Goal: Task Accomplishment & Management: Use online tool/utility

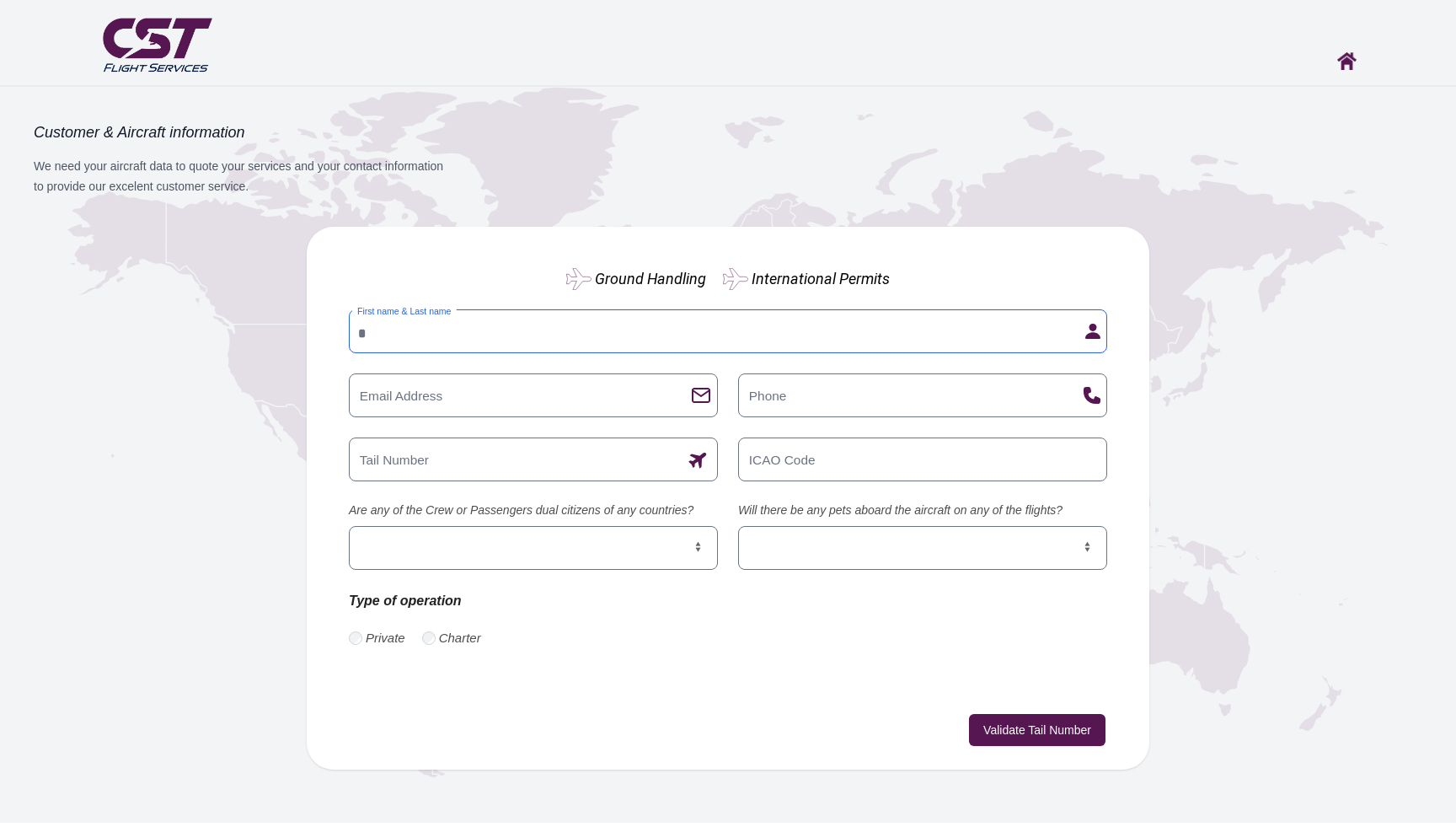
click at [741, 340] on input "First name & Last name" at bounding box center [728, 331] width 758 height 44
type input "**********"
type input "****"
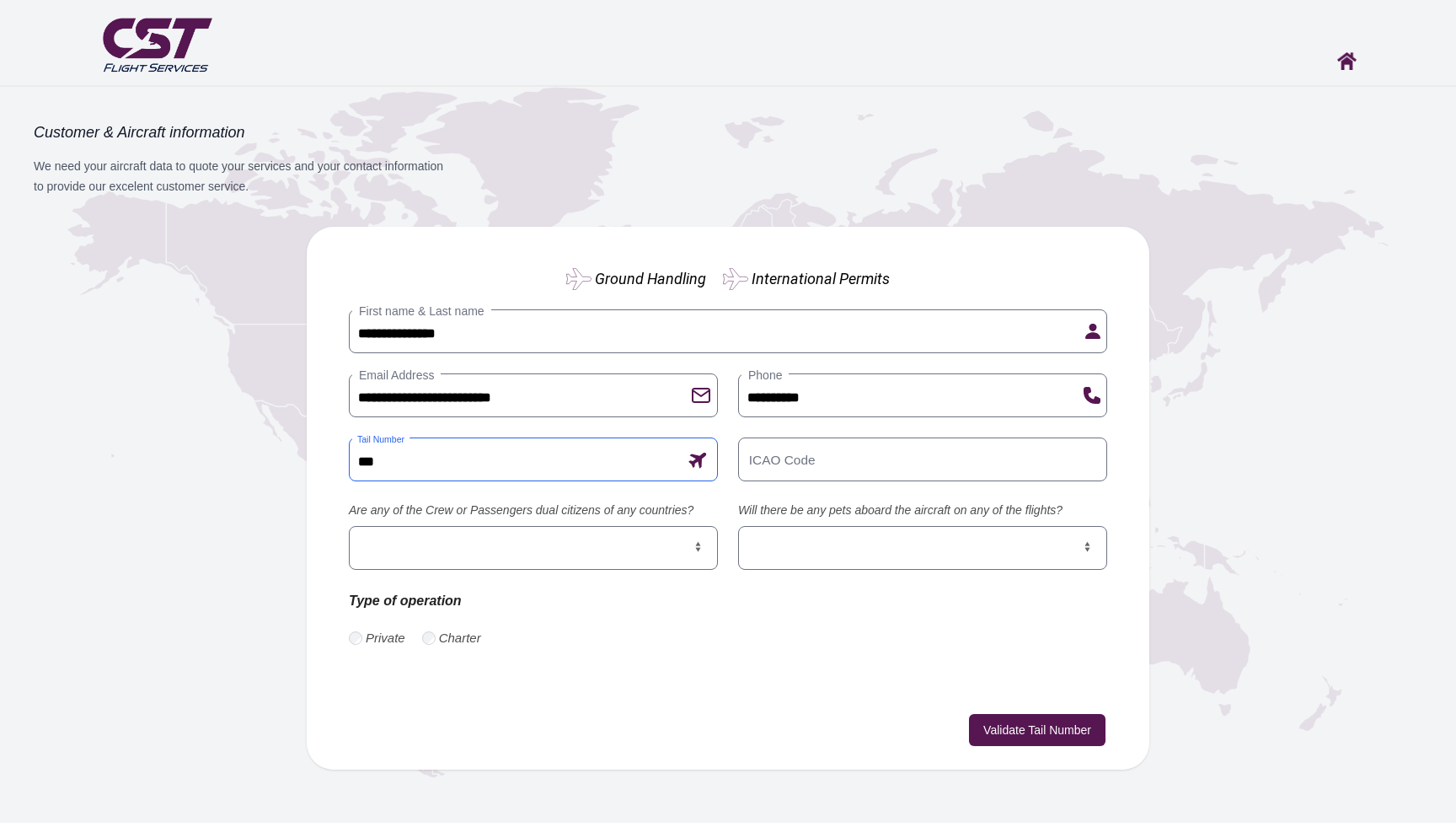
type input "****"
type input "*"
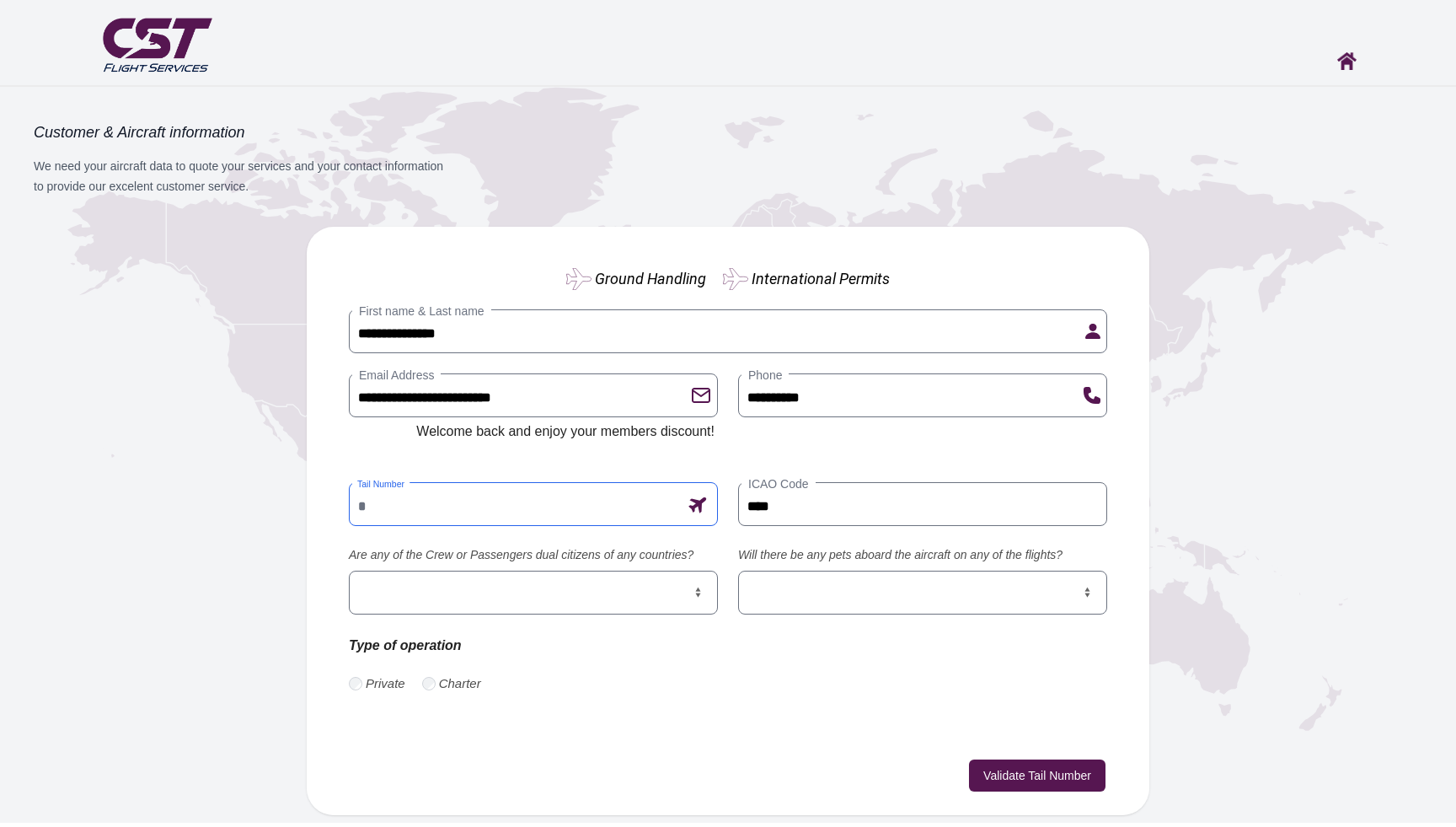
type input "***"
type input "******"
type input "****"
type input "******"
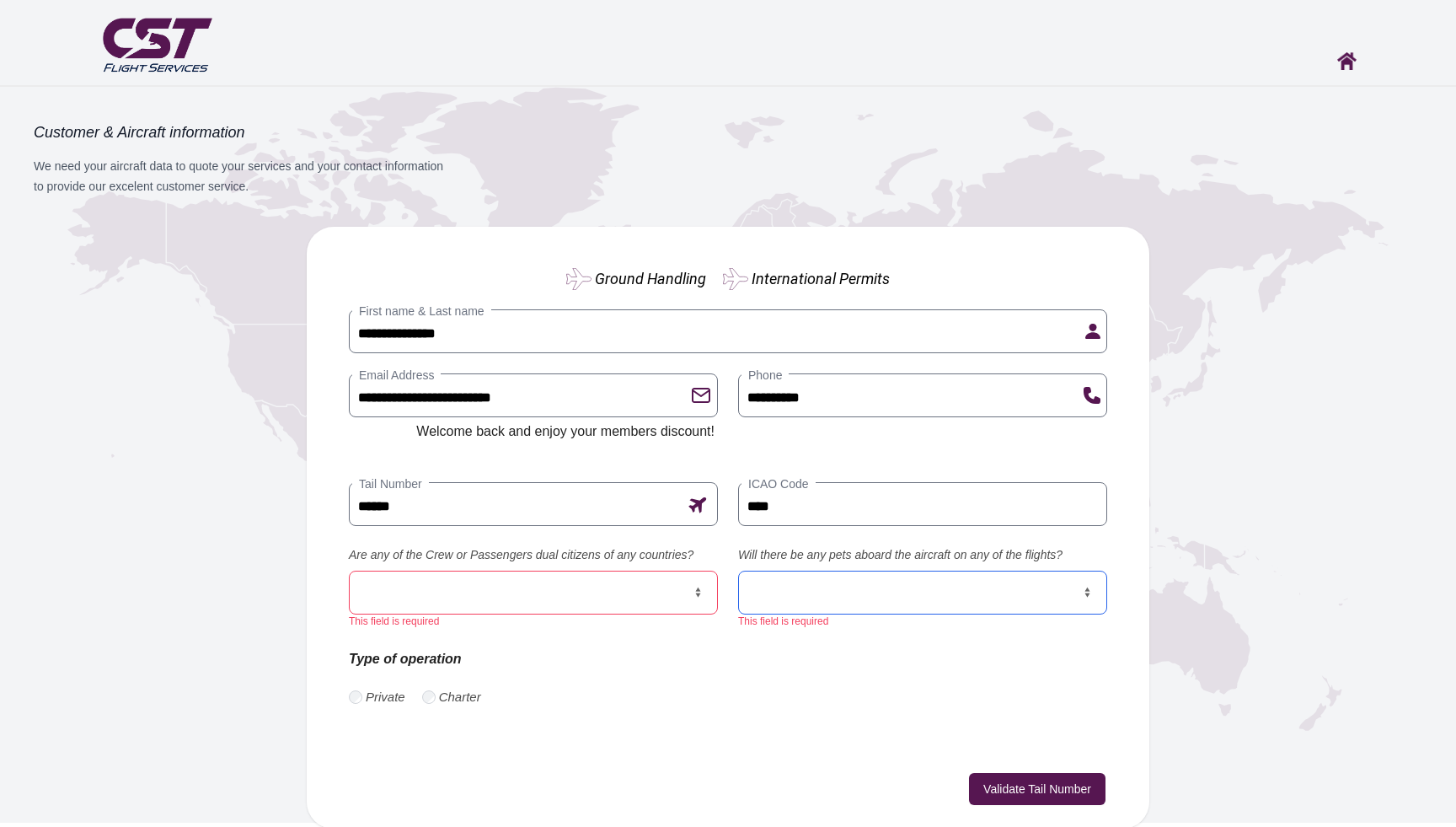
select select "**"
click at [738, 571] on select "*** **" at bounding box center [922, 593] width 369 height 44
select select "**"
click at [349, 571] on select "*** **" at bounding box center [533, 593] width 369 height 44
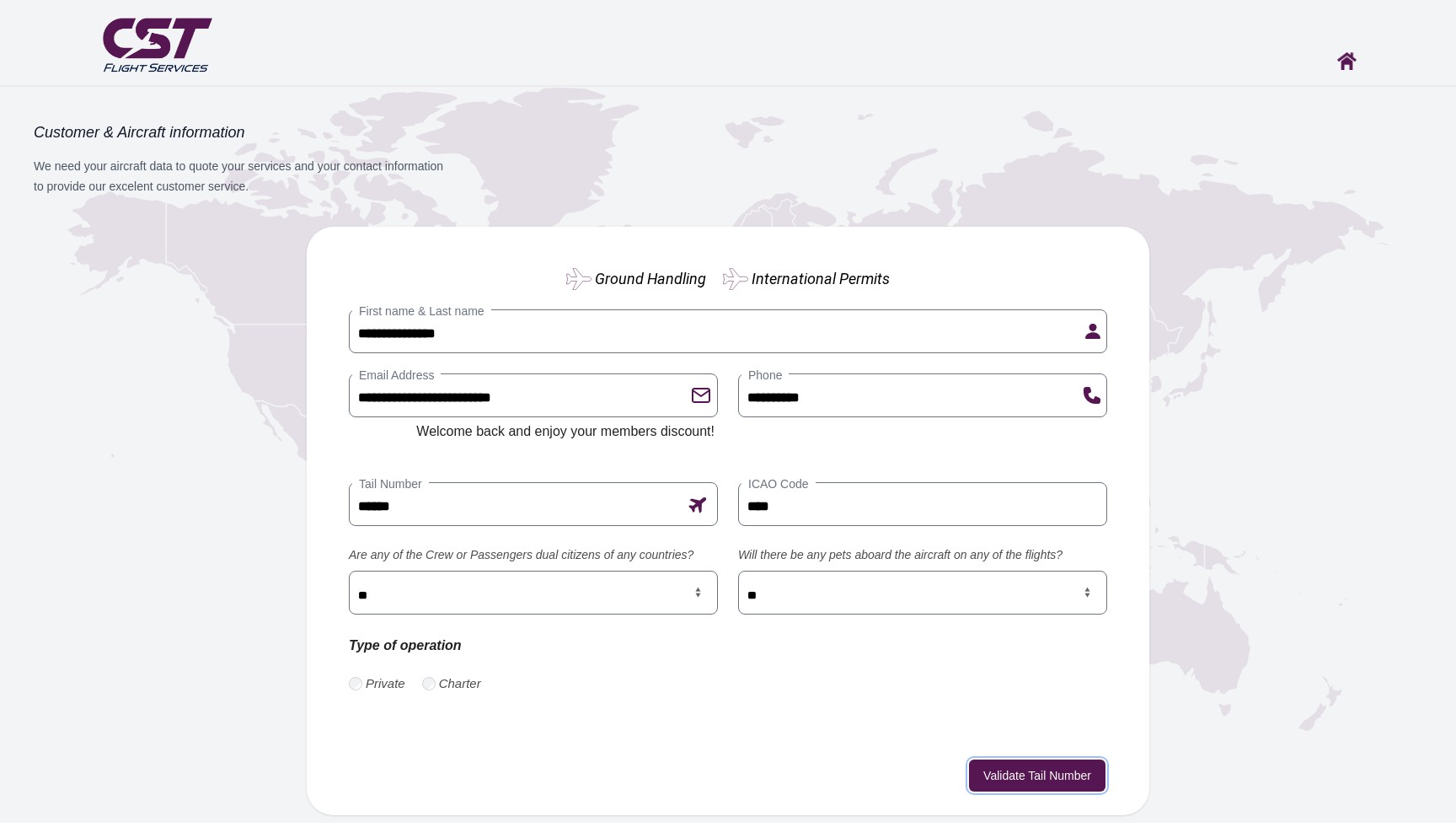
click at [1016, 787] on button "Validate Tail Number" at bounding box center [1037, 776] width 136 height 32
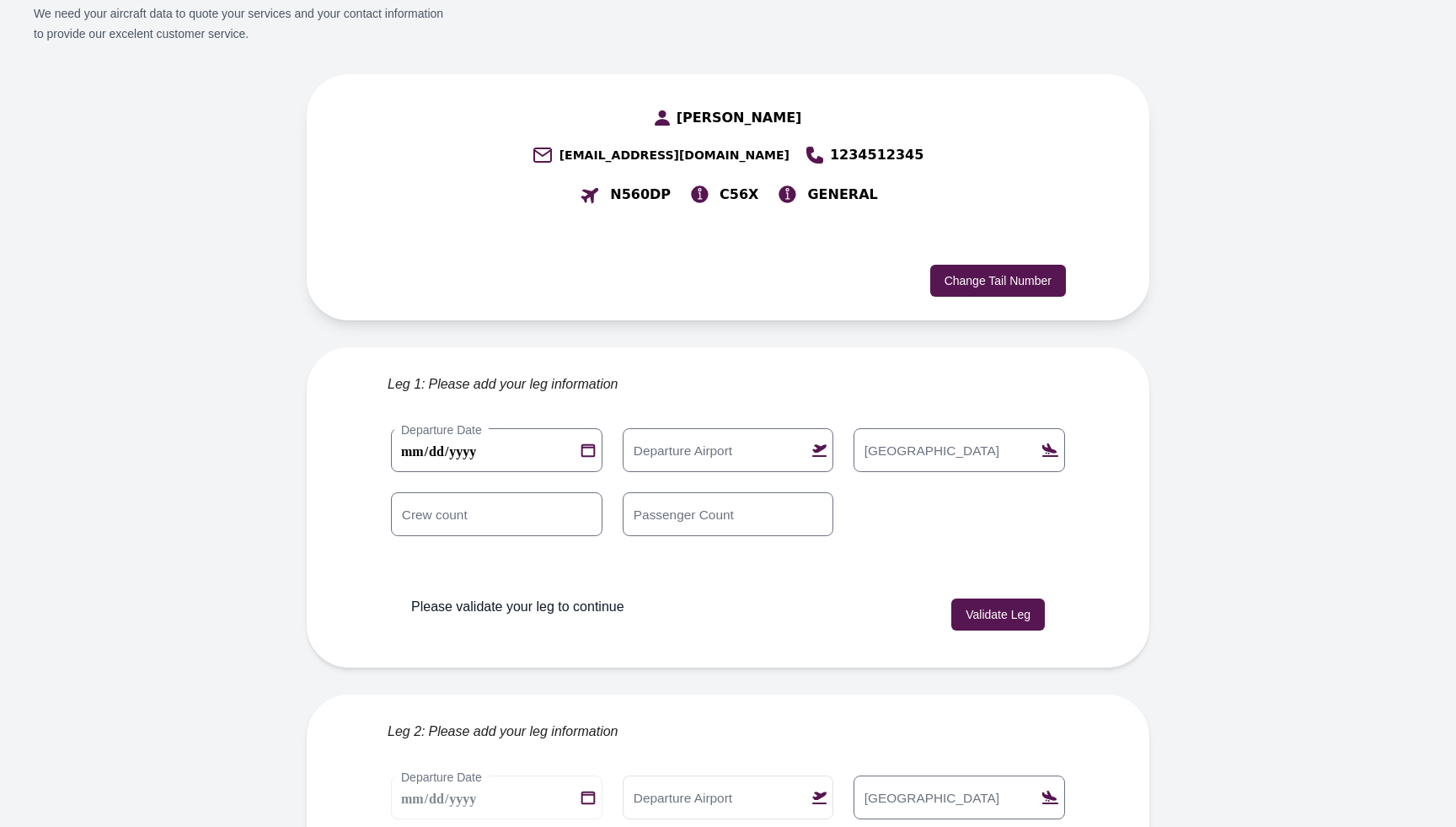
scroll to position [160, 0]
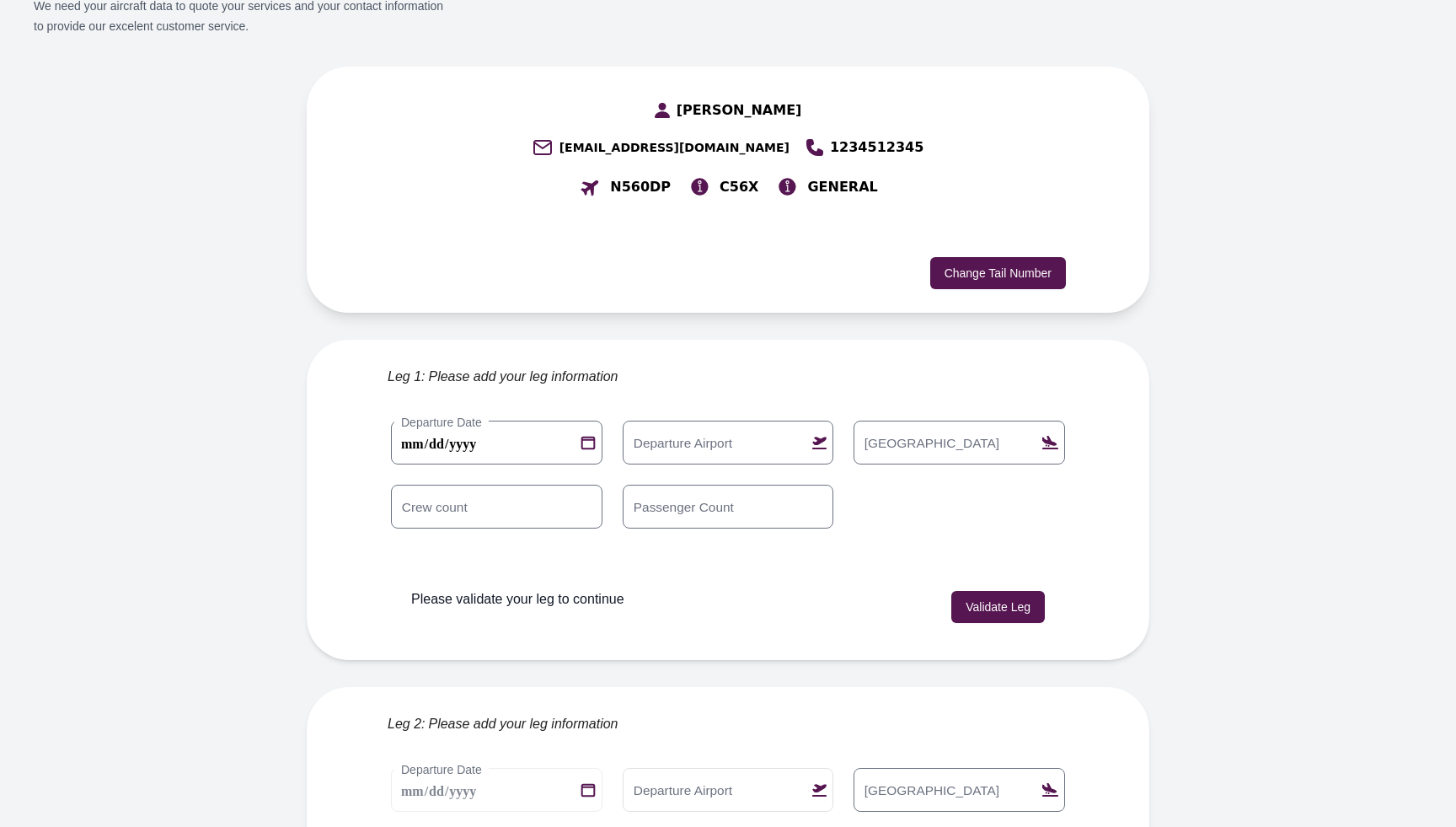
click at [679, 433] on label "Departure Airport" at bounding box center [682, 443] width 114 height 19
click at [679, 420] on input "Departure Airport" at bounding box center [728, 442] width 211 height 44
type input "****"
click at [594, 420] on 0 "**********" at bounding box center [496, 442] width 211 height 44
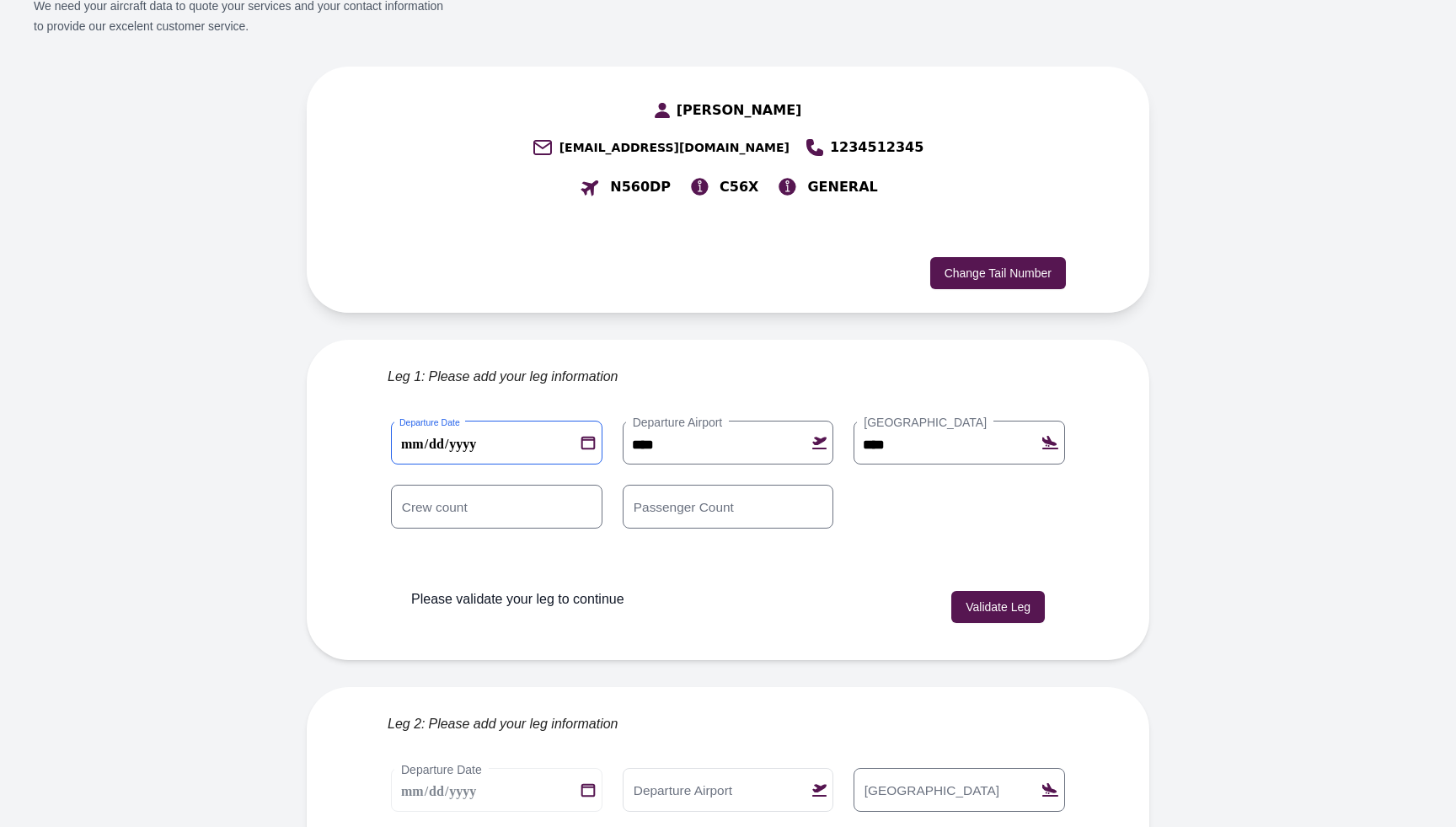
type 0 "**********"
click at [993, 591] on button "Validate Leg" at bounding box center [997, 607] width 94 height 32
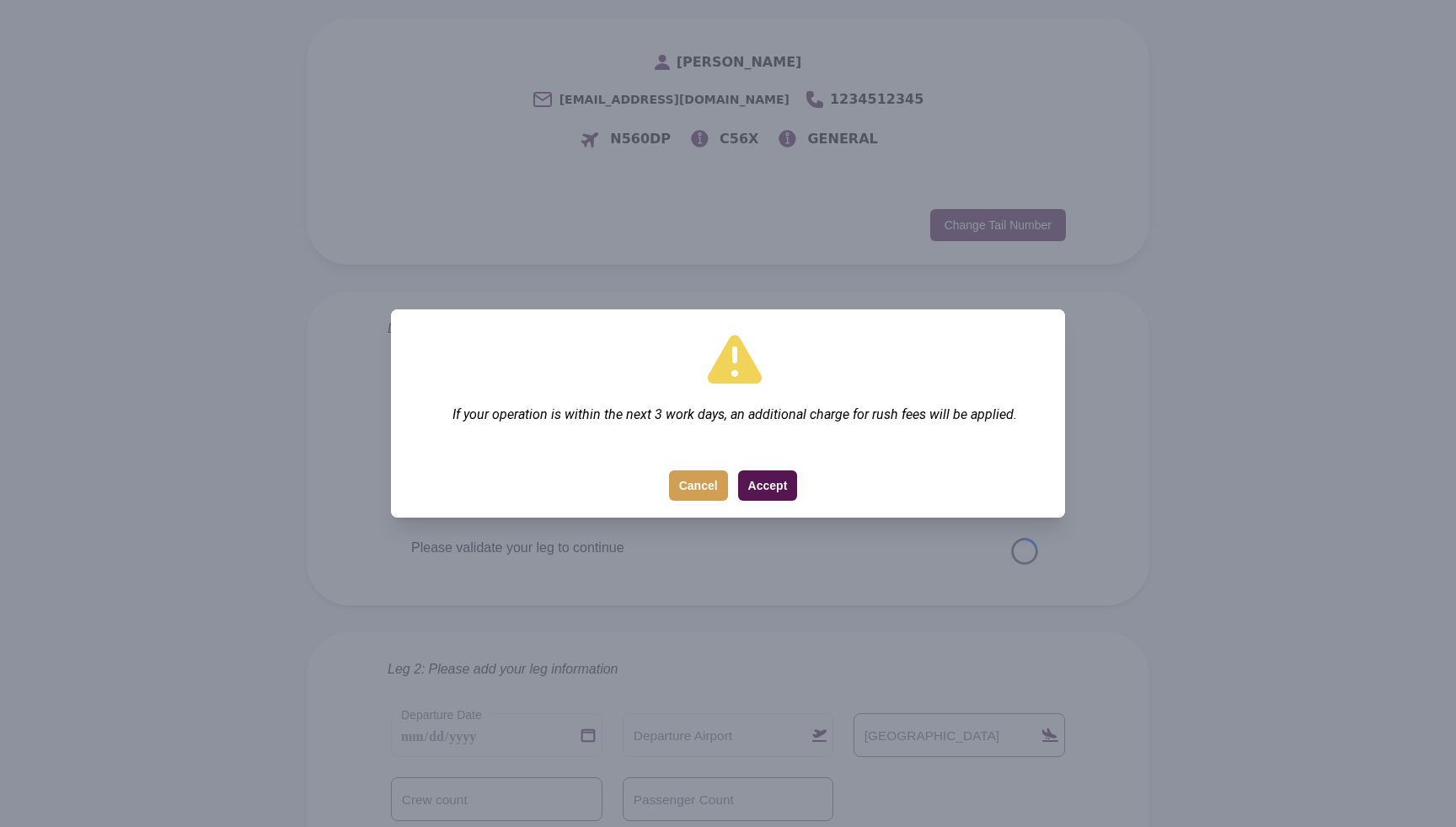
scroll to position [211, 0]
click at [760, 489] on button "Accept" at bounding box center [768, 486] width 60 height 30
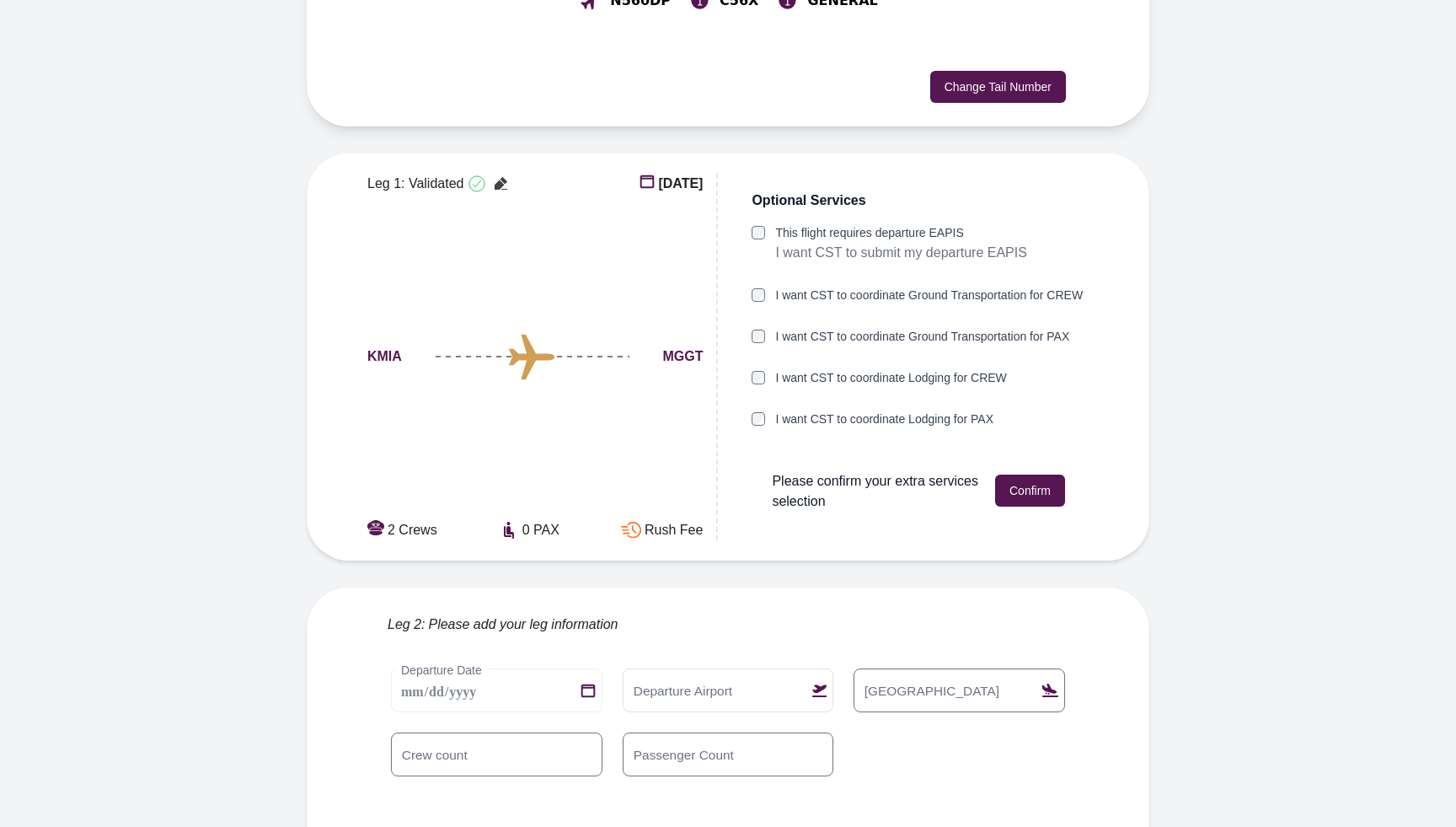
scroll to position [382, 0]
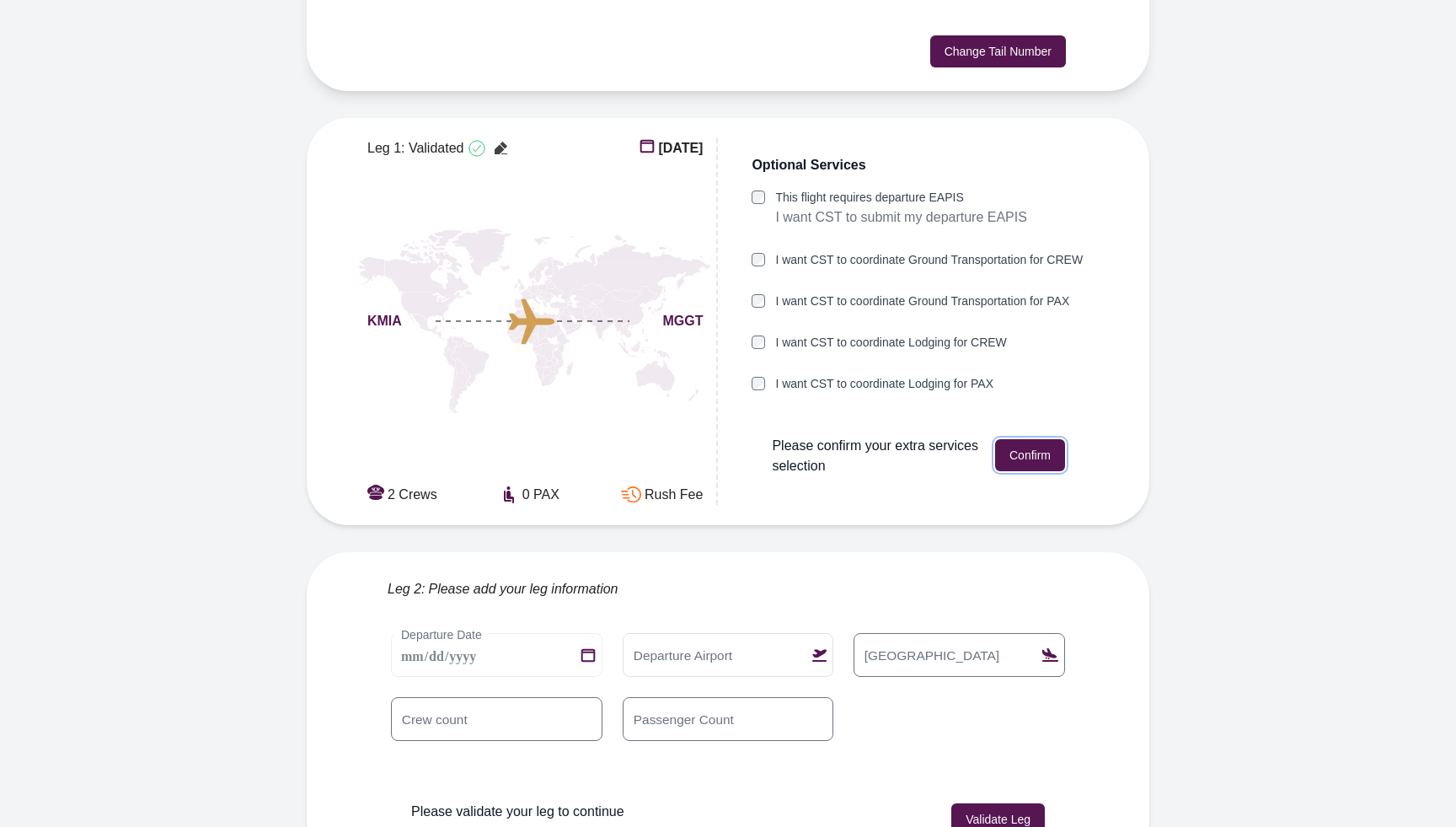
click at [1043, 439] on button "Confirm" at bounding box center [1030, 455] width 70 height 32
type input "****"
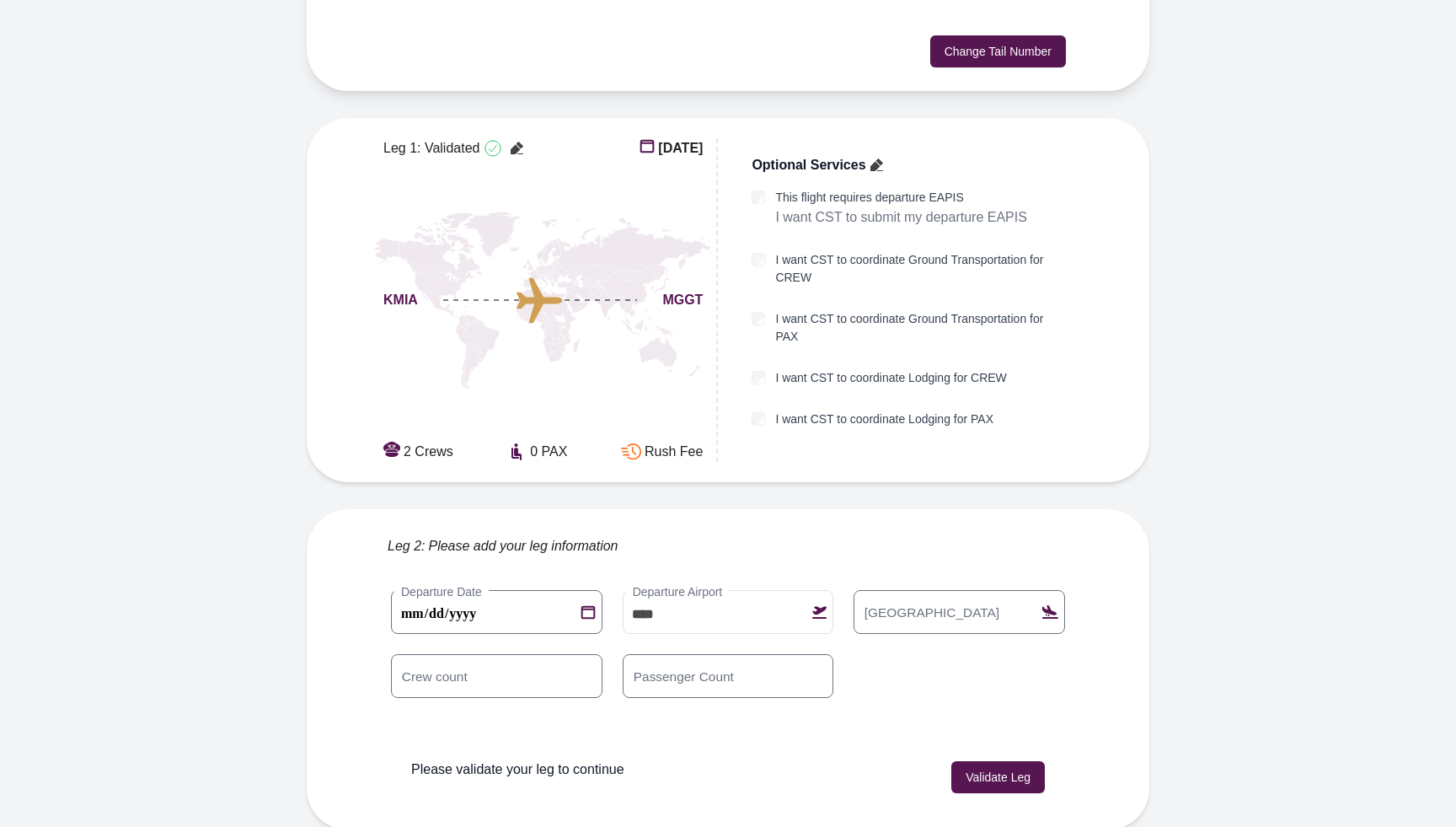
scroll to position [348, 0]
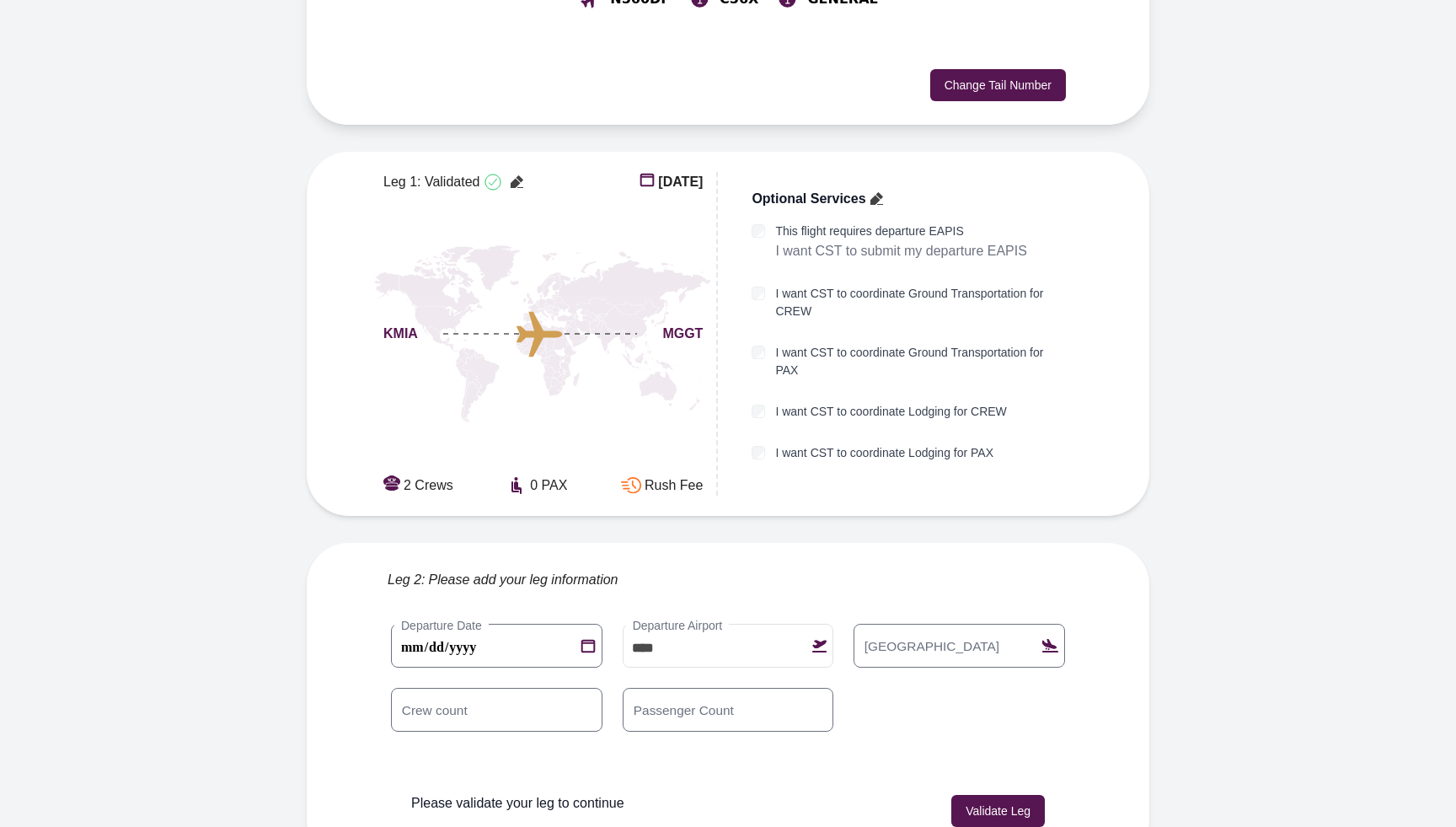
click at [905, 636] on label "Arrival Airport" at bounding box center [932, 646] width 150 height 19
click at [905, 624] on input "Arrival Airport" at bounding box center [958, 646] width 211 height 44
type input "****"
click at [1002, 795] on button "Validate Leg" at bounding box center [997, 811] width 94 height 32
click at [578, 624] on 1 "**********" at bounding box center [496, 646] width 211 height 44
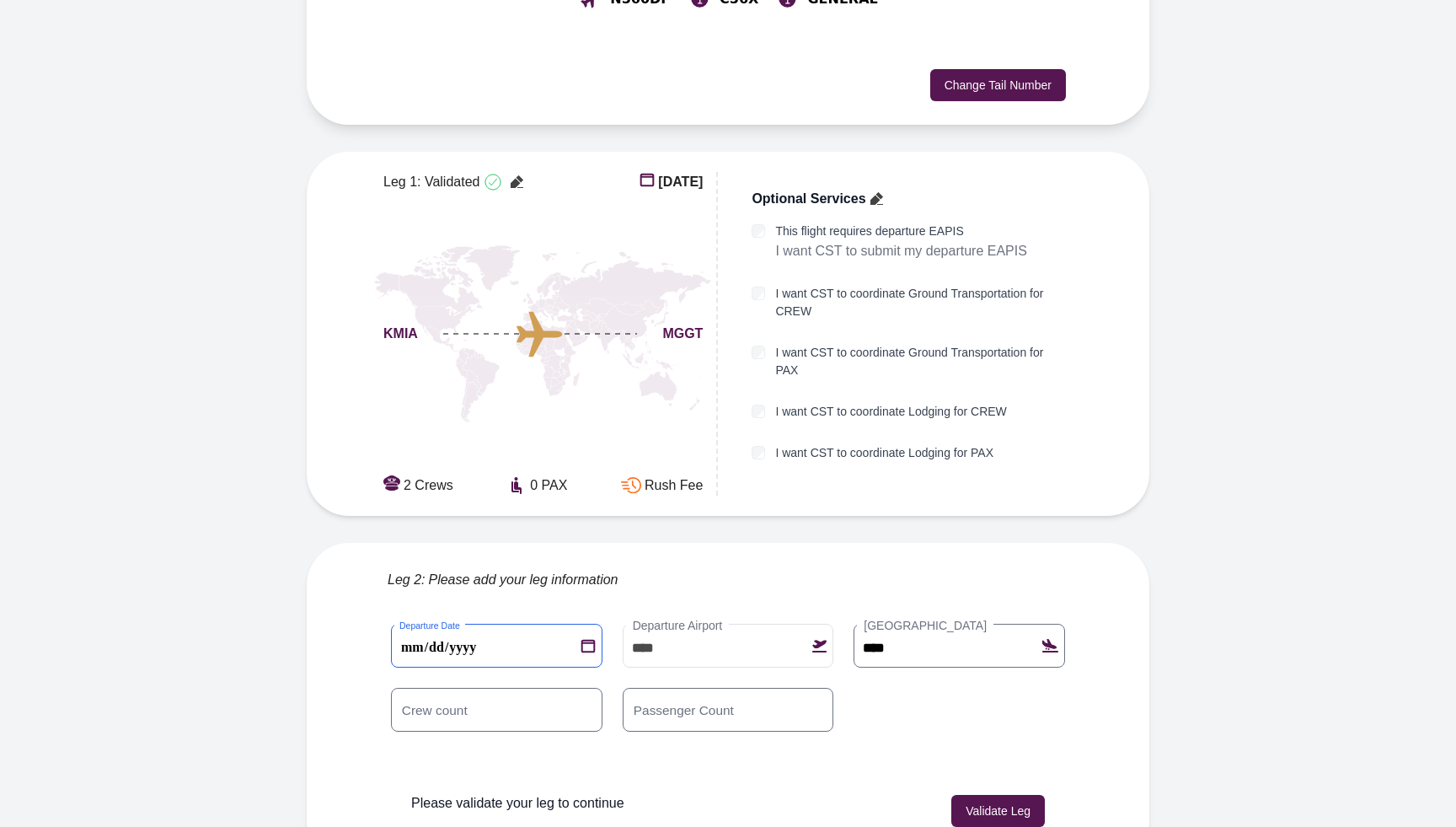
type 1 "**********"
click at [972, 795] on button "Validate Leg" at bounding box center [997, 811] width 94 height 32
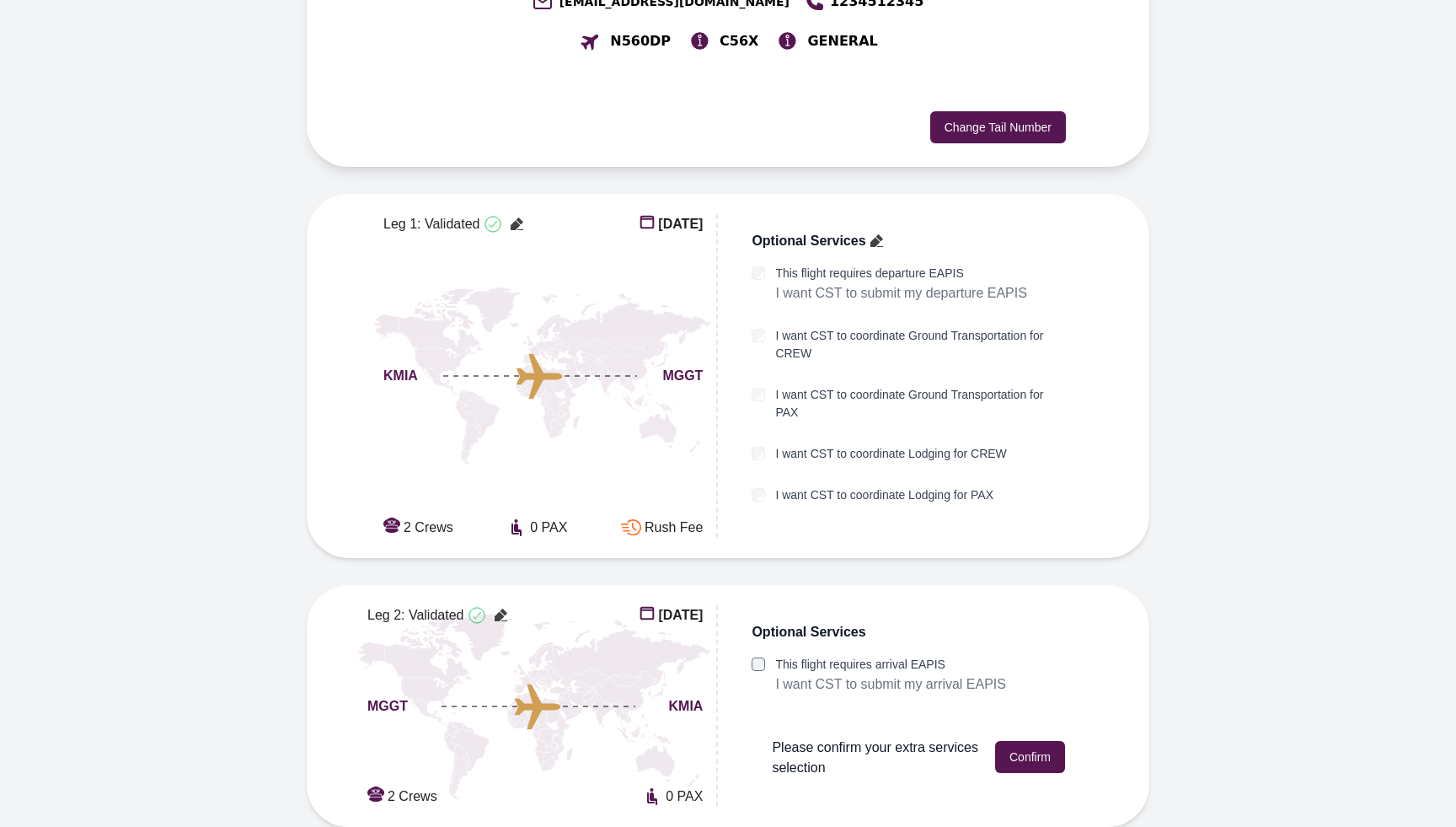
scroll to position [269, 0]
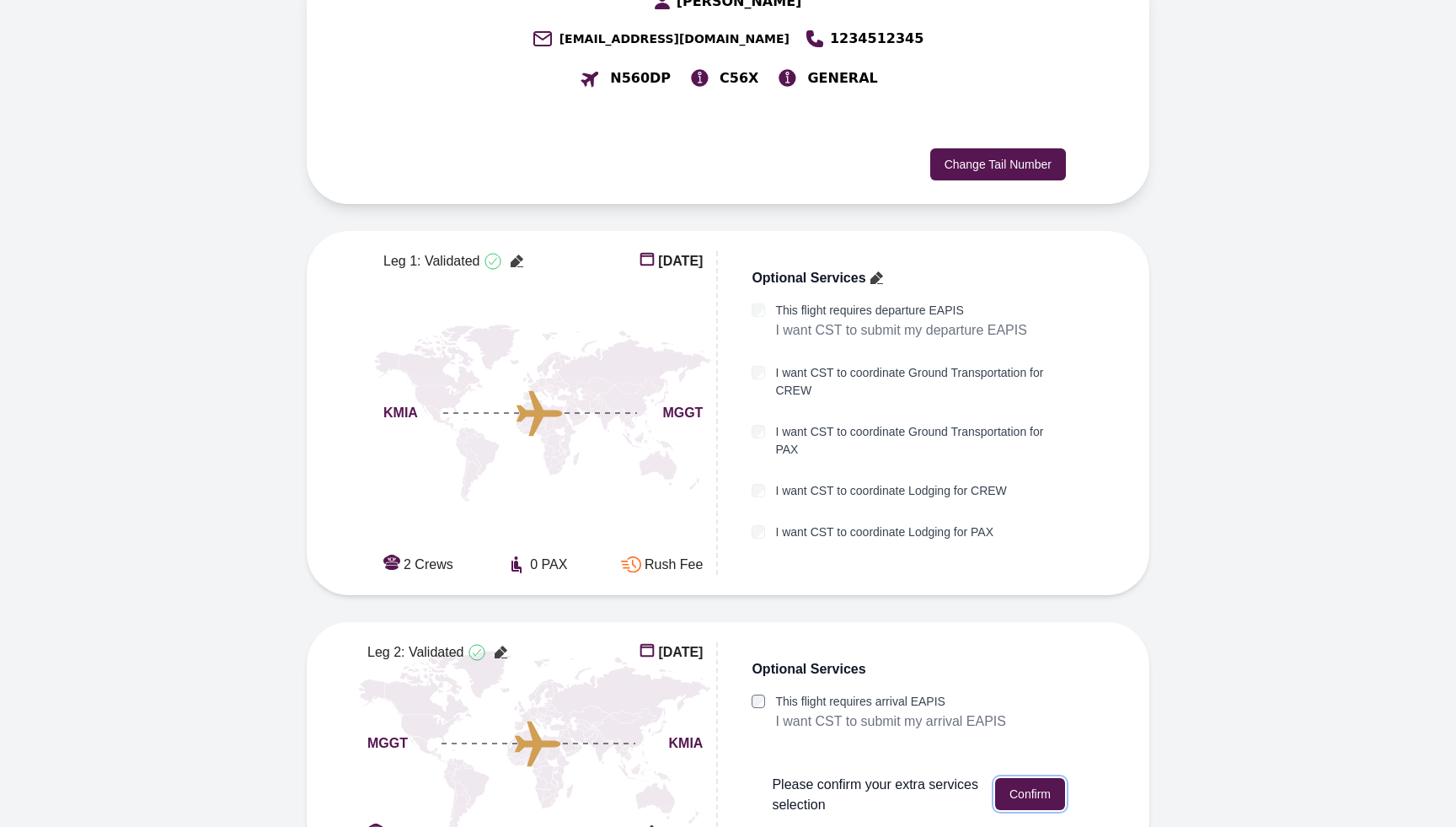
click at [1028, 778] on button "Confirm" at bounding box center [1030, 794] width 70 height 32
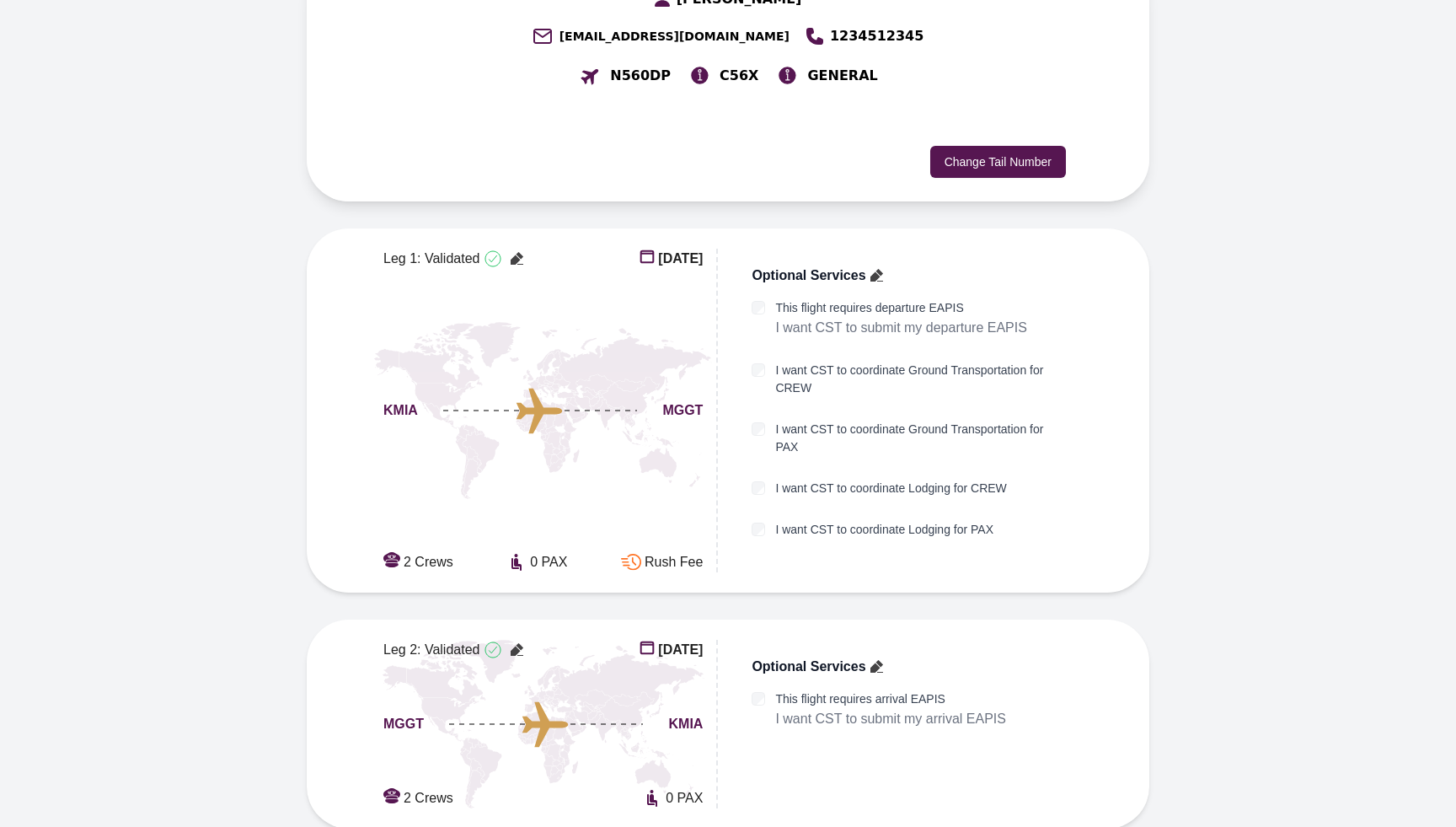
scroll to position [350, 0]
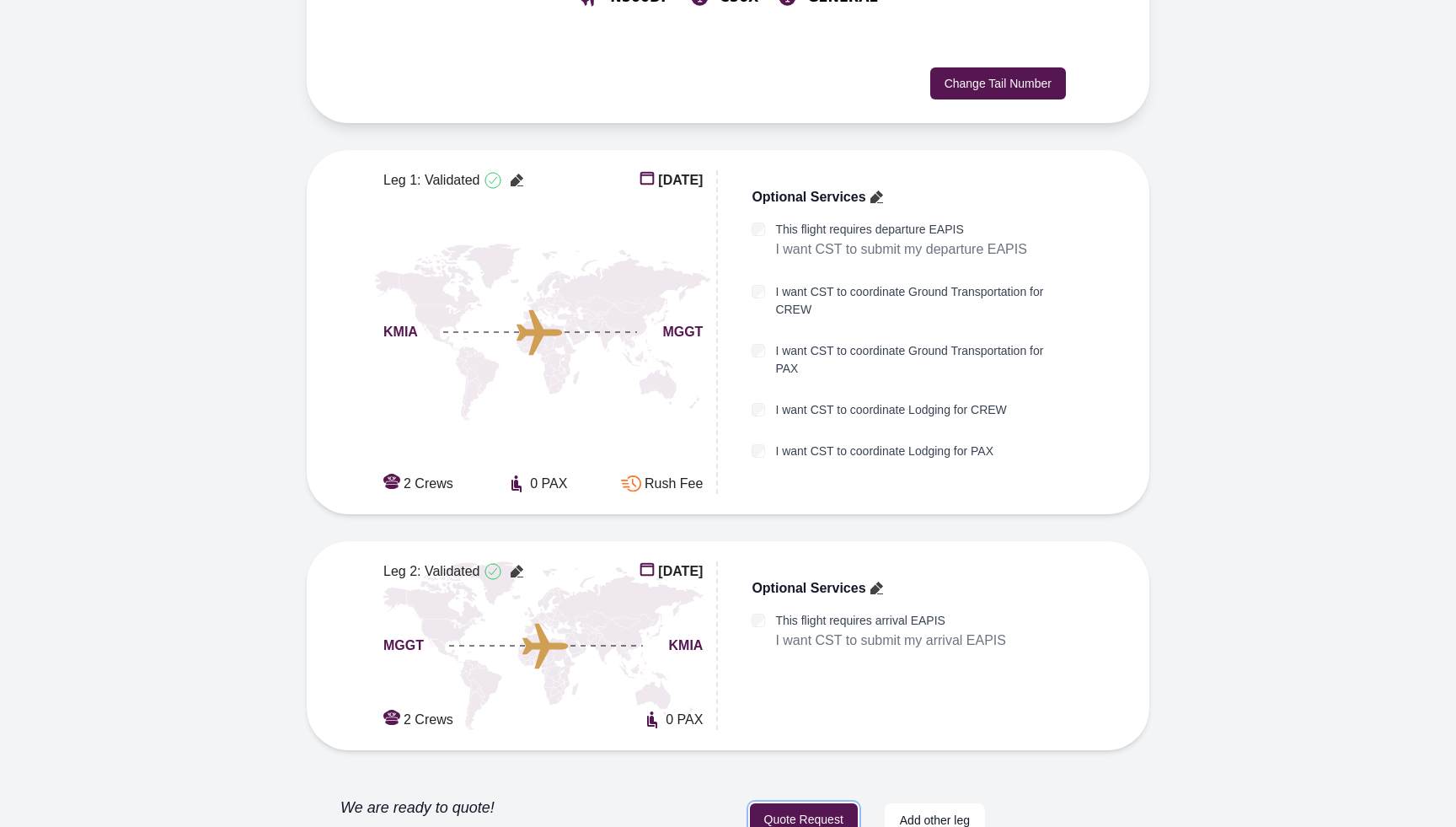
click at [804, 803] on button "Quote Request" at bounding box center [804, 820] width 108 height 34
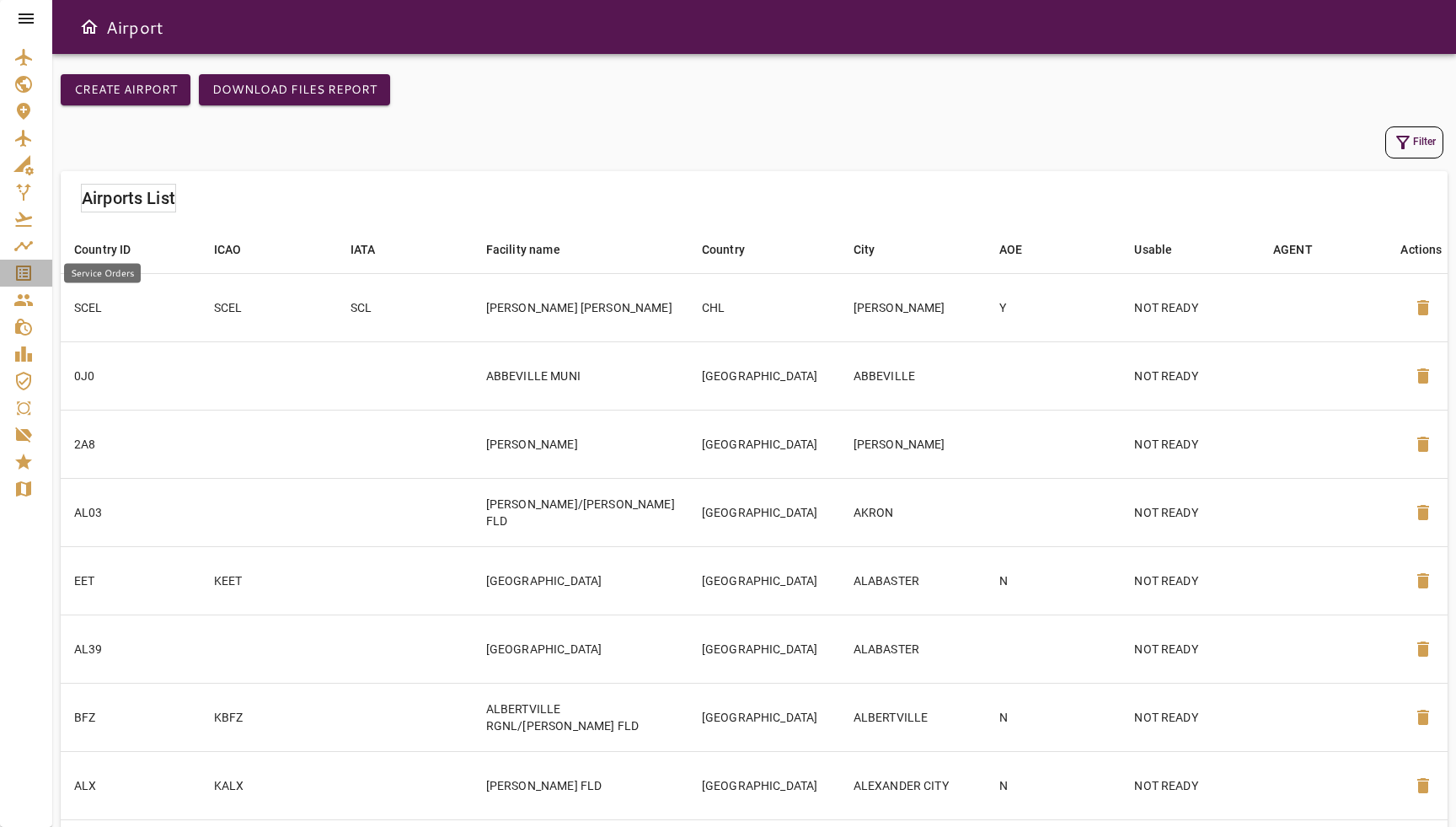
click at [23, 276] on icon "Service Orders" at bounding box center [24, 273] width 15 height 15
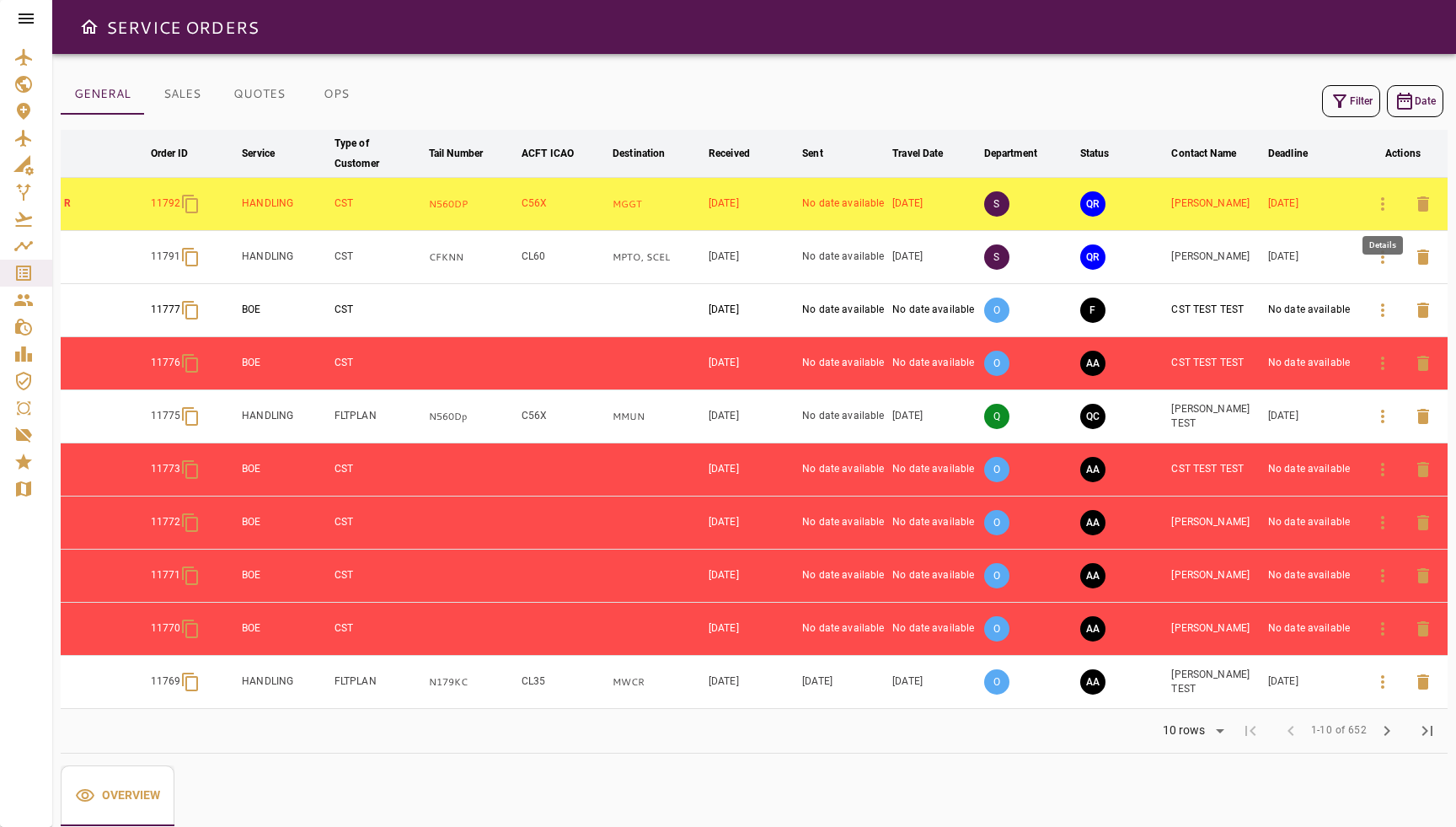
click at [1374, 195] on icon "button" at bounding box center [1382, 203] width 20 height 20
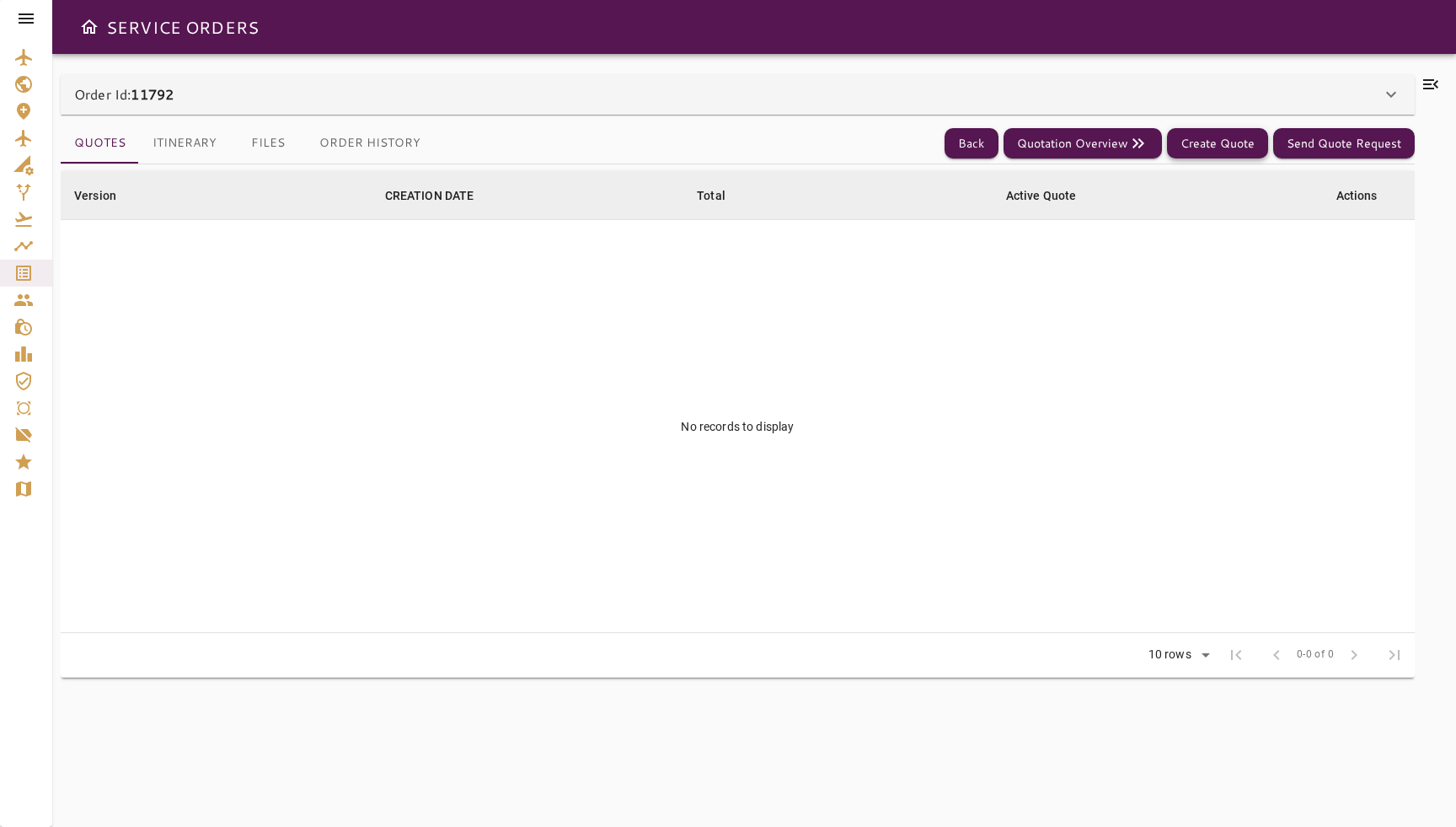
click at [1230, 139] on button "Create Quote" at bounding box center [1217, 143] width 101 height 31
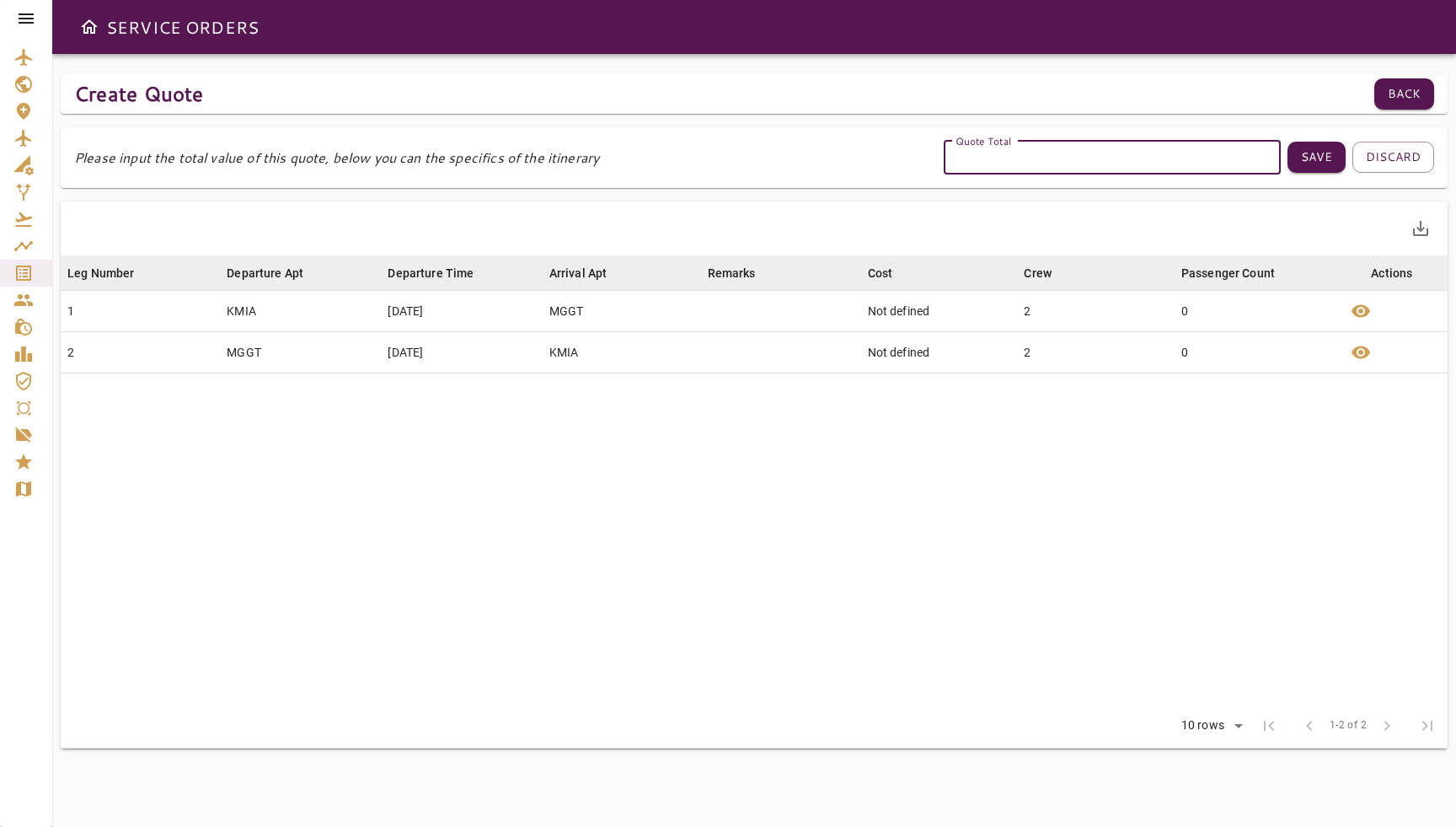
click at [1226, 172] on input "Quote Total" at bounding box center [1112, 157] width 337 height 34
type input "****"
click at [1292, 169] on button "Save" at bounding box center [1316, 156] width 58 height 31
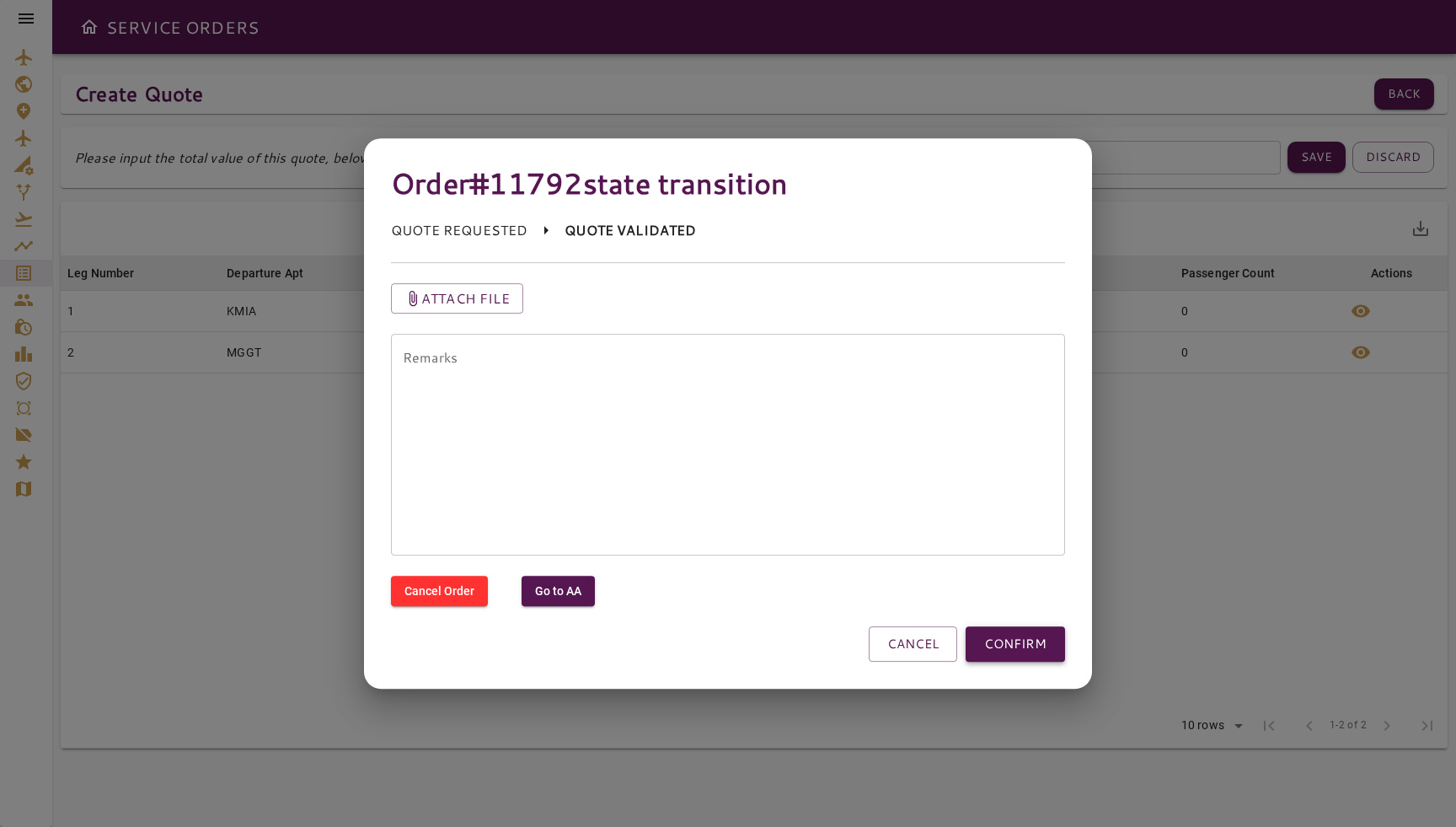
click at [1027, 653] on button "CONFIRM" at bounding box center [1015, 643] width 100 height 35
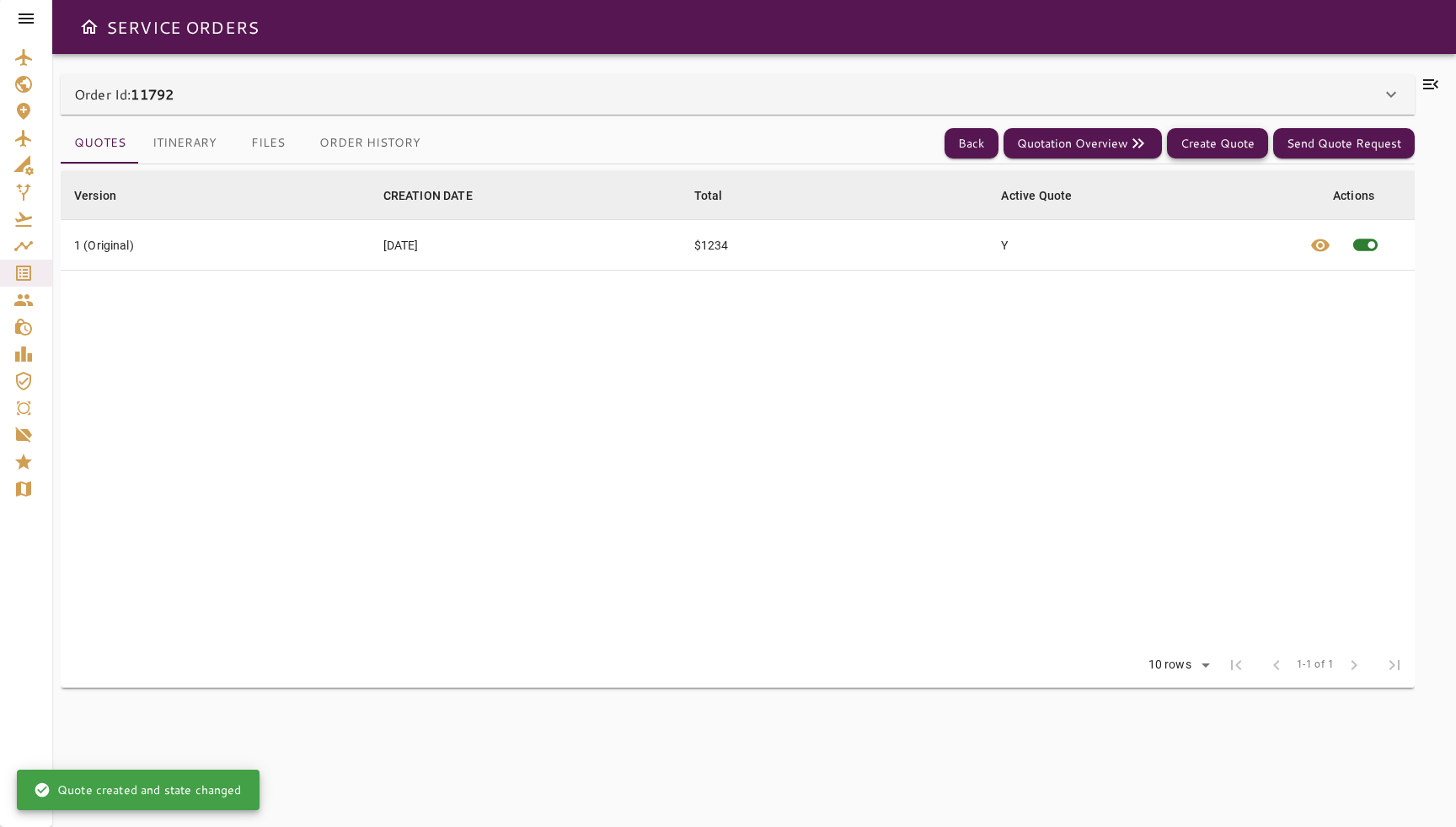
click at [1222, 139] on button "Create Quote" at bounding box center [1217, 143] width 101 height 31
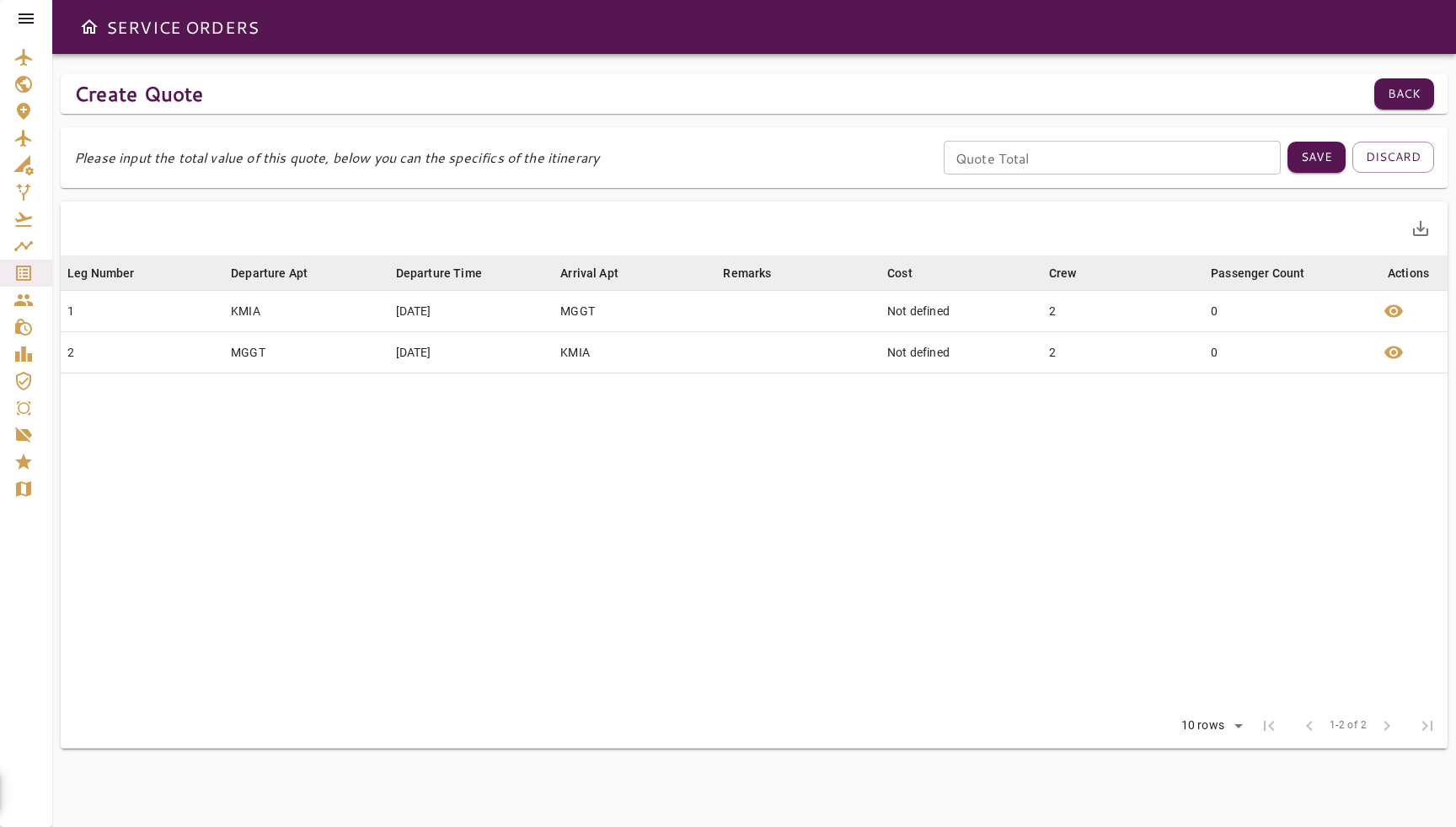
click at [1006, 156] on input "Quote Total" at bounding box center [1112, 157] width 337 height 34
type input "****"
click at [1294, 167] on button "Save" at bounding box center [1316, 156] width 58 height 31
click at [1316, 156] on button "Save" at bounding box center [1316, 156] width 58 height 31
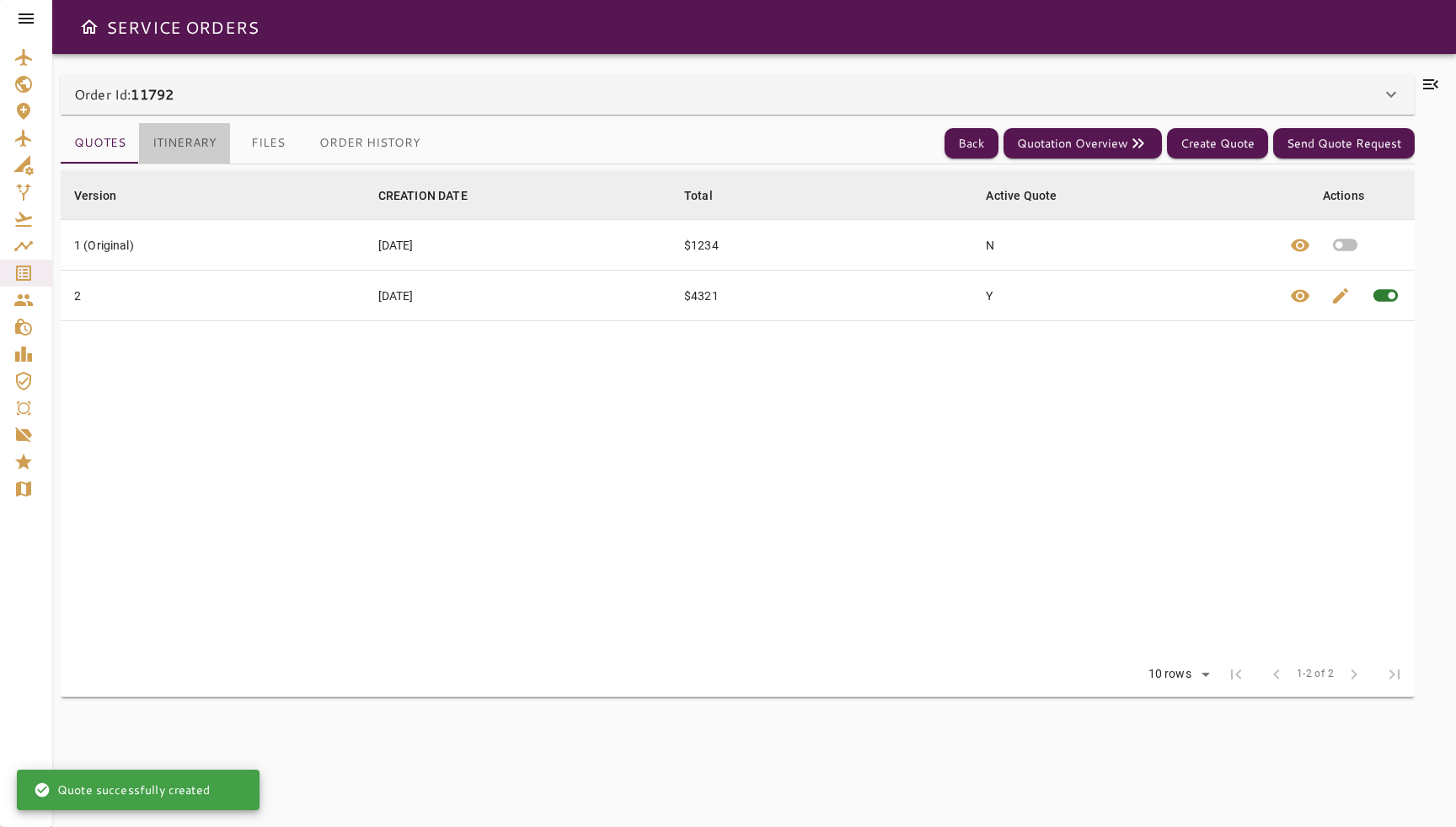
click at [181, 151] on button "Itinerary" at bounding box center [185, 143] width 91 height 41
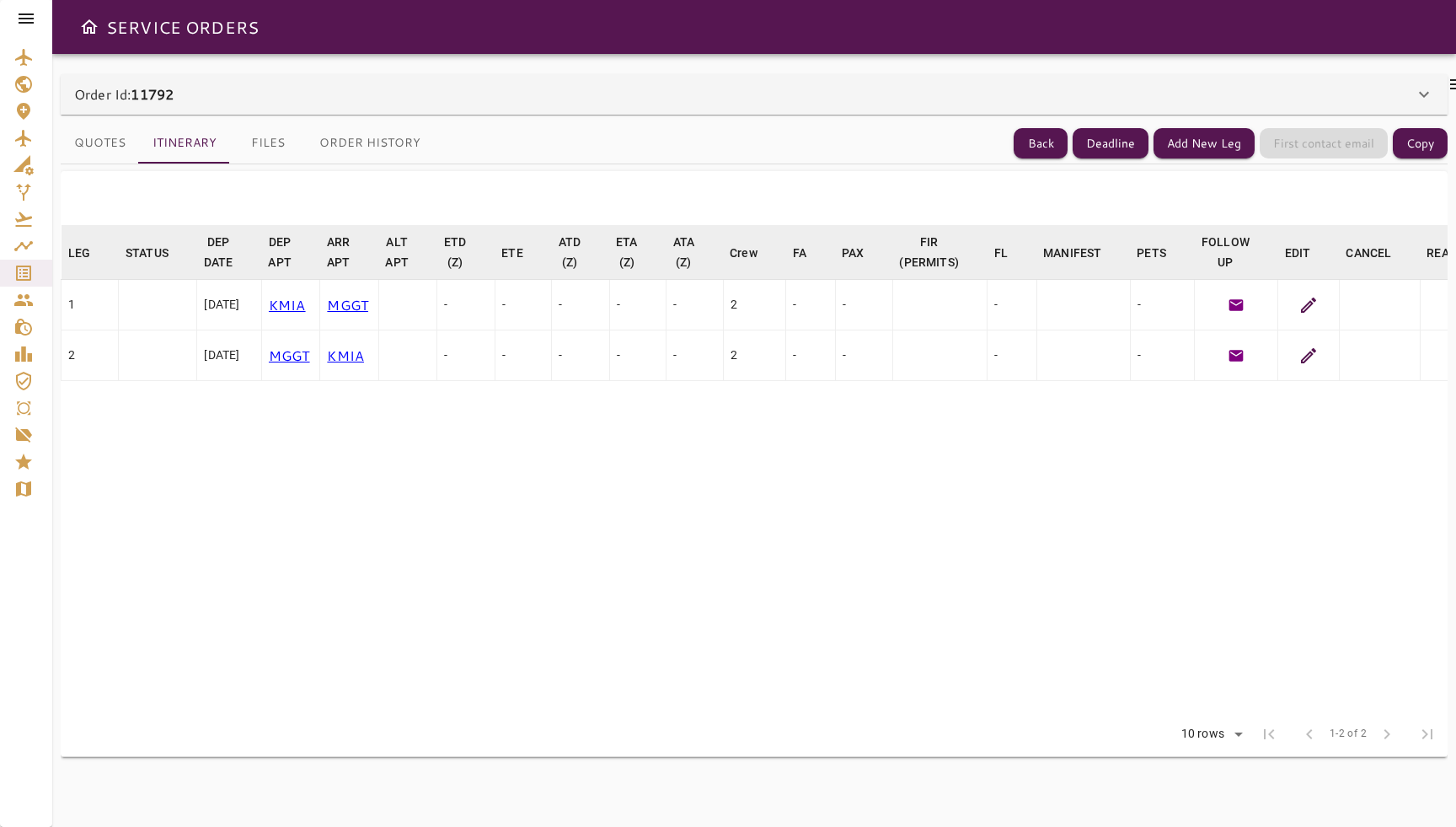
click at [1319, 346] on icon at bounding box center [1308, 355] width 20 height 20
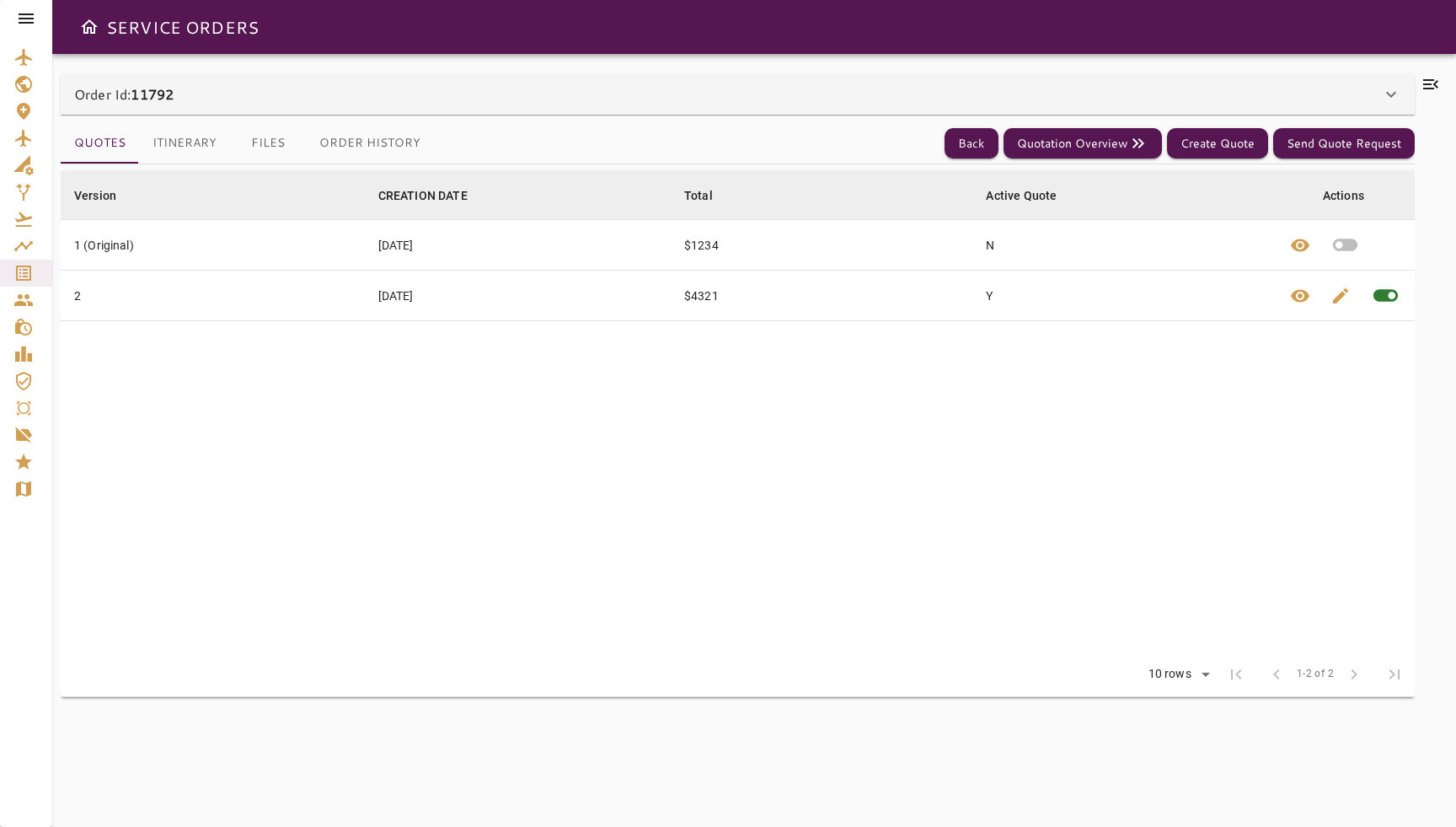
click at [187, 138] on button "Itinerary" at bounding box center [185, 143] width 91 height 41
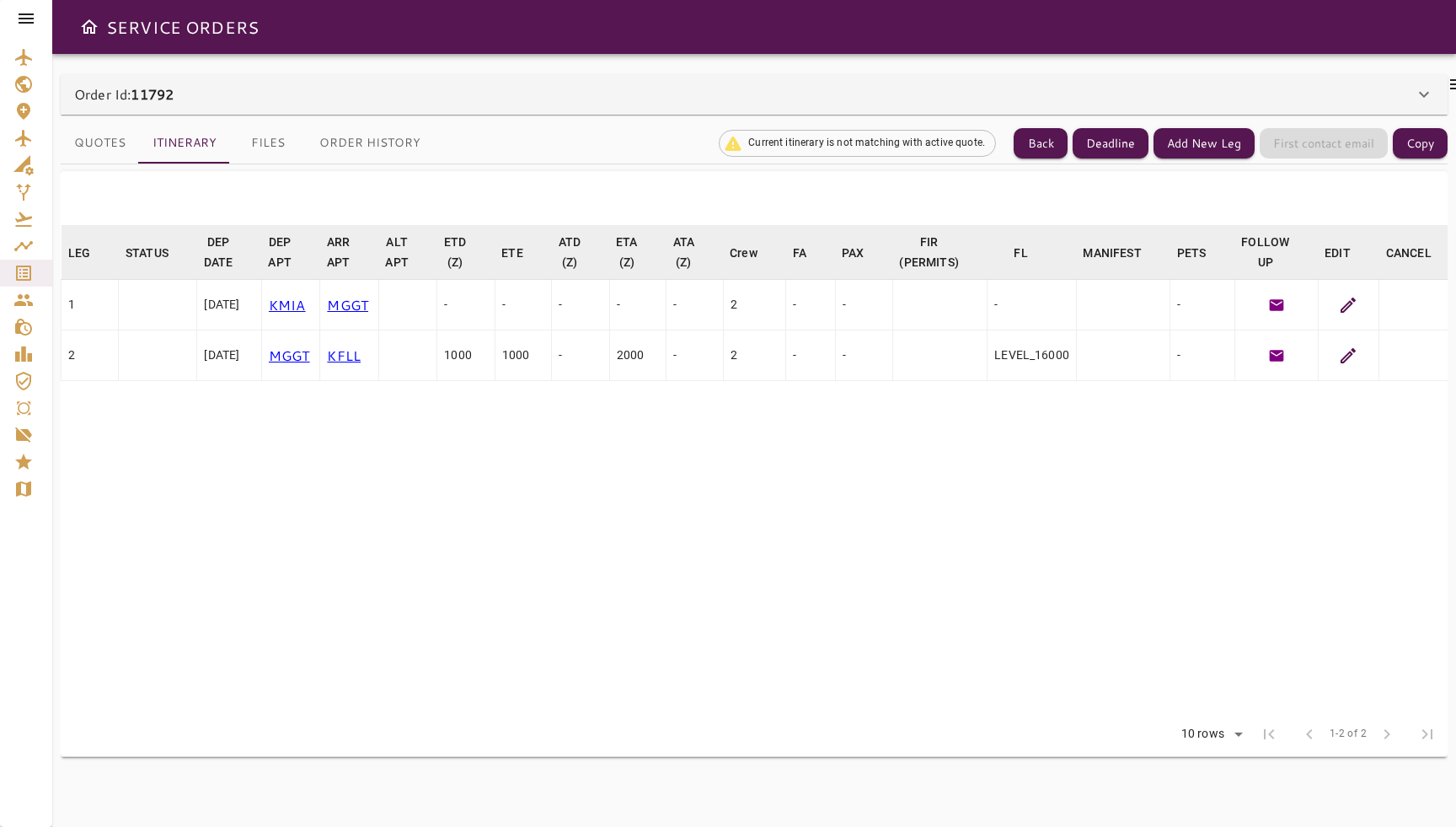
click at [90, 144] on button "Quotes" at bounding box center [100, 143] width 79 height 41
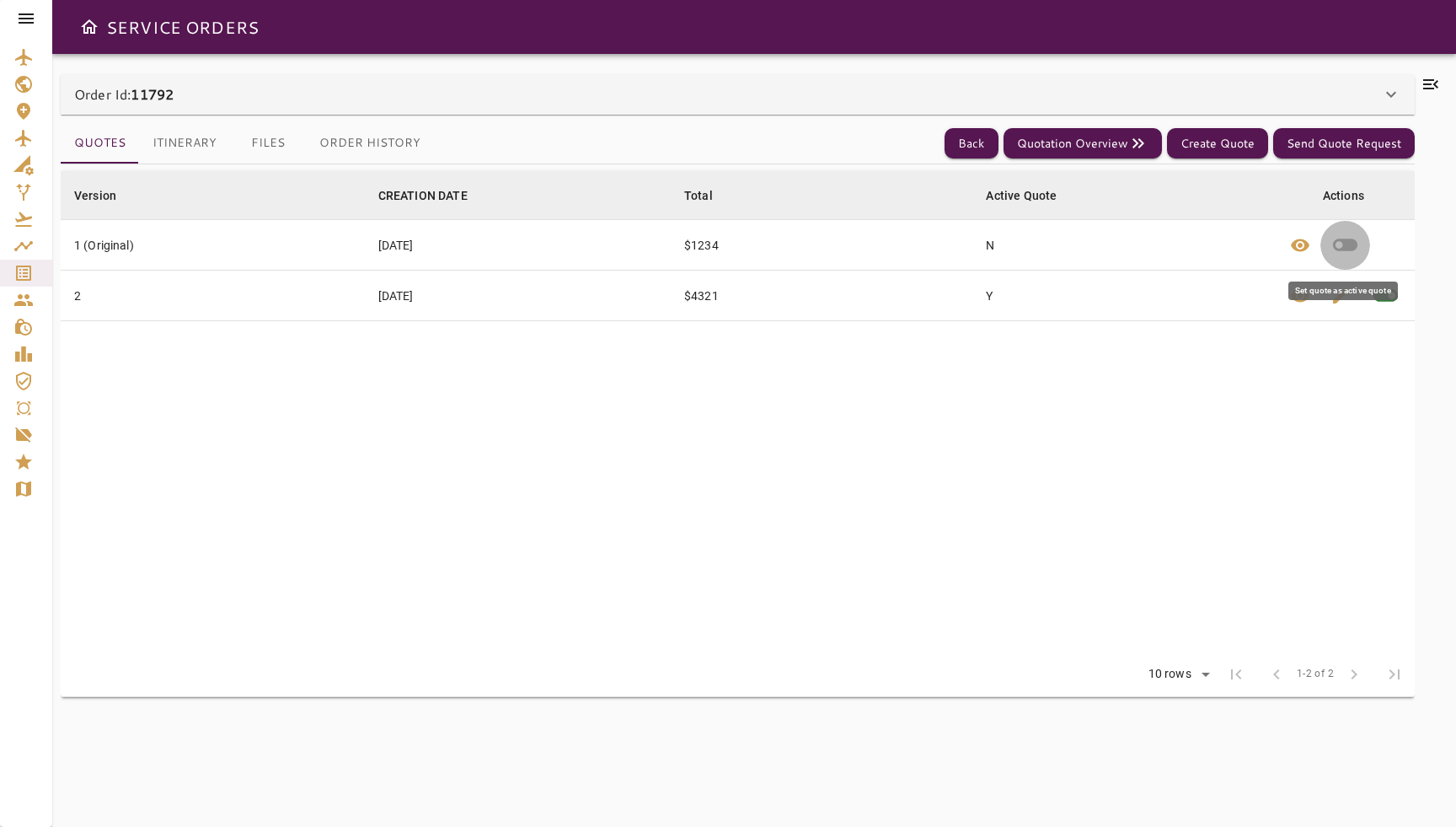
click at [1356, 246] on icon "button" at bounding box center [1345, 245] width 25 height 12
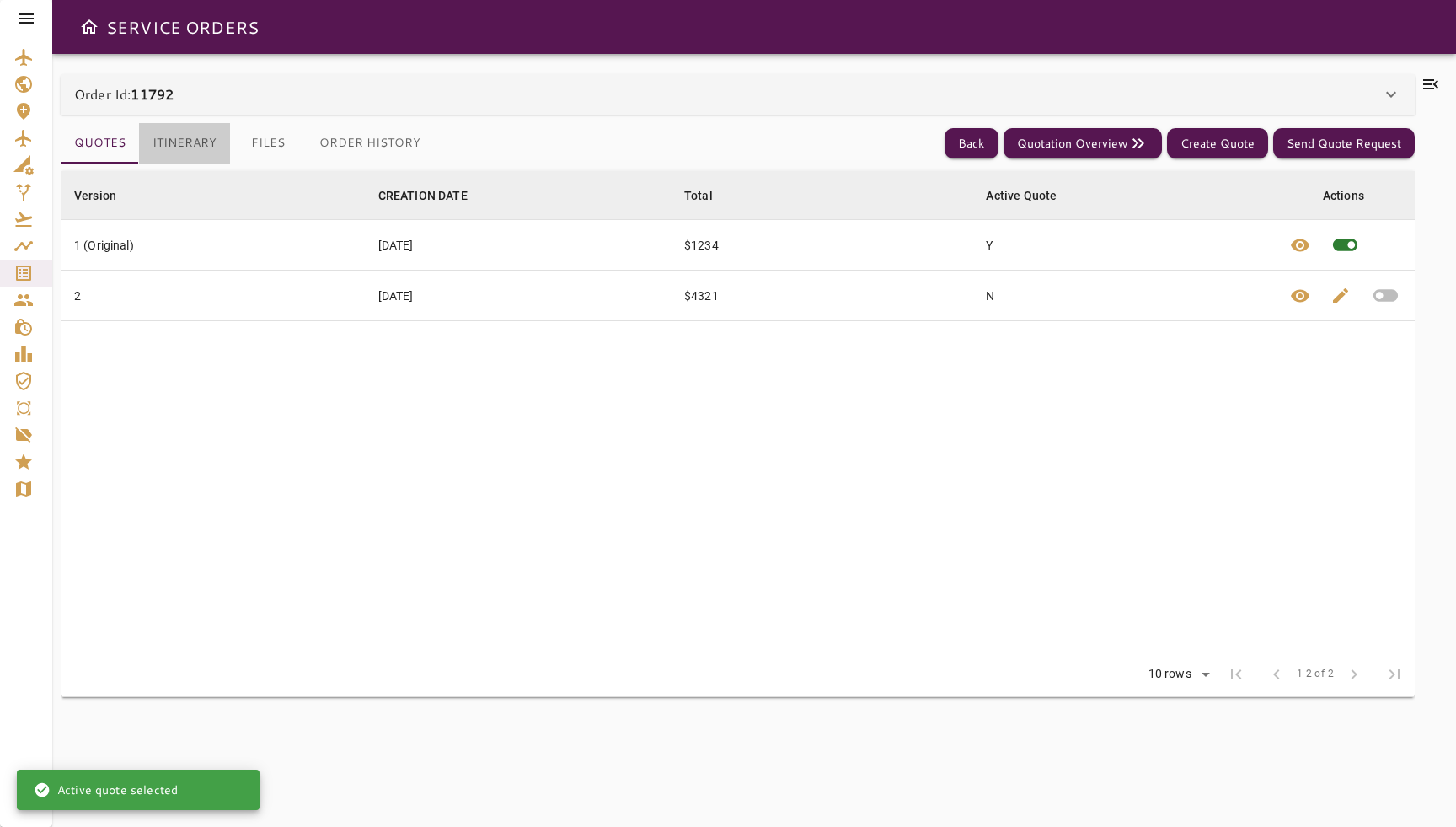
click at [167, 143] on button "Itinerary" at bounding box center [185, 143] width 91 height 41
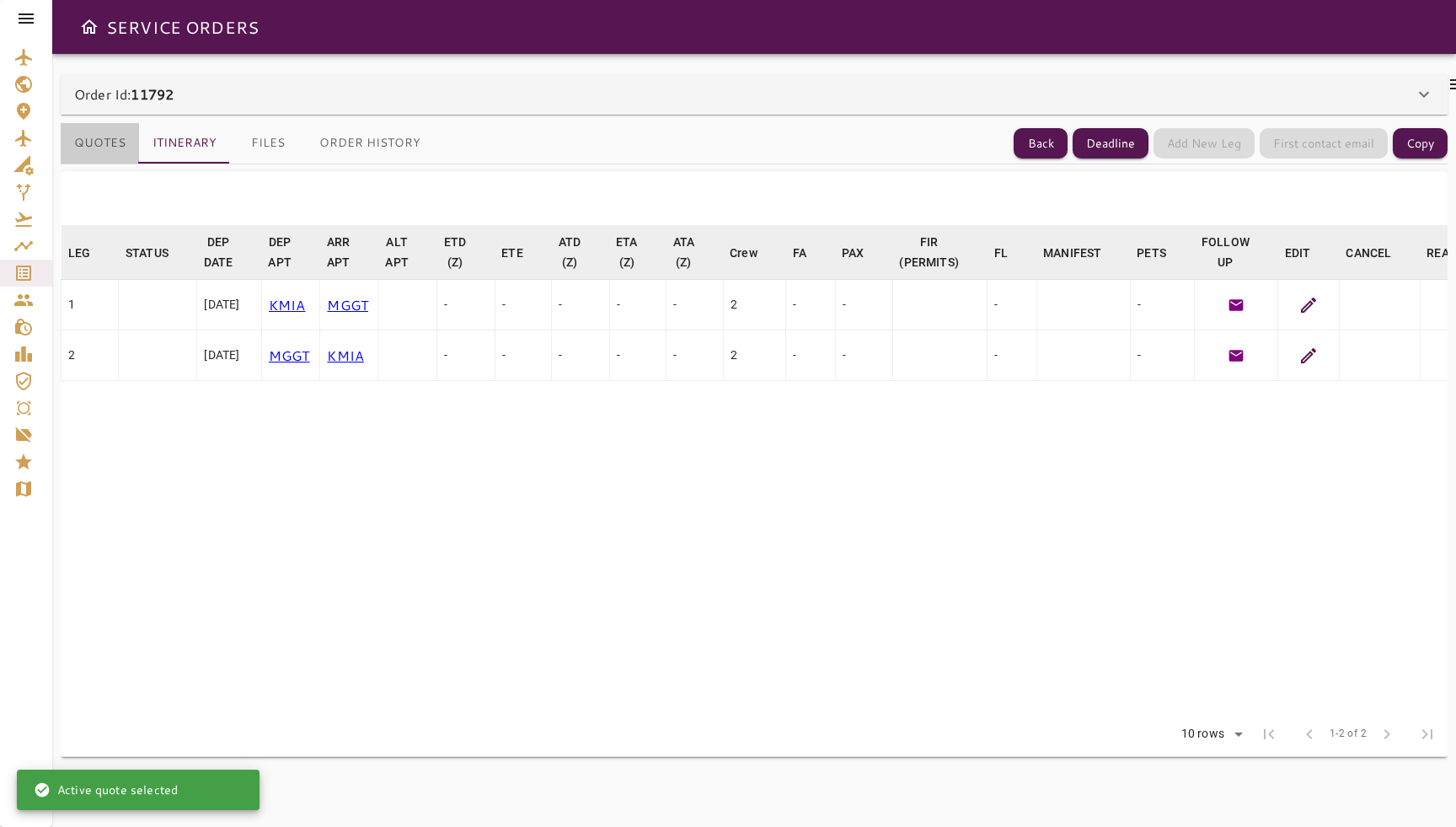
click at [65, 150] on button "Quotes" at bounding box center [100, 143] width 79 height 41
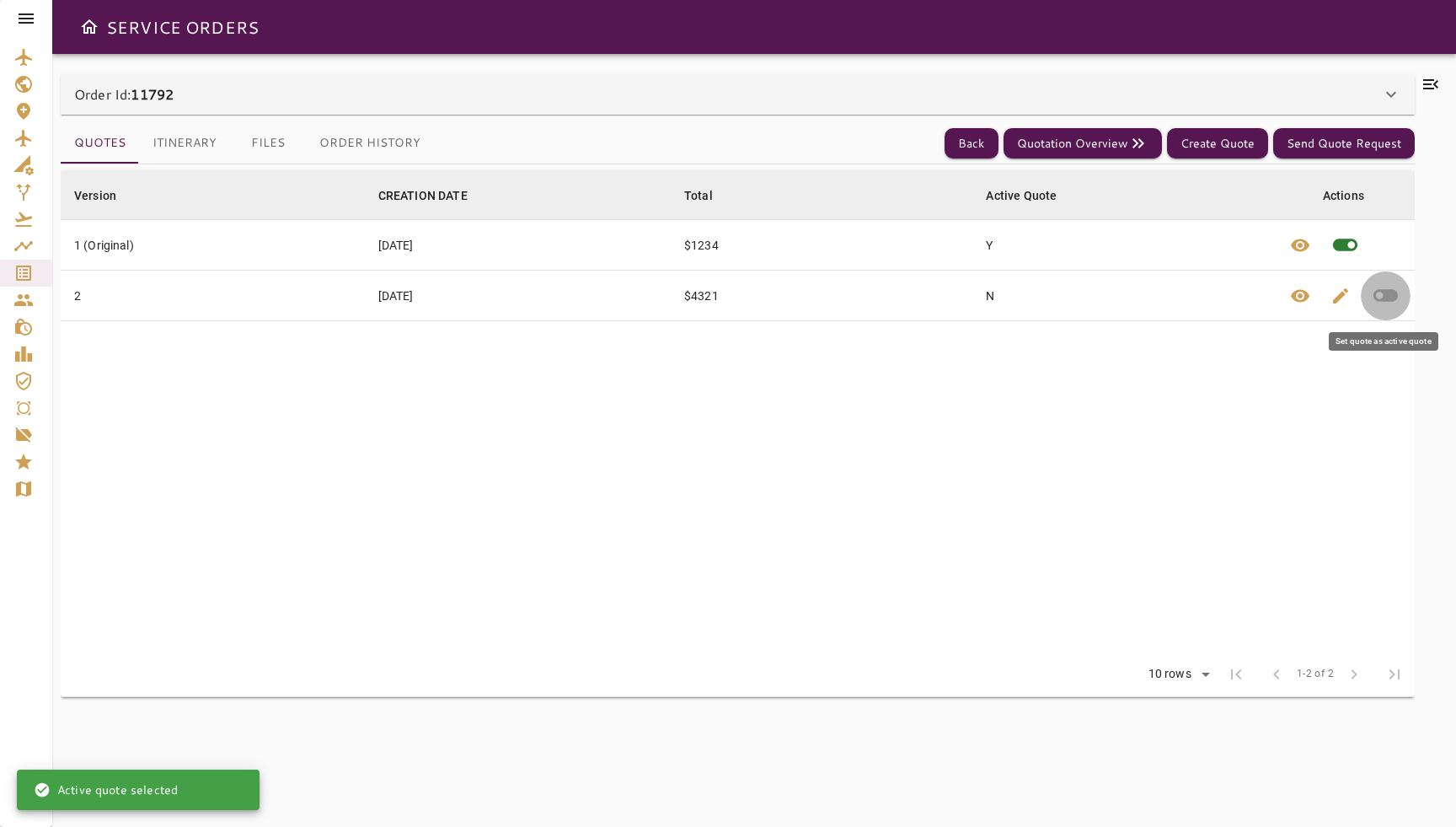
click at [1406, 292] on button "button" at bounding box center [1385, 295] width 49 height 49
click at [186, 156] on button "Itinerary" at bounding box center [185, 143] width 91 height 41
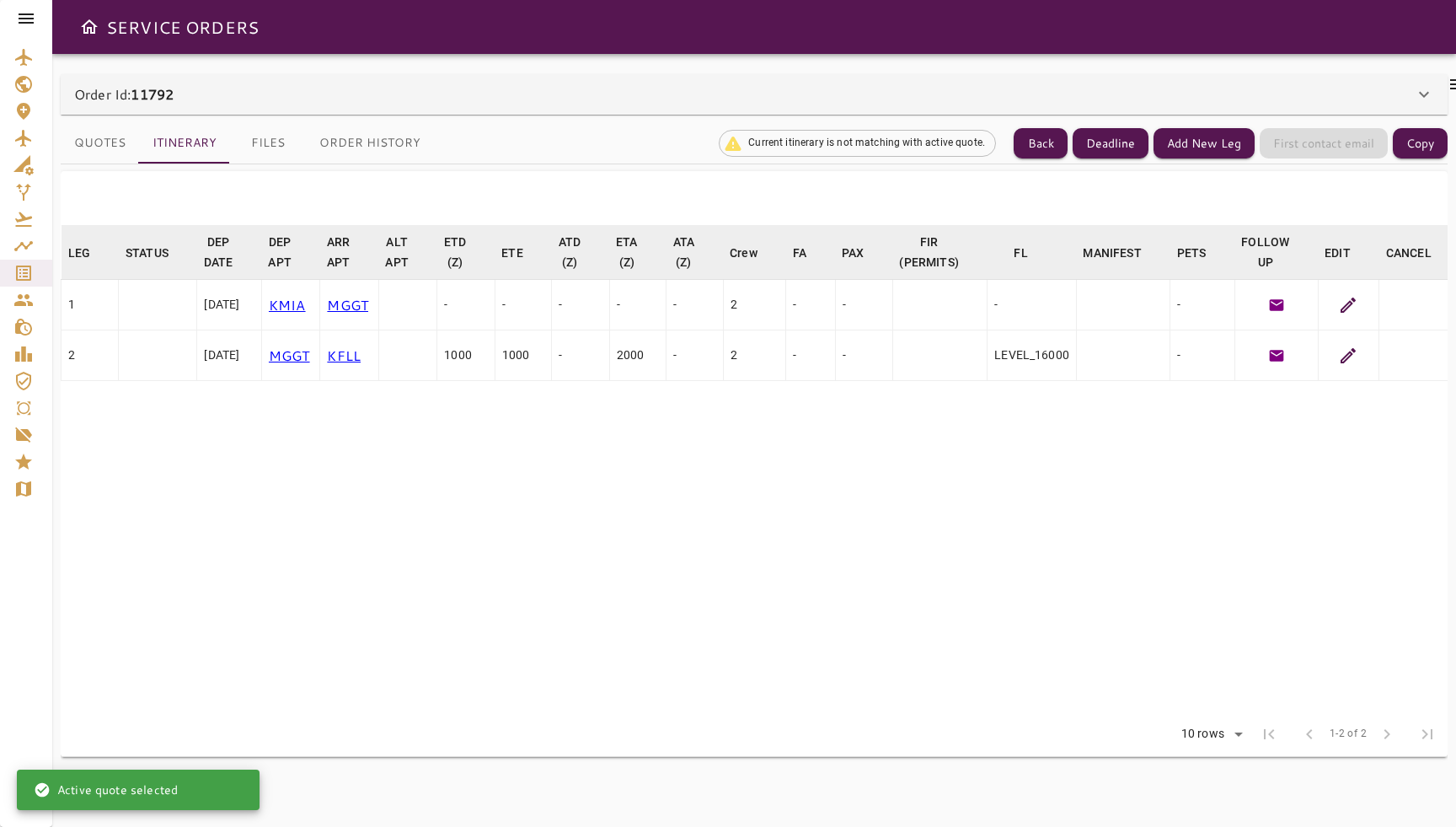
click at [421, 102] on div "Order Id: 11792" at bounding box center [743, 94] width 1339 height 20
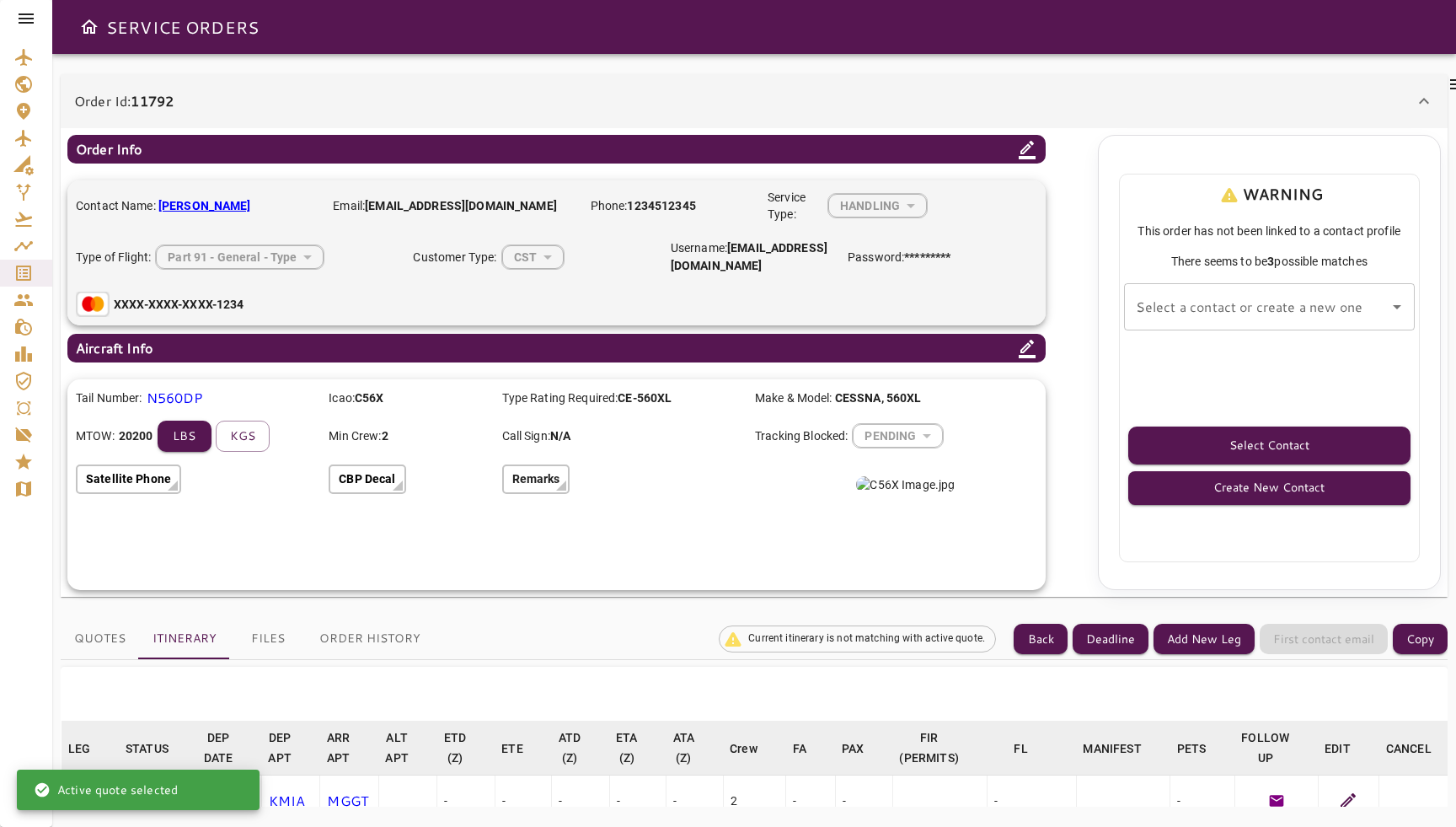
click at [1199, 288] on div "Select a contact or create a new one" at bounding box center [1269, 307] width 291 height 47
click at [1415, 303] on div "WARNING This order has not been linked to a contact profile There seems to be 3…" at bounding box center [1269, 368] width 301 height 389
click at [1390, 307] on icon "Open" at bounding box center [1396, 306] width 20 height 20
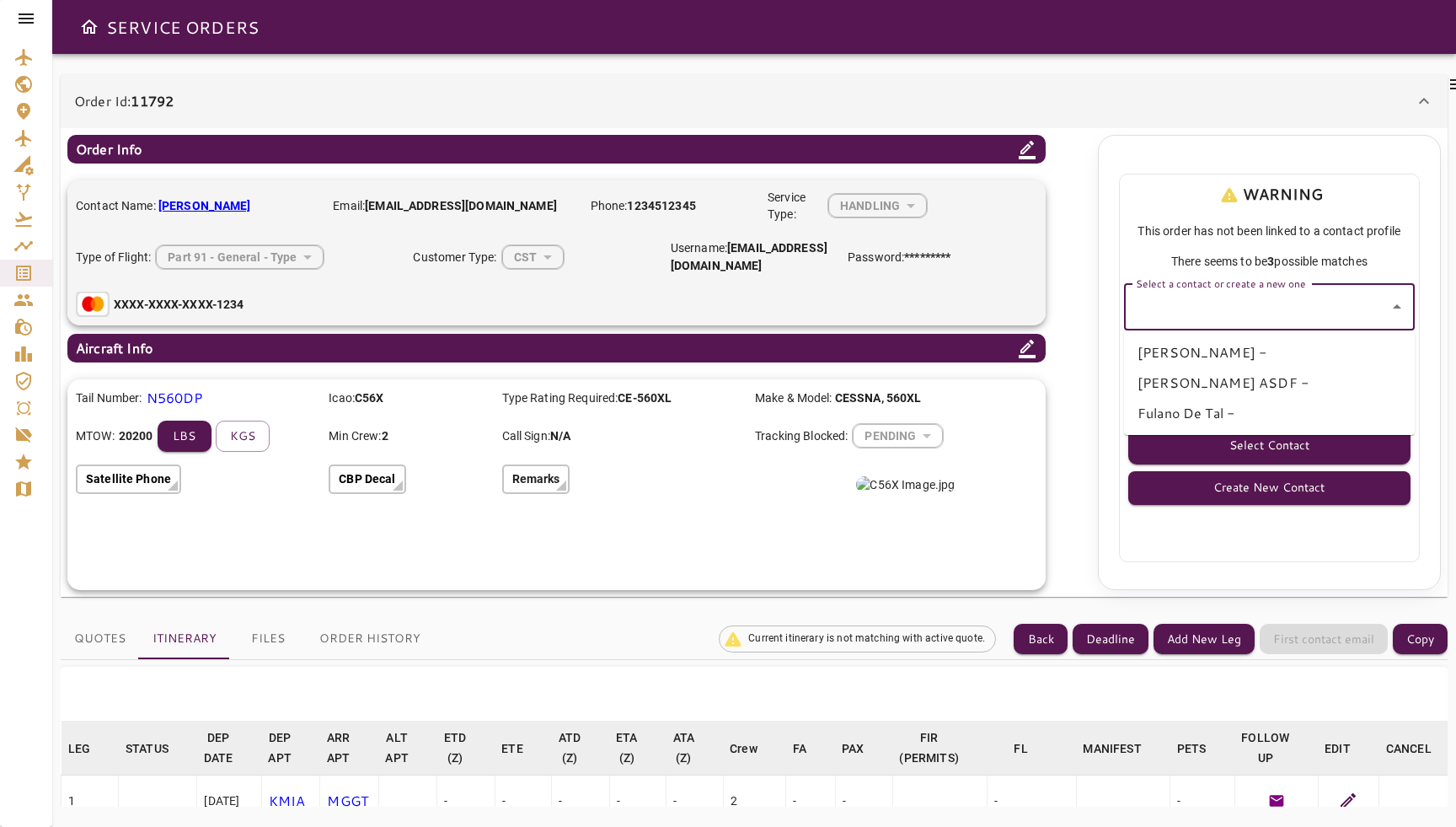
click at [1331, 377] on li "OCTAVIO ROBERTO ASDF -" at bounding box center [1269, 382] width 291 height 30
type input "**********"
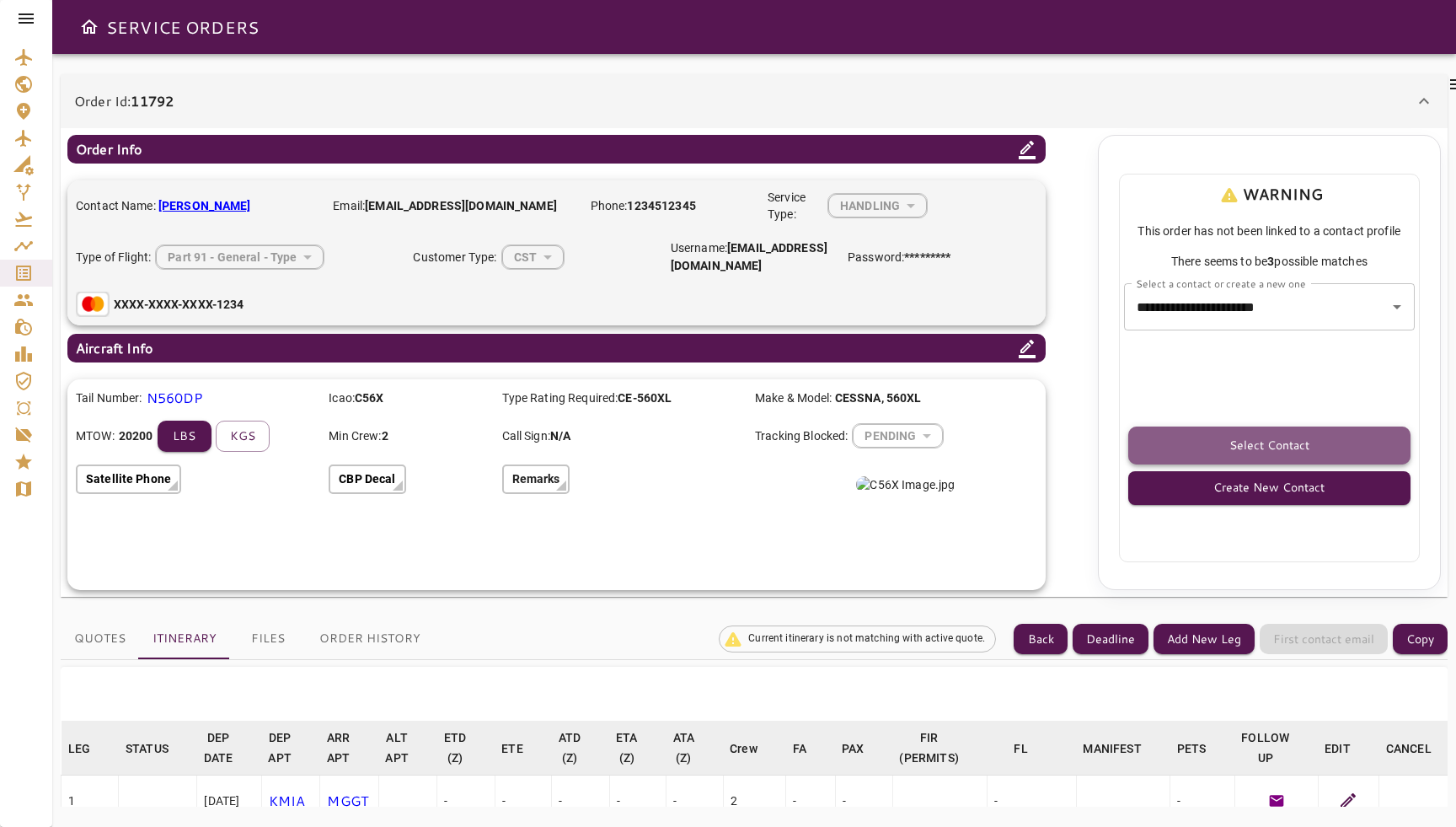
click at [1314, 450] on button "Select Contact" at bounding box center [1269, 446] width 283 height 38
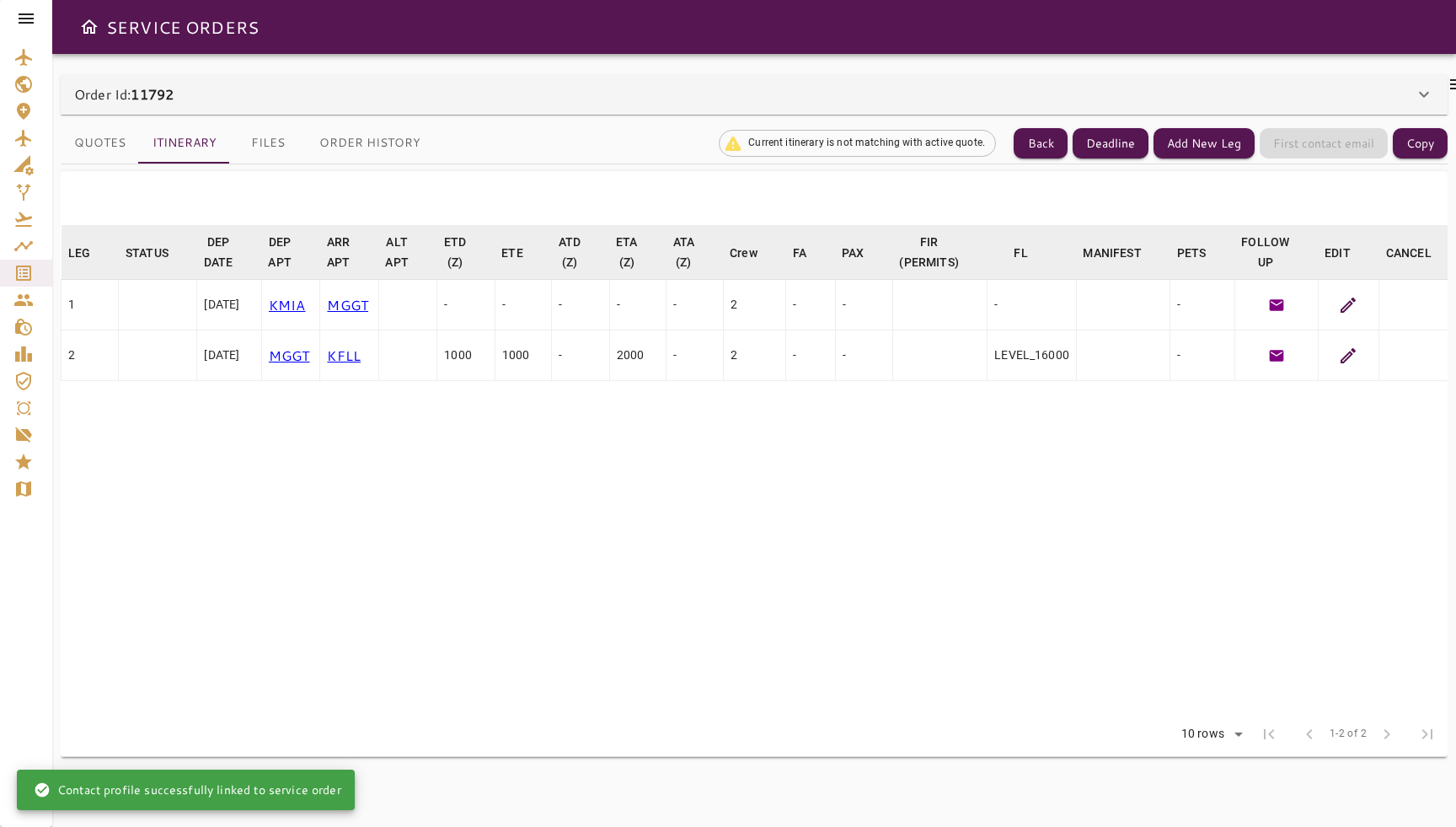
click at [1448, 95] on div at bounding box center [1457, 440] width 20 height 732
click at [1421, 95] on icon at bounding box center [1424, 95] width 10 height 6
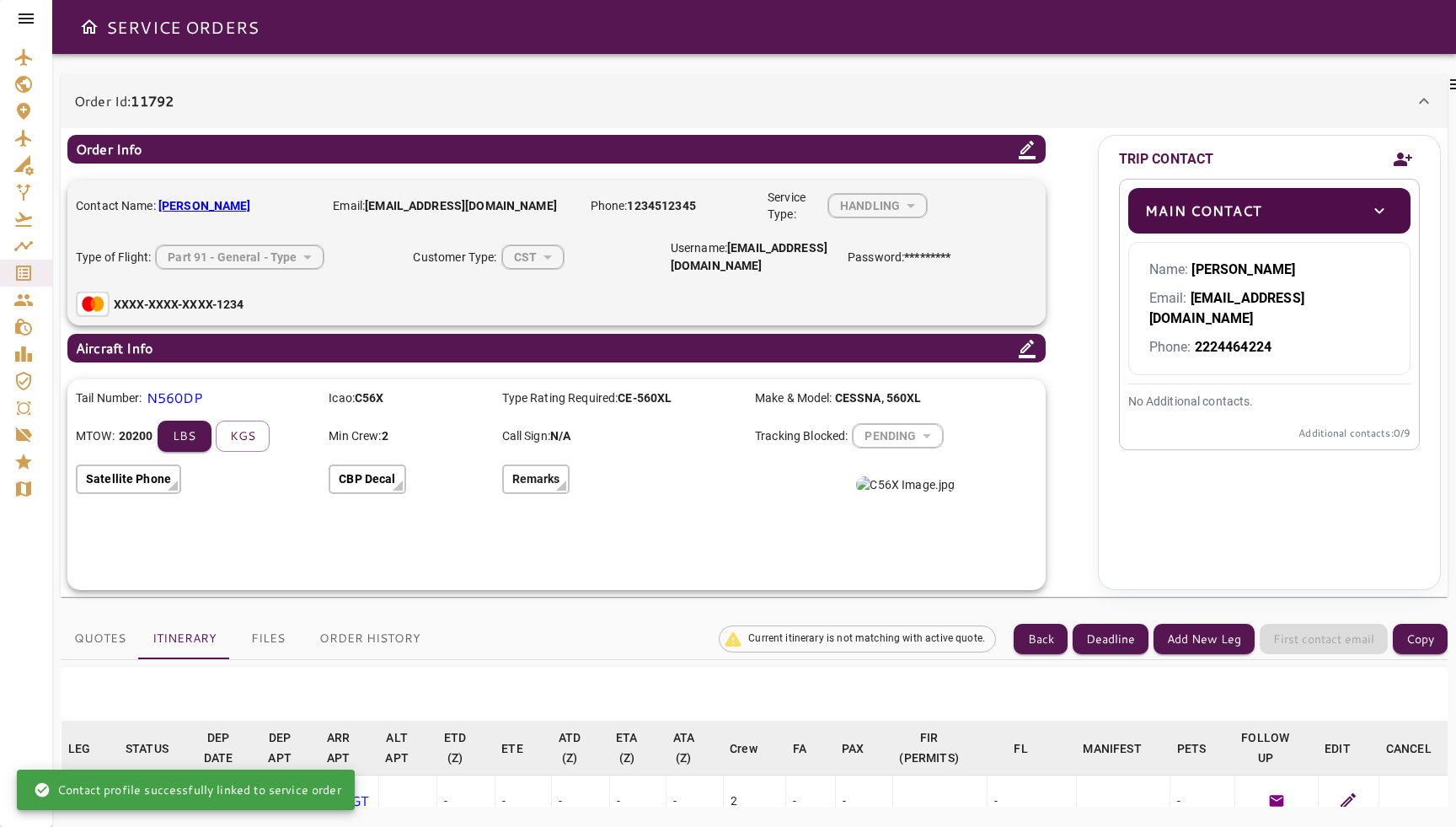
scroll to position [13, 0]
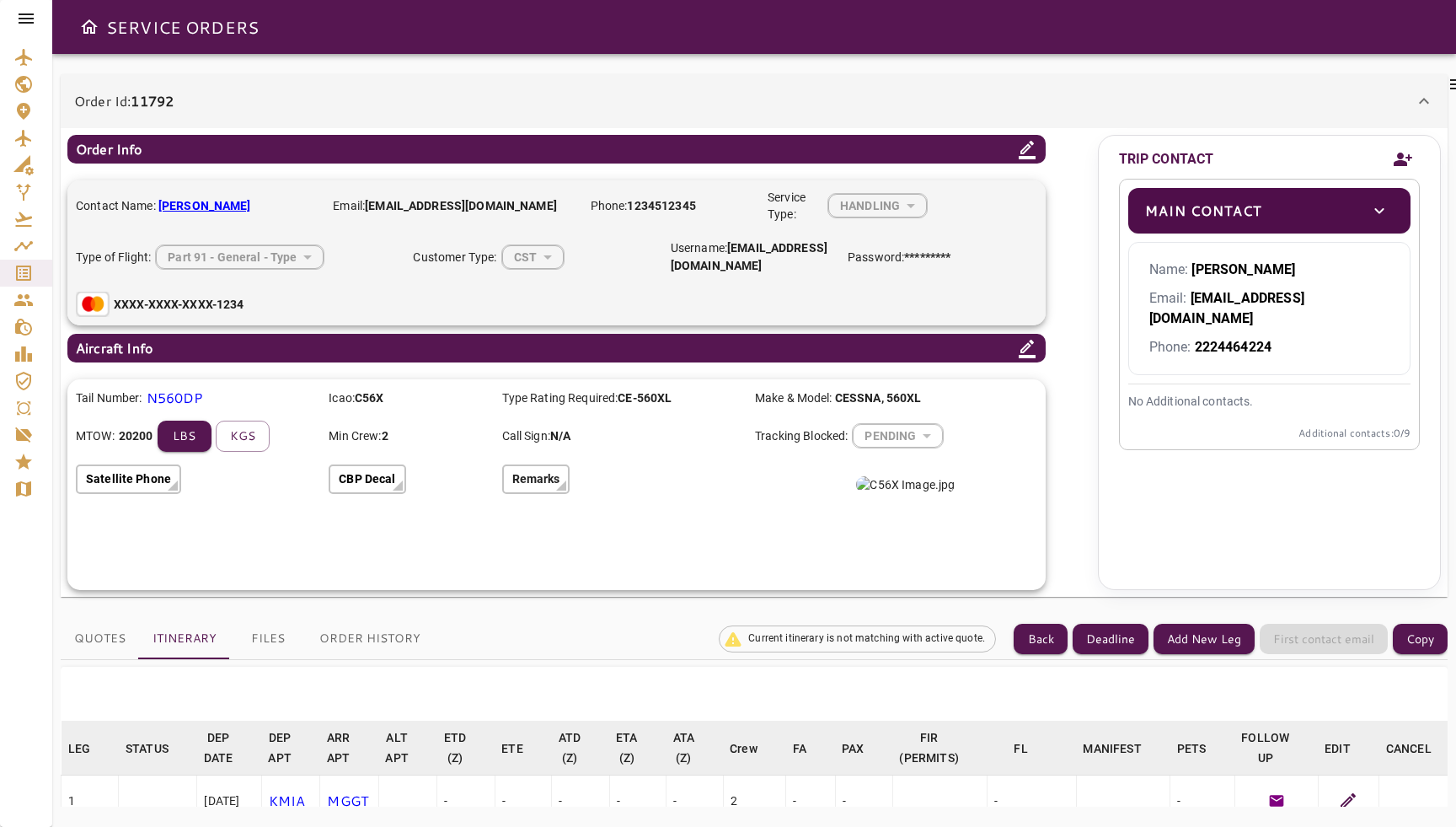
click at [1421, 95] on icon at bounding box center [1423, 101] width 20 height 20
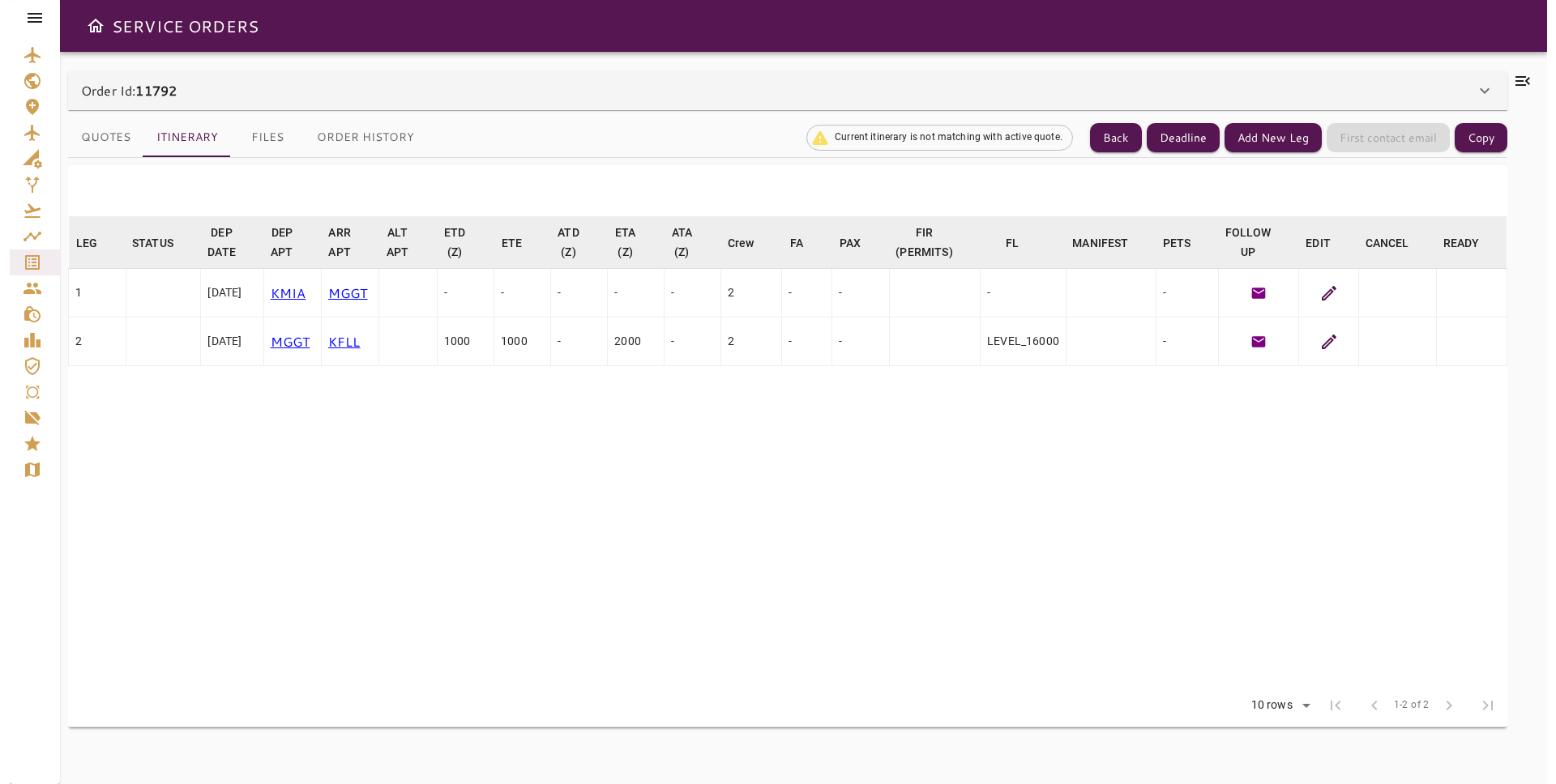
scroll to position [0, 0]
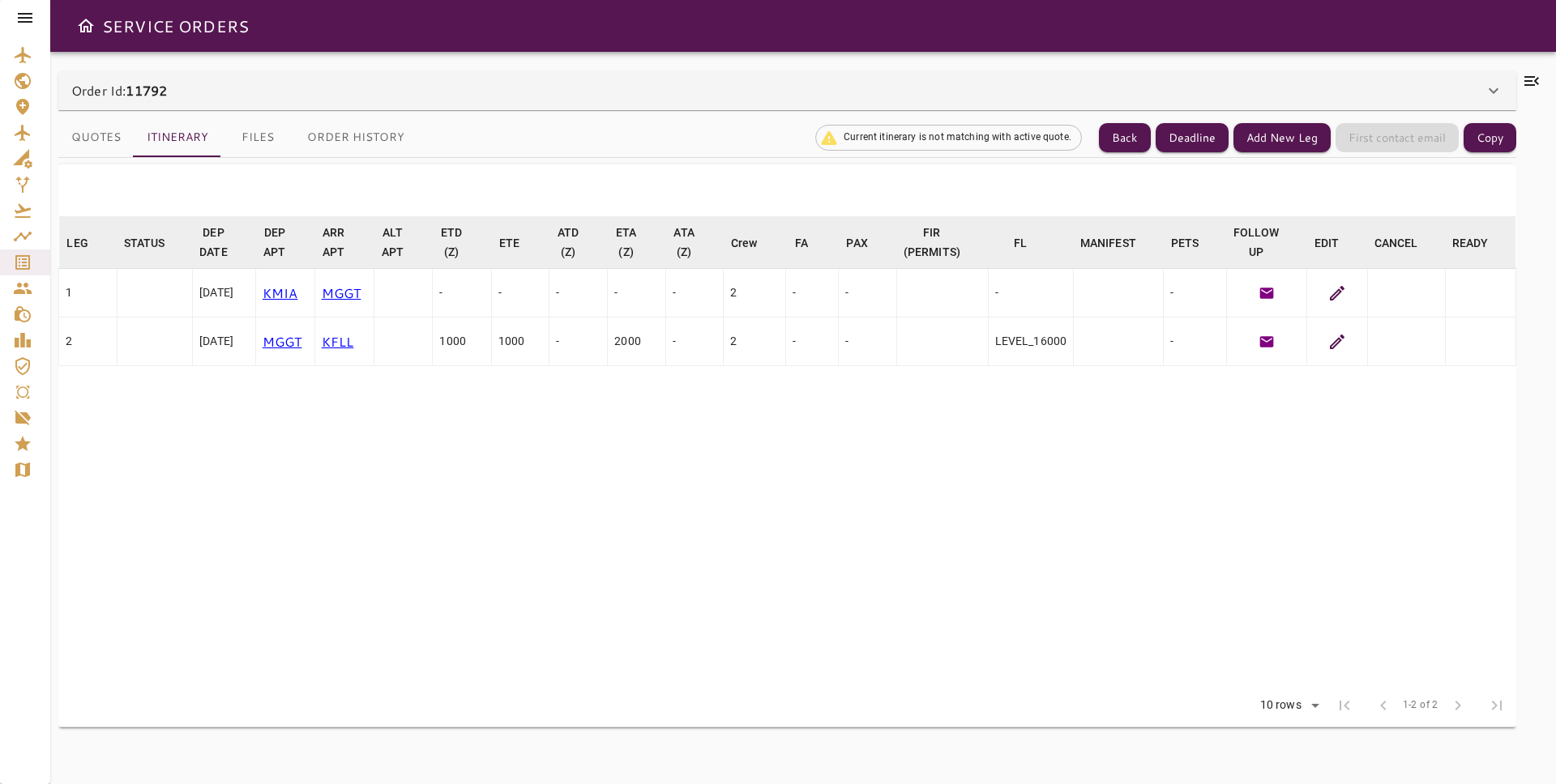
click at [92, 132] on button "Quotes" at bounding box center [96, 138] width 76 height 39
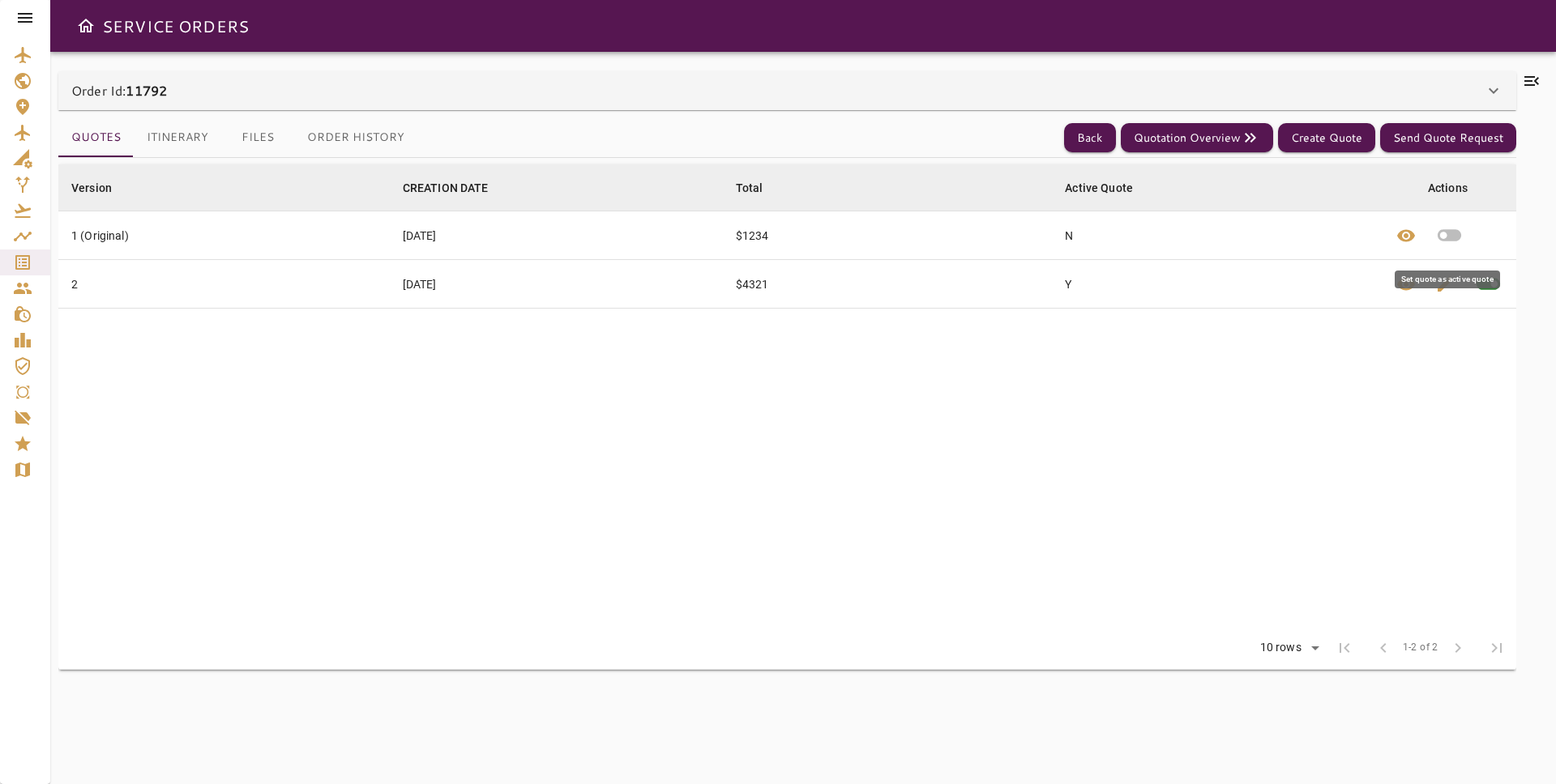
click at [1400, 236] on icon "button" at bounding box center [1450, 235] width 24 height 12
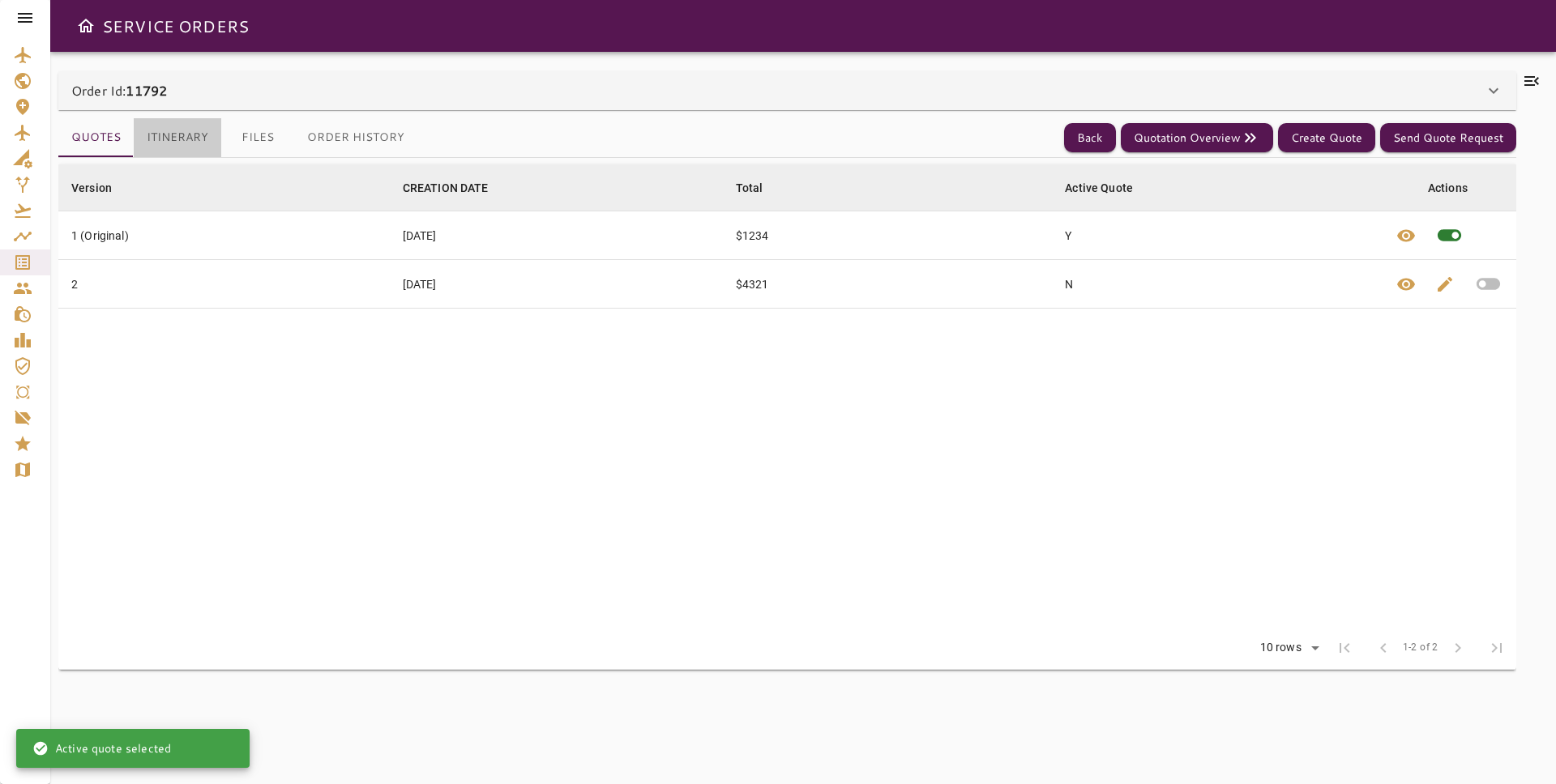
click at [153, 125] on button "Itinerary" at bounding box center [178, 138] width 88 height 39
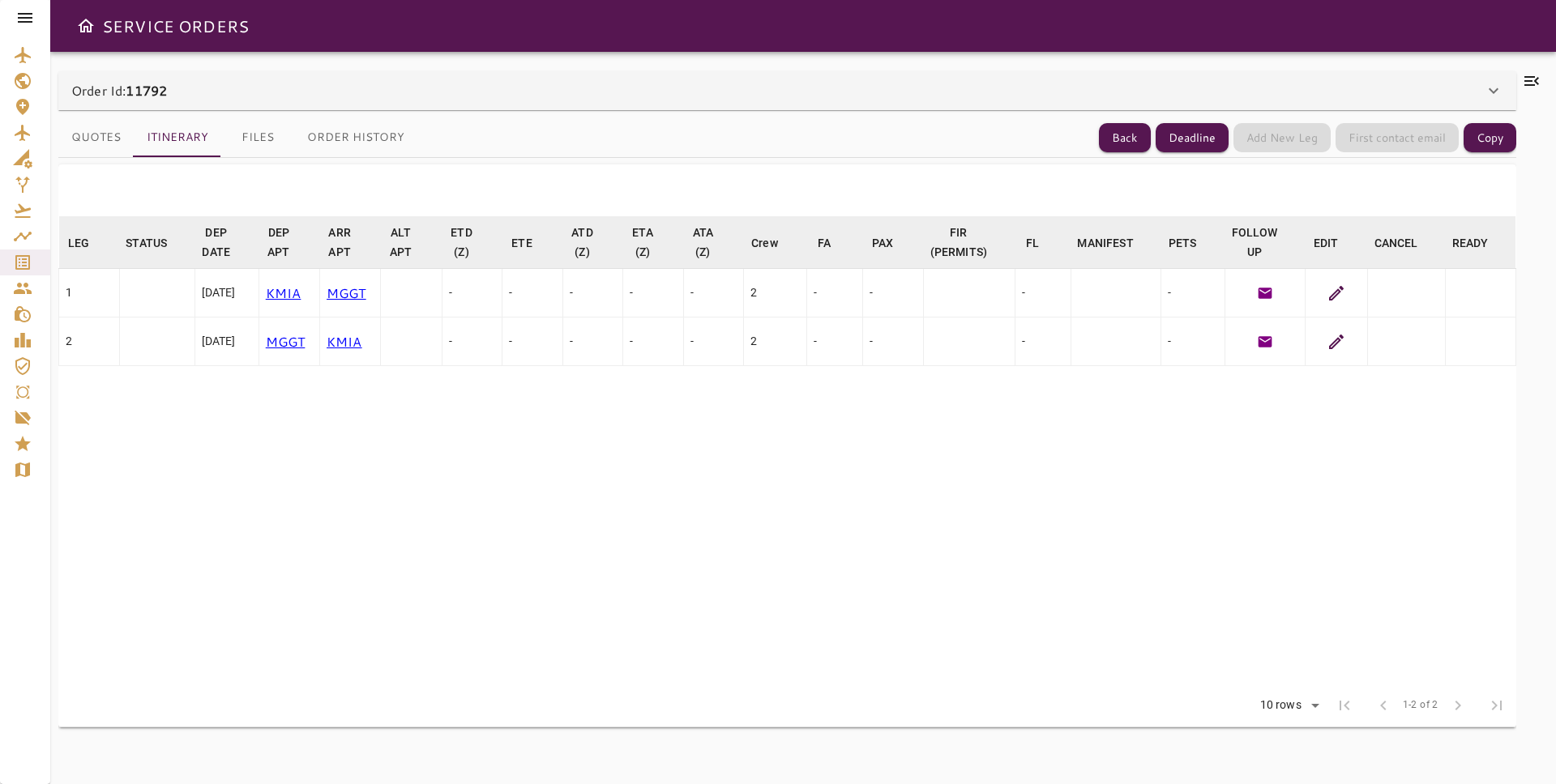
click at [89, 139] on button "Quotes" at bounding box center [96, 138] width 76 height 39
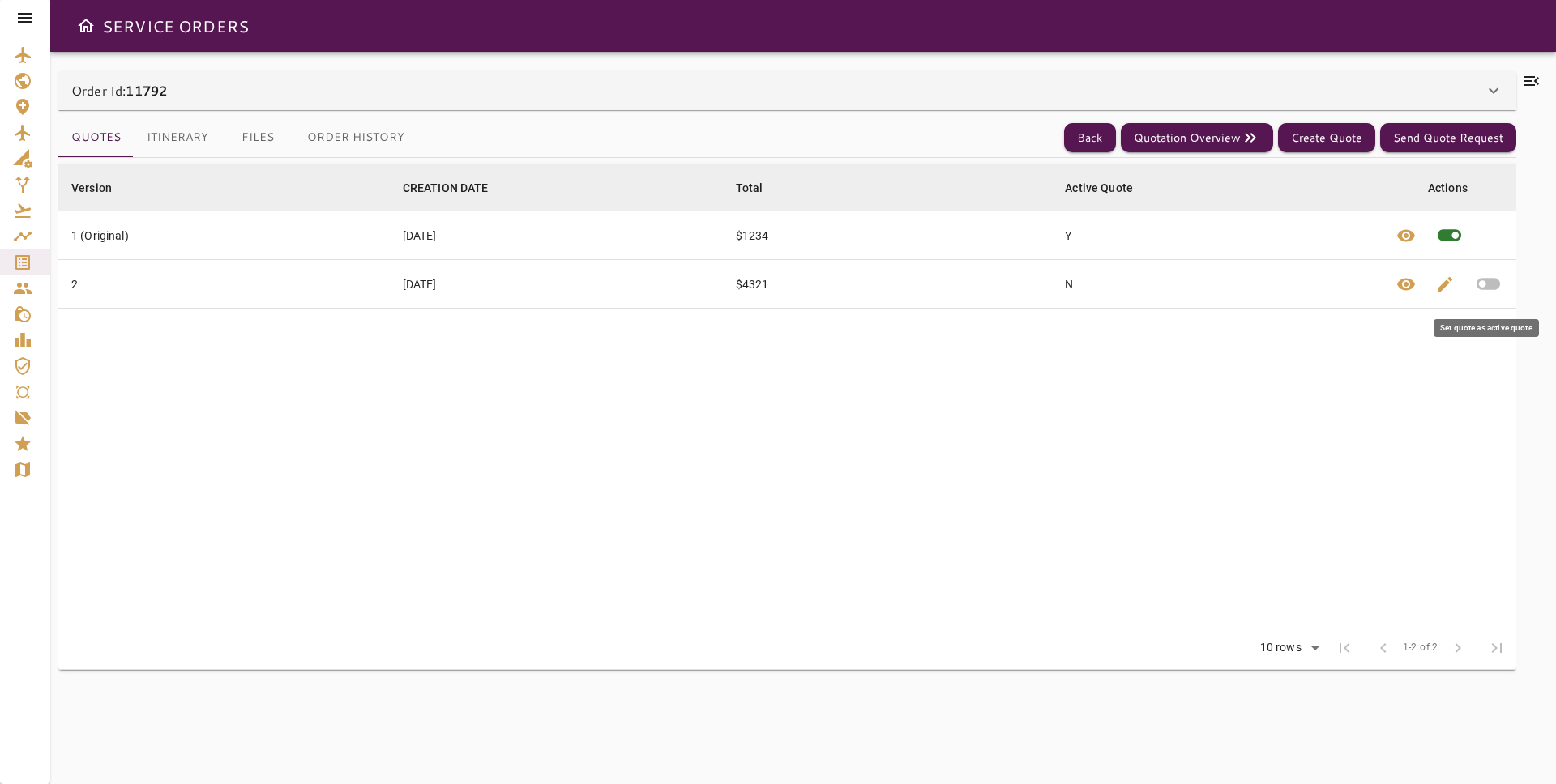
click at [1400, 276] on icon "button" at bounding box center [1489, 284] width 28 height 28
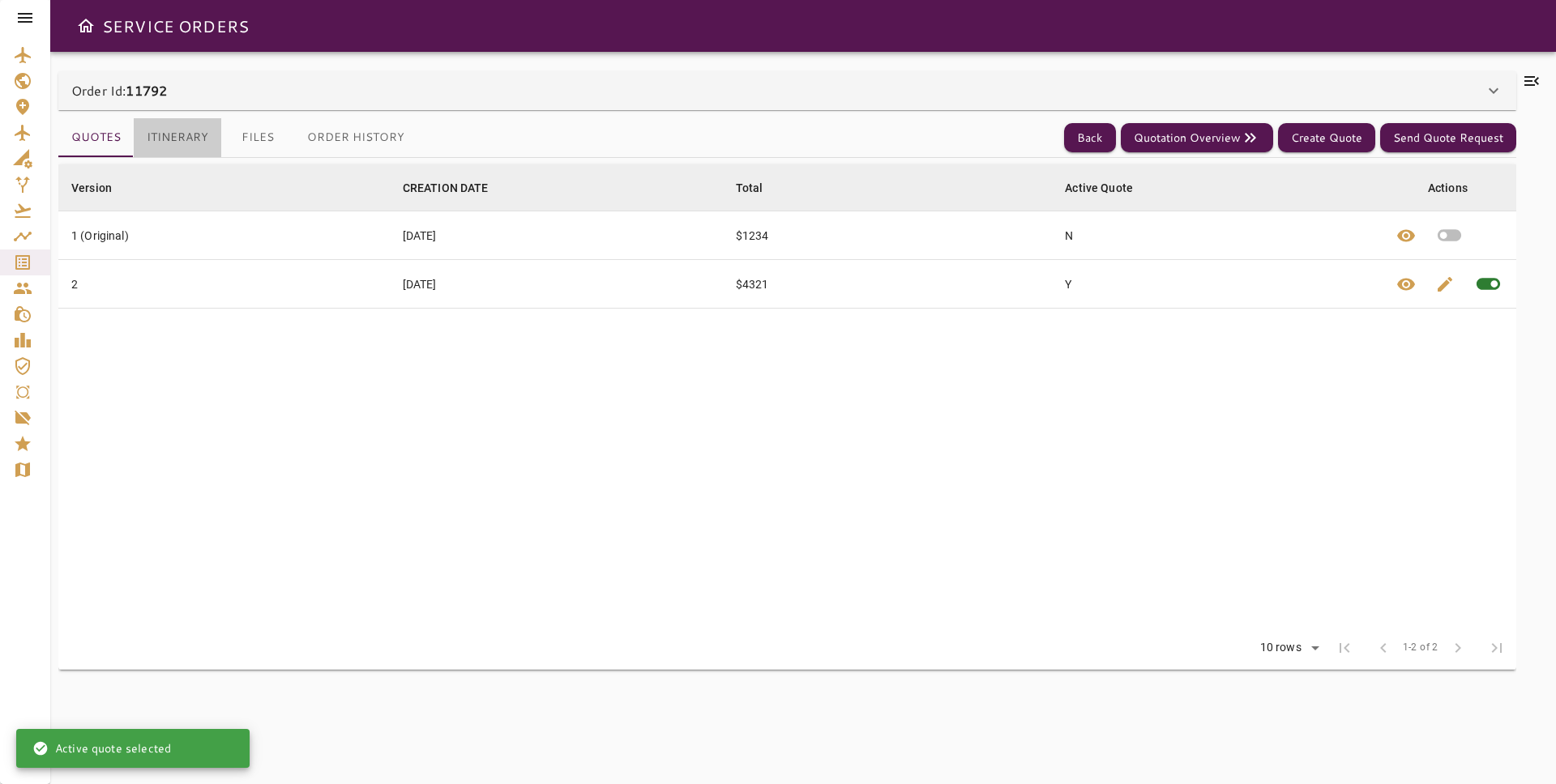
click at [192, 142] on button "Itinerary" at bounding box center [178, 138] width 88 height 39
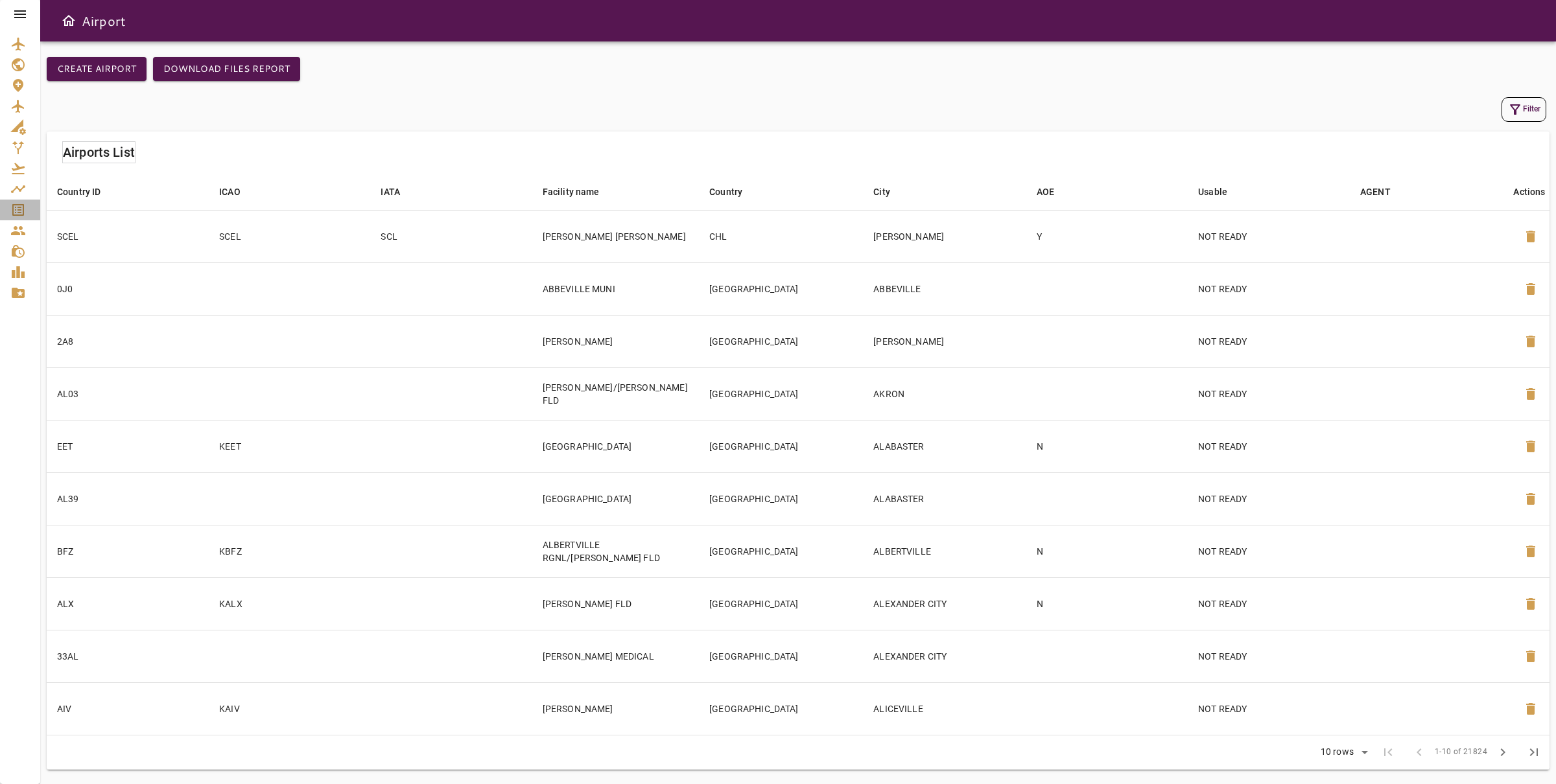
click at [20, 207] on icon "Service Orders" at bounding box center [18, 210] width 12 height 12
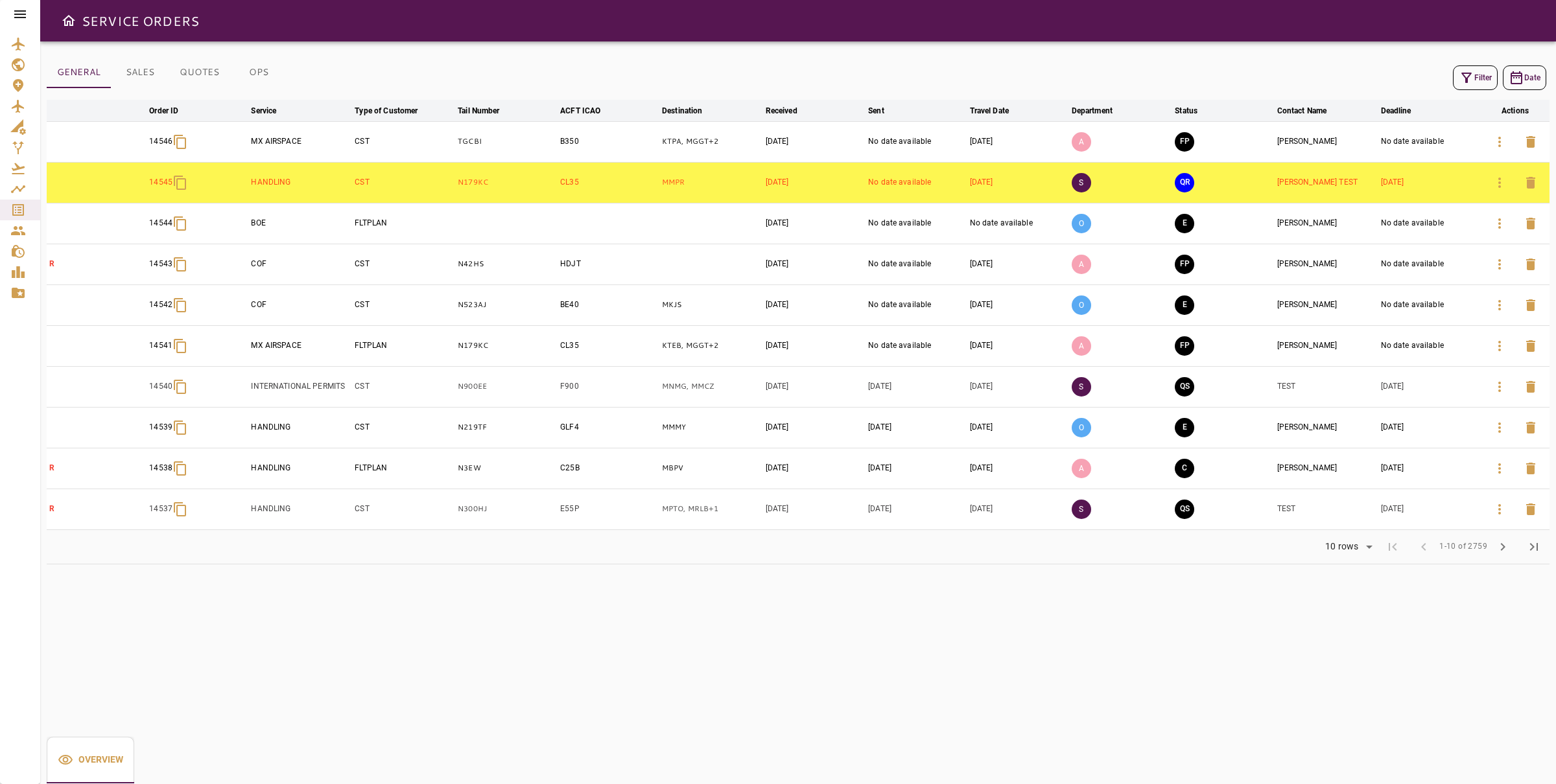
click at [1498, 138] on icon "button" at bounding box center [1499, 141] width 15 height 15
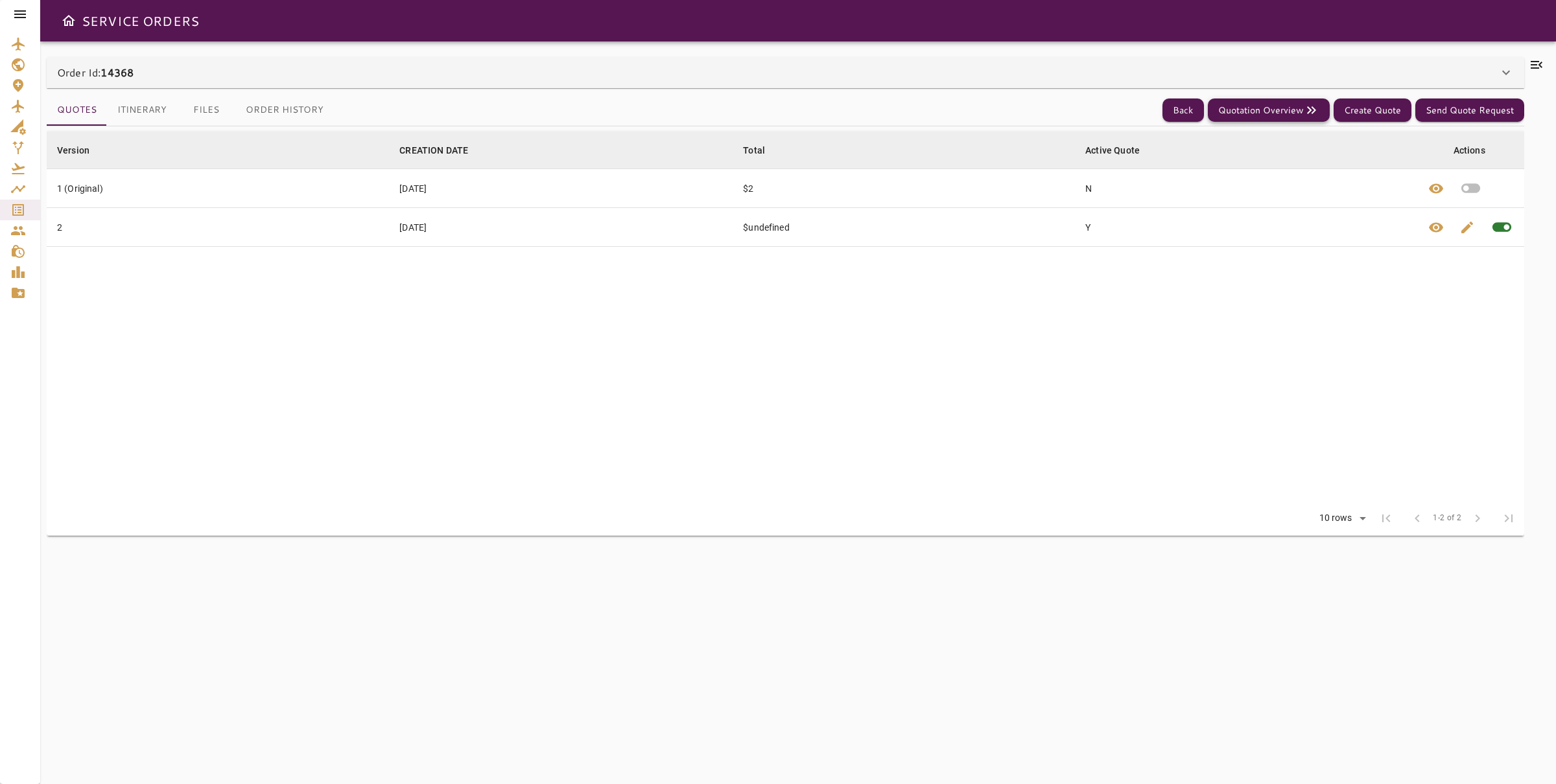
click at [1245, 107] on button "Quotation Overview" at bounding box center [1269, 110] width 122 height 24
click at [142, 113] on button "Itinerary" at bounding box center [142, 110] width 70 height 31
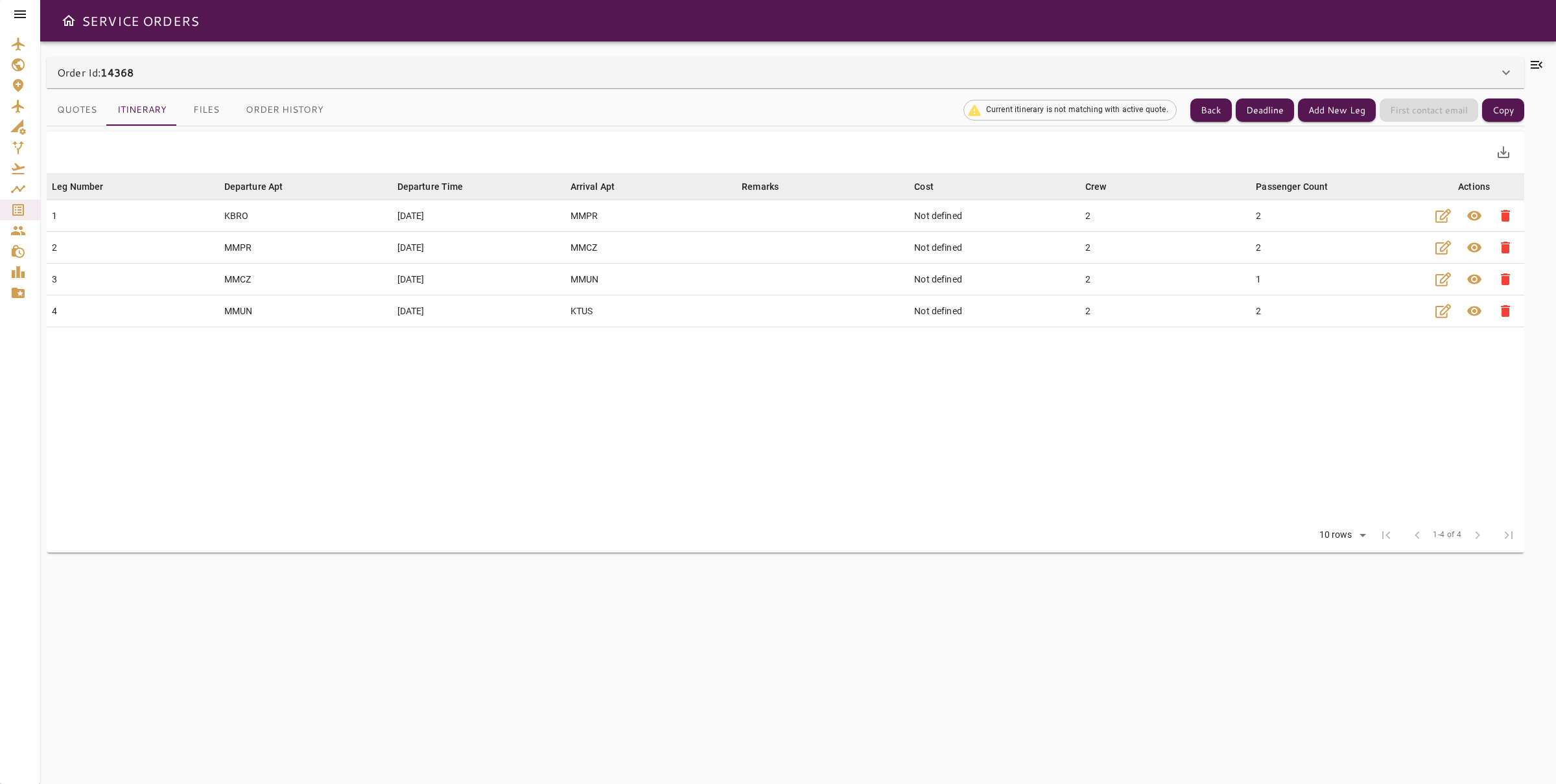
click at [77, 96] on button "Quotes" at bounding box center [77, 110] width 61 height 31
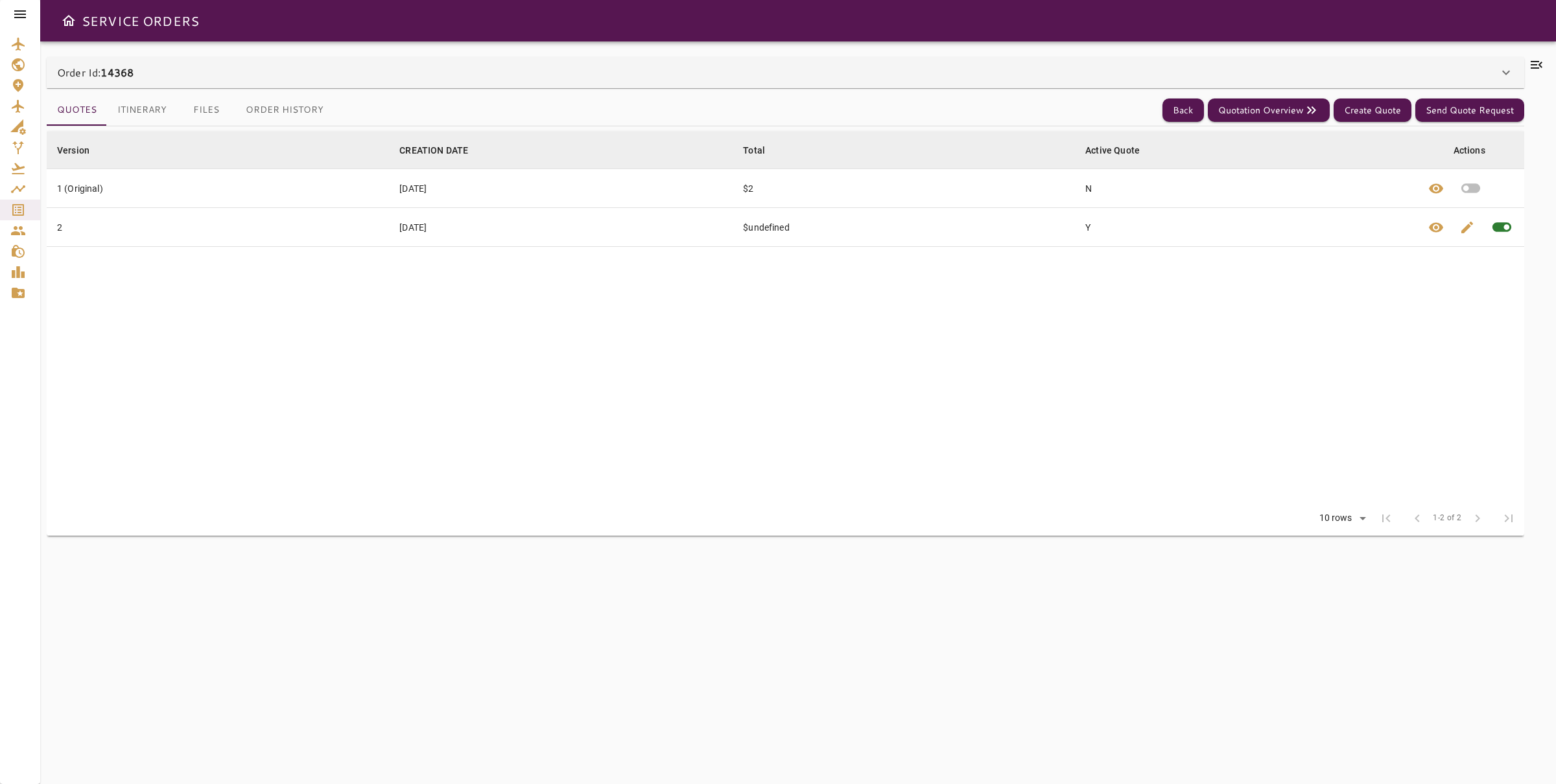
click at [139, 105] on button "Itinerary" at bounding box center [142, 110] width 70 height 31
click at [160, 106] on button "Itinerary" at bounding box center [142, 110] width 70 height 31
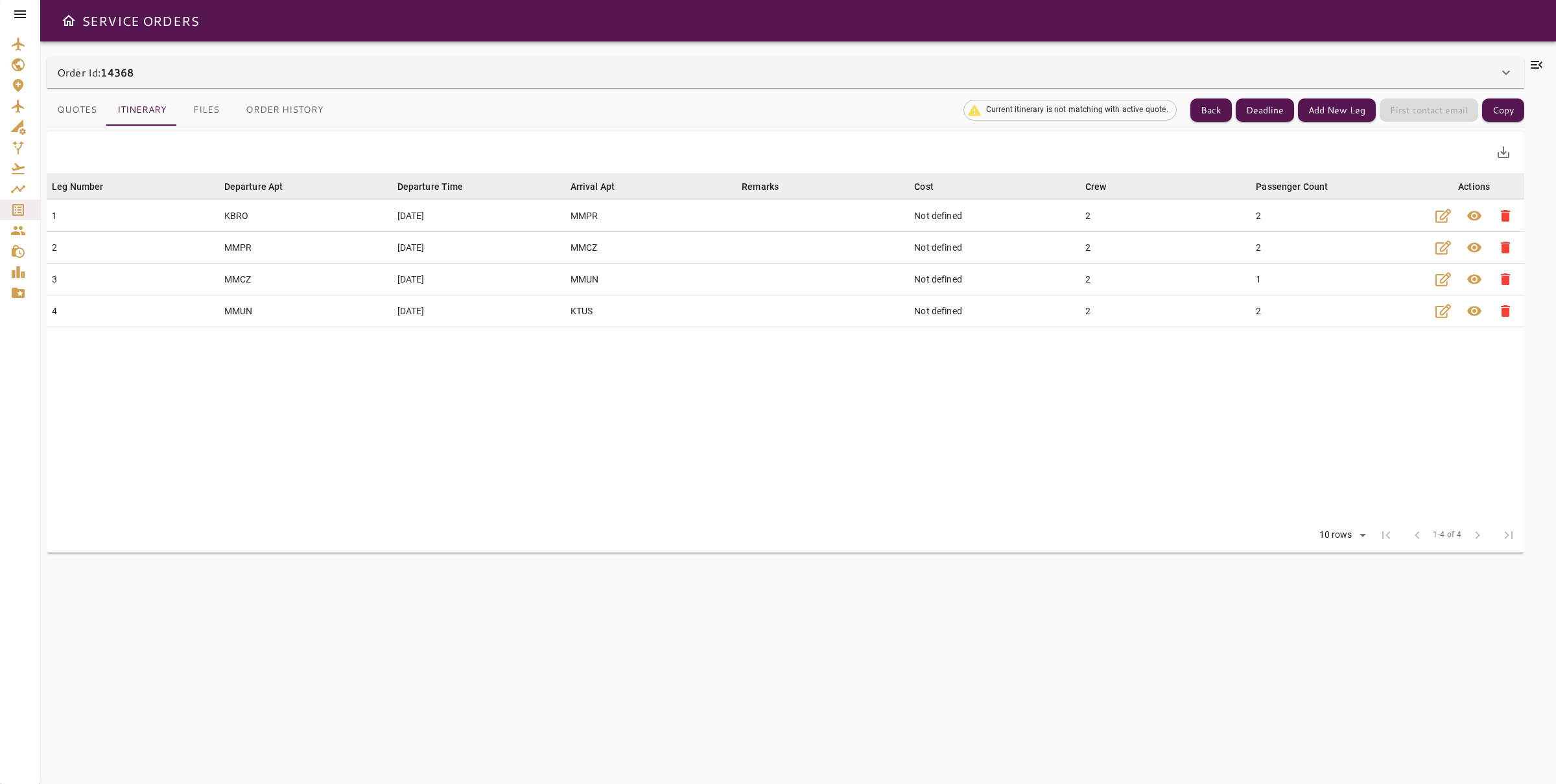
click at [1355, 72] on div "Order Id: 14368" at bounding box center [778, 72] width 1441 height 15
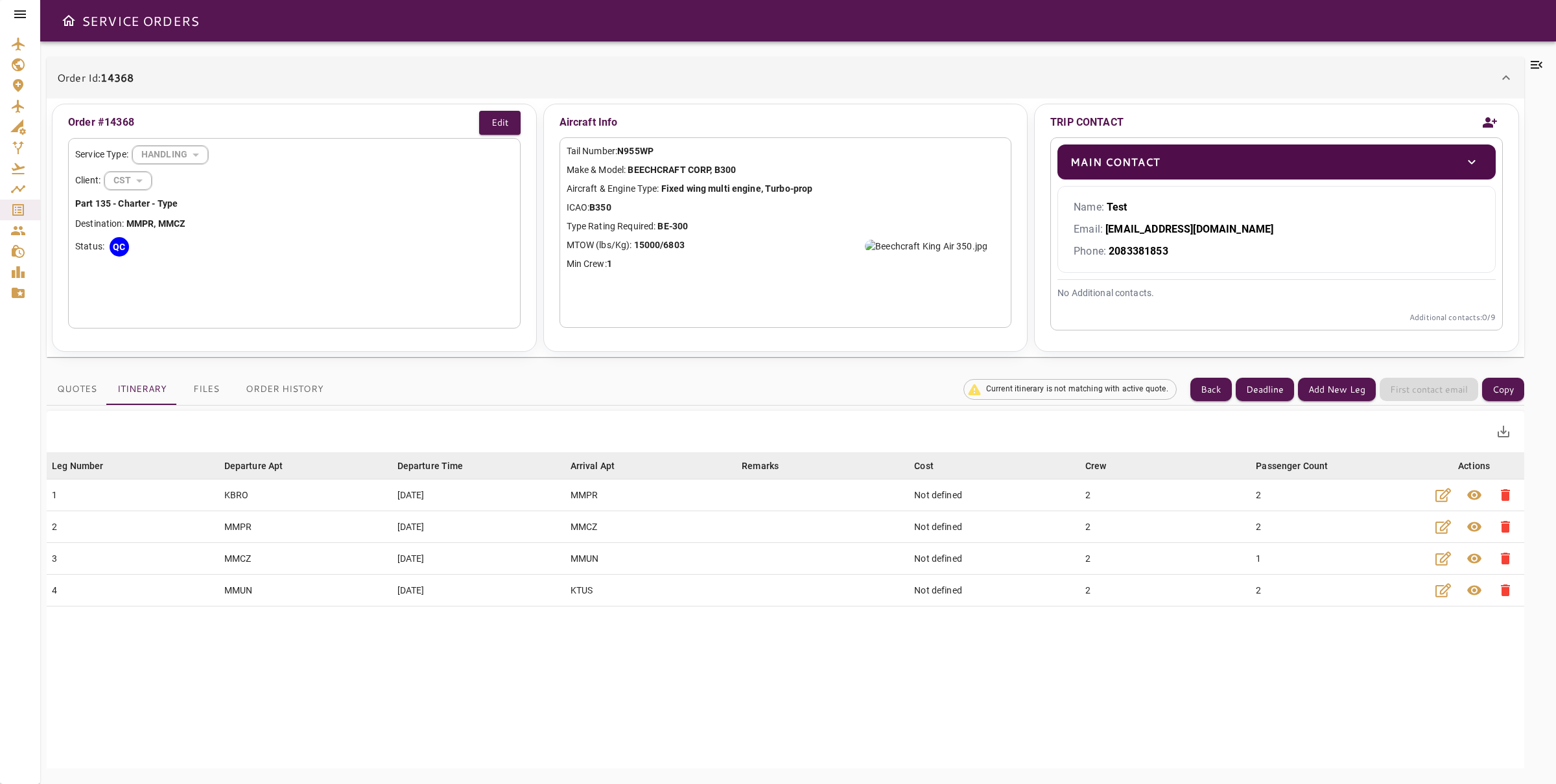
click at [1352, 70] on div "Order Id: 14368" at bounding box center [778, 77] width 1441 height 15
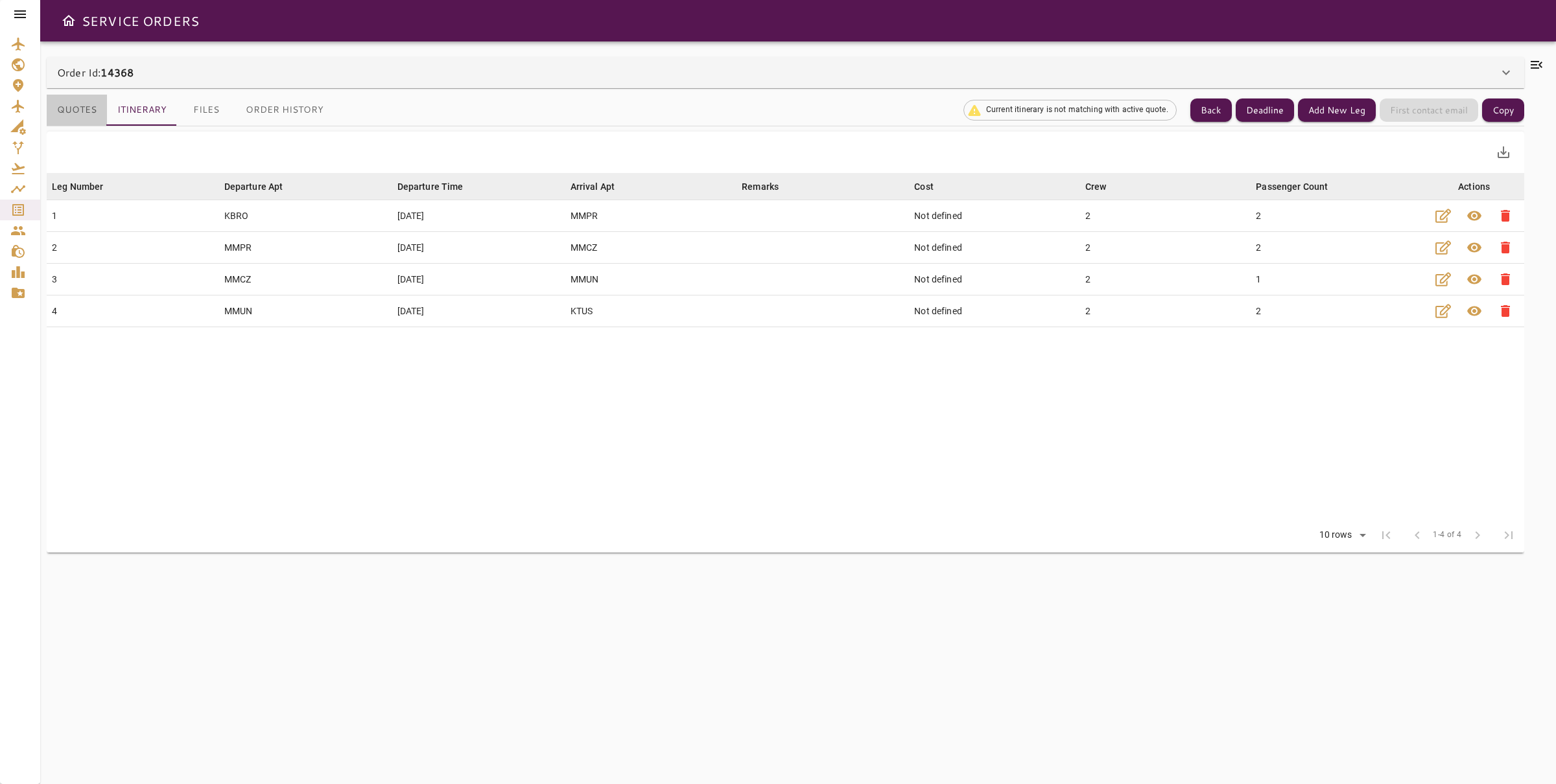
click at [77, 97] on button "Quotes" at bounding box center [77, 110] width 61 height 31
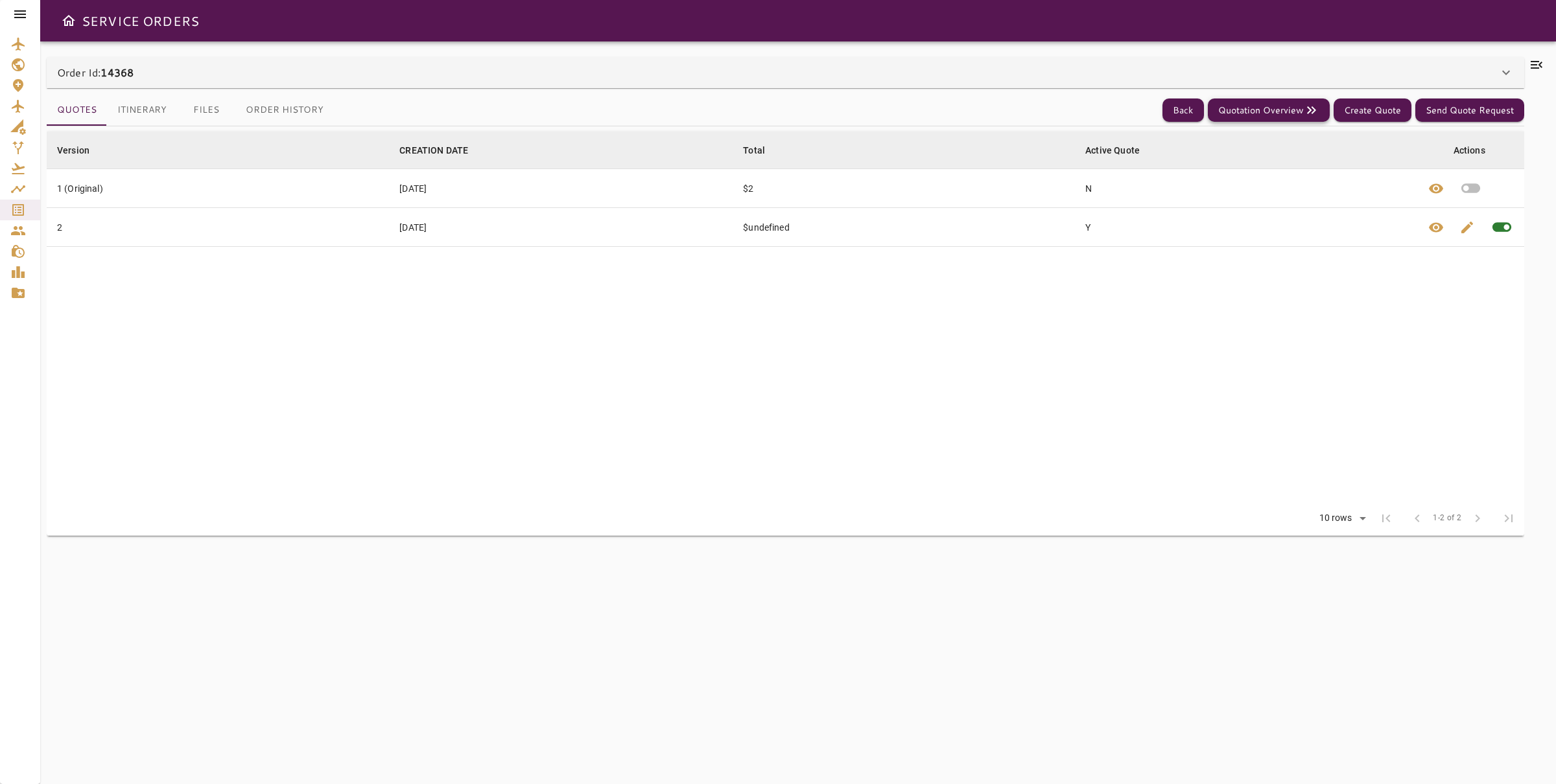
click at [1274, 108] on button "Quotation Overview" at bounding box center [1269, 110] width 122 height 24
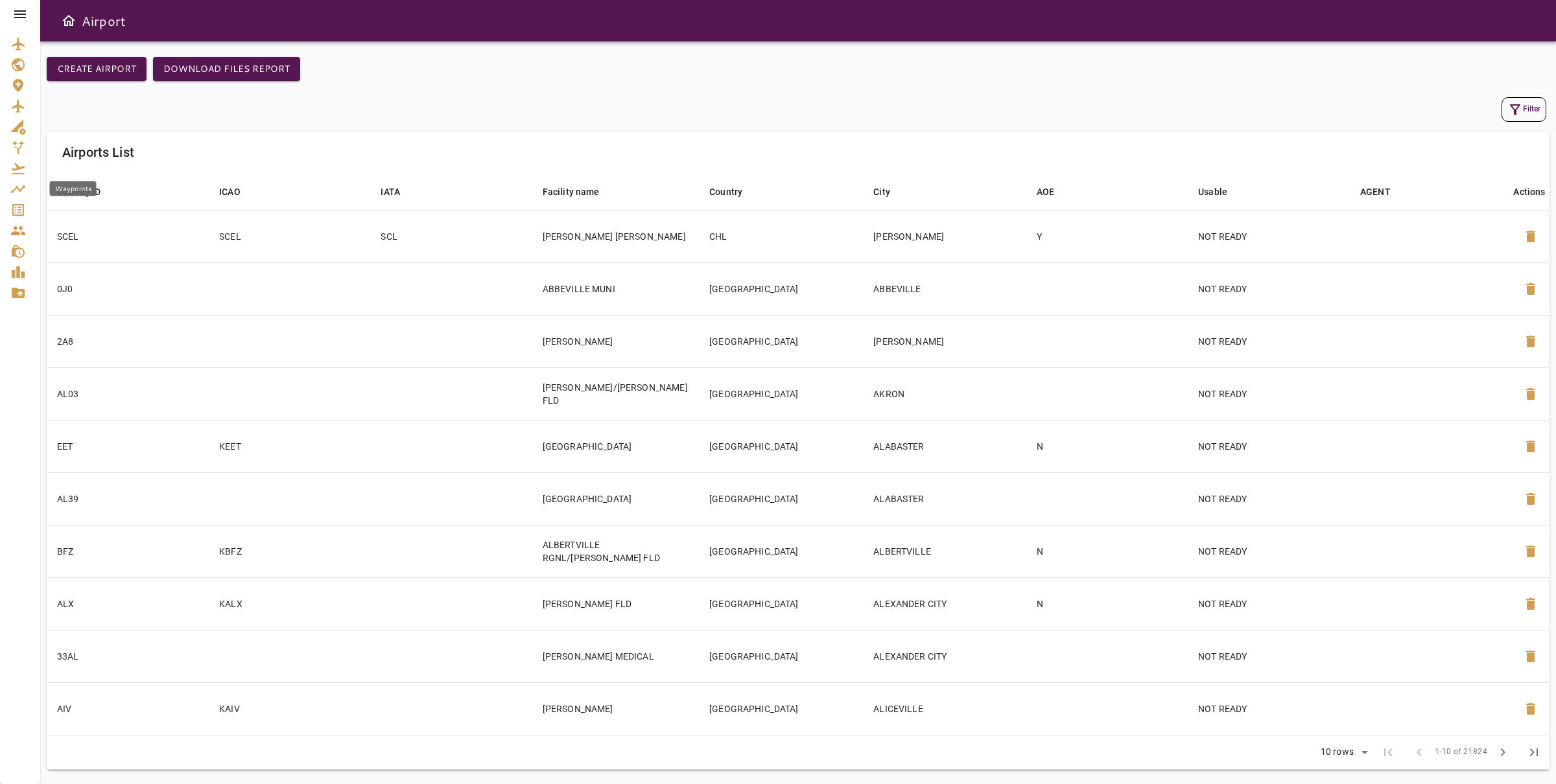
click at [13, 195] on icon "Waypoints" at bounding box center [18, 189] width 15 height 15
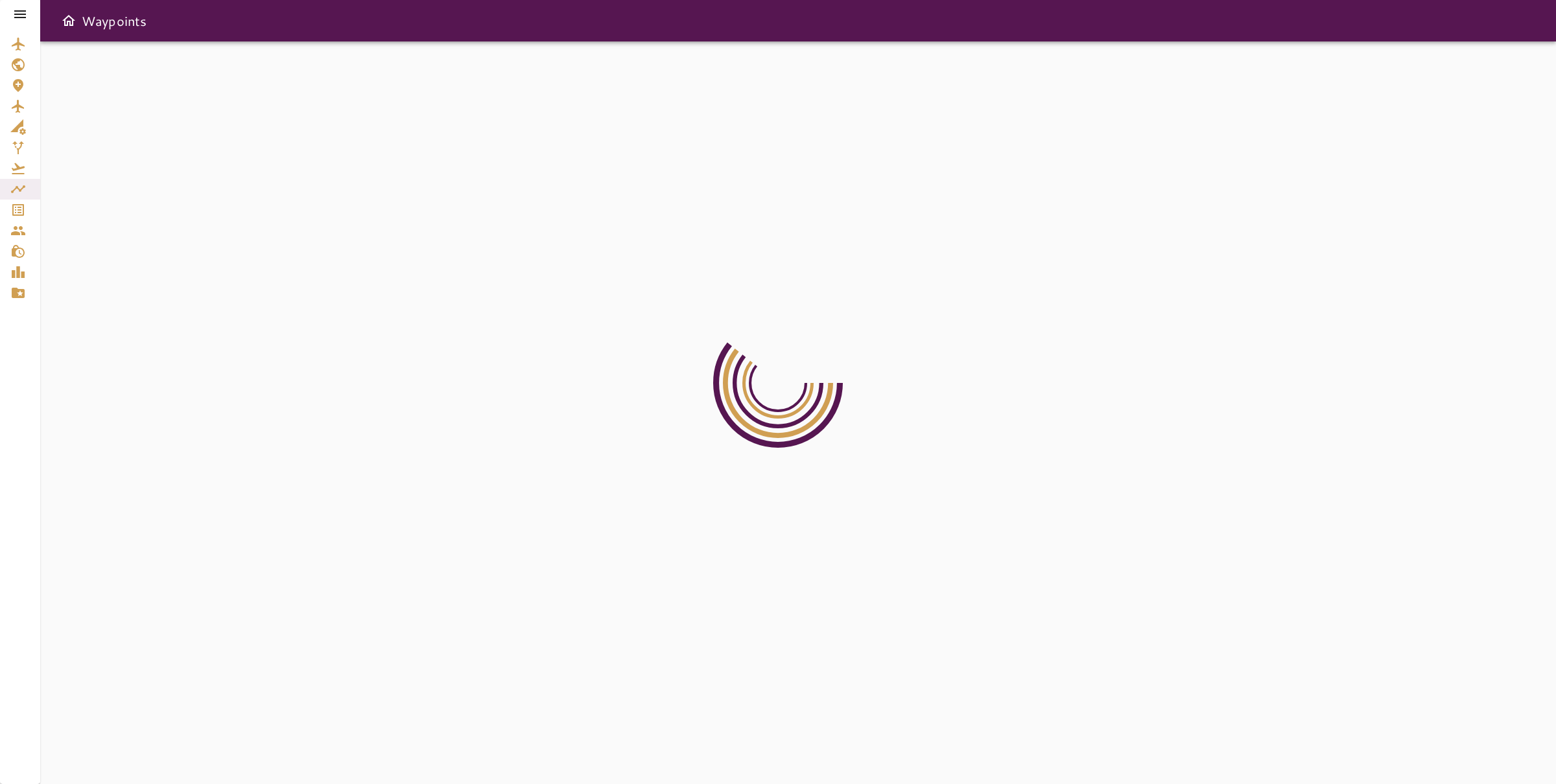
click at [17, 14] on icon at bounding box center [20, 14] width 12 height 8
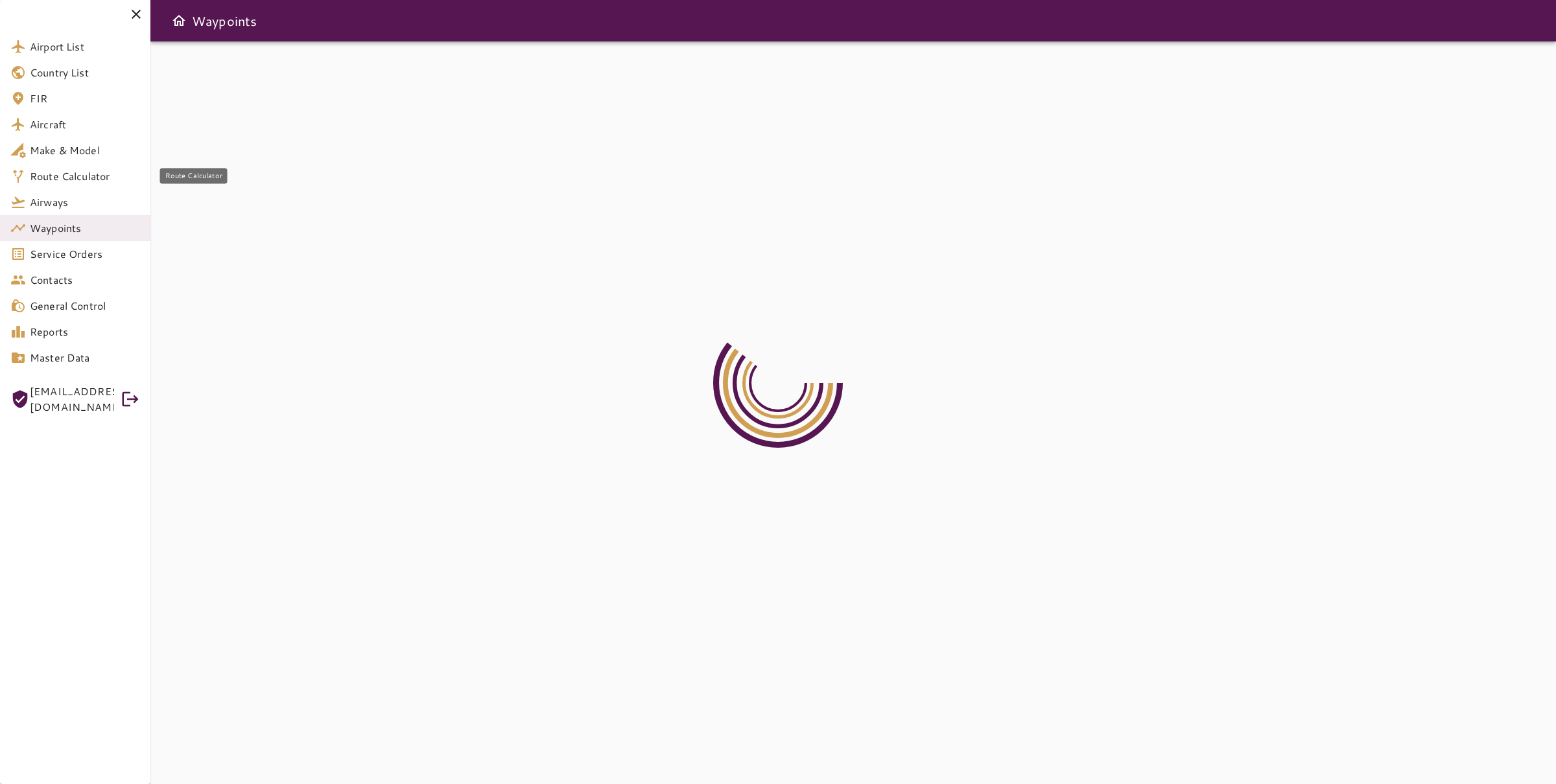
click at [85, 168] on span "Route Calculator" at bounding box center [85, 176] width 110 height 15
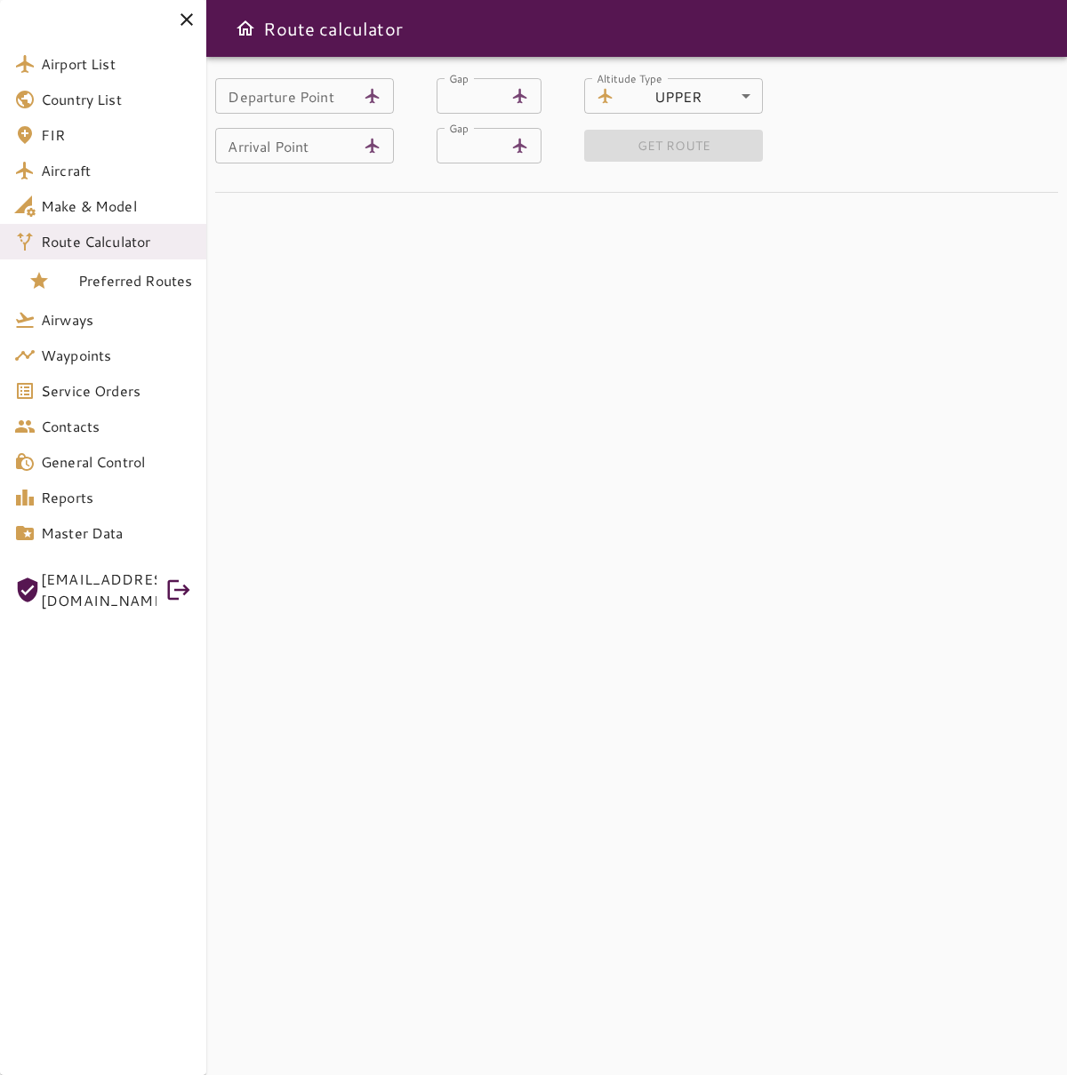
click at [289, 100] on input "Departure Point" at bounding box center [285, 96] width 141 height 36
type input "****"
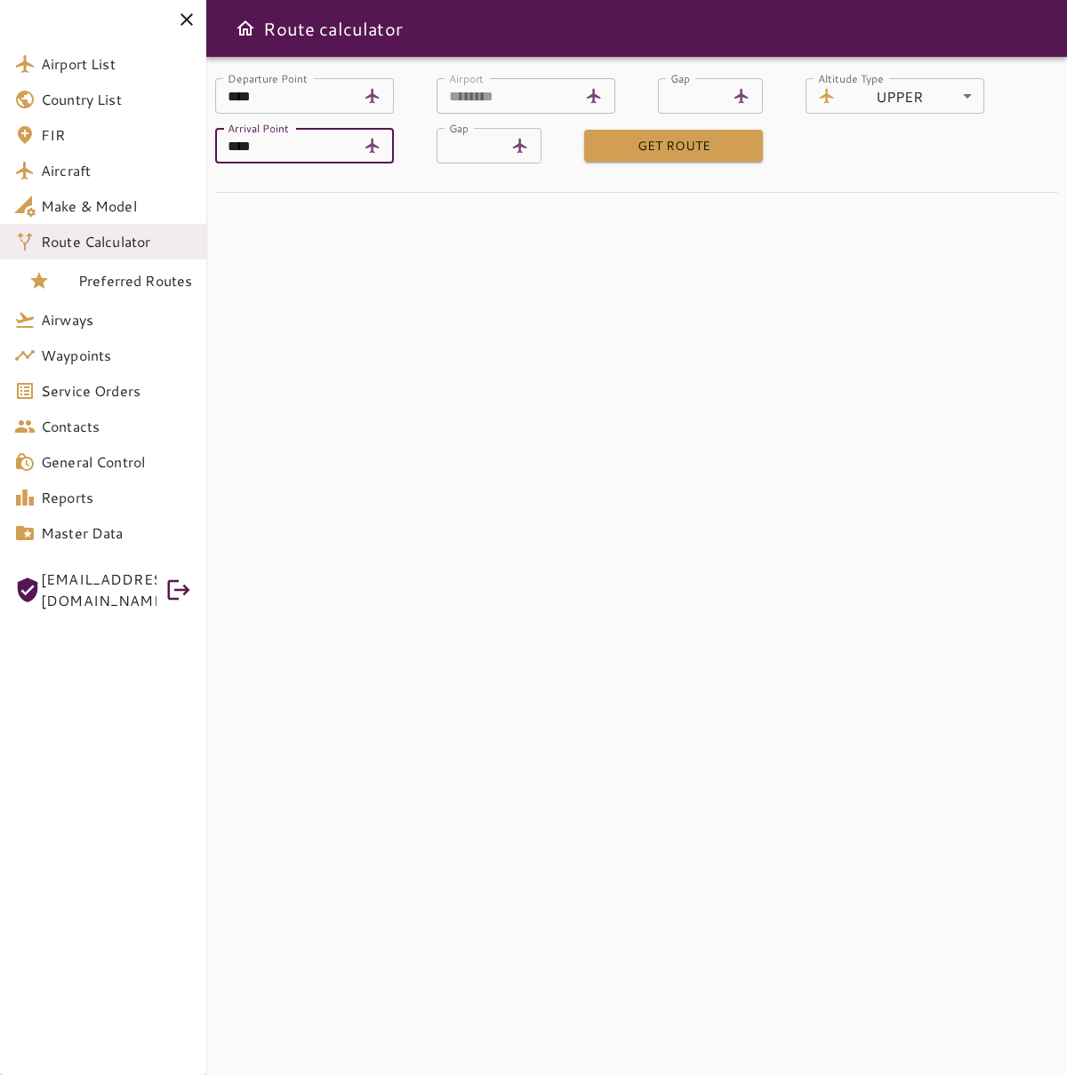
type input "****"
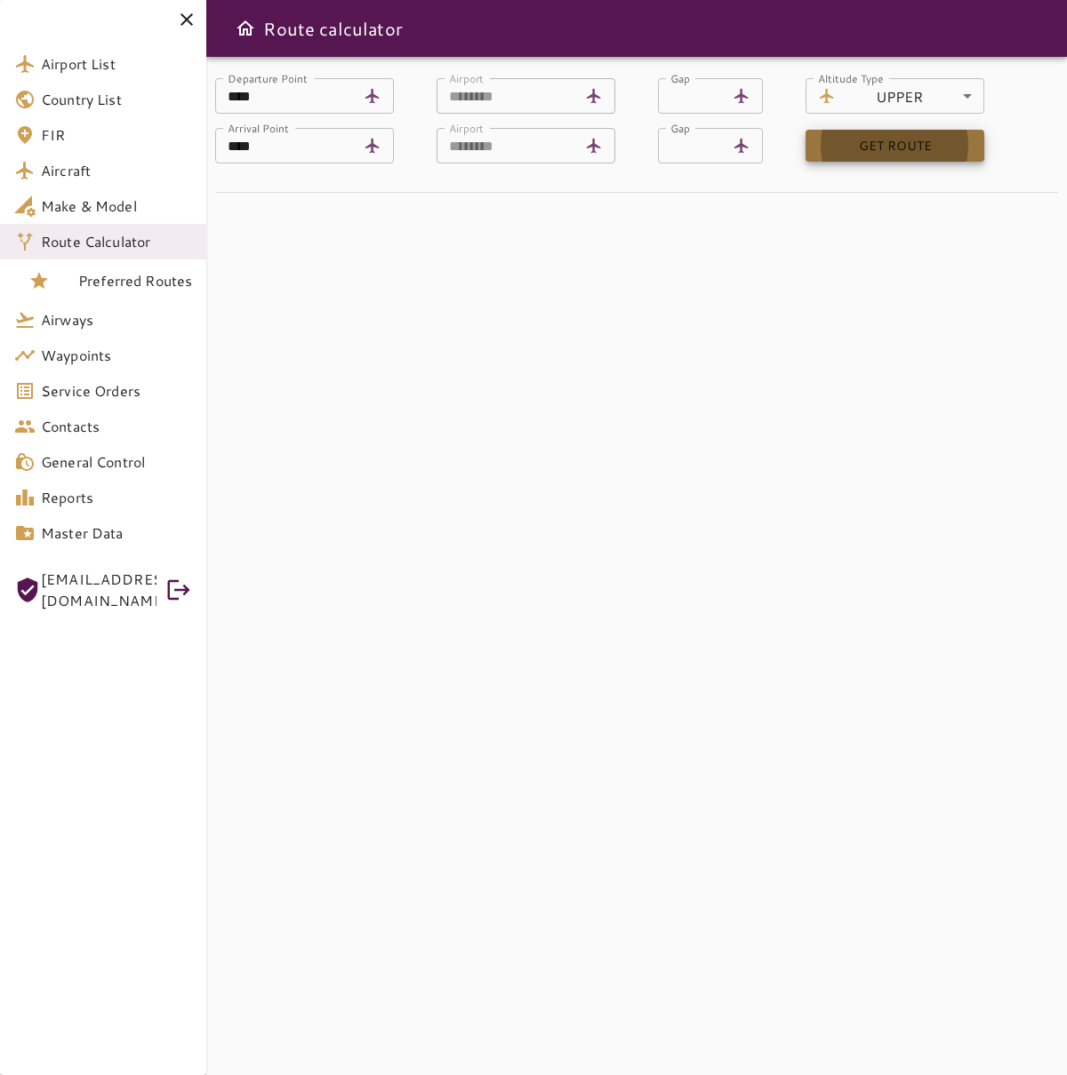
click at [927, 153] on button "GET ROUTE" at bounding box center [894, 146] width 179 height 33
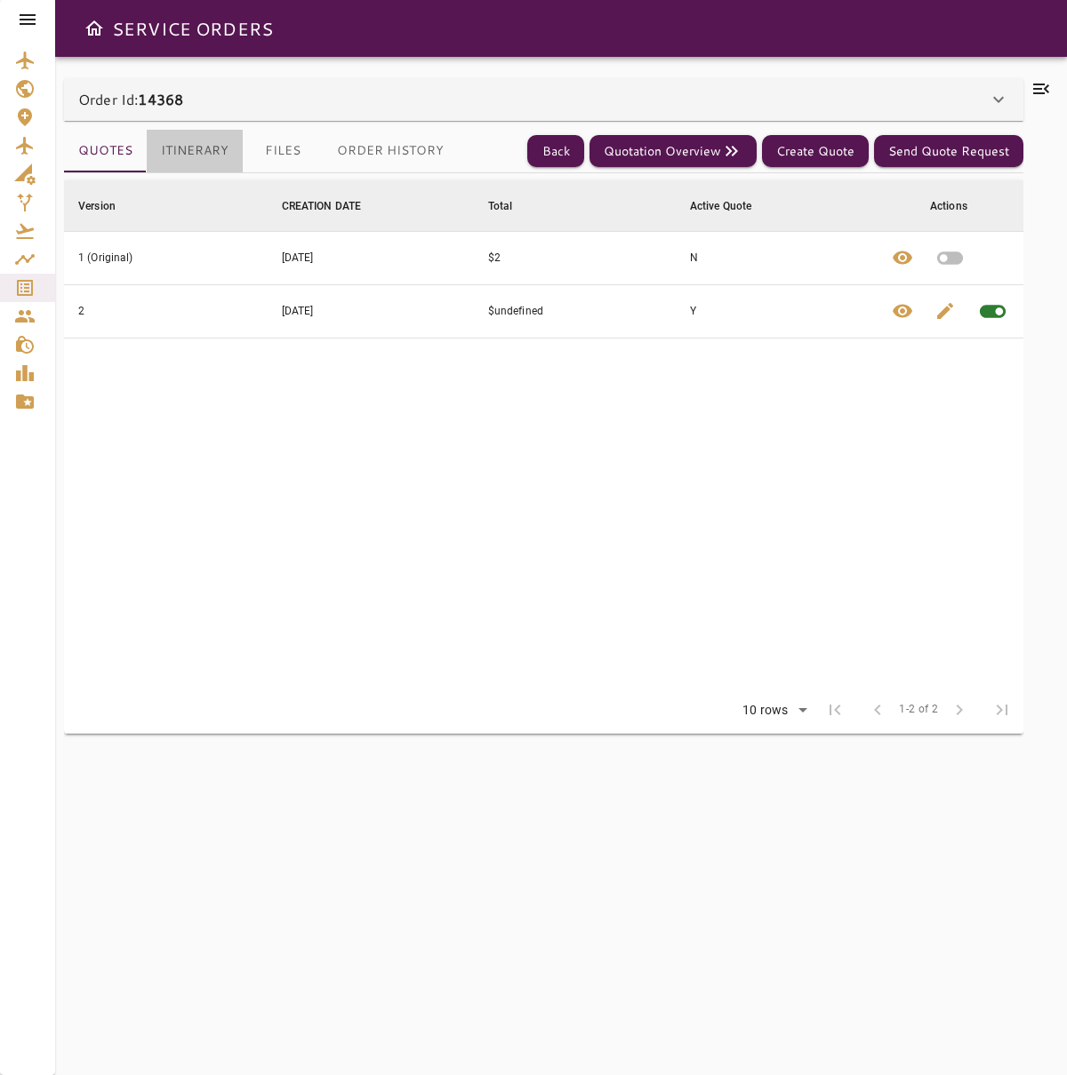
click at [183, 157] on button "Itinerary" at bounding box center [195, 151] width 96 height 43
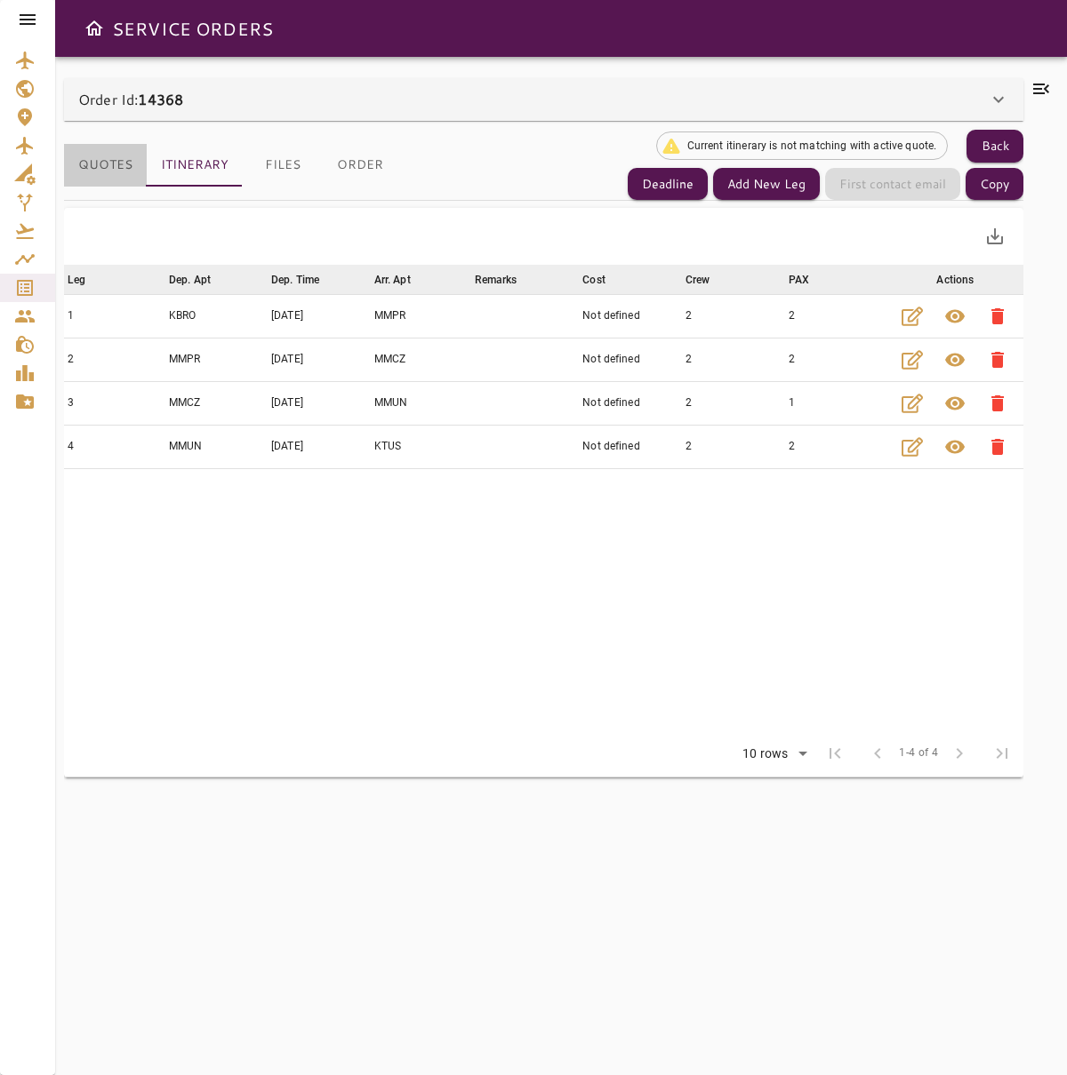
click at [95, 164] on button "Quotes" at bounding box center [105, 165] width 83 height 43
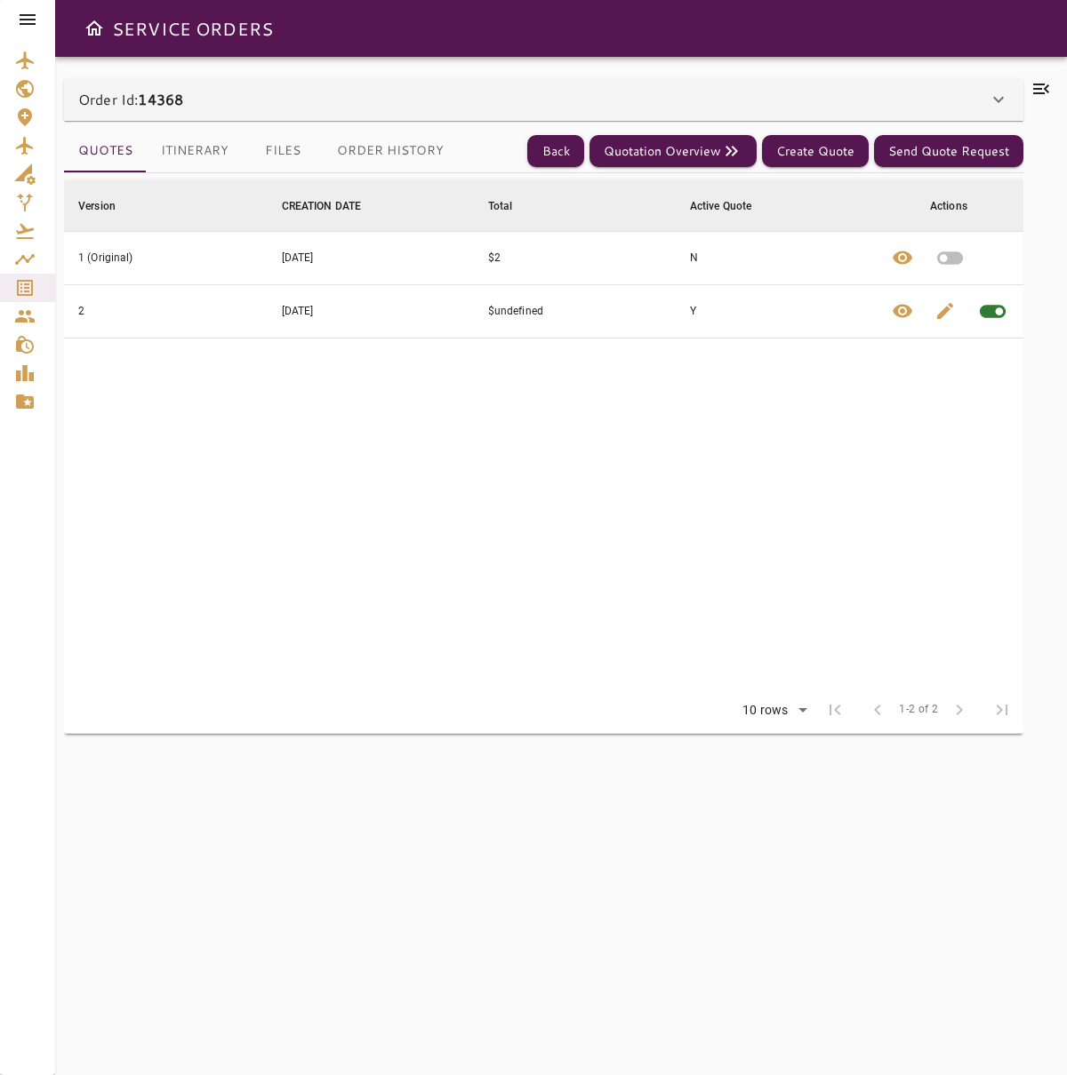
click at [174, 156] on button "Itinerary" at bounding box center [195, 151] width 96 height 43
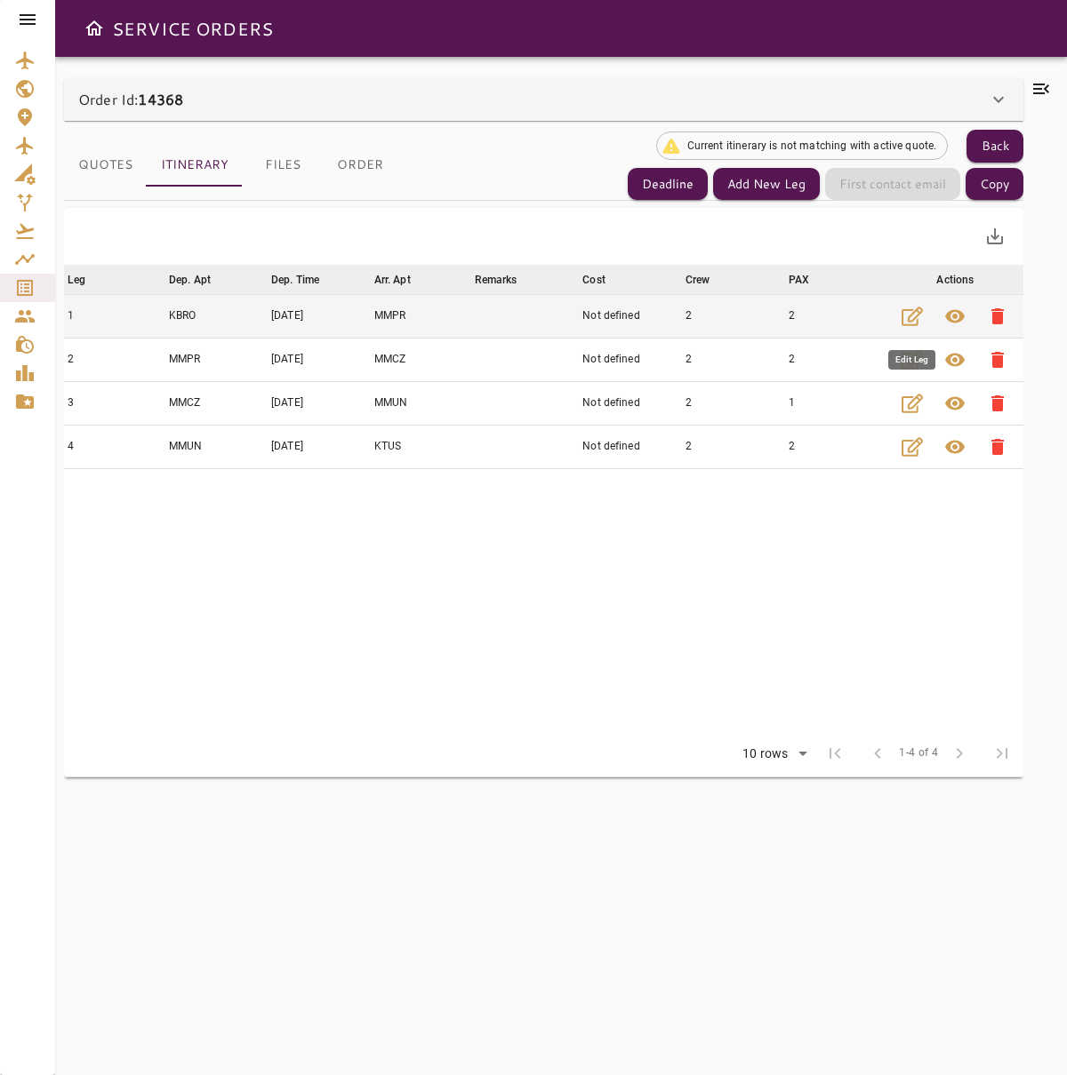
click at [896, 316] on button "button" at bounding box center [912, 316] width 43 height 43
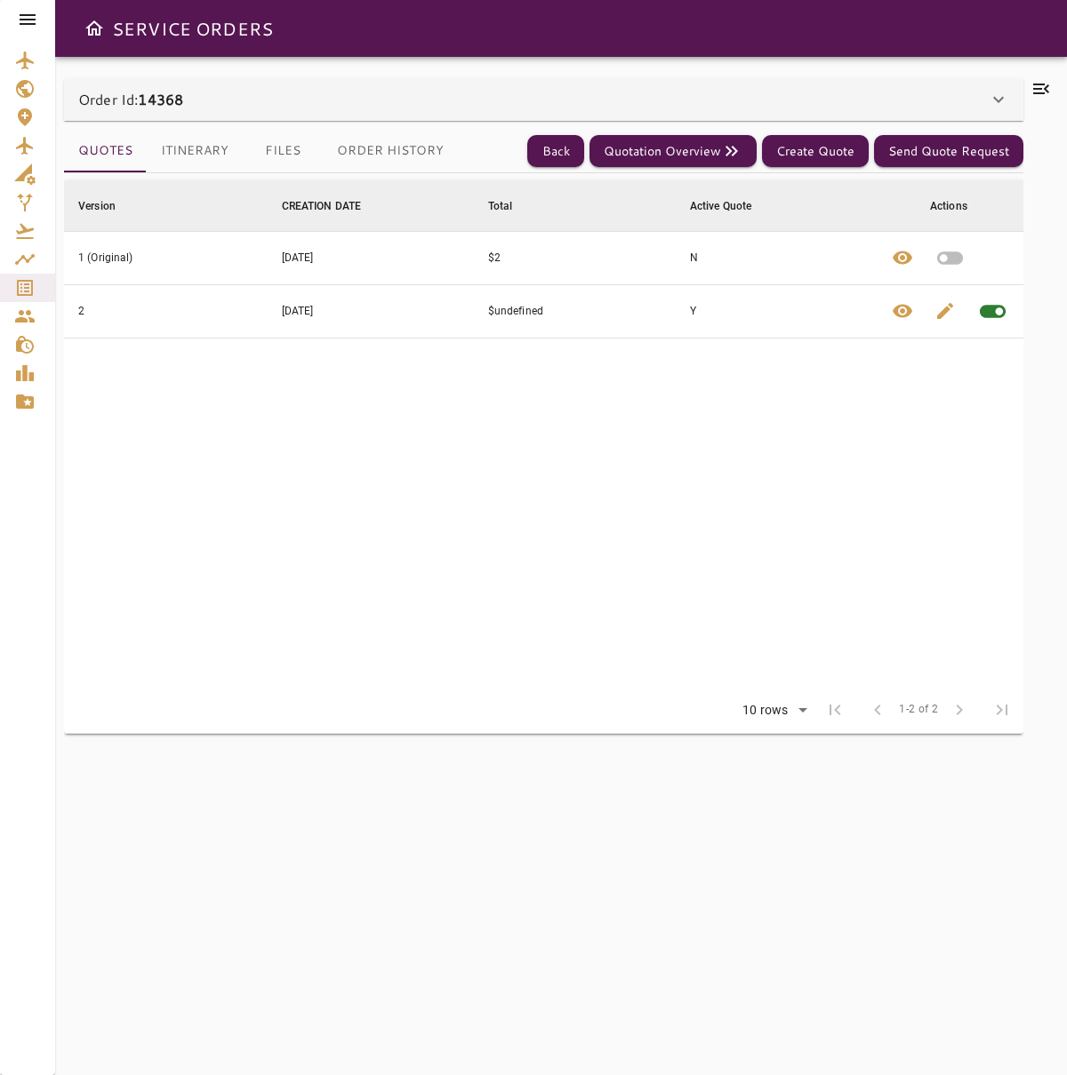
click at [205, 159] on button "Itinerary" at bounding box center [195, 151] width 96 height 43
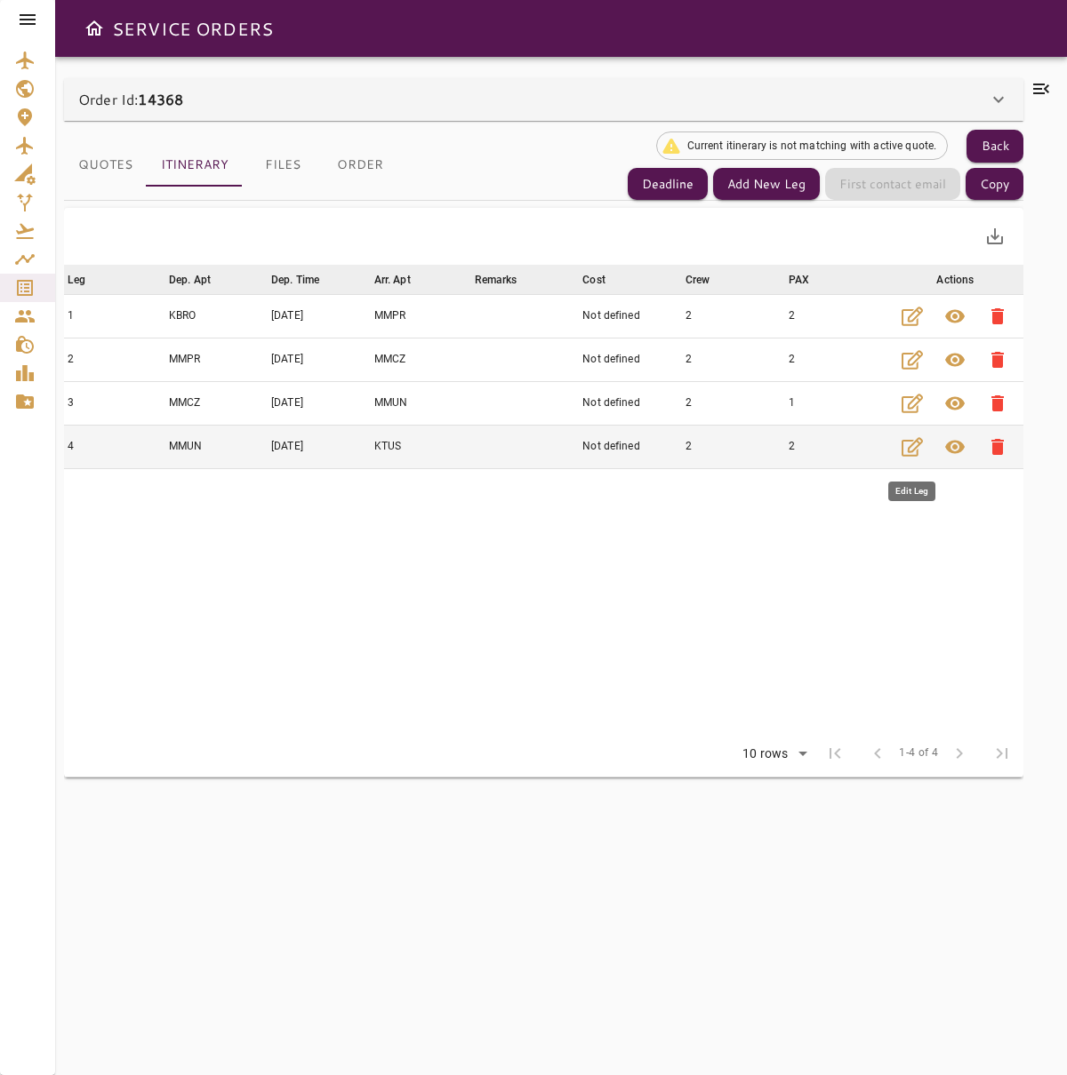
click at [907, 454] on icon "button" at bounding box center [911, 446] width 21 height 21
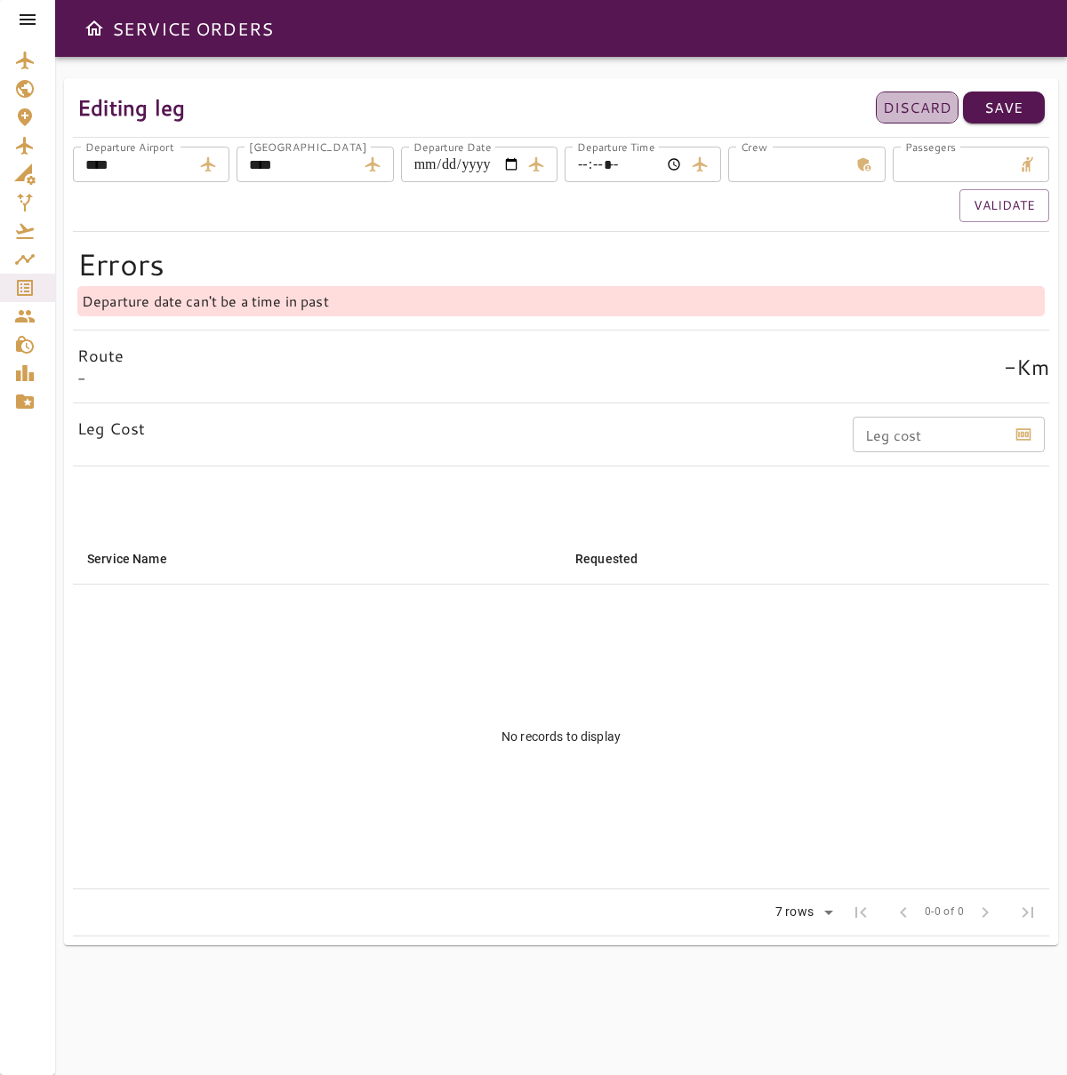
click at [931, 115] on p "Discard" at bounding box center [917, 107] width 68 height 21
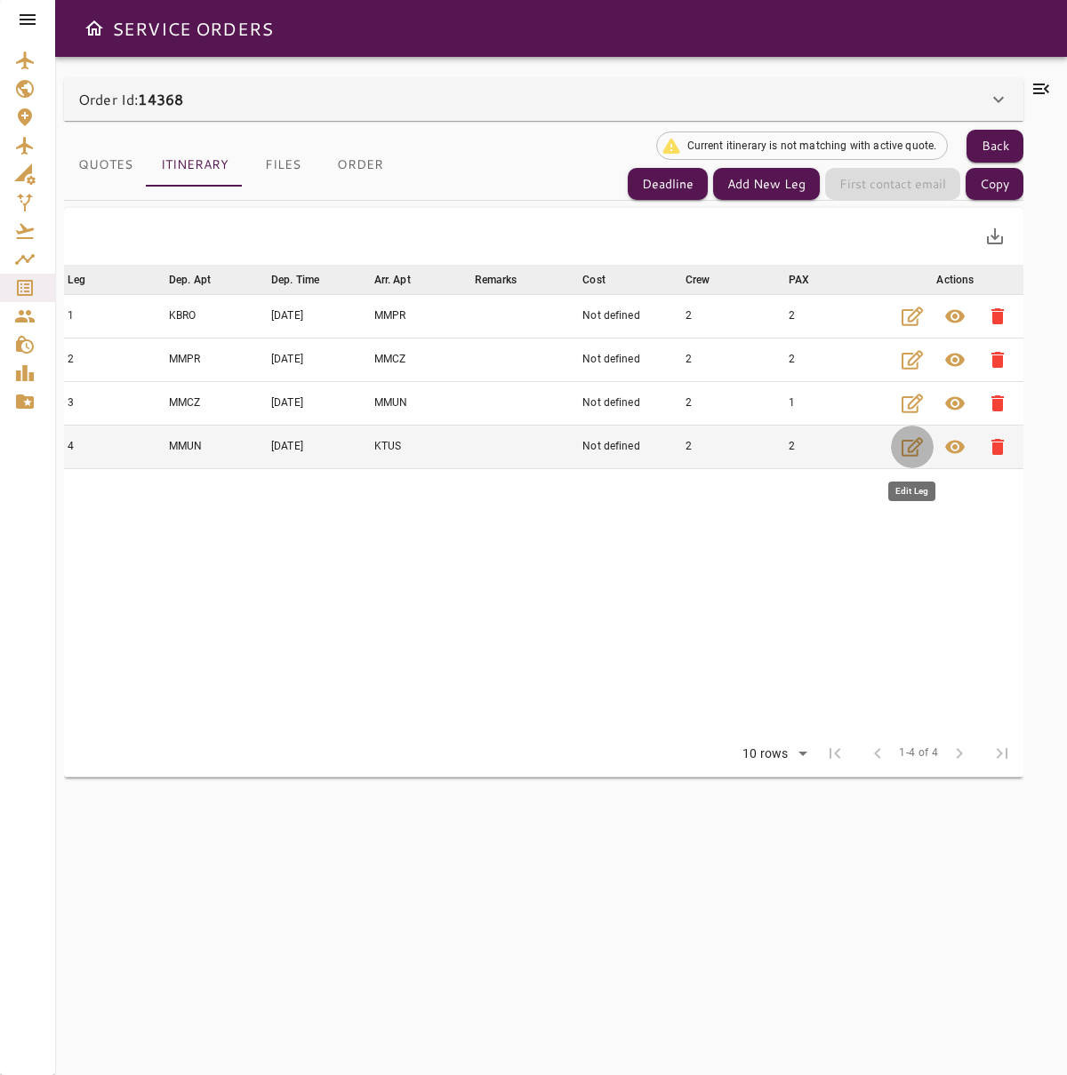
click at [909, 441] on icon "button" at bounding box center [911, 446] width 21 height 19
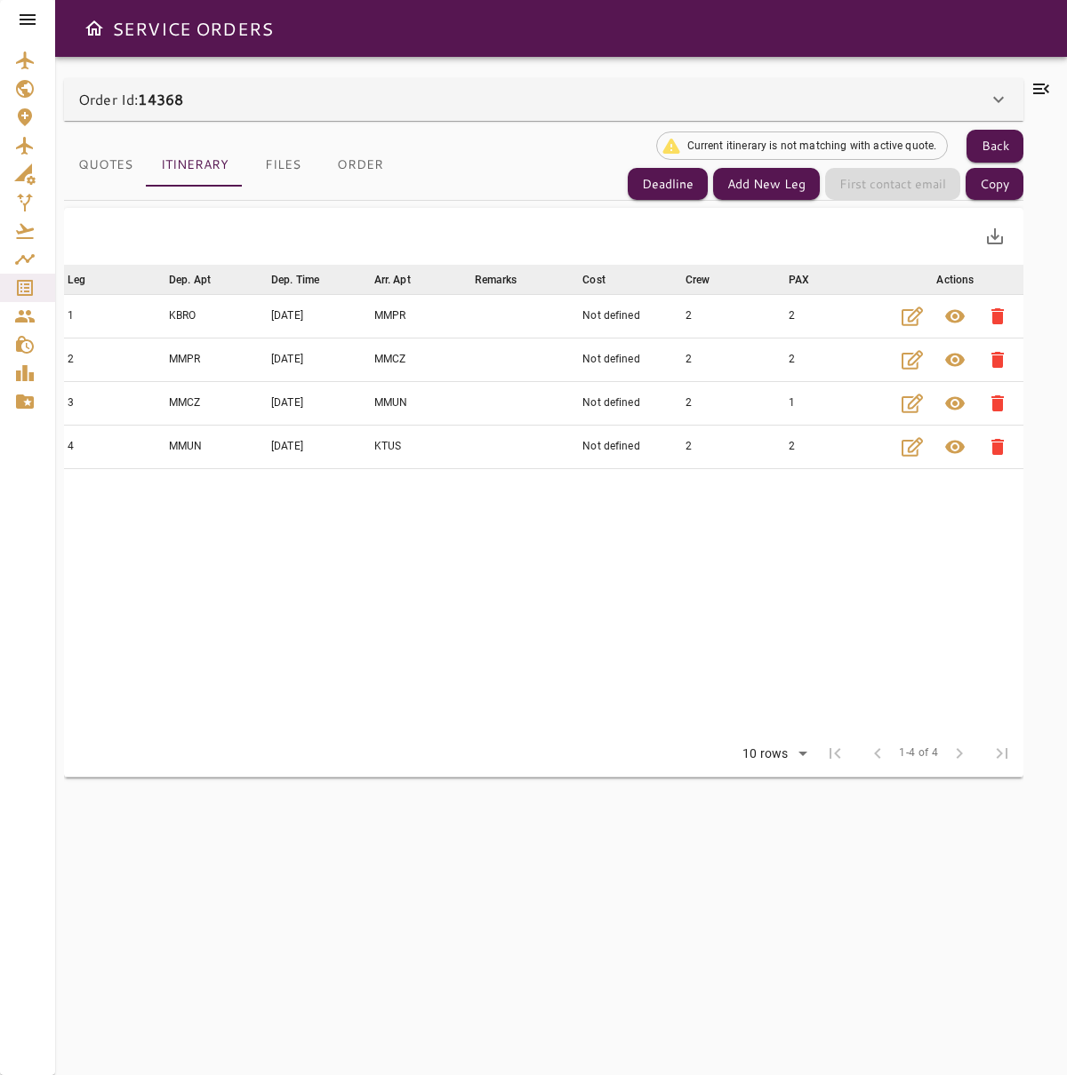
click at [111, 167] on button "Quotes" at bounding box center [105, 165] width 83 height 43
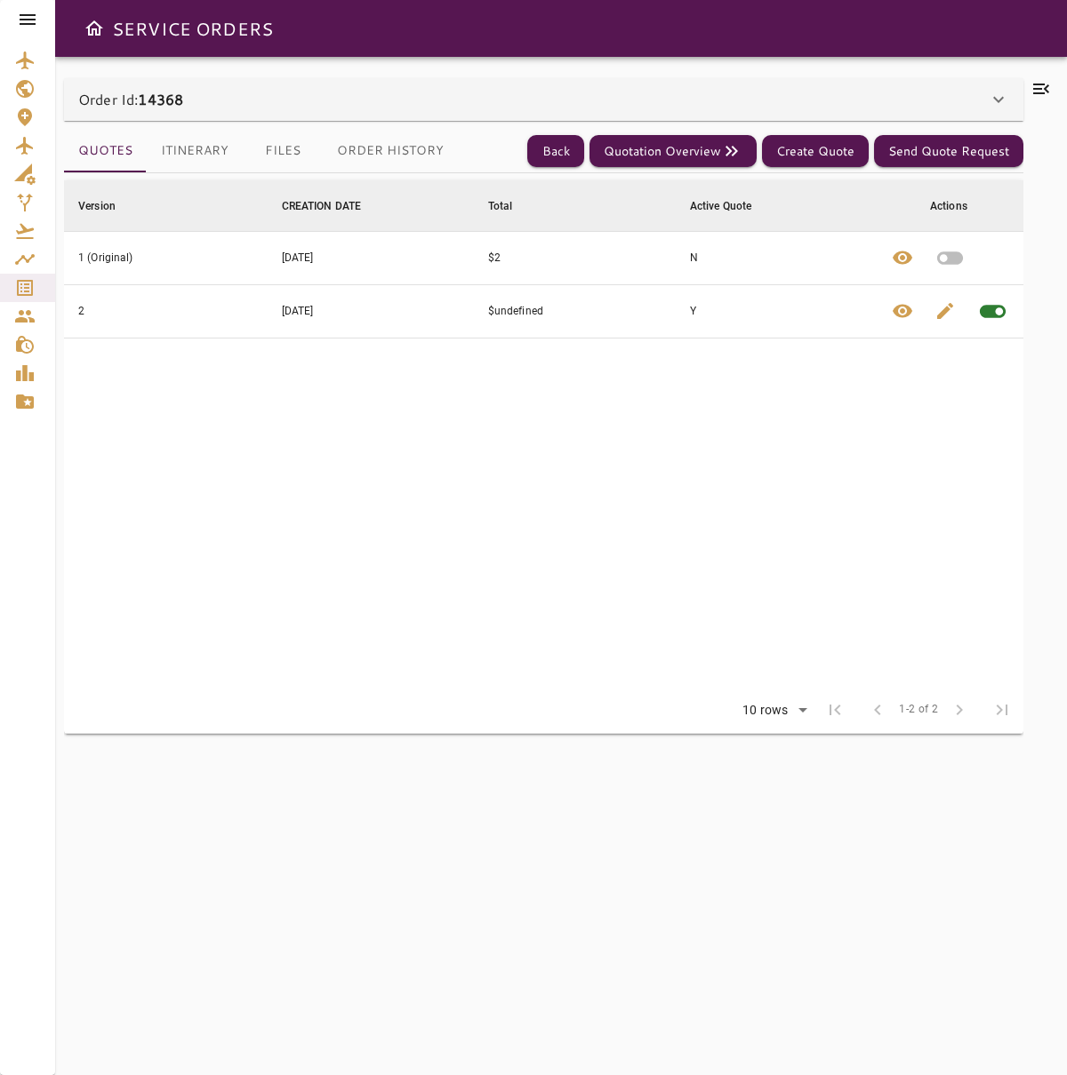
click at [203, 154] on button "Itinerary" at bounding box center [195, 151] width 96 height 43
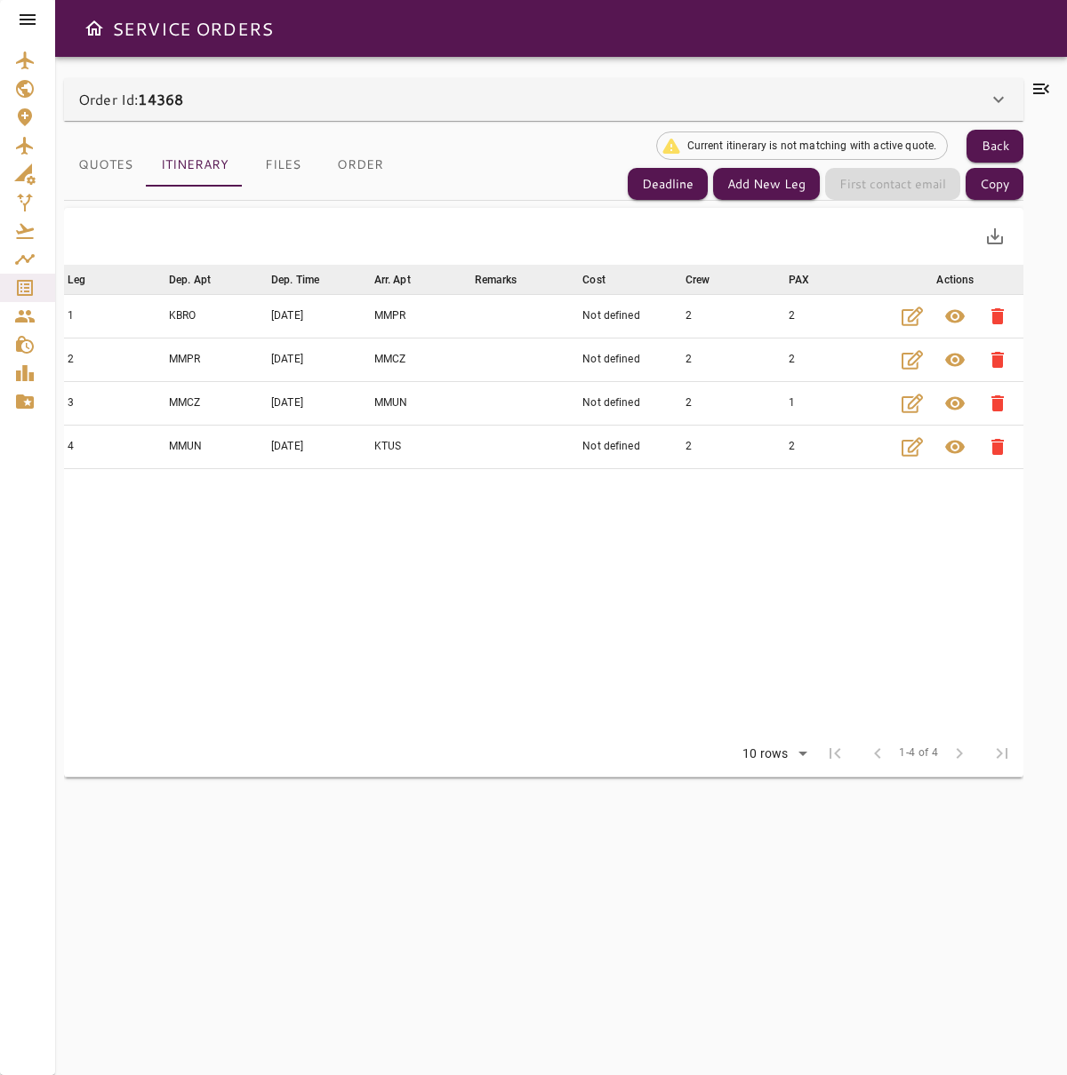
click at [136, 157] on button "Quotes" at bounding box center [105, 165] width 83 height 43
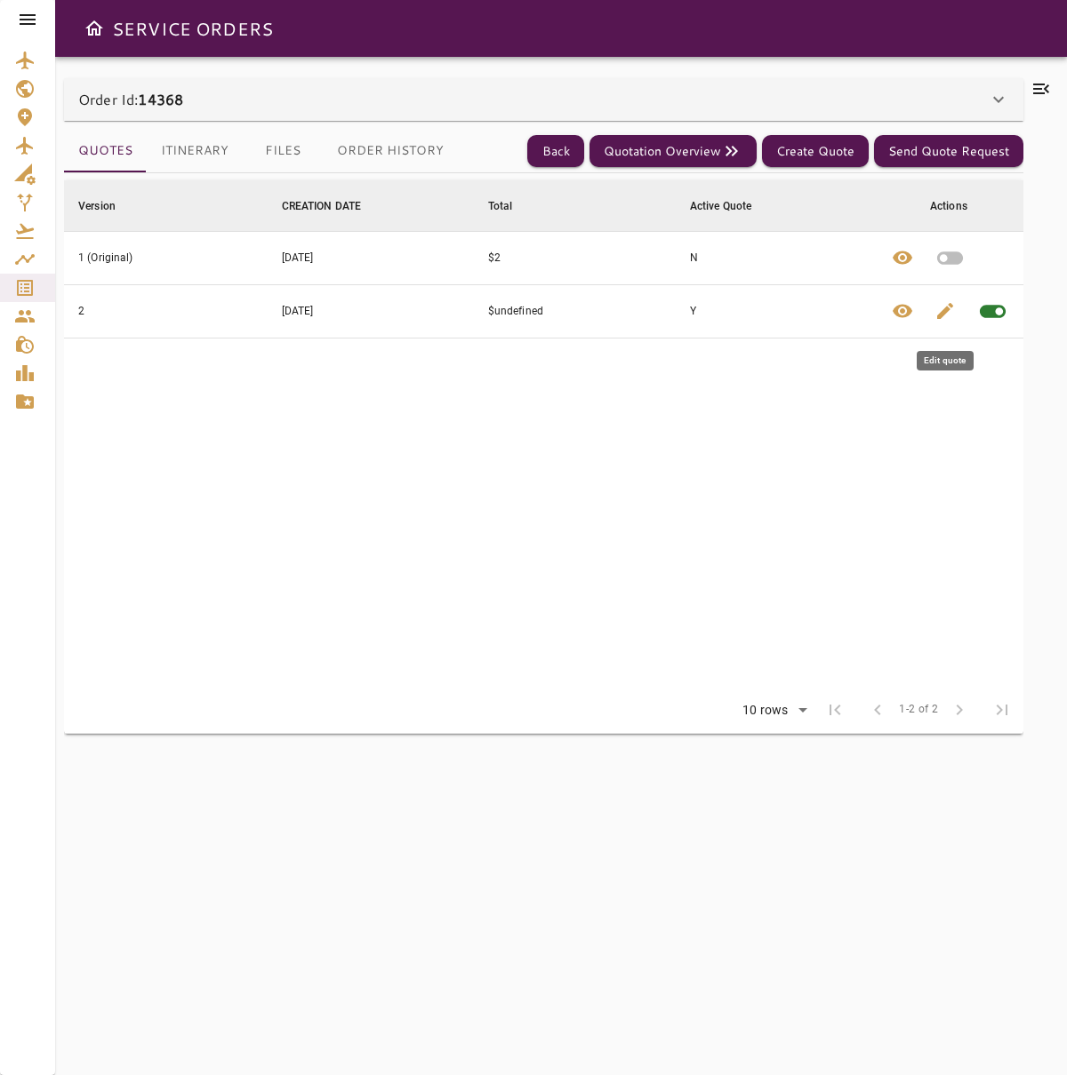
click at [941, 313] on span "edit" at bounding box center [944, 310] width 21 height 21
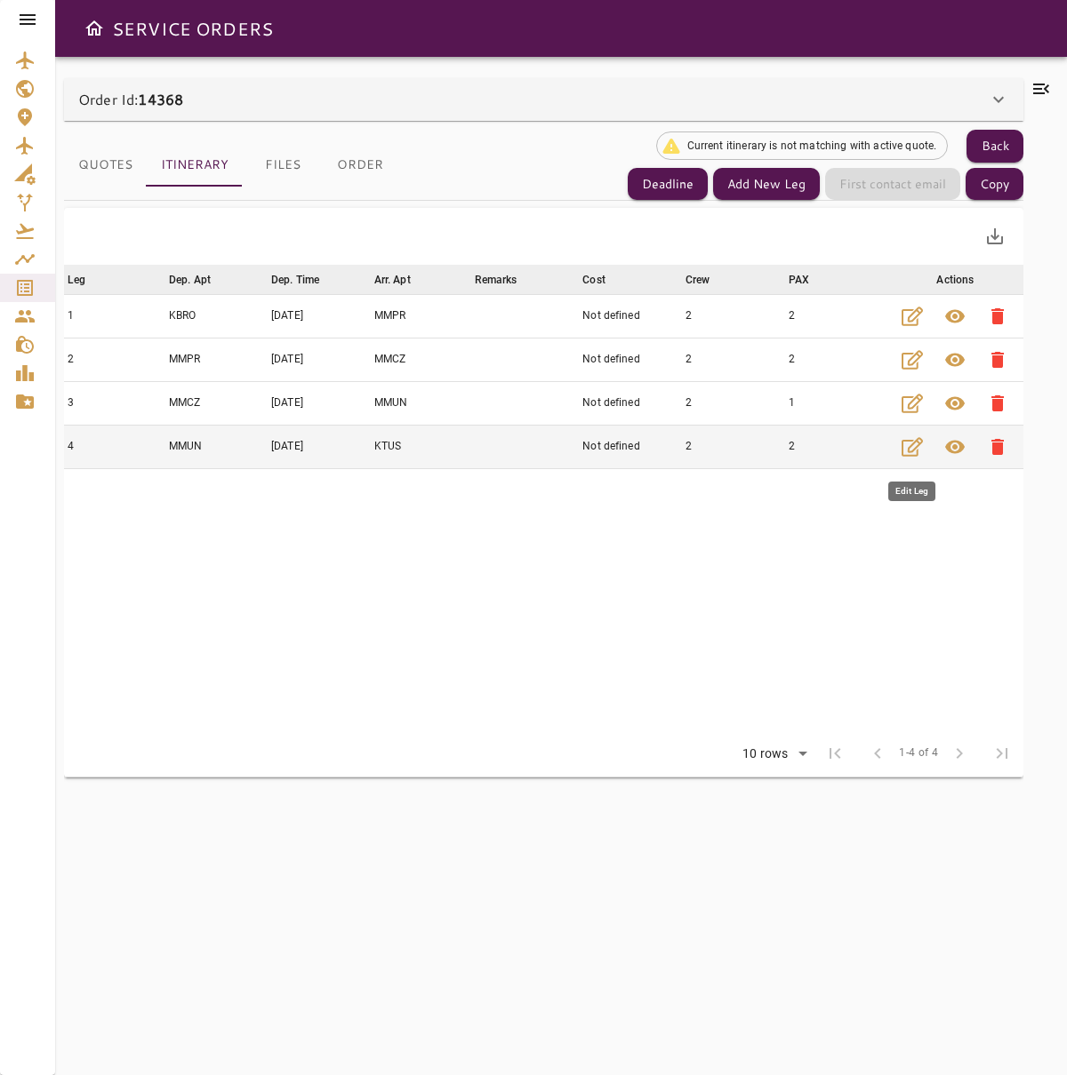
click at [912, 456] on icon "button" at bounding box center [911, 446] width 21 height 19
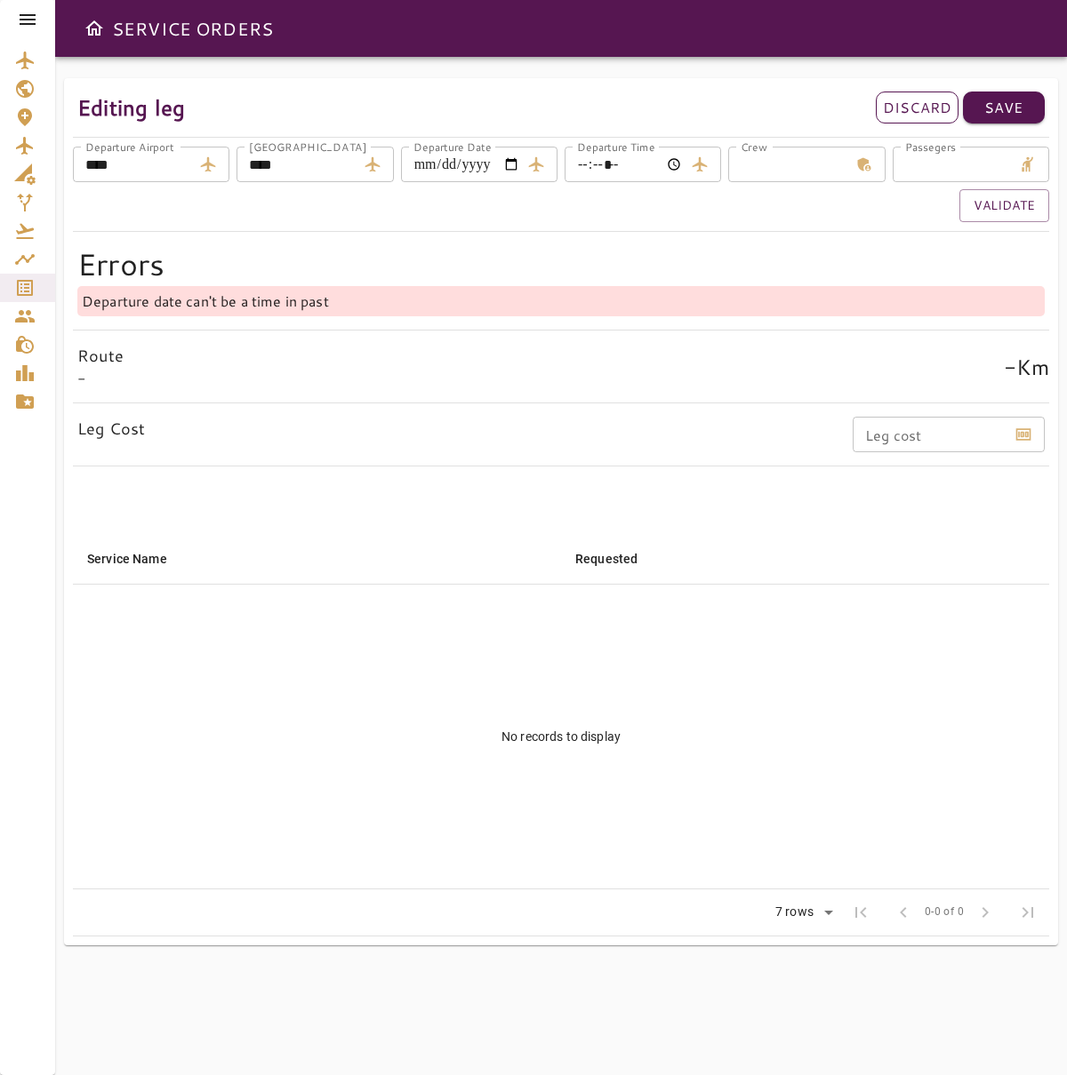
click at [907, 112] on p "Discard" at bounding box center [917, 107] width 68 height 21
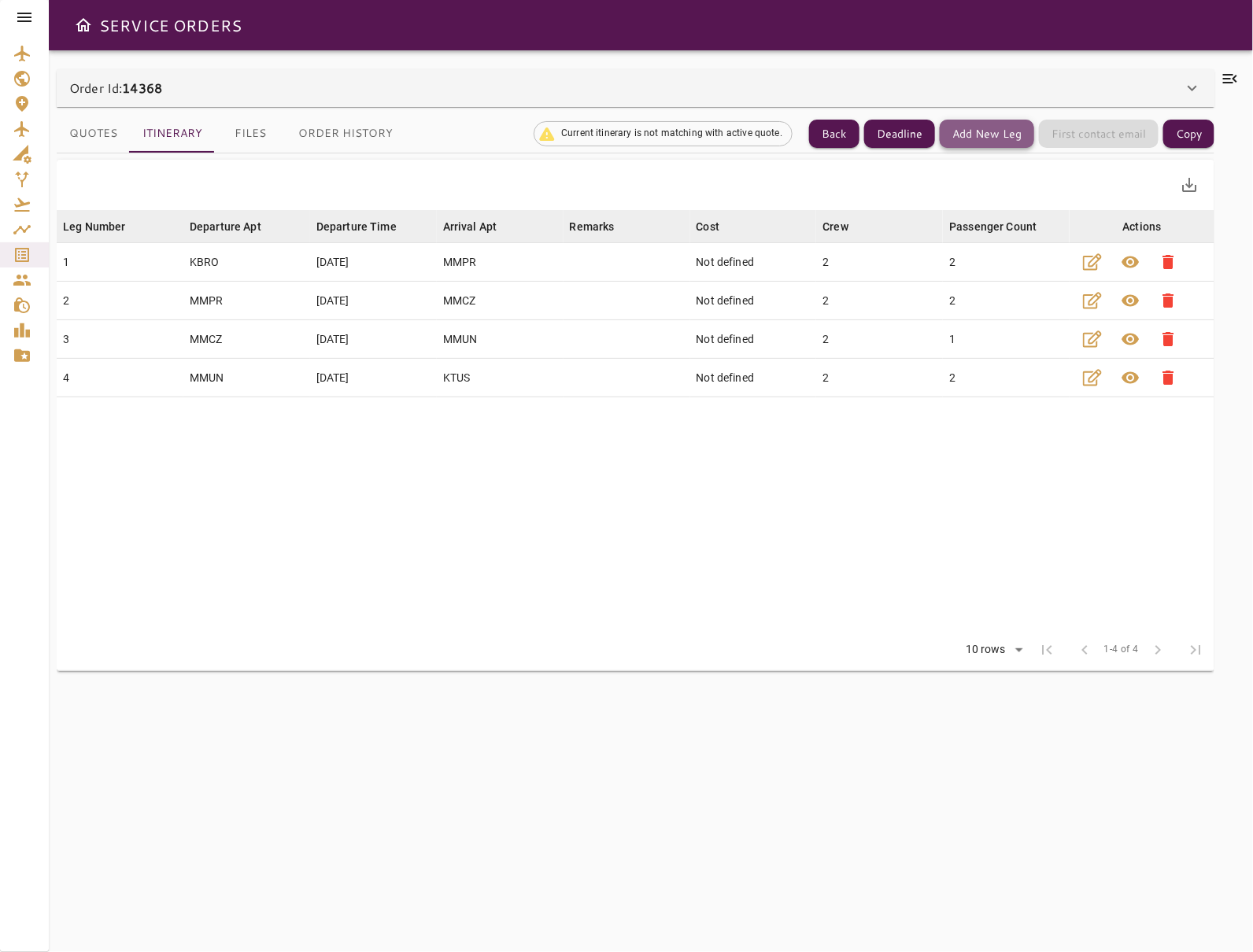
click at [944, 140] on button "Add New Leg" at bounding box center [986, 134] width 95 height 29
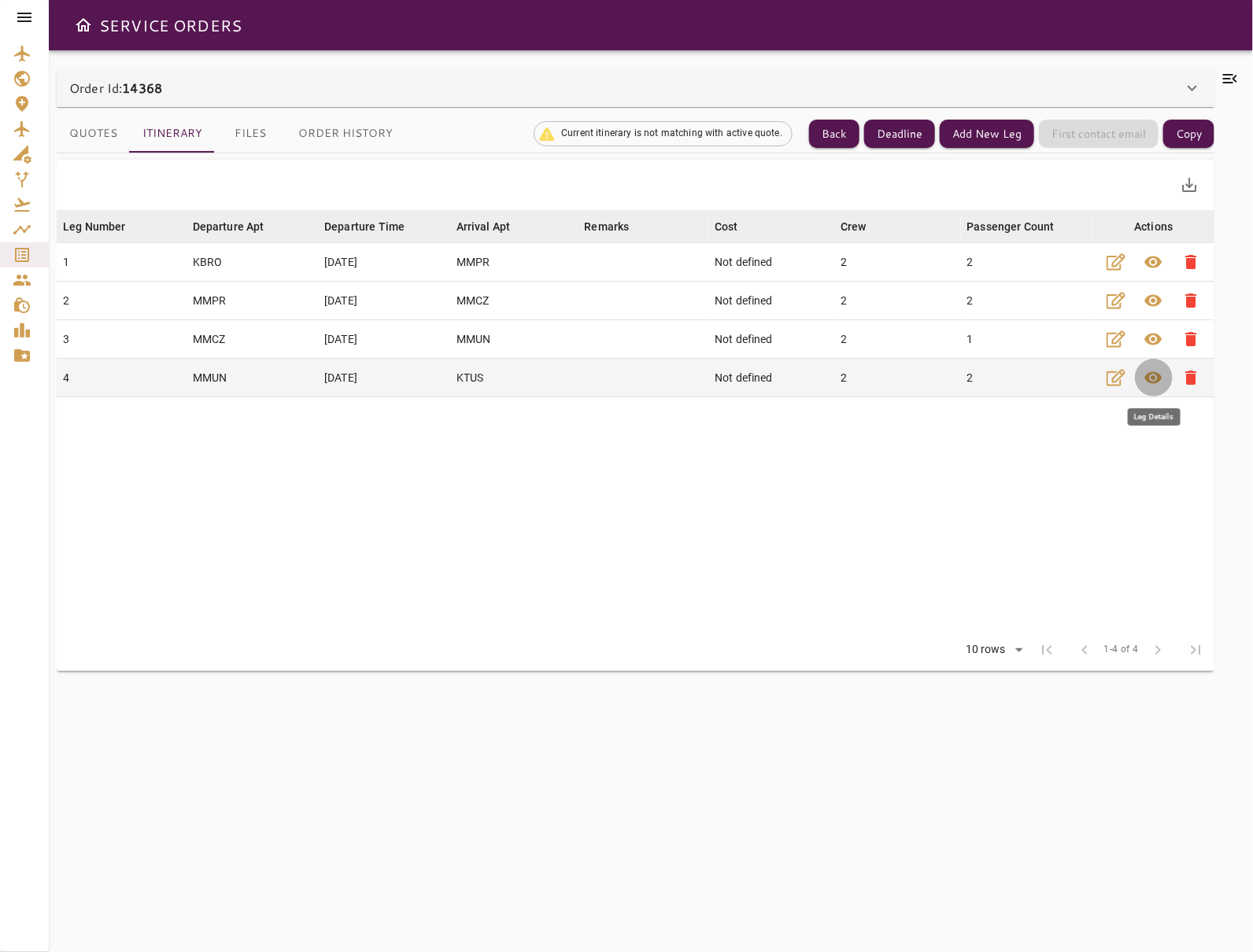
click at [944, 372] on span "visibility" at bounding box center [1153, 377] width 19 height 19
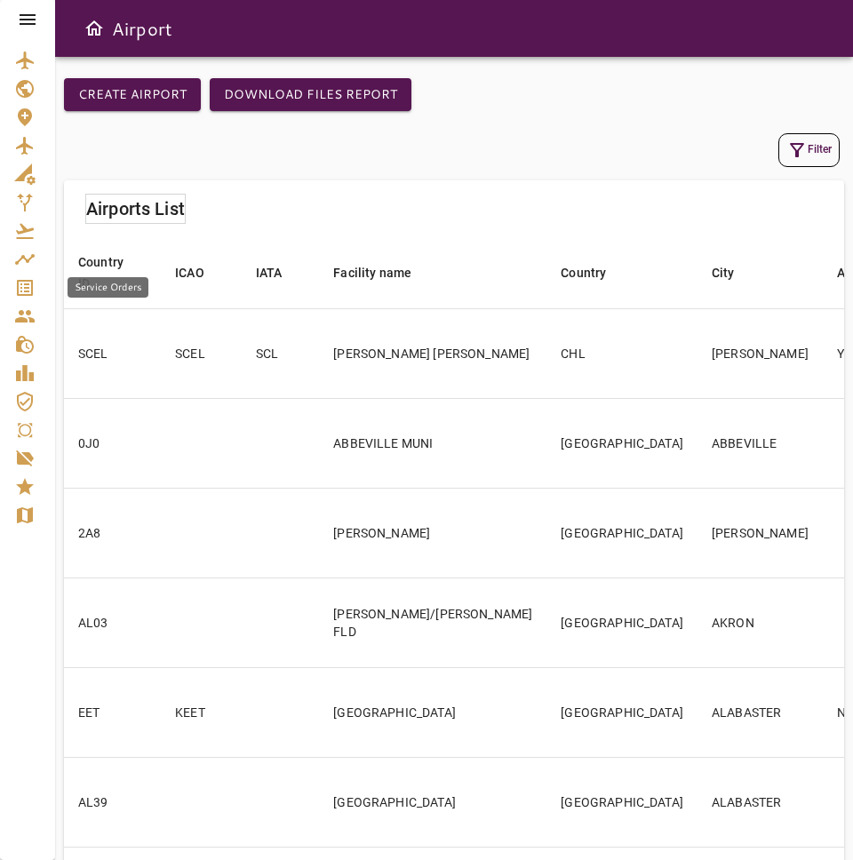
click at [26, 285] on icon "Service Orders" at bounding box center [24, 287] width 21 height 21
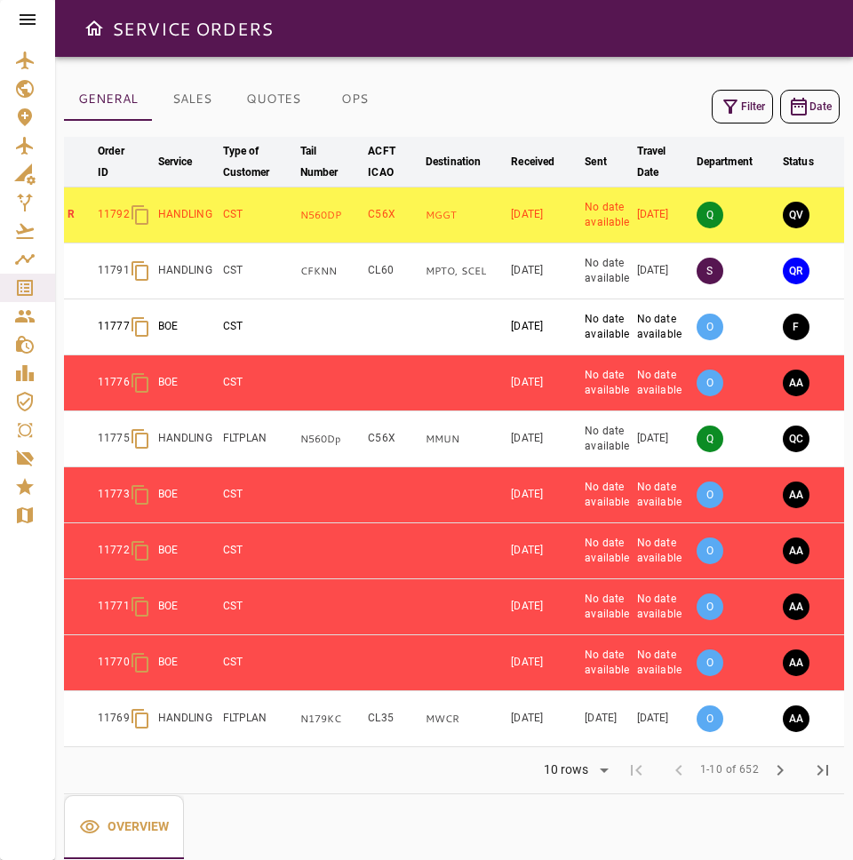
click at [754, 222] on div "Q" at bounding box center [736, 215] width 79 height 48
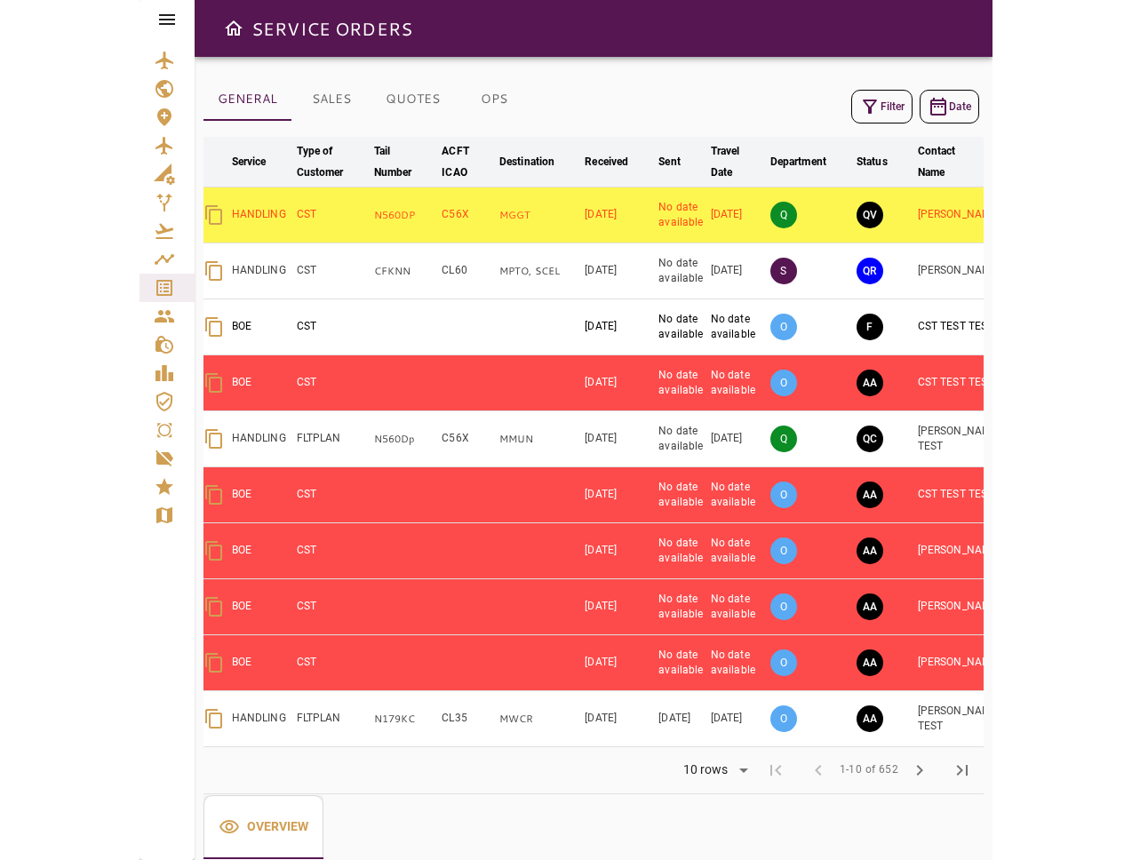
scroll to position [0, 240]
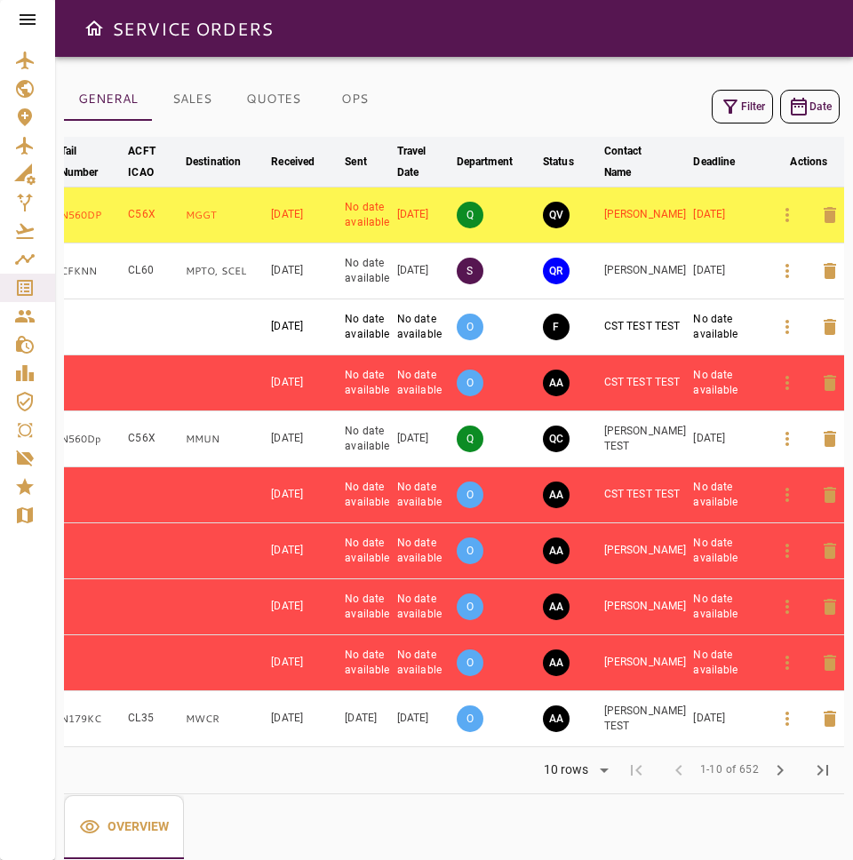
click at [791, 205] on button "button" at bounding box center [787, 215] width 43 height 43
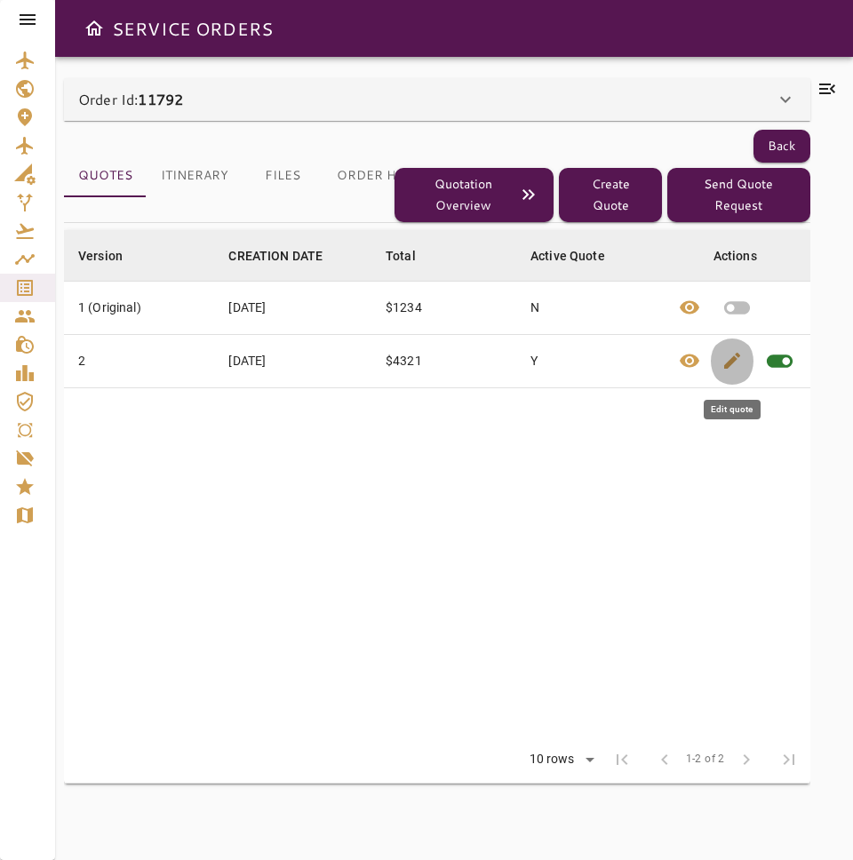
click at [723, 361] on span "edit" at bounding box center [732, 360] width 21 height 21
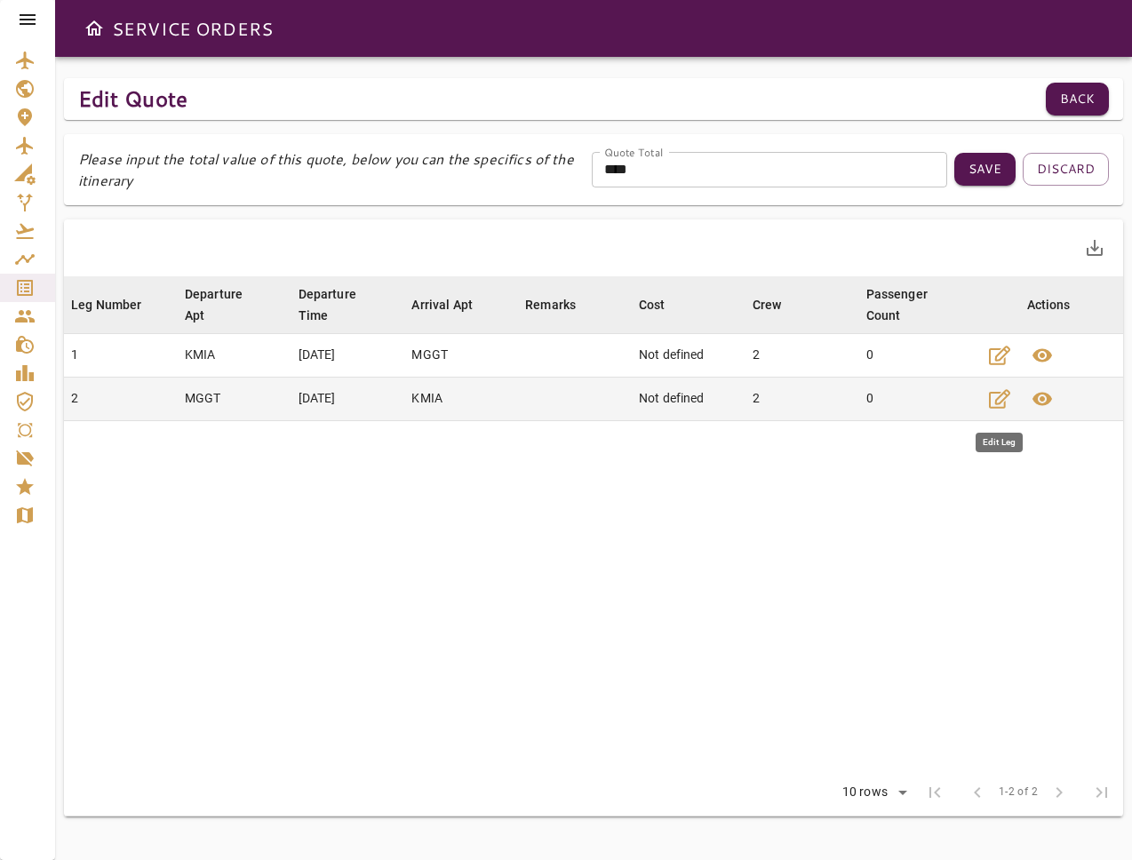
click at [852, 394] on button "button" at bounding box center [1000, 399] width 43 height 43
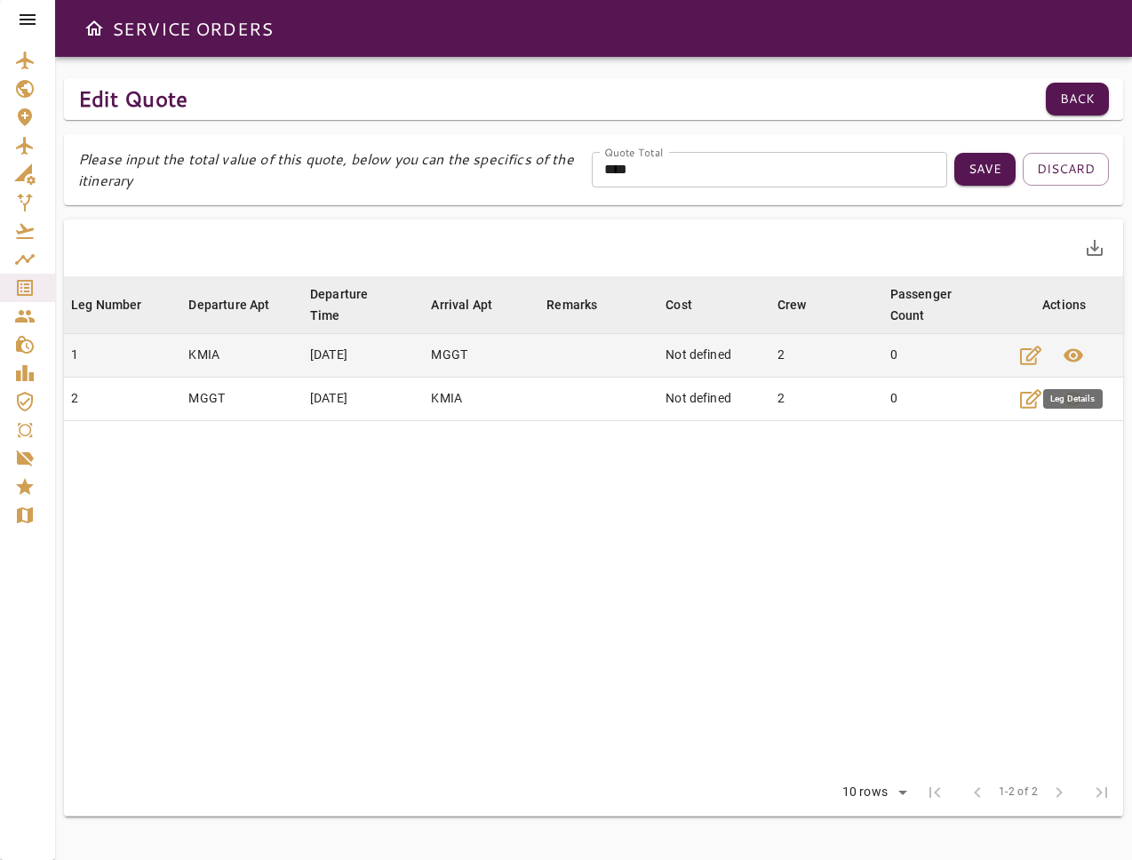
click at [852, 357] on span "visibility" at bounding box center [1073, 355] width 21 height 21
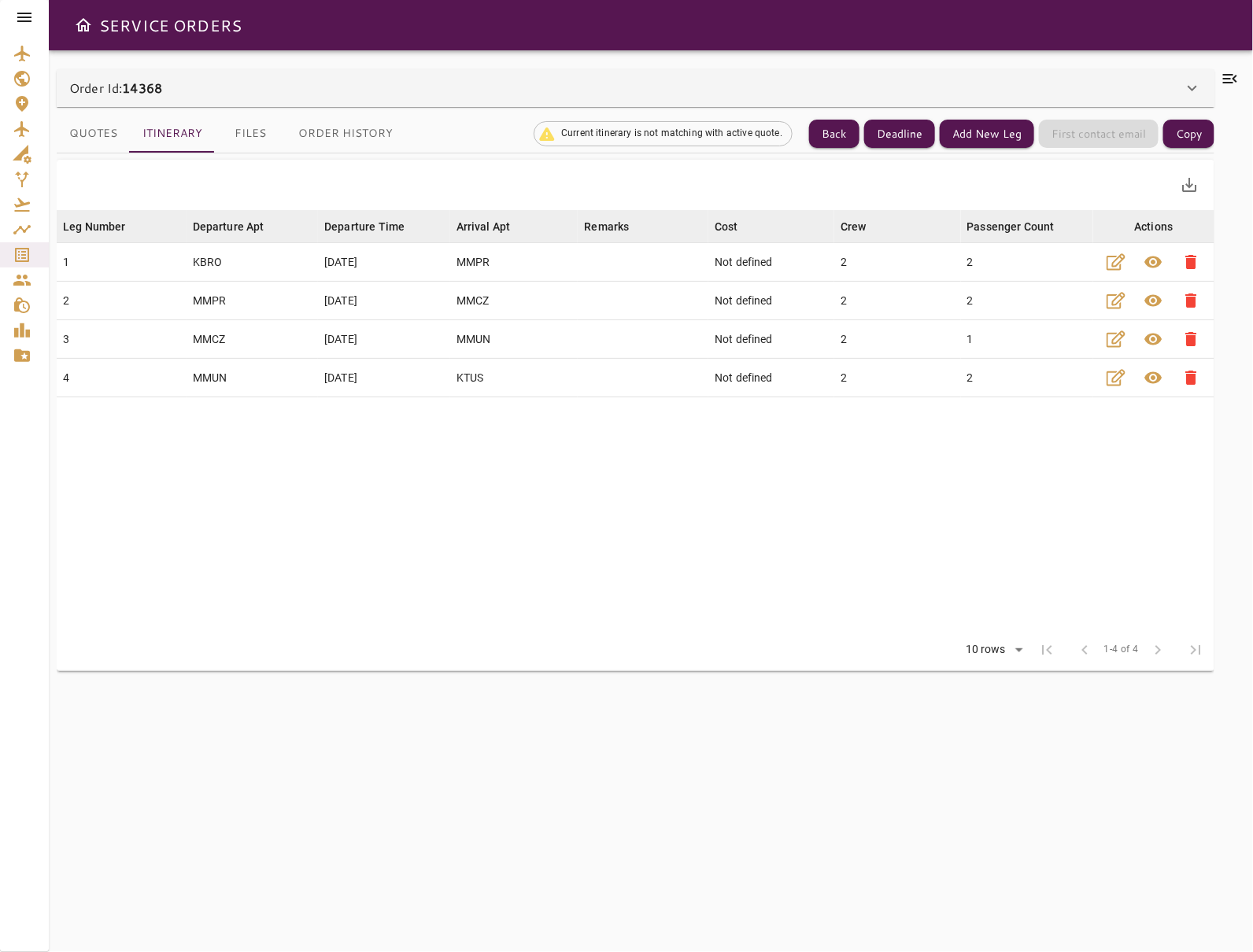
click at [79, 120] on button "Quotes" at bounding box center [93, 134] width 73 height 38
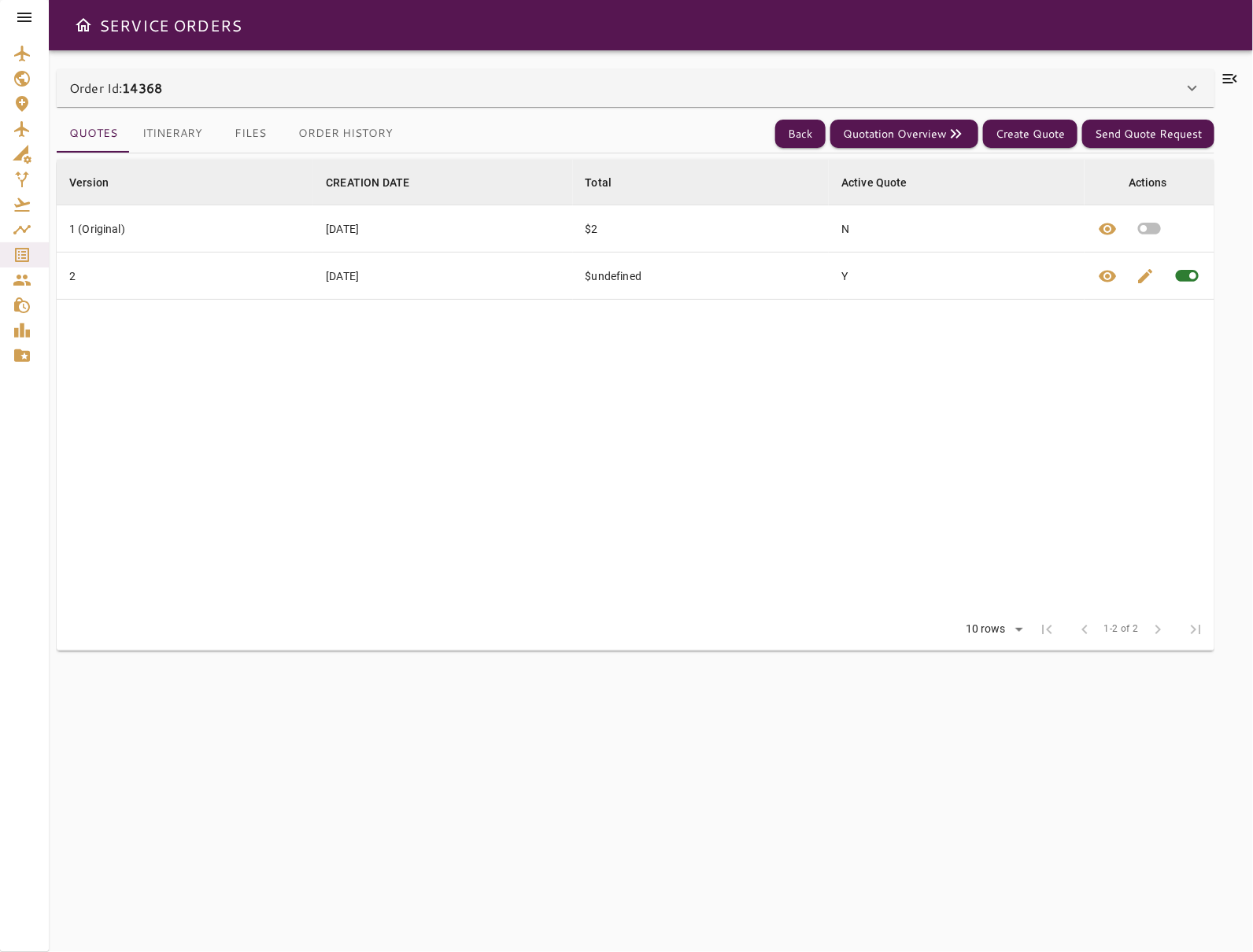
click at [186, 128] on button "Itinerary" at bounding box center [173, 134] width 85 height 38
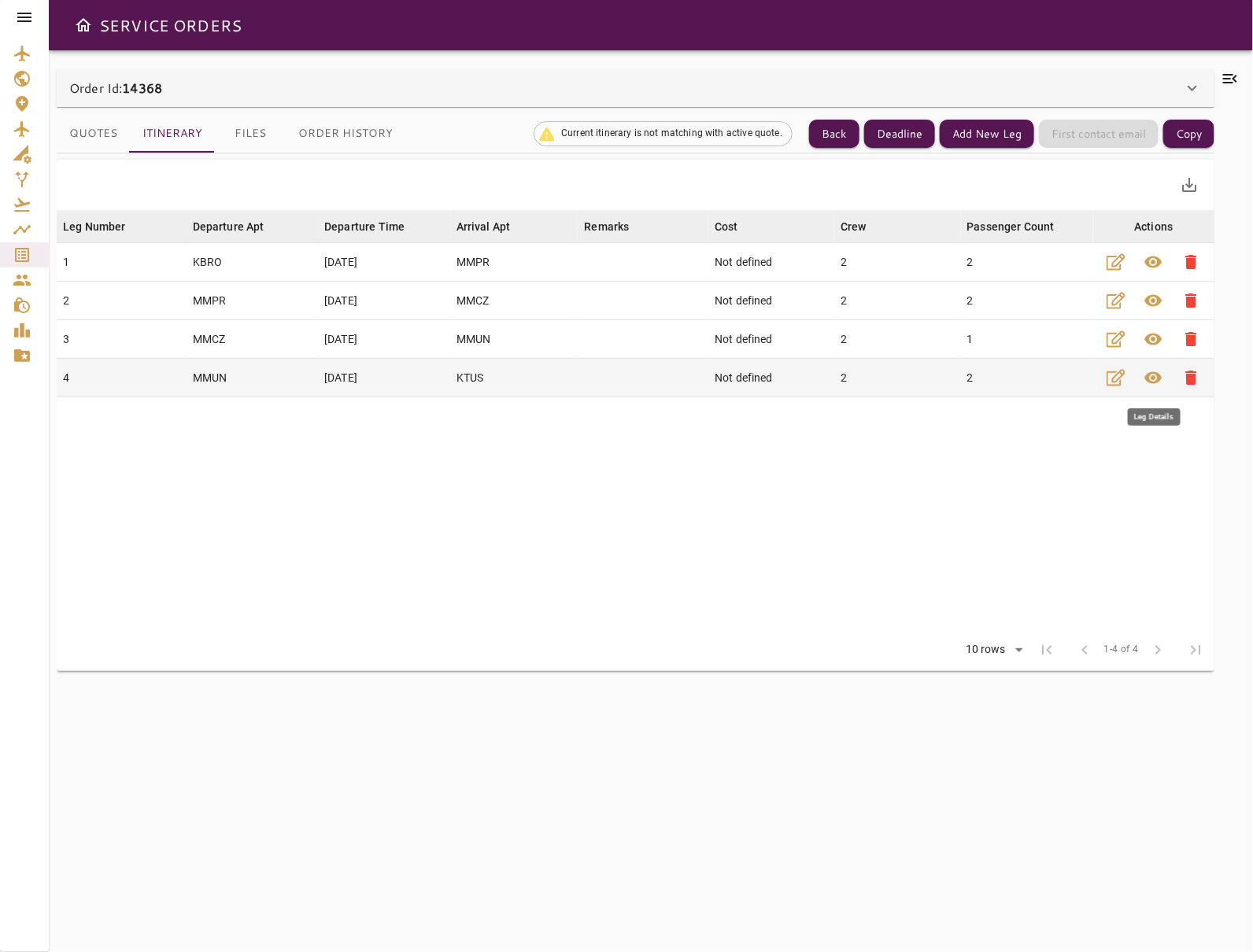
click at [1149, 379] on span "visibility" at bounding box center [1153, 377] width 19 height 19
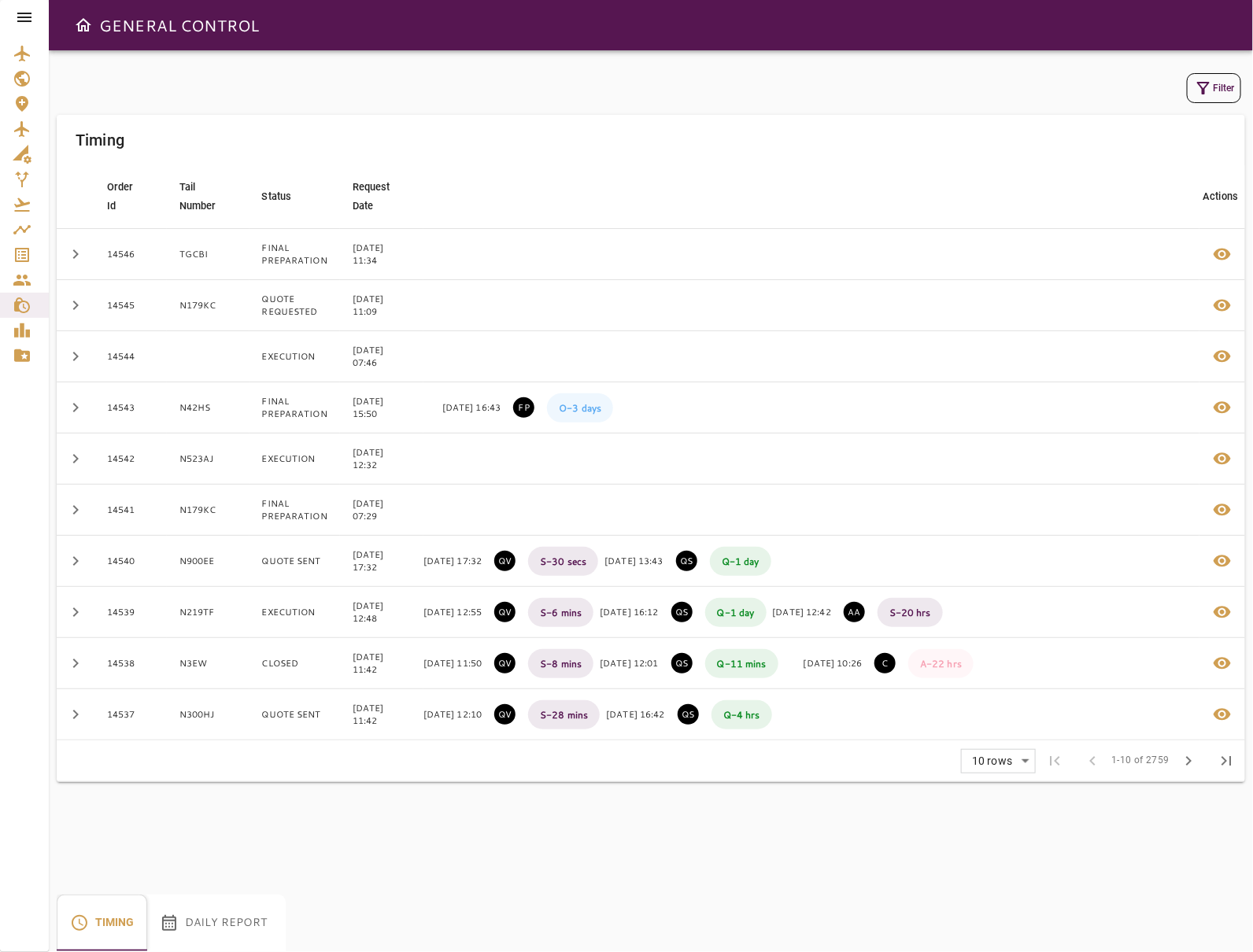
click at [15, 19] on icon at bounding box center [24, 17] width 19 height 19
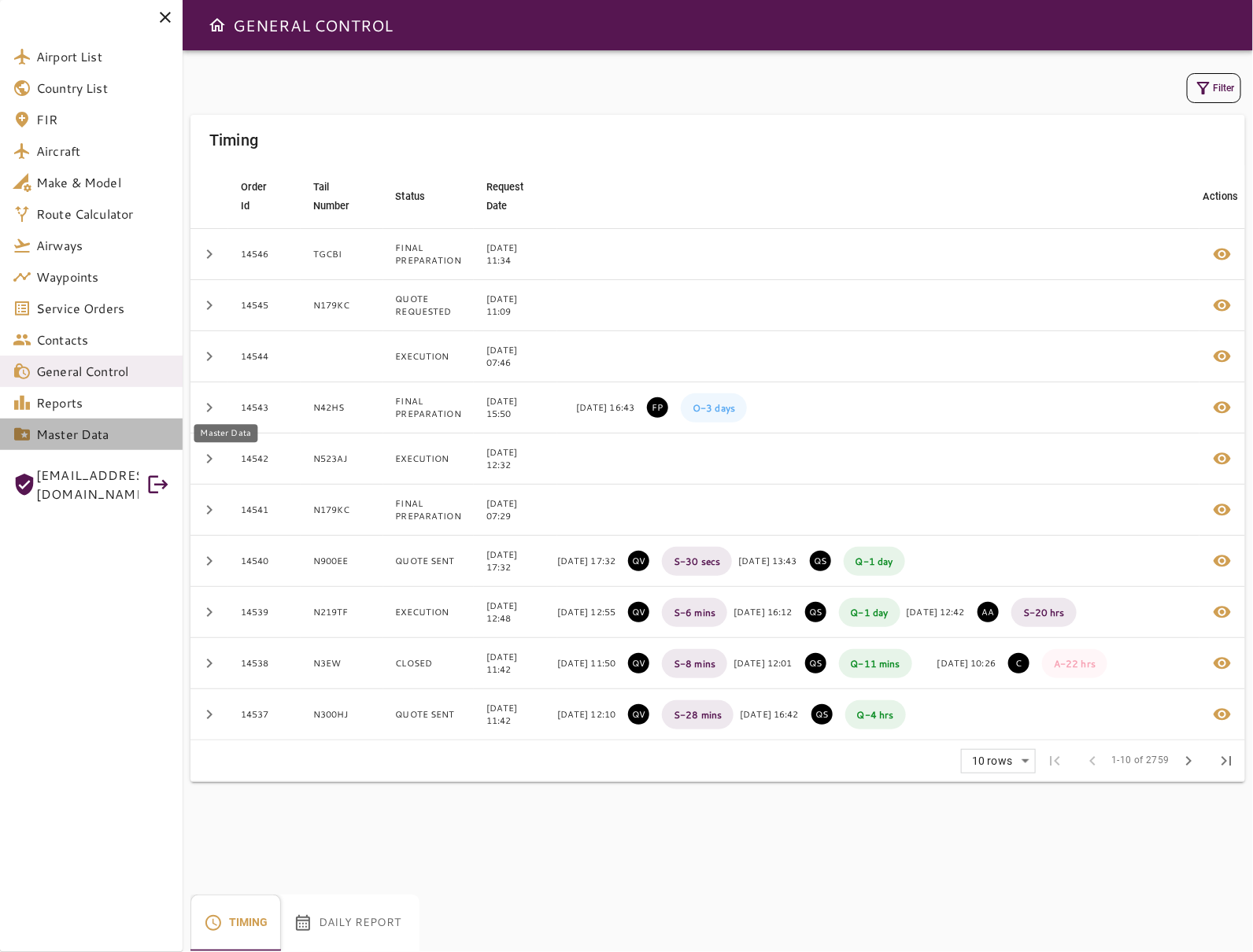
click at [74, 442] on span "Master Data" at bounding box center [103, 434] width 134 height 19
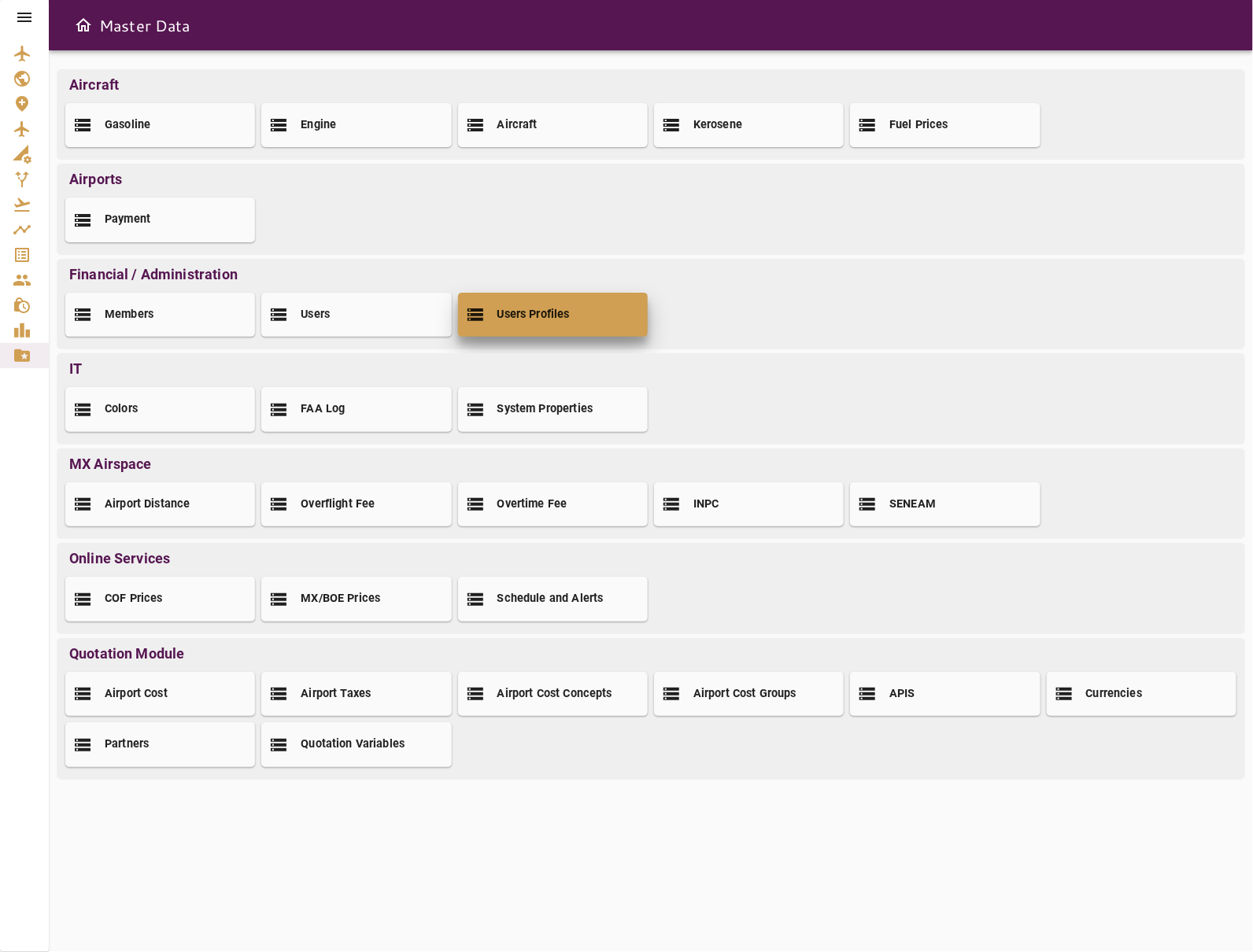
click at [506, 317] on h2 "Users Profiles" at bounding box center [534, 315] width 73 height 17
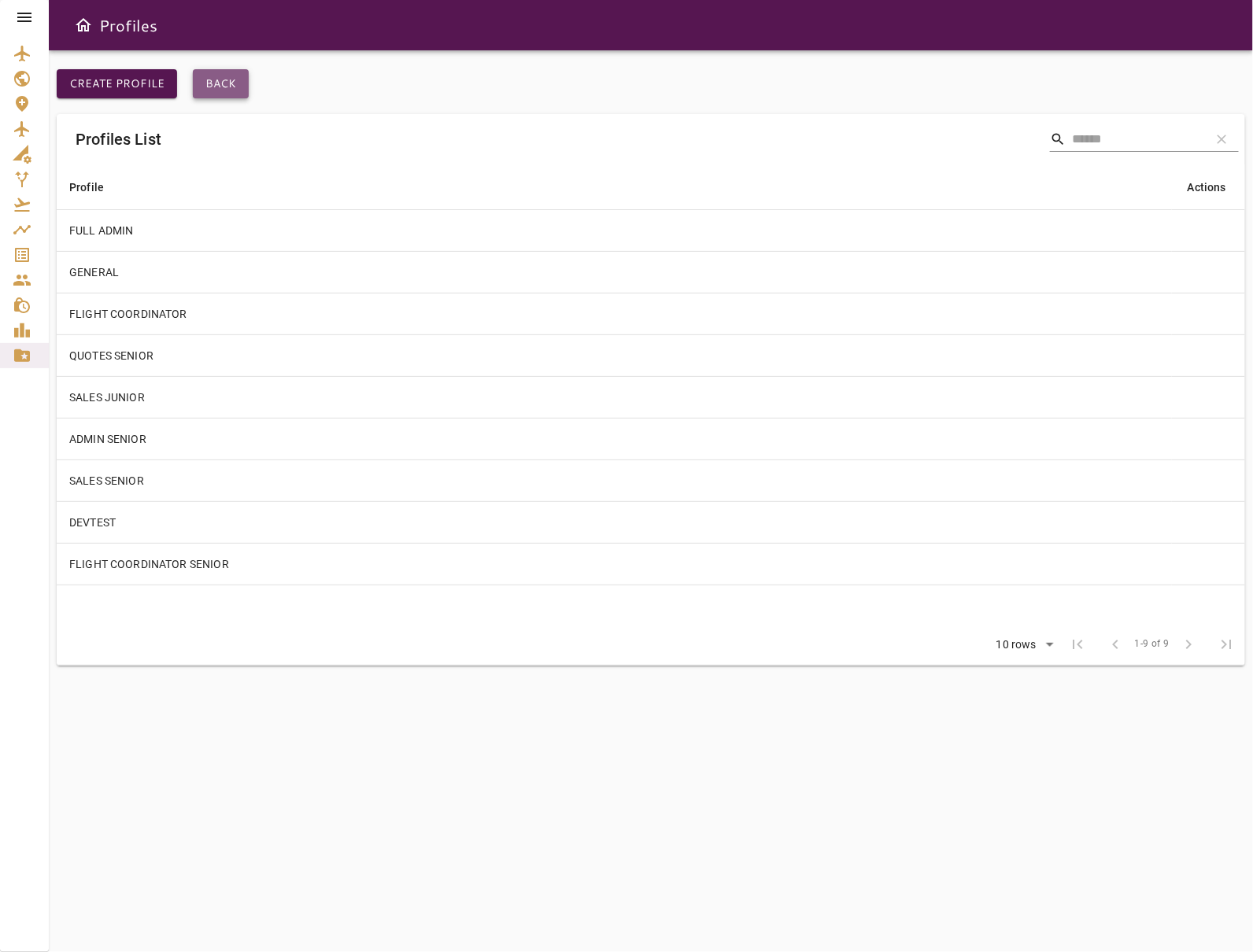
click at [228, 80] on button "Back" at bounding box center [220, 83] width 56 height 29
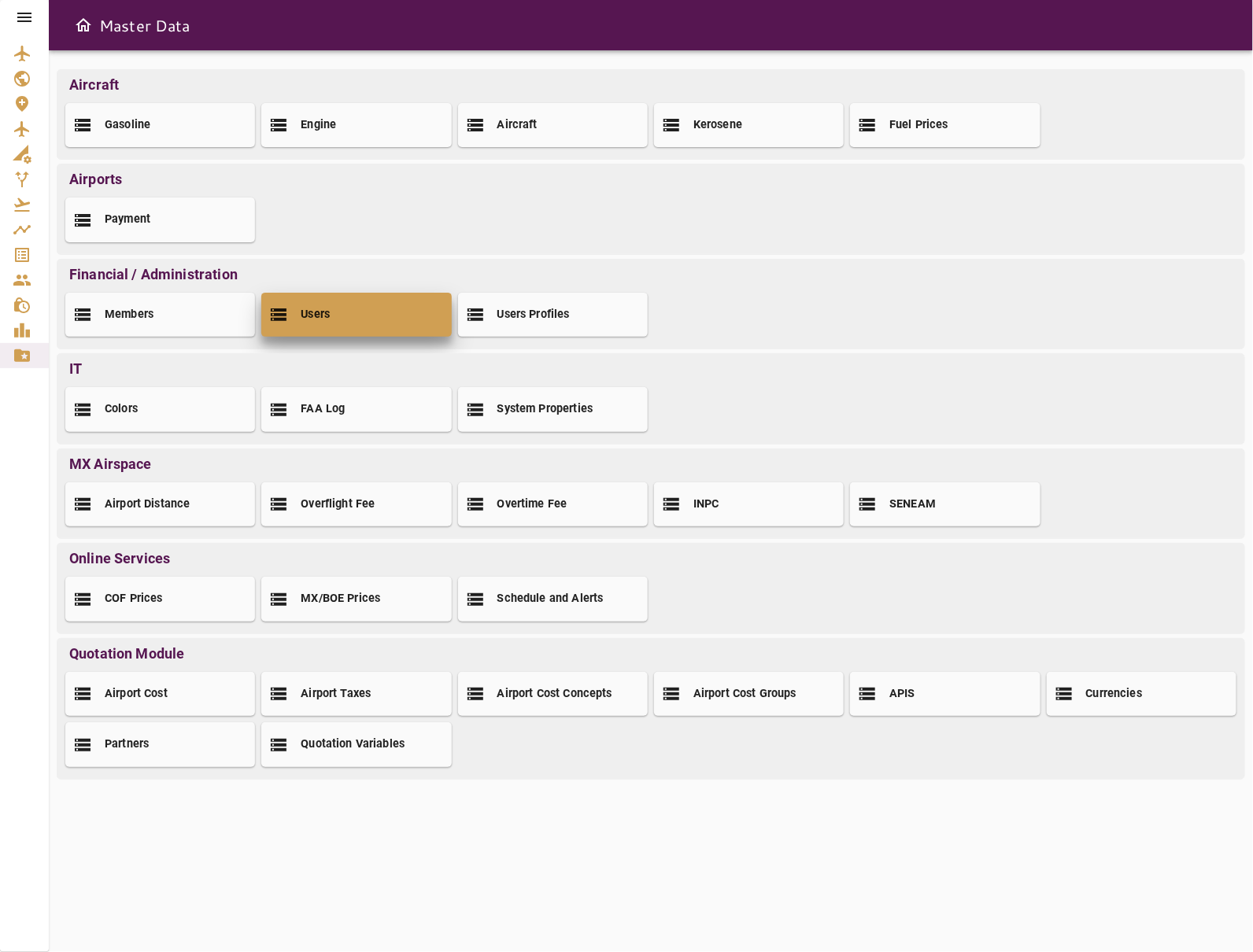
click at [351, 318] on div "Users" at bounding box center [356, 315] width 189 height 44
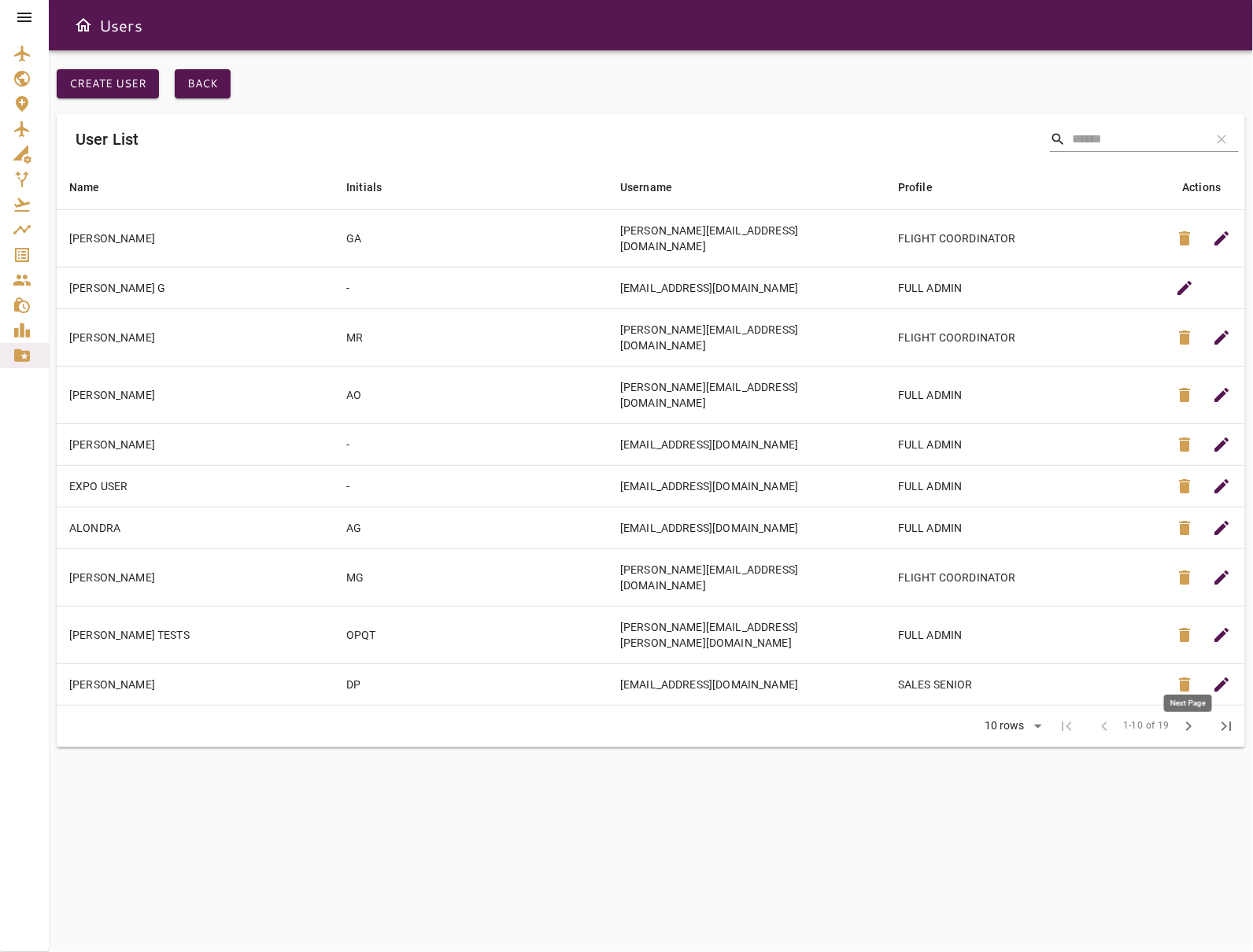
click at [1188, 717] on span "chevron_right" at bounding box center [1187, 726] width 19 height 19
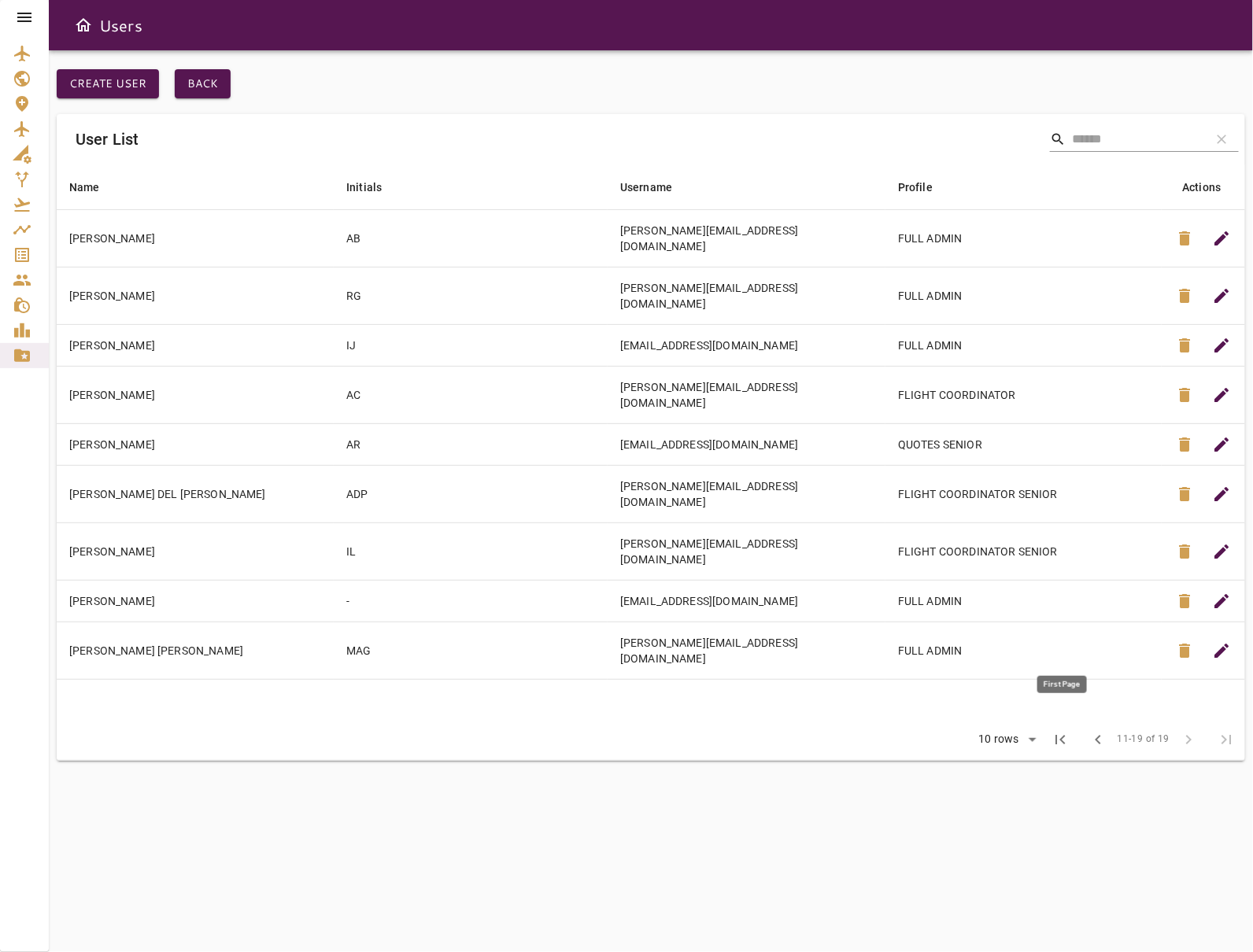
click at [1060, 731] on span "first_page" at bounding box center [1060, 739] width 19 height 19
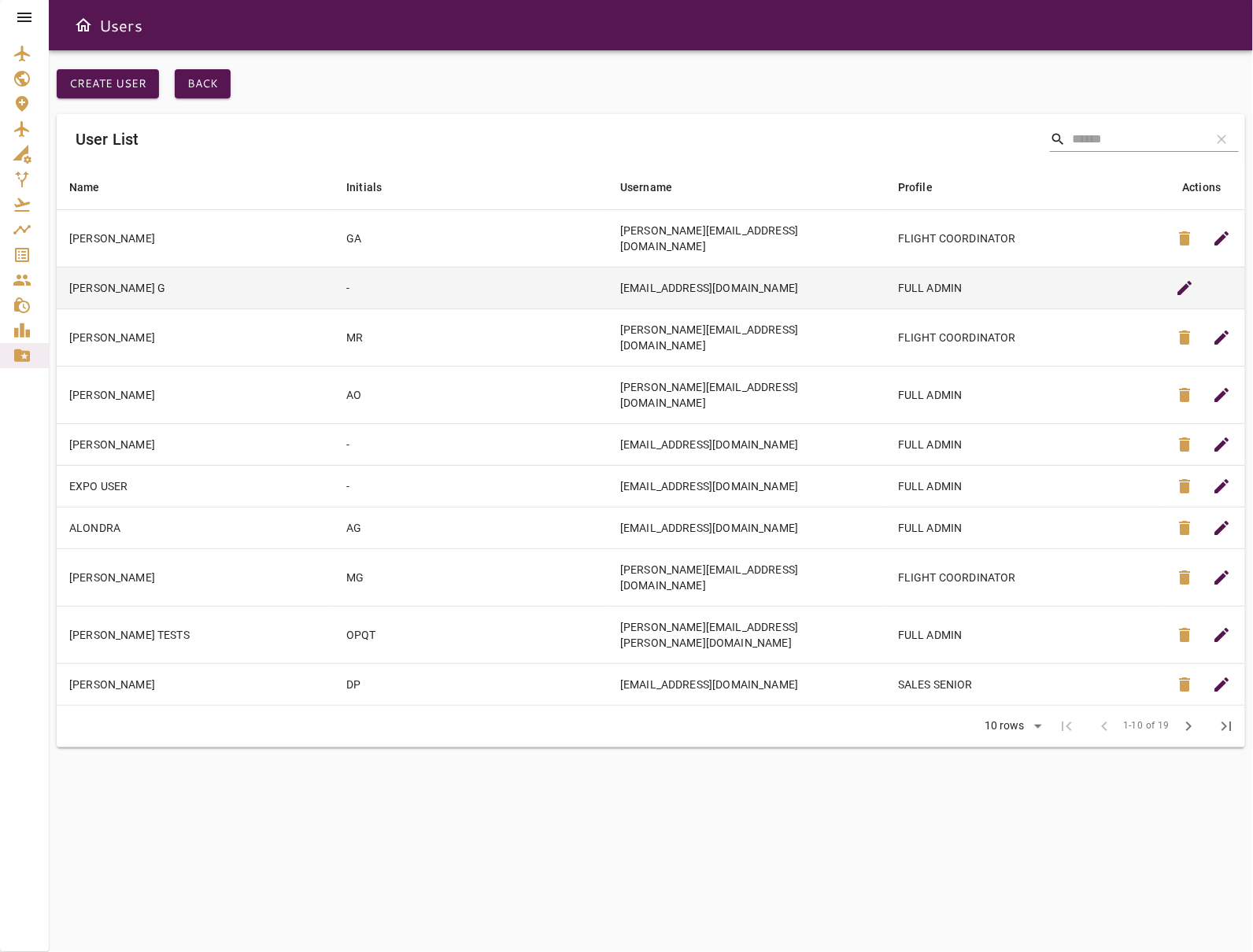
click at [716, 271] on td "[EMAIL_ADDRESS][DOMAIN_NAME]" at bounding box center [746, 287] width 278 height 42
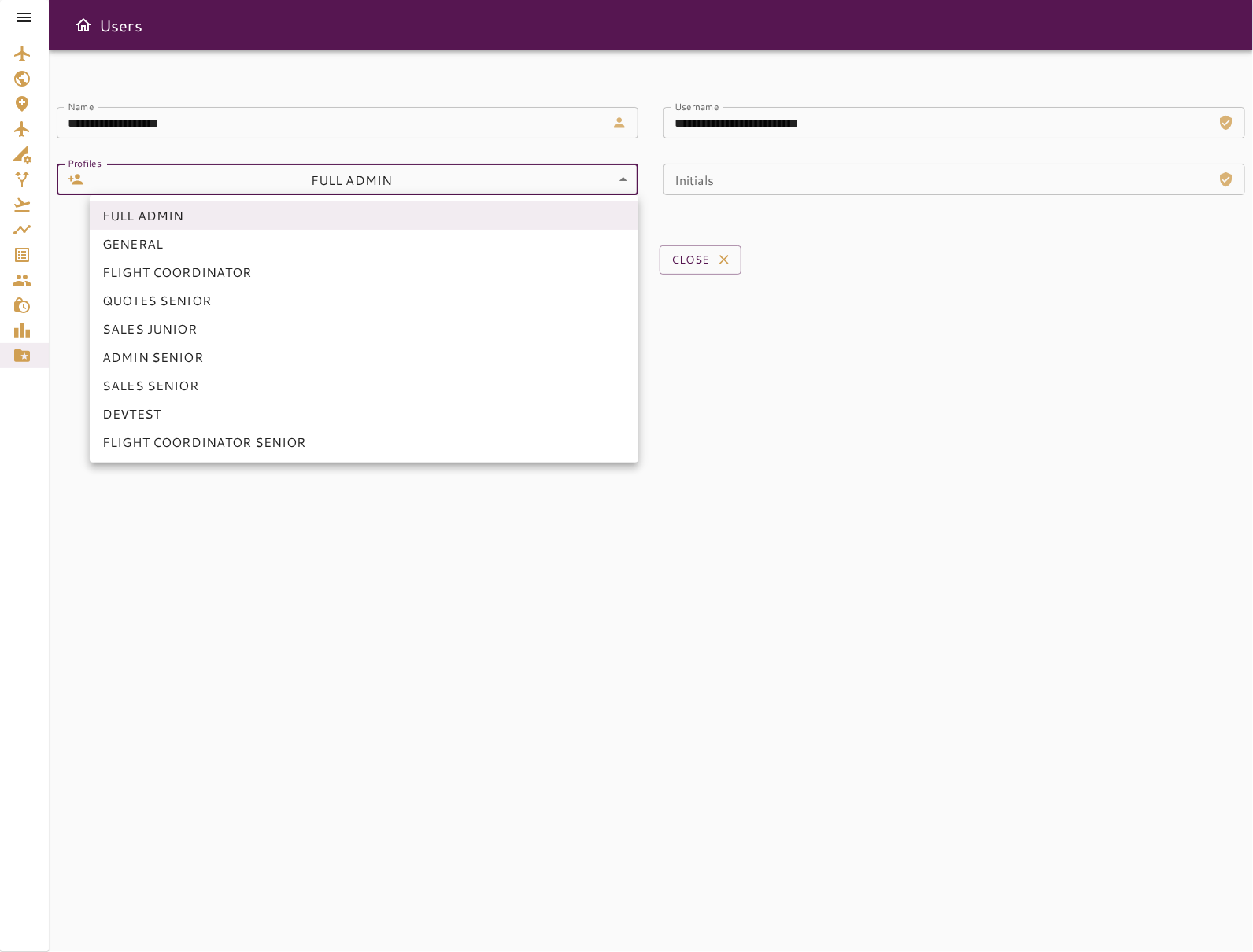
click at [602, 179] on body "**********" at bounding box center [626, 476] width 1253 height 952
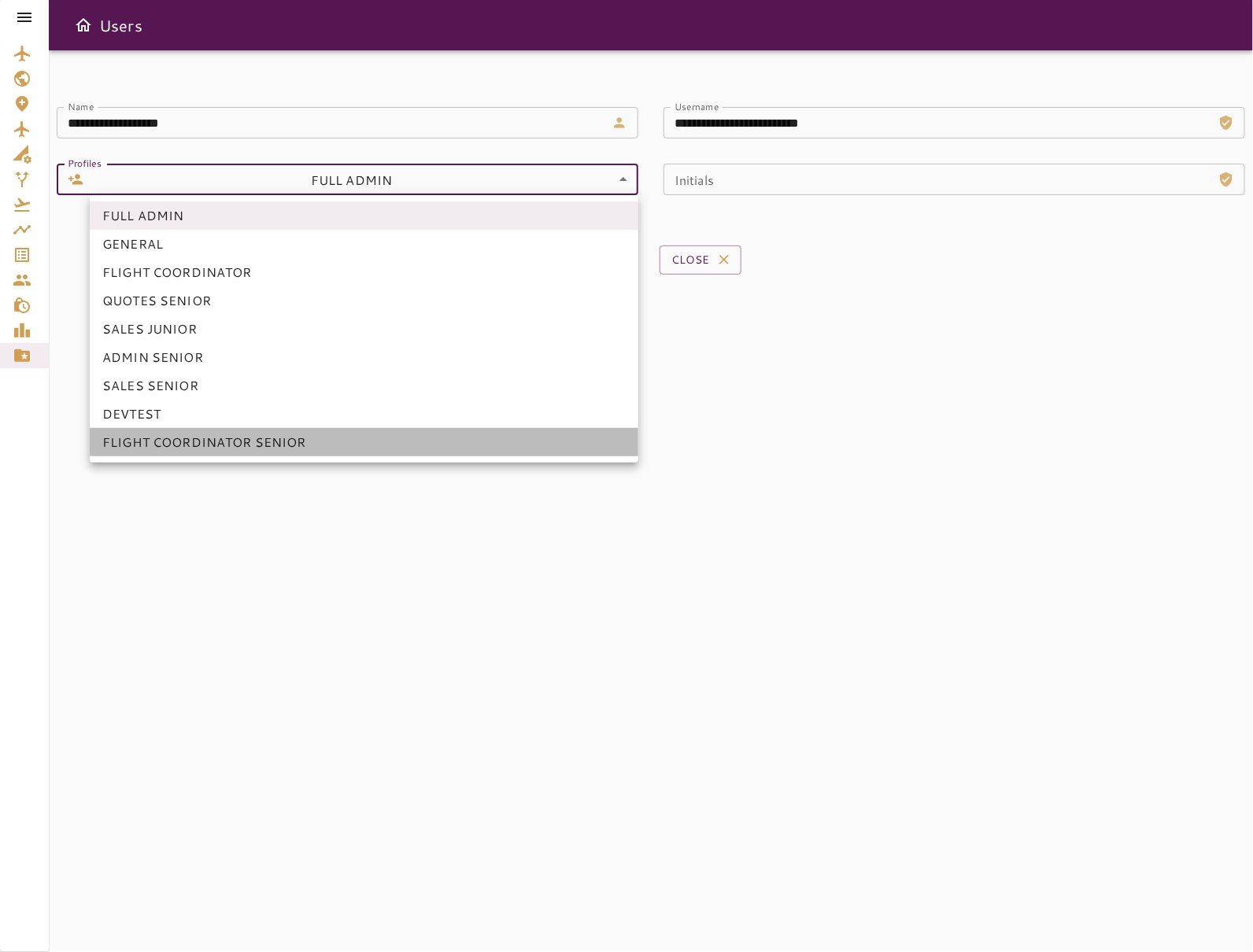
click at [260, 439] on li "FLIGHT COORDINATOR SENIOR" at bounding box center [363, 442] width 548 height 28
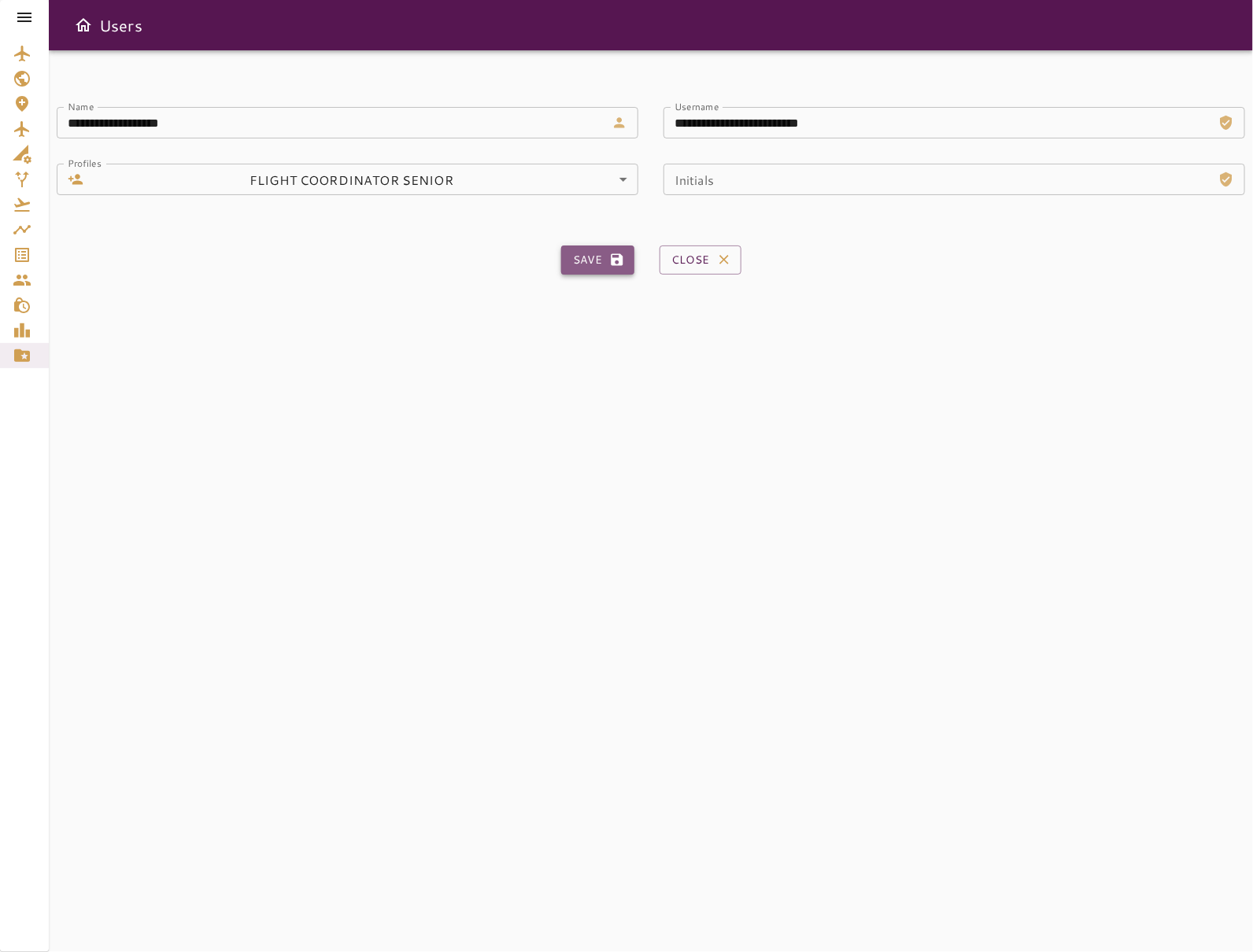
click at [593, 261] on button "Save" at bounding box center [598, 259] width 73 height 29
type input "*"
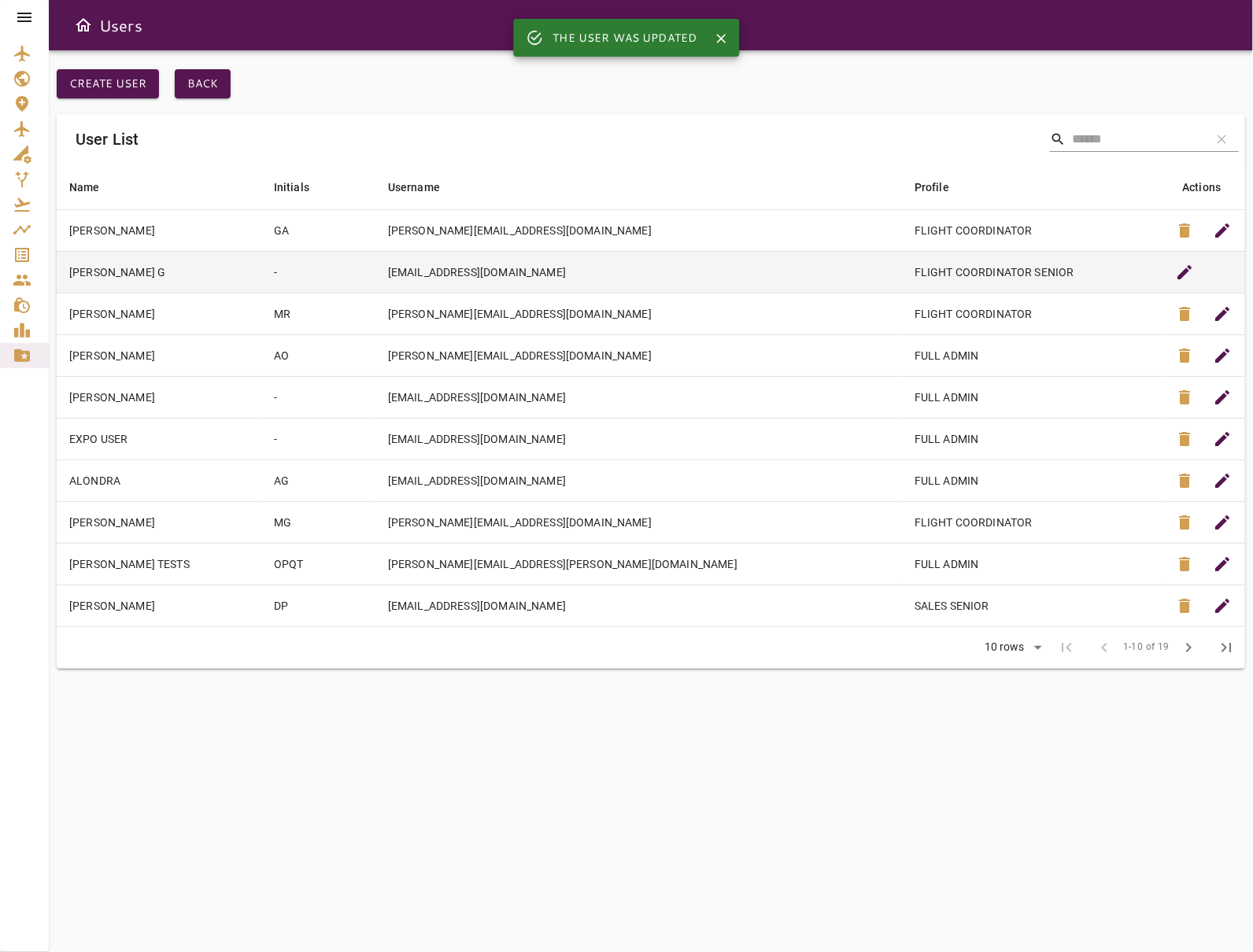
click at [414, 275] on td "[EMAIL_ADDRESS][DOMAIN_NAME]" at bounding box center [638, 272] width 527 height 42
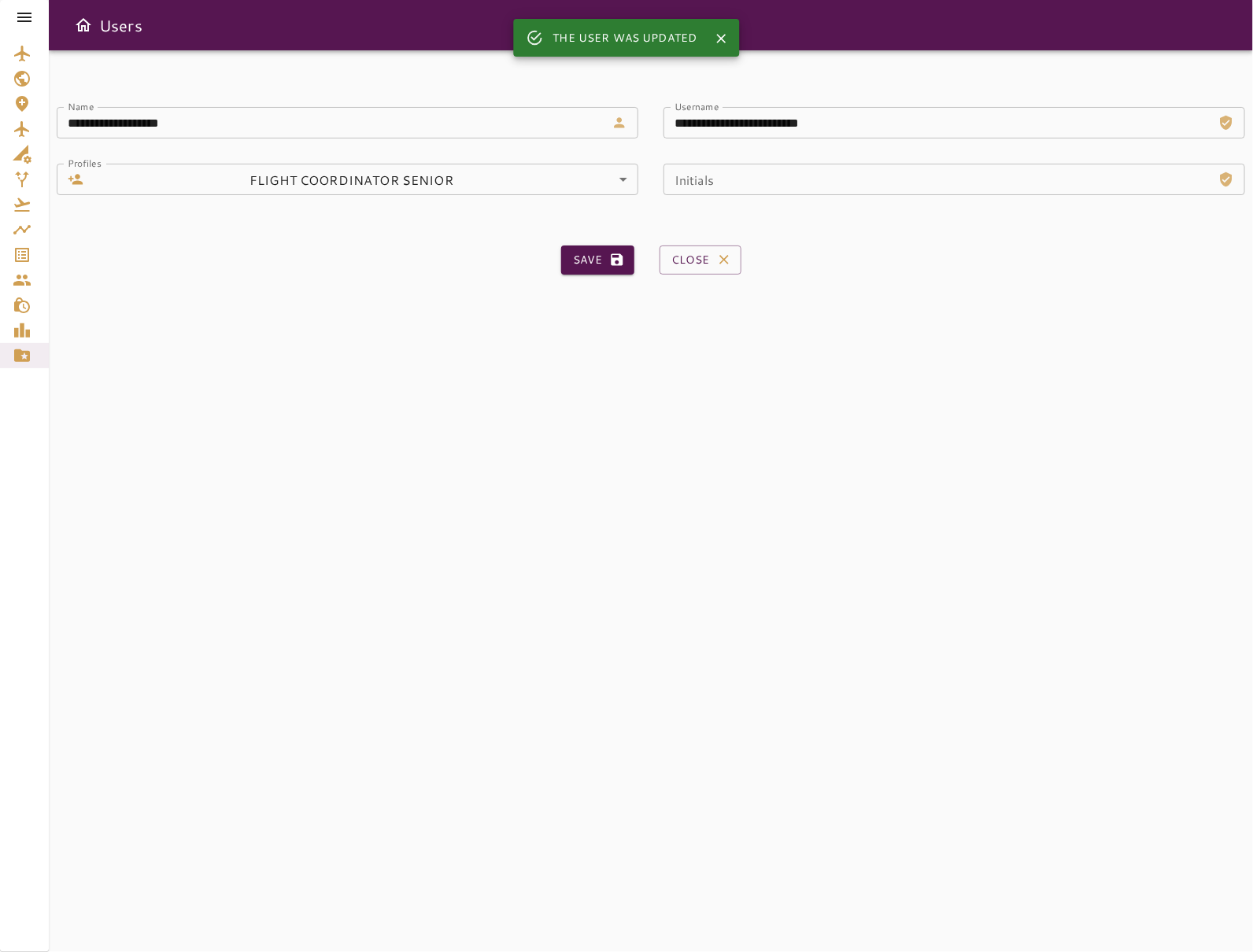
click at [21, 19] on icon at bounding box center [24, 17] width 19 height 19
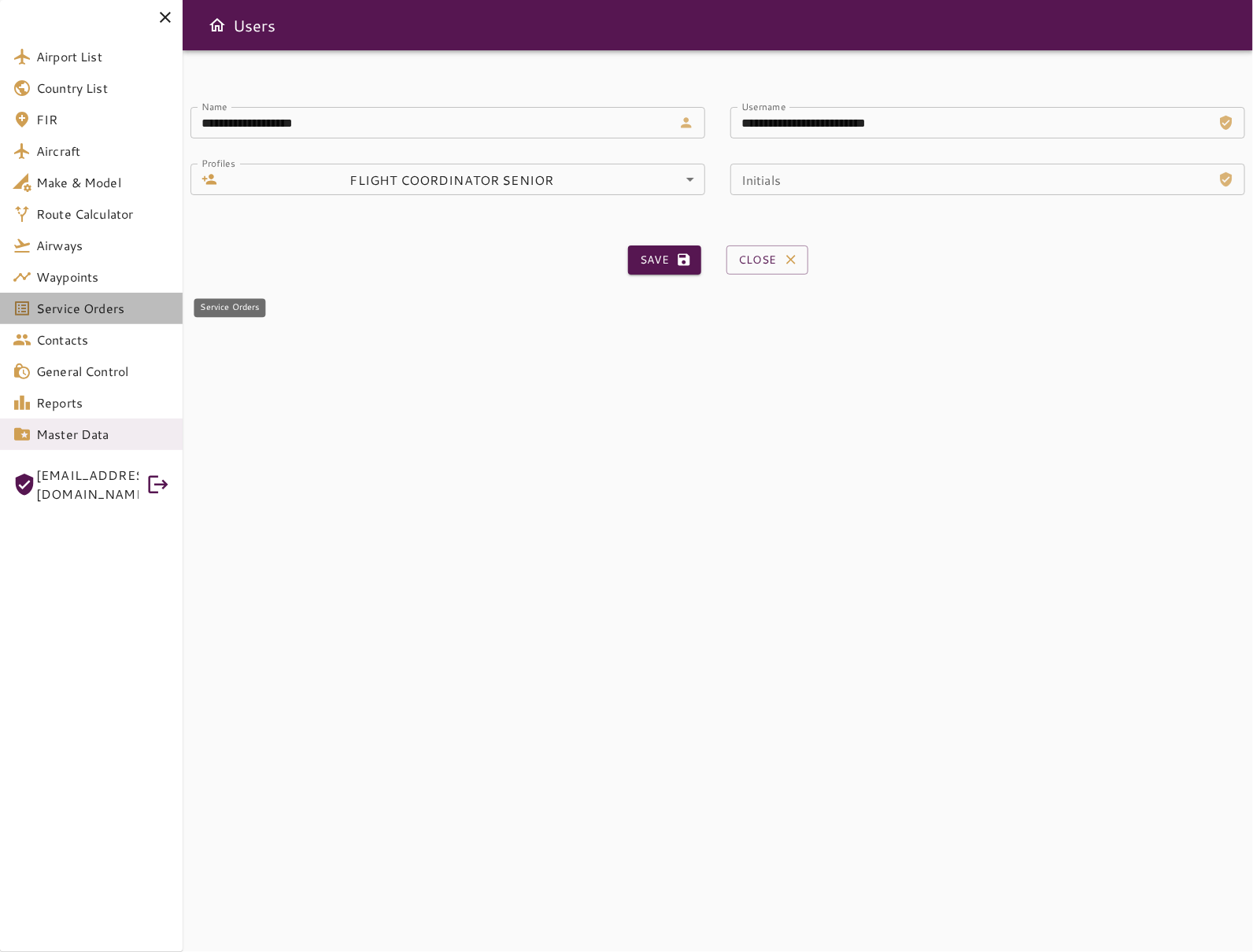
click at [80, 302] on span "Service Orders" at bounding box center [103, 308] width 134 height 19
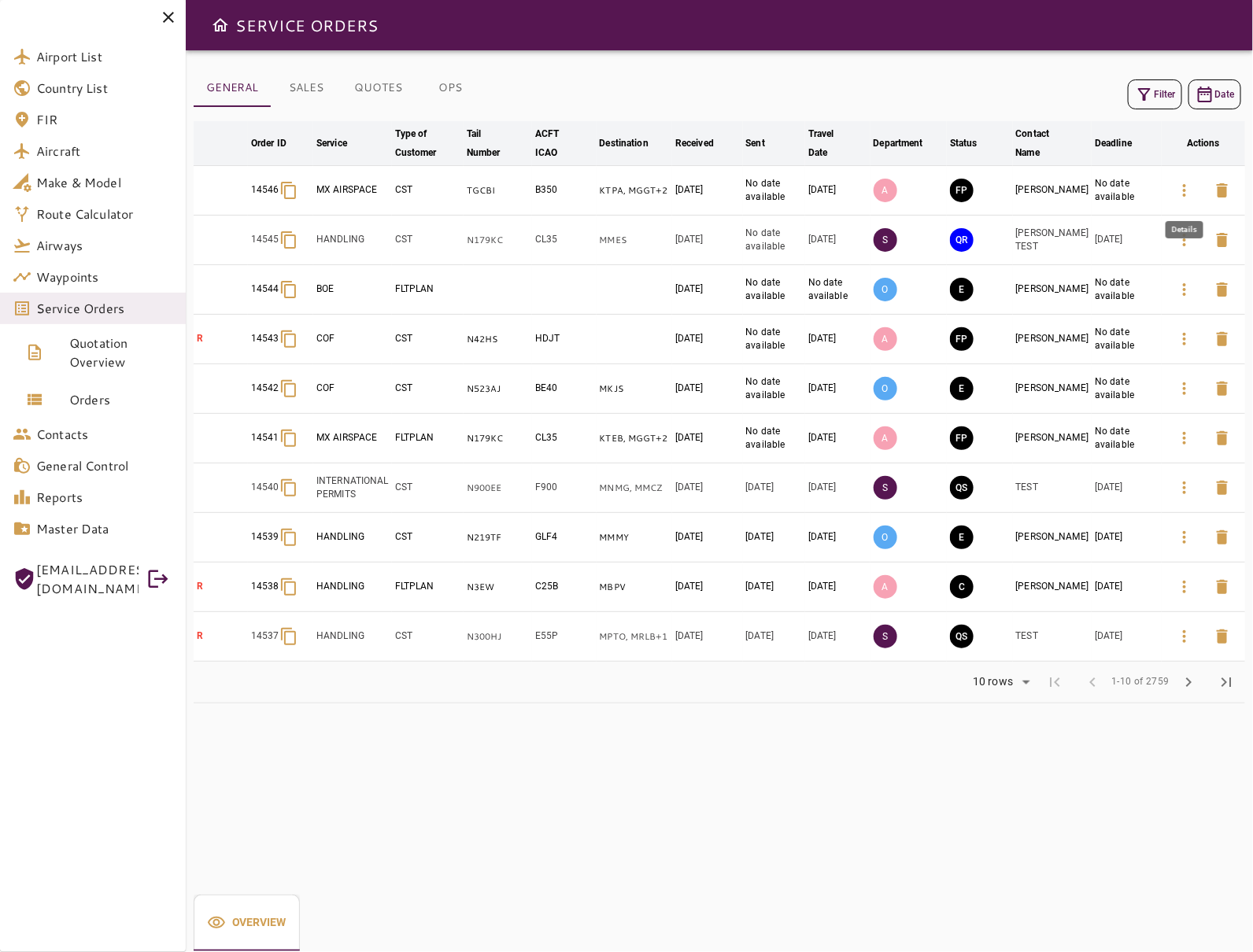
click at [1185, 188] on icon "button" at bounding box center [1184, 190] width 19 height 19
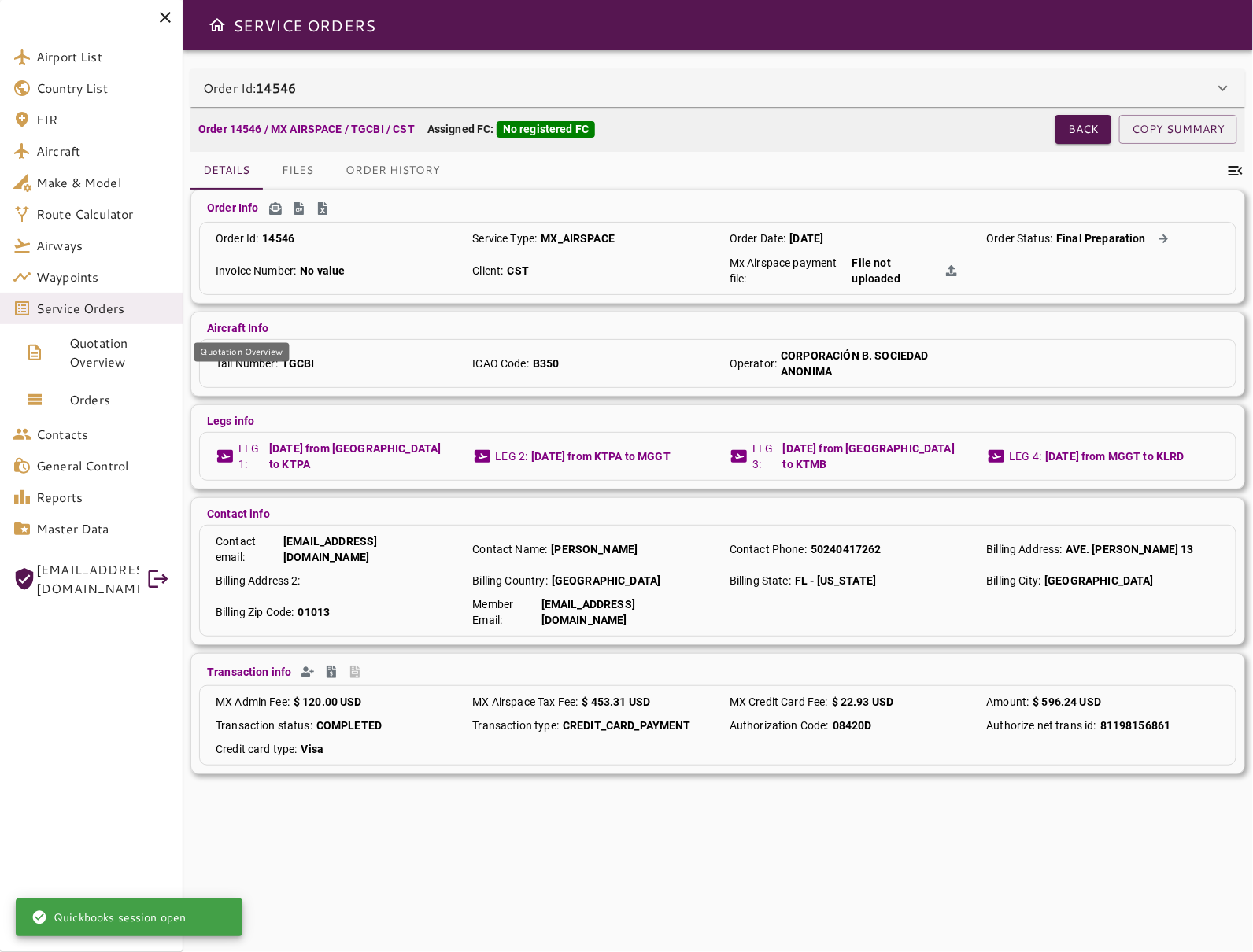
click at [66, 315] on span "Service Orders" at bounding box center [103, 308] width 134 height 19
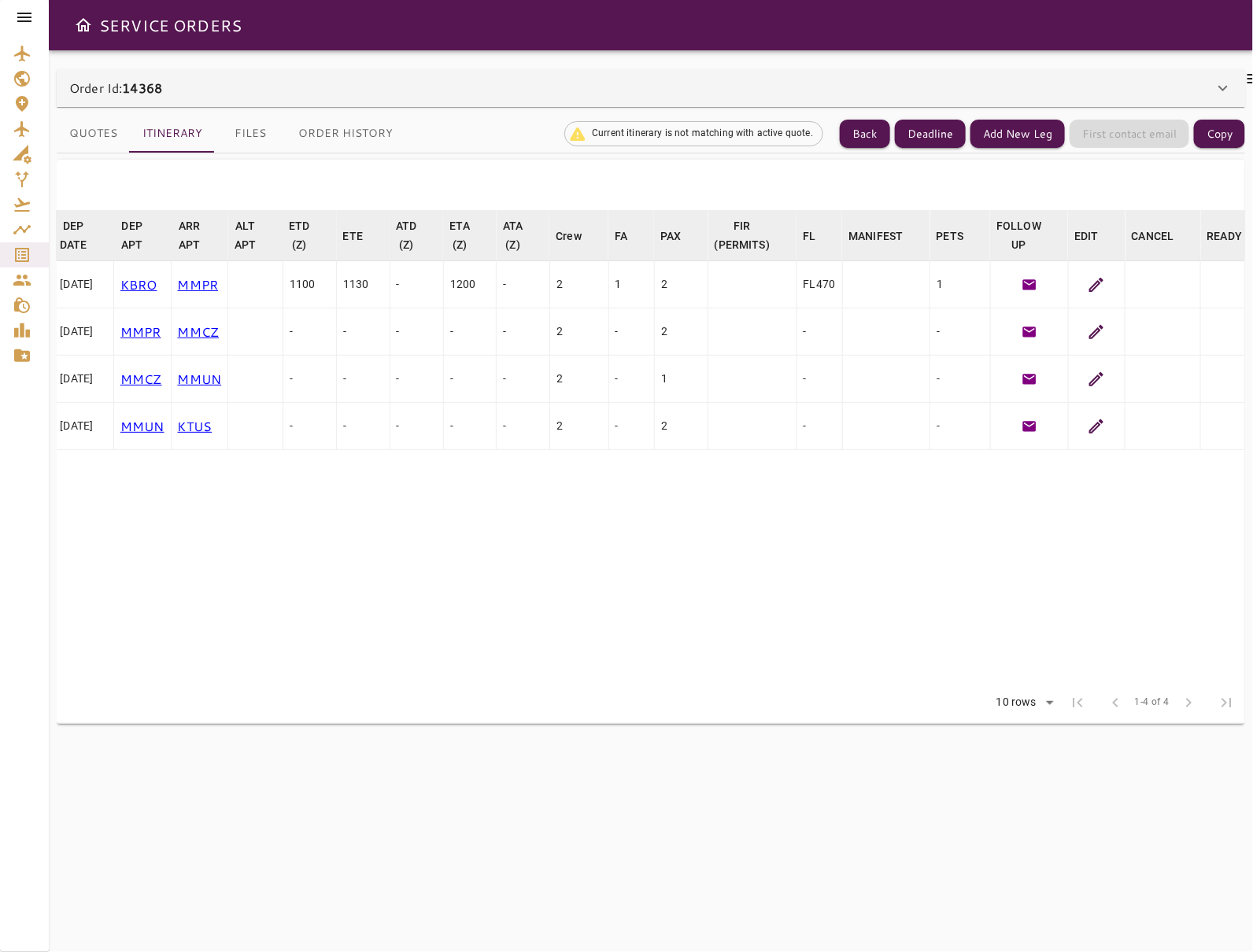
scroll to position [0, 167]
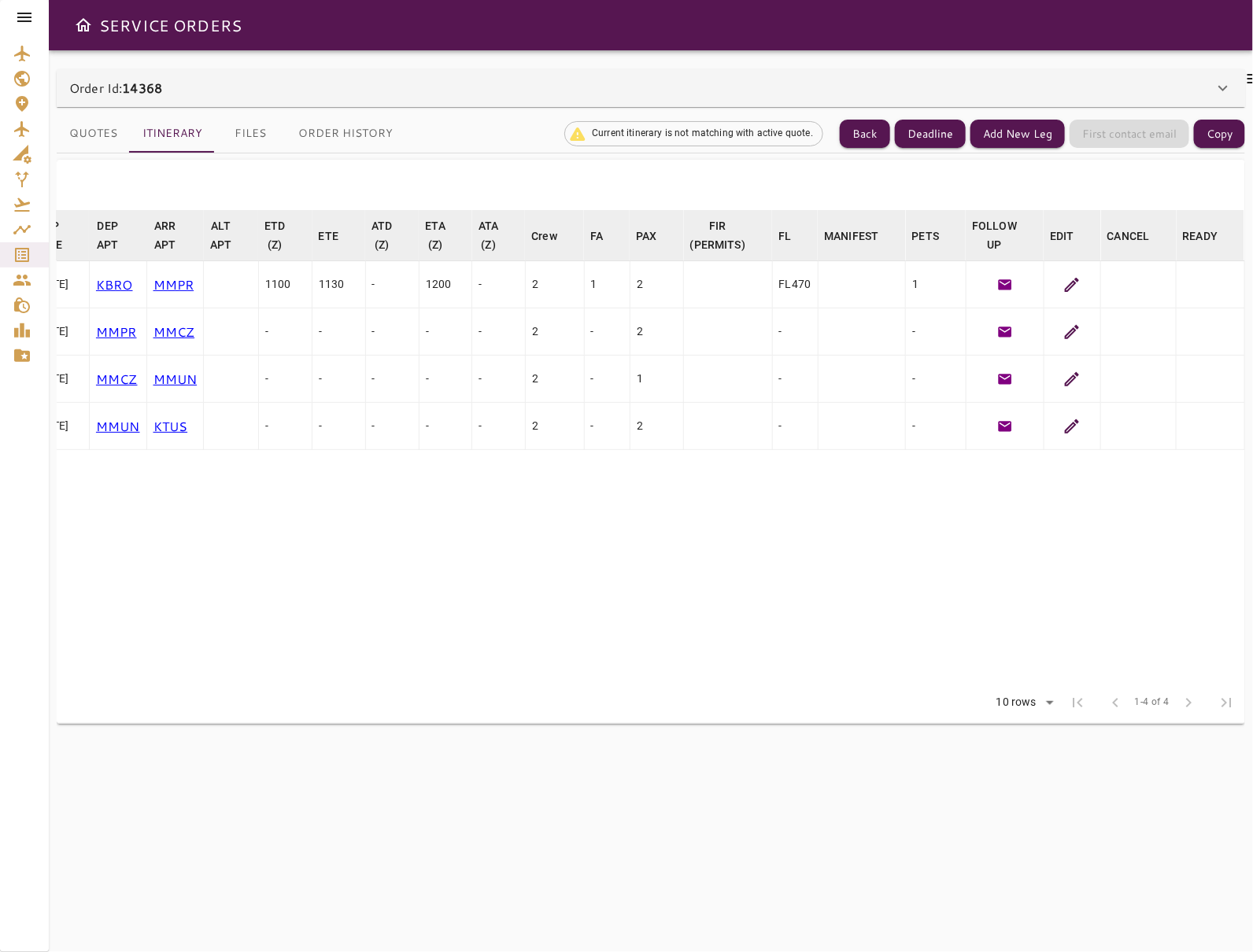
click at [1069, 429] on icon at bounding box center [1071, 427] width 14 height 14
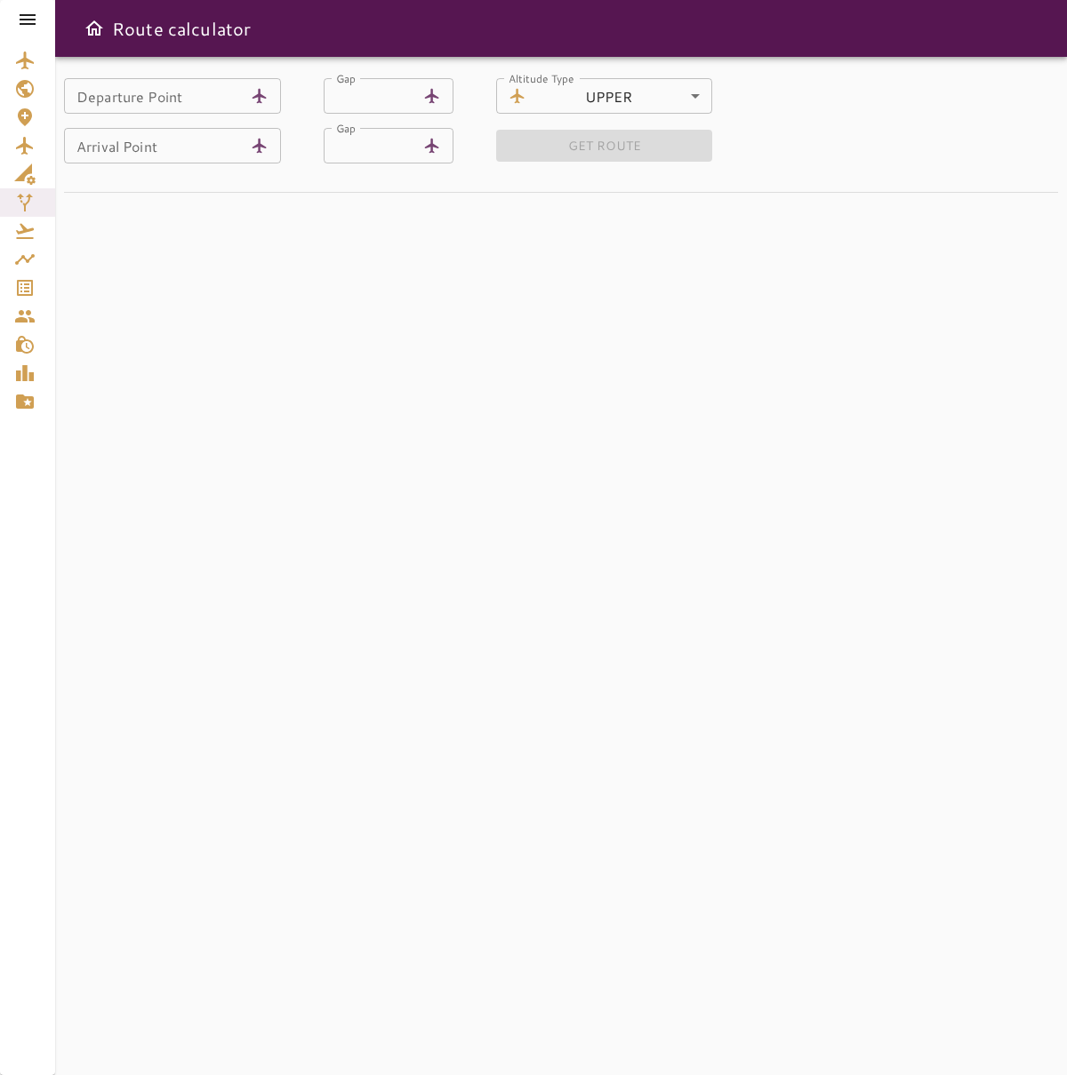
click at [169, 84] on input "Departure Point" at bounding box center [154, 96] width 180 height 36
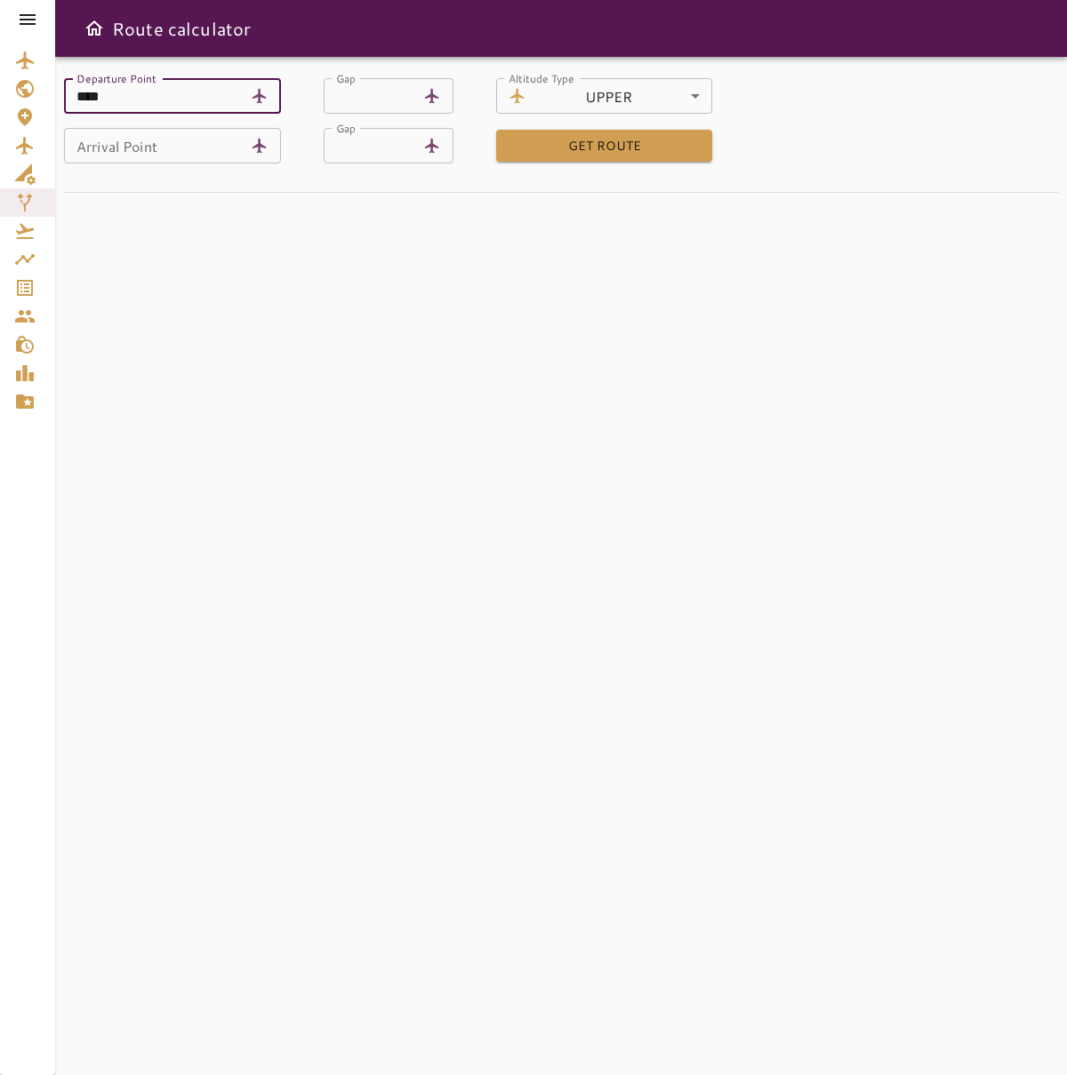
type input "****"
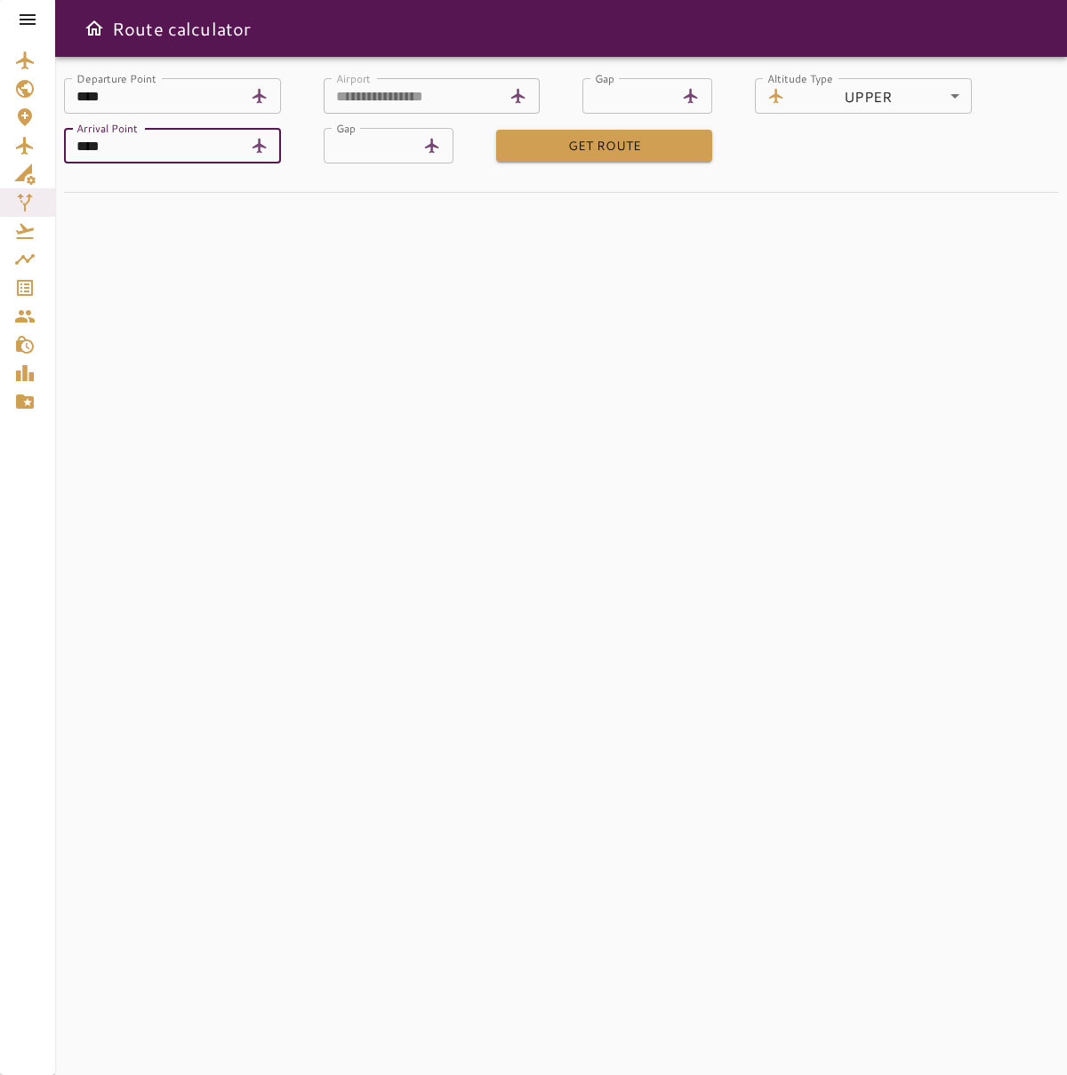
type input "****"
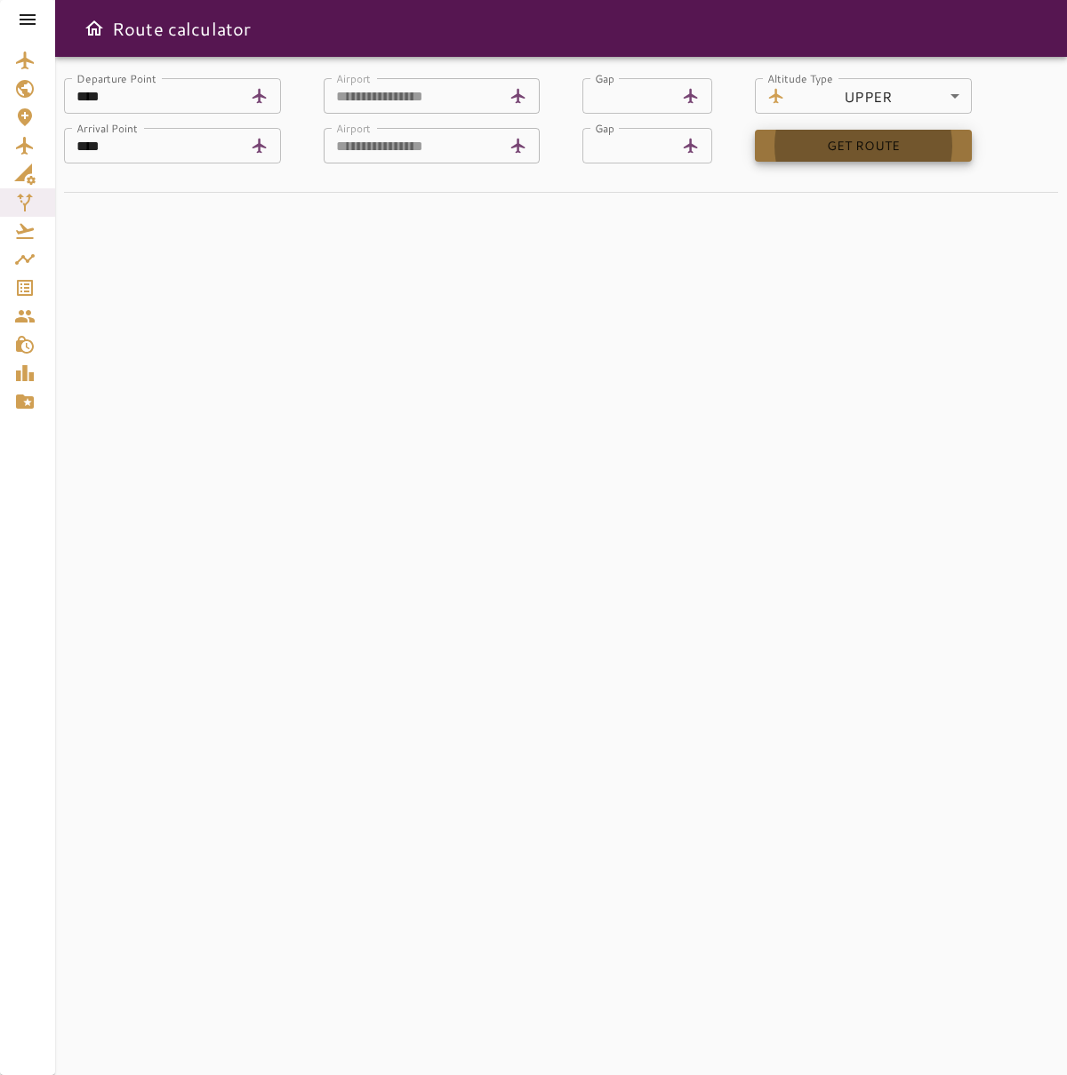
click at [902, 135] on button "GET ROUTE" at bounding box center [863, 146] width 217 height 33
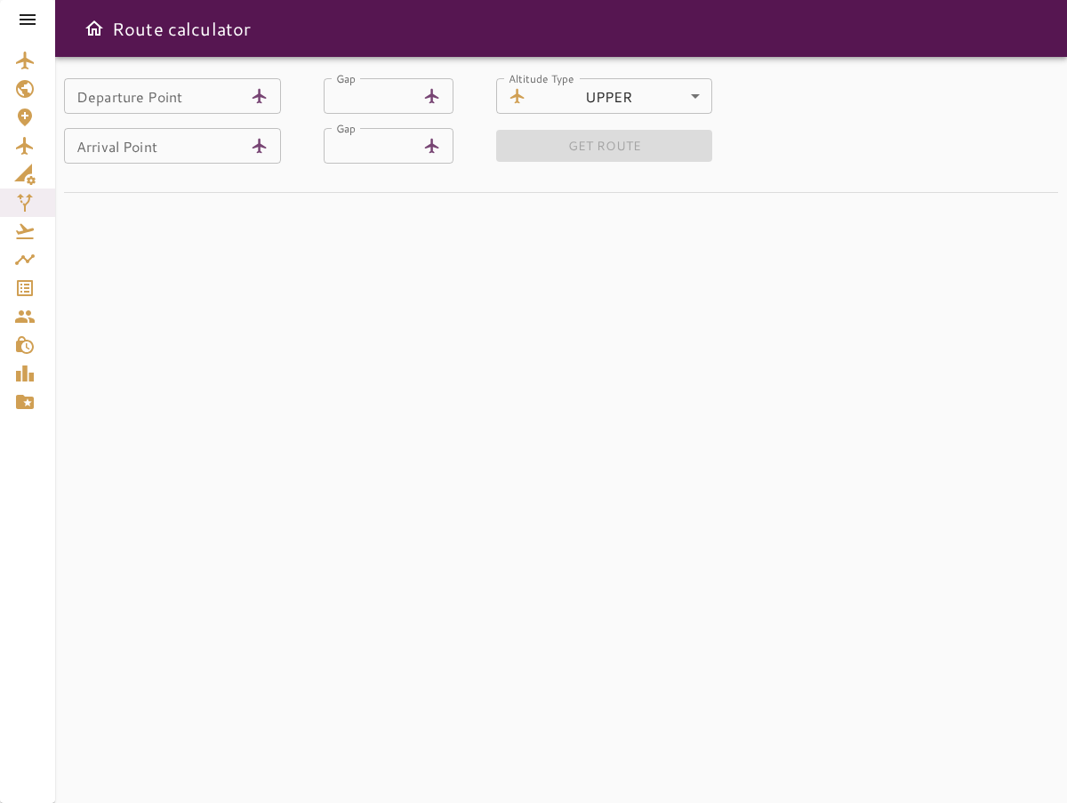
click at [165, 99] on input "Departure Point" at bounding box center [154, 96] width 180 height 36
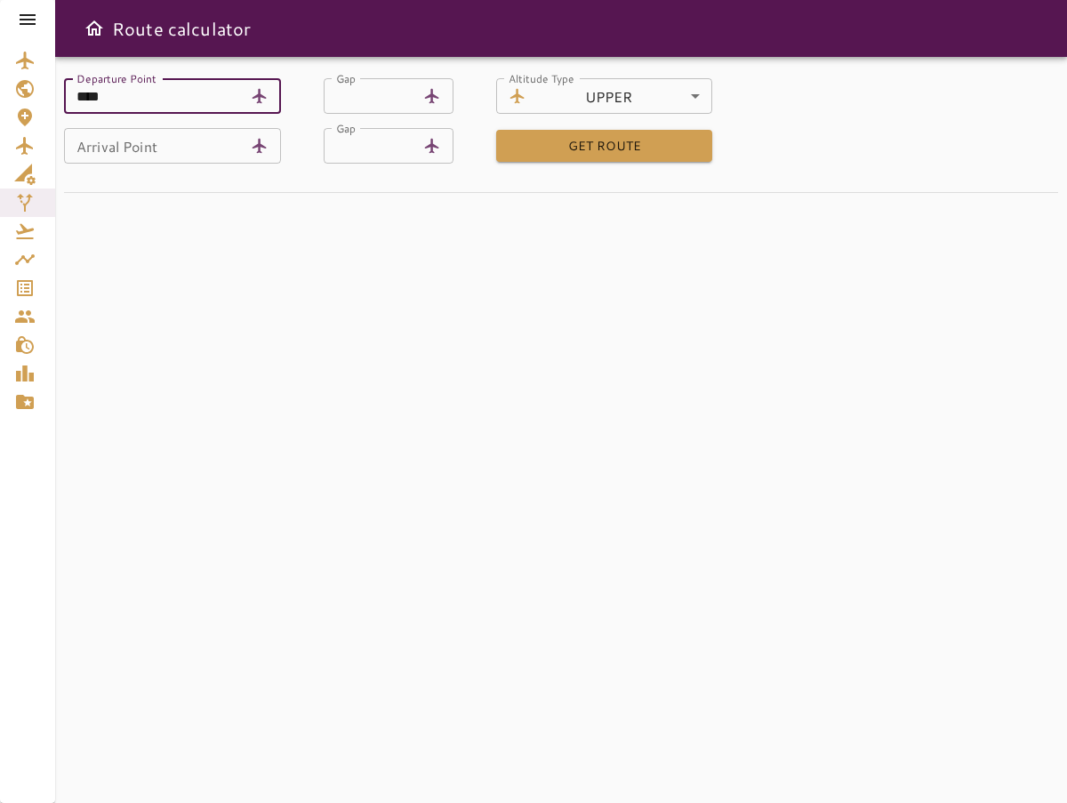
type input "****"
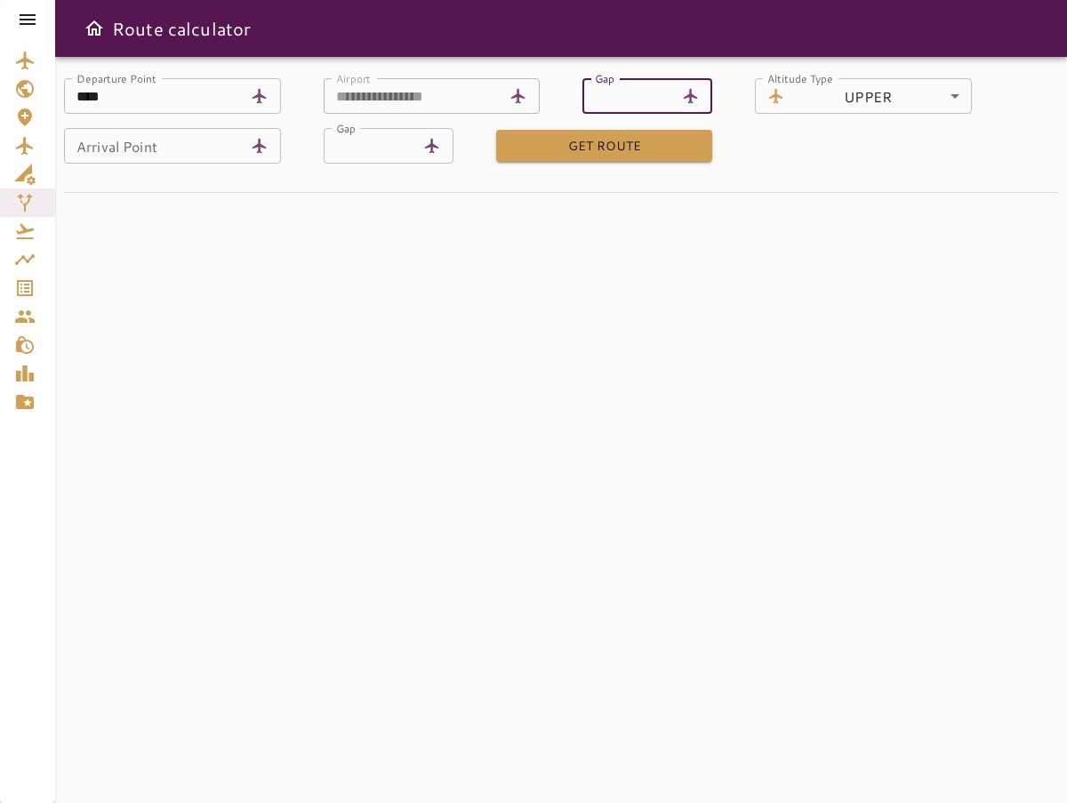
type input "**"
type input "****"
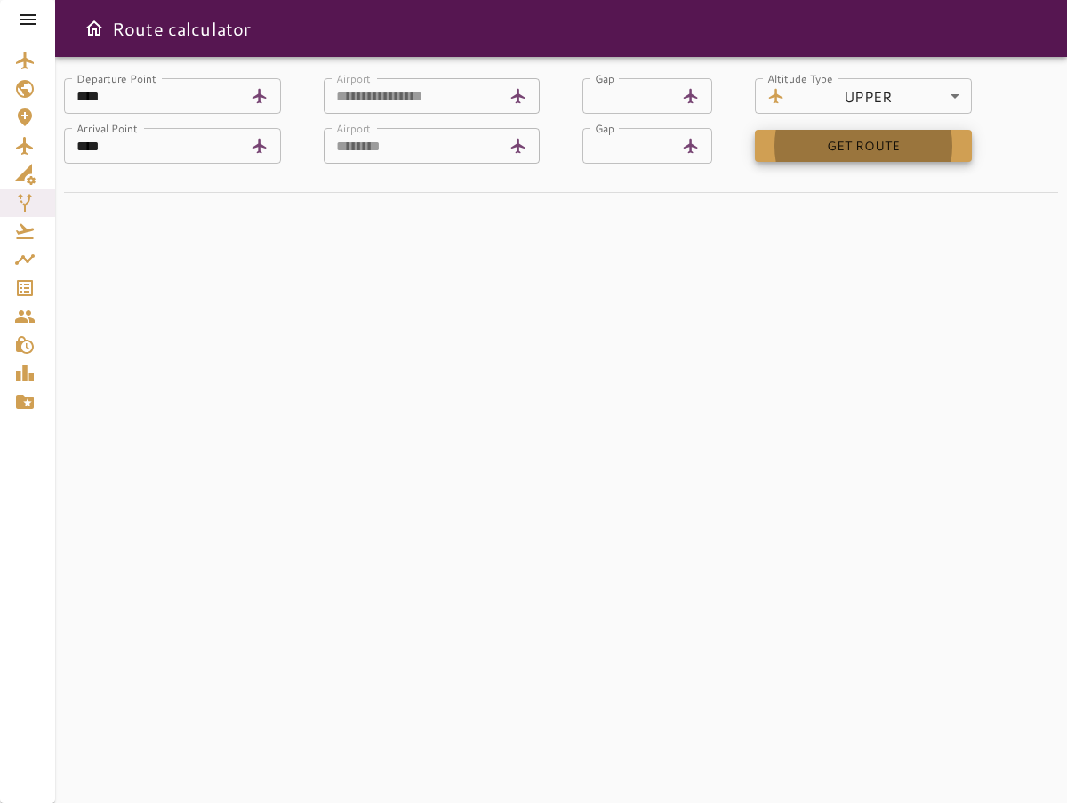
click at [915, 139] on button "GET ROUTE" at bounding box center [863, 146] width 217 height 33
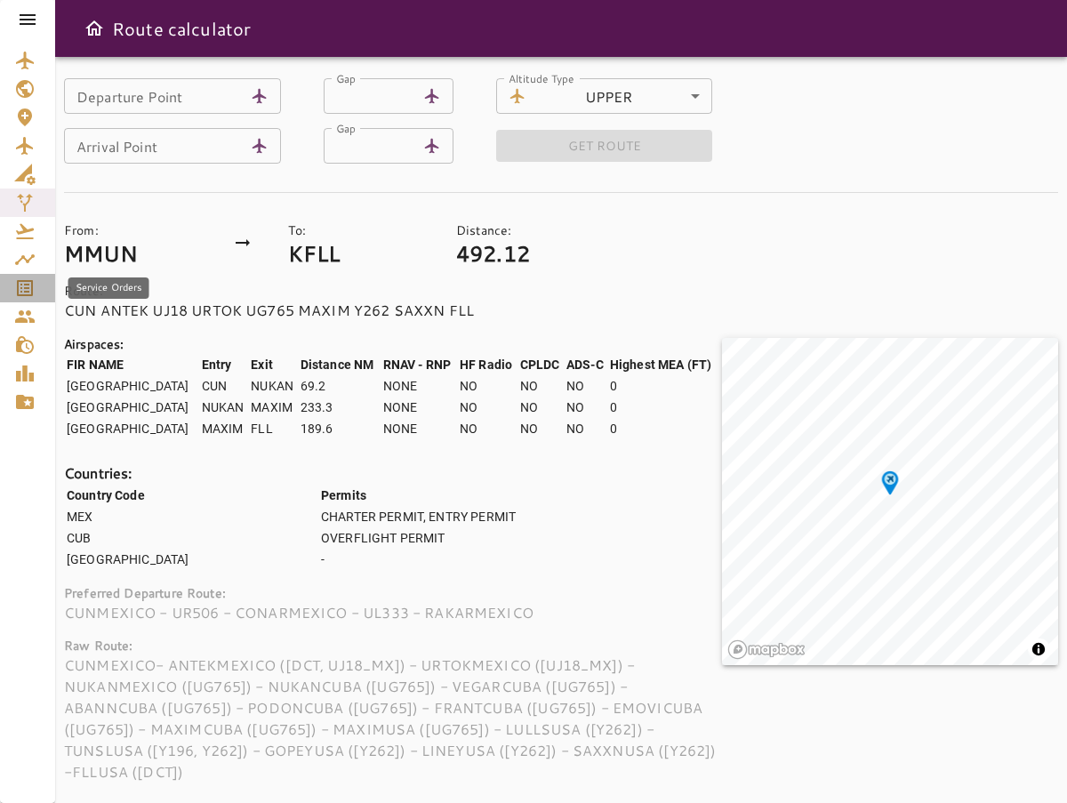
click at [31, 280] on icon "Service Orders" at bounding box center [25, 288] width 16 height 16
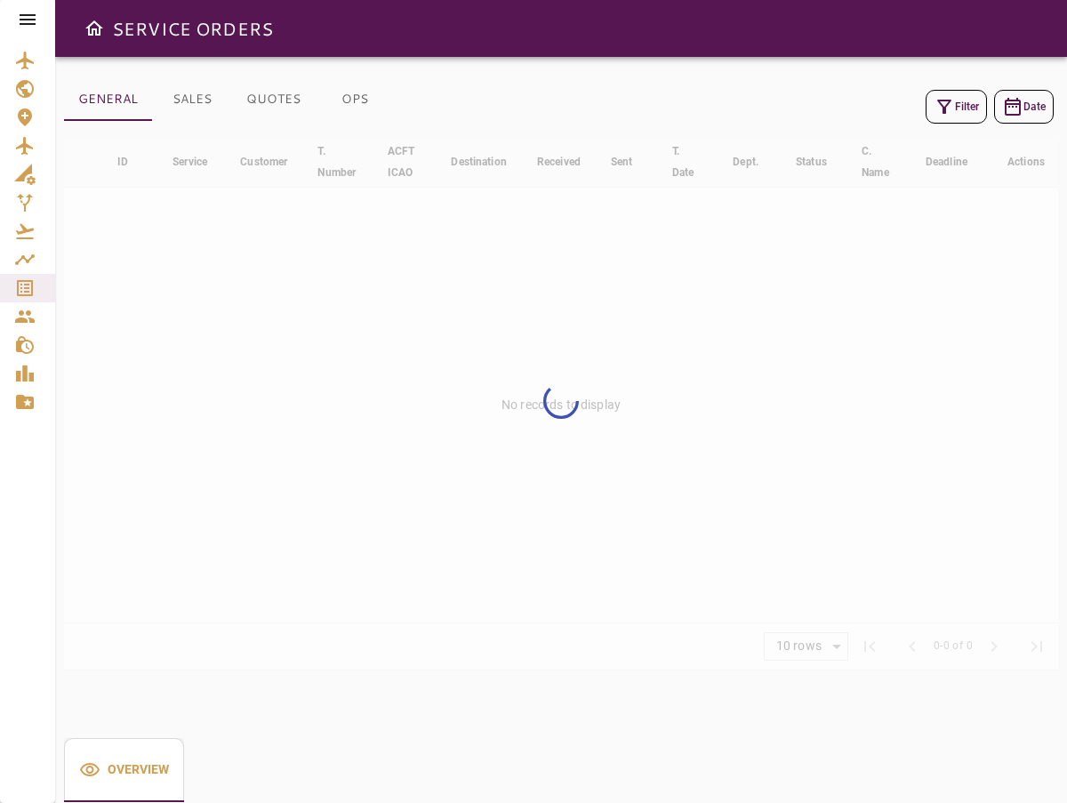
click at [948, 101] on icon "button" at bounding box center [944, 107] width 14 height 14
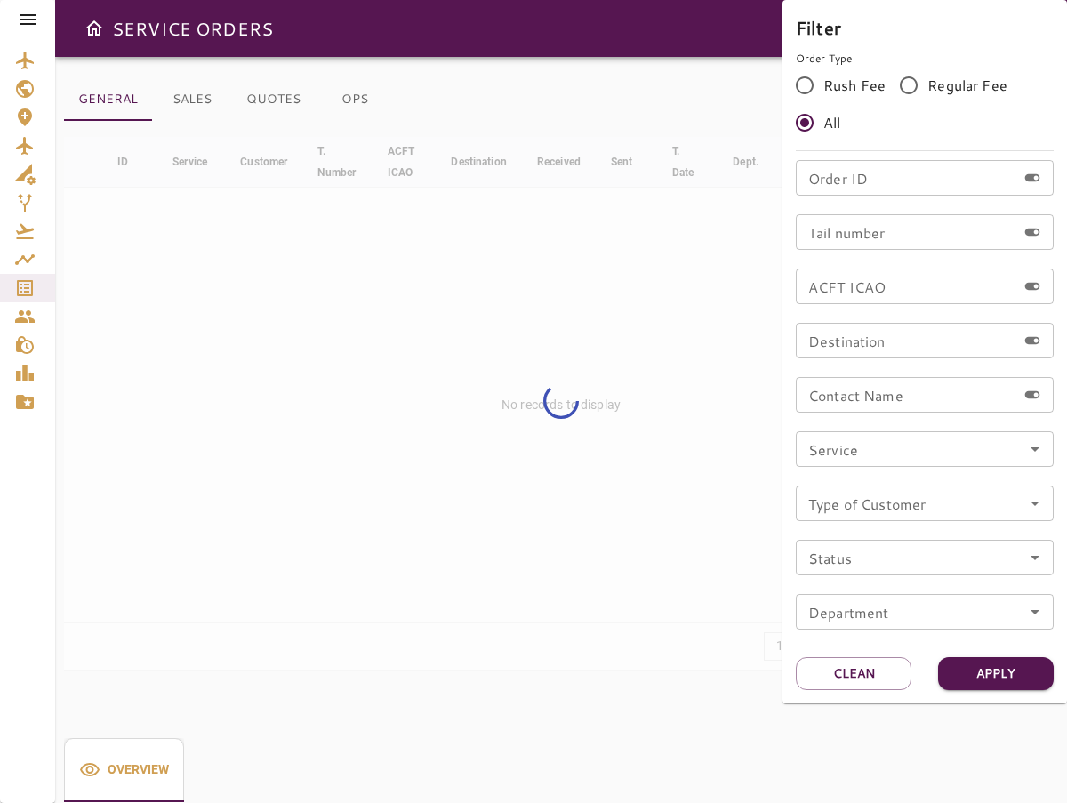
click at [876, 167] on input "Order ID" at bounding box center [905, 178] width 220 height 36
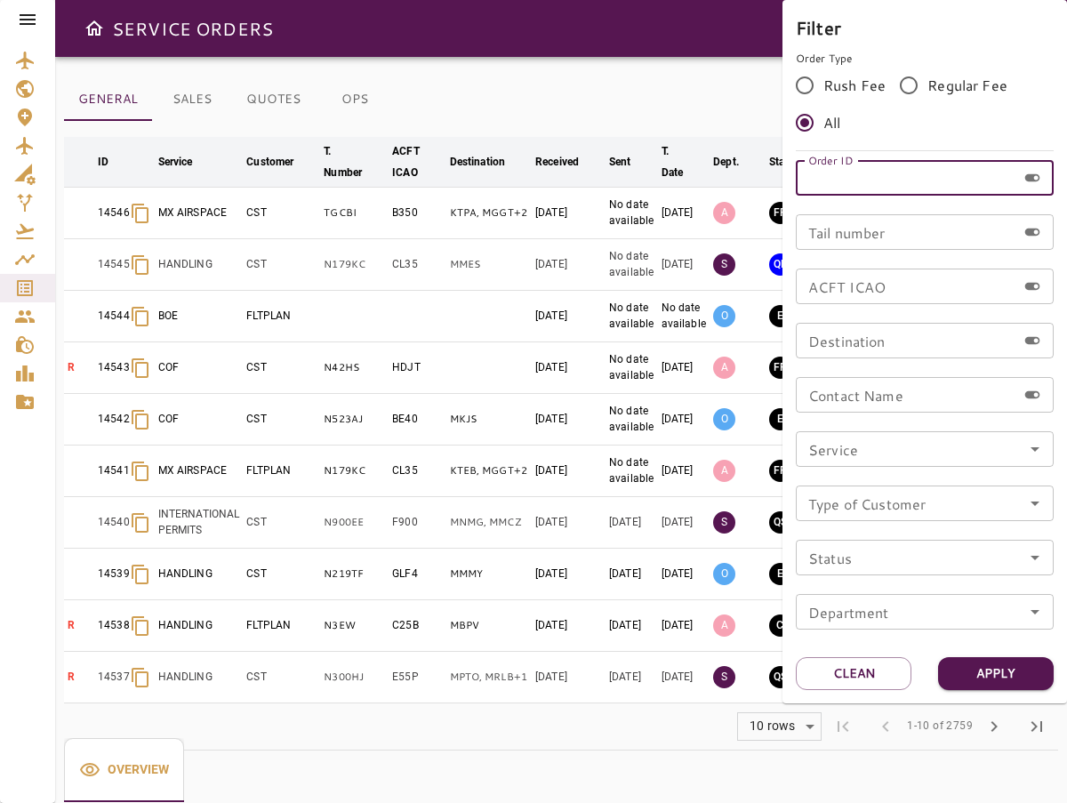
type input "*"
click at [20, 25] on div at bounding box center [533, 401] width 1067 height 803
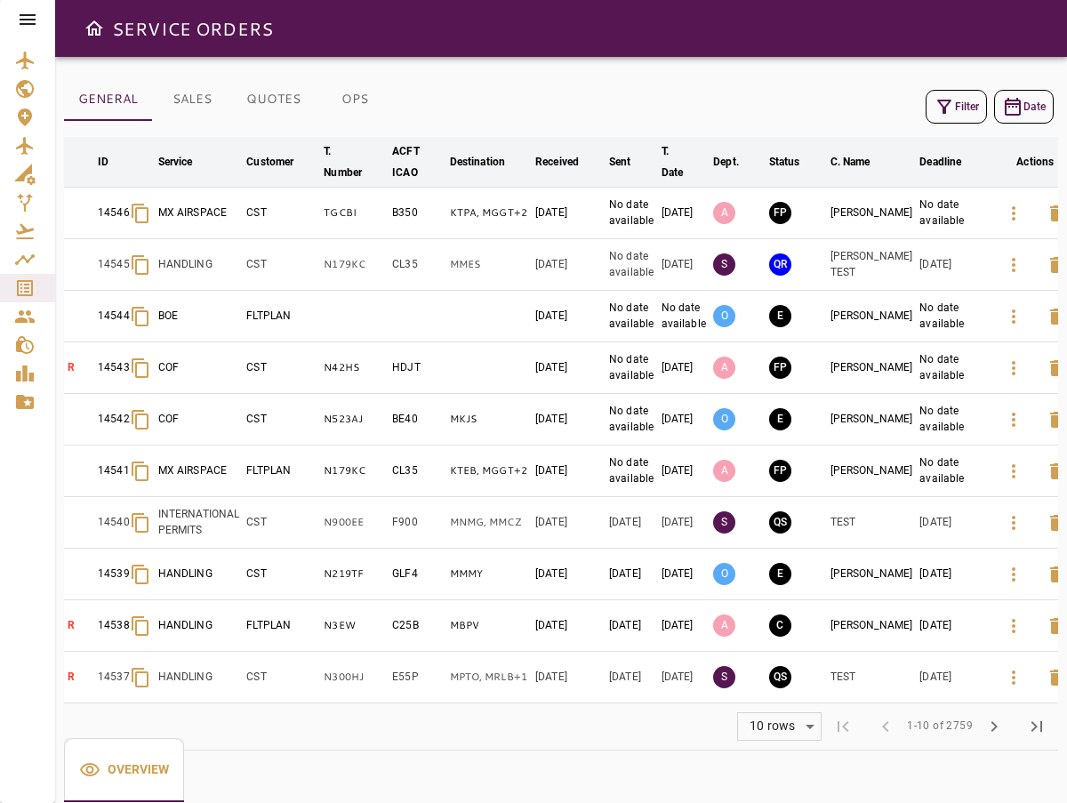
click at [36, 23] on icon at bounding box center [27, 19] width 21 height 21
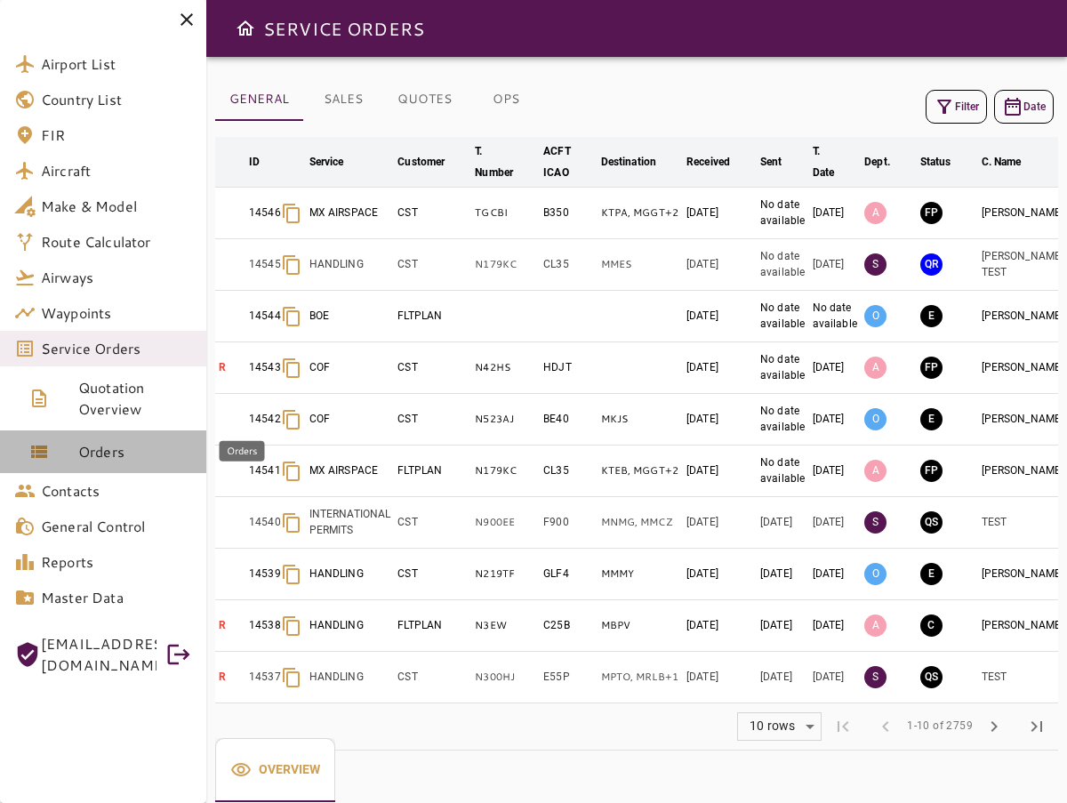
click at [91, 454] on span "Orders" at bounding box center [135, 451] width 114 height 21
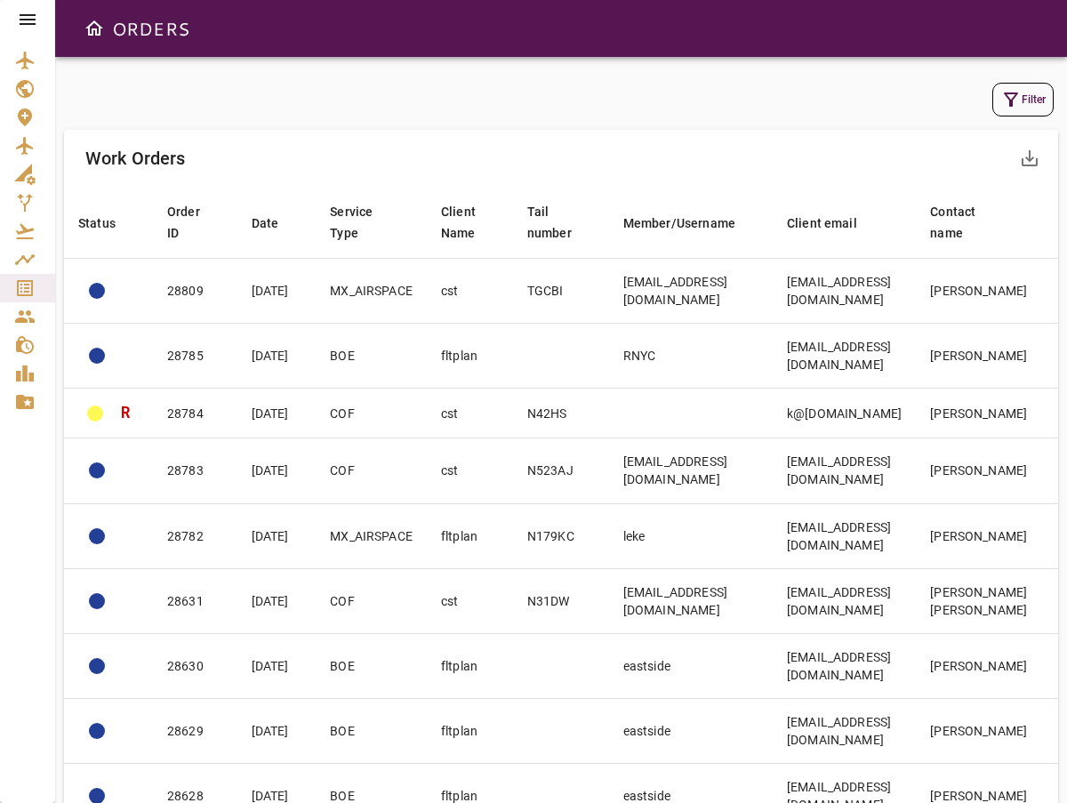
click at [1059, 96] on div "Filter Work Orders save_alt Status arrow_downward Order ID arrow_downward Date …" at bounding box center [560, 430] width 1011 height 746
click at [1032, 99] on button "Filter" at bounding box center [1022, 100] width 61 height 34
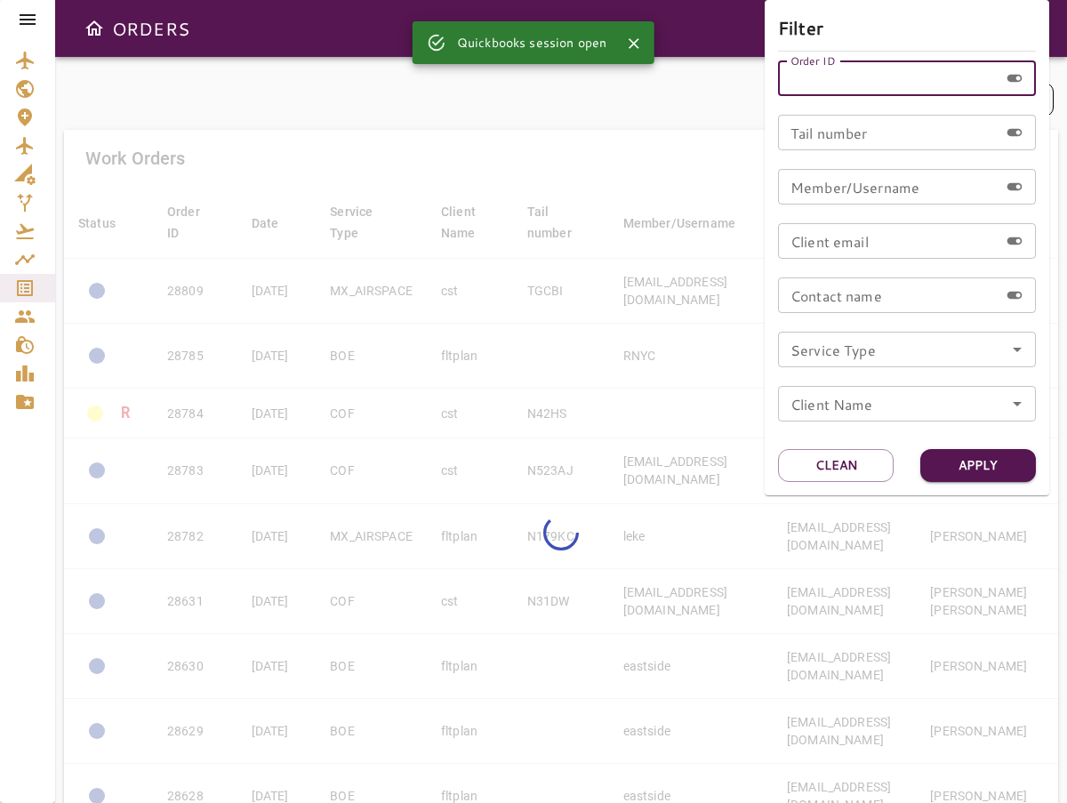
click at [861, 81] on input "Order ID" at bounding box center [888, 78] width 220 height 36
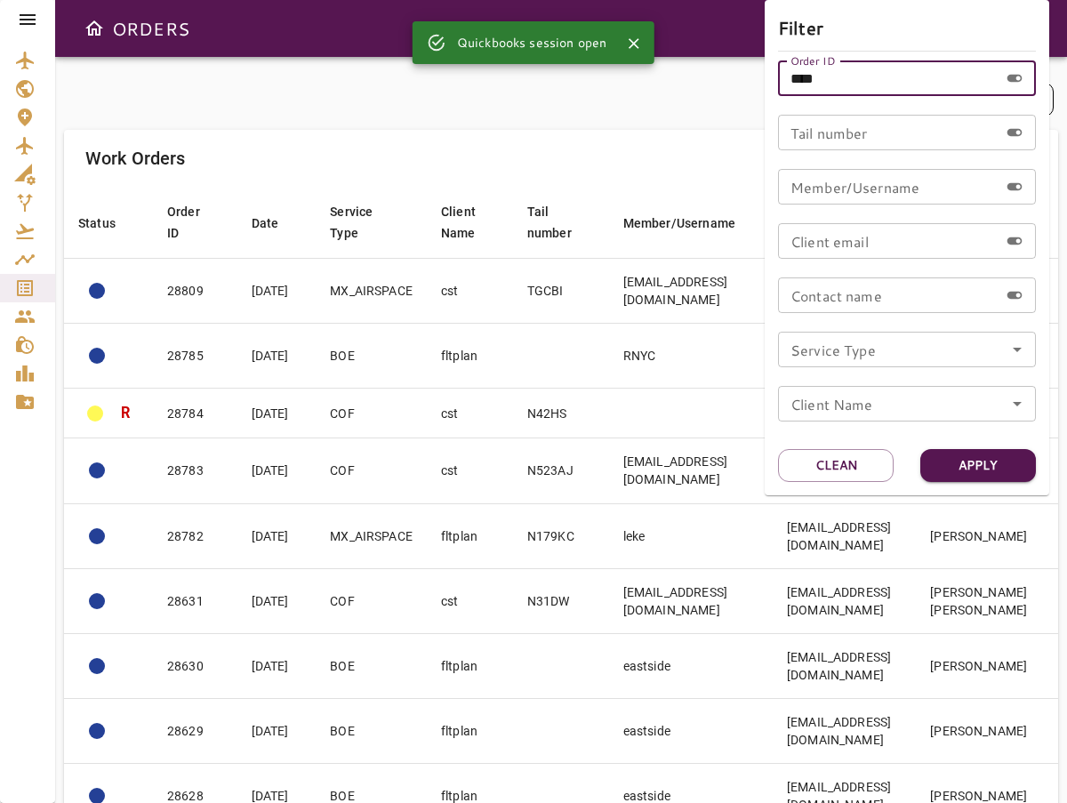
type input "*****"
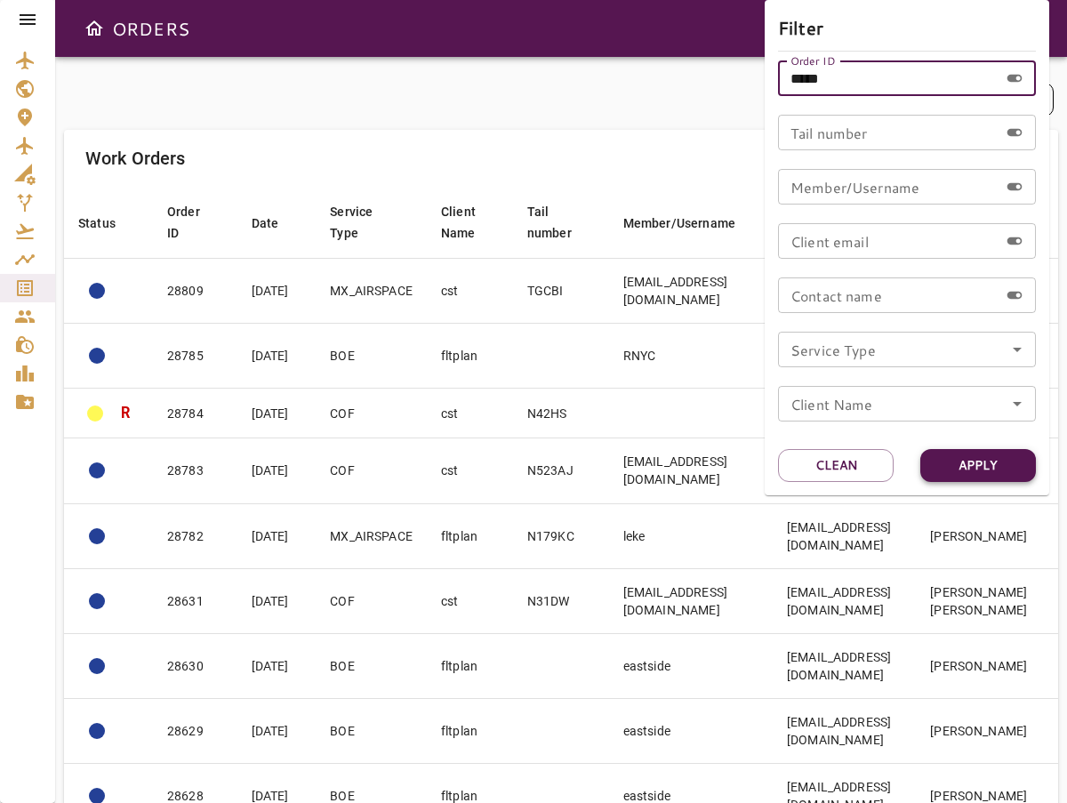
type input "*****"
click at [945, 457] on button "Apply" at bounding box center [978, 465] width 116 height 33
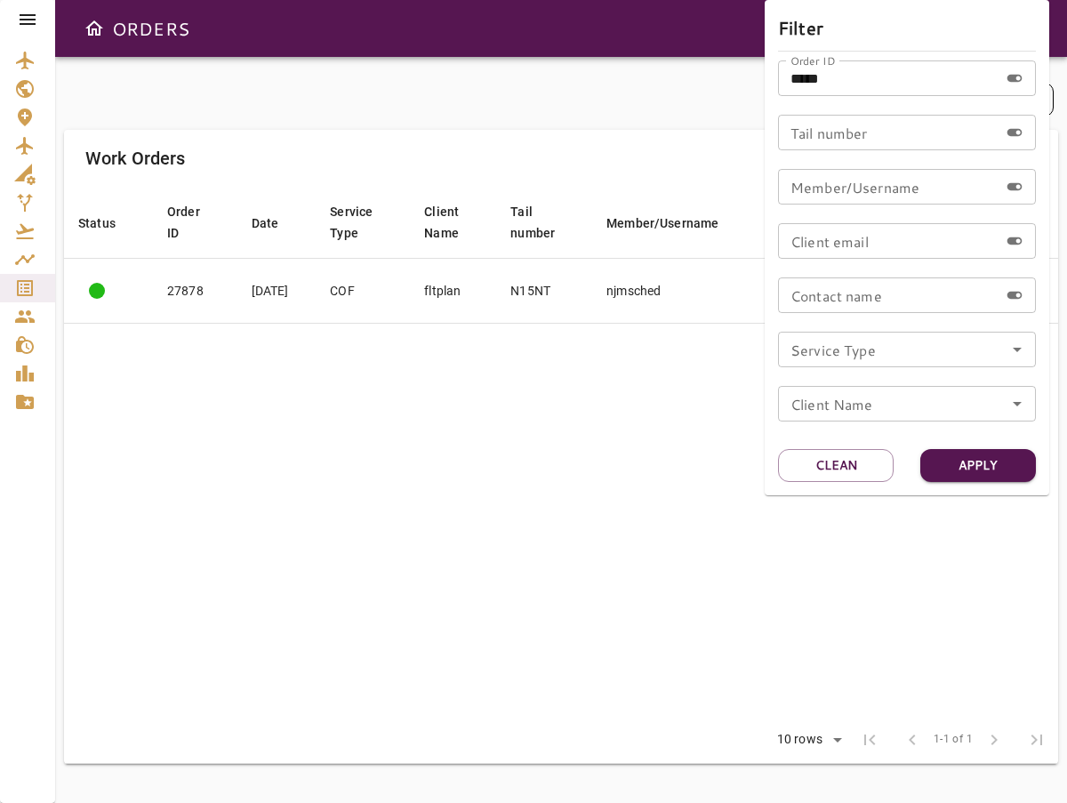
click at [357, 390] on div at bounding box center [533, 401] width 1067 height 803
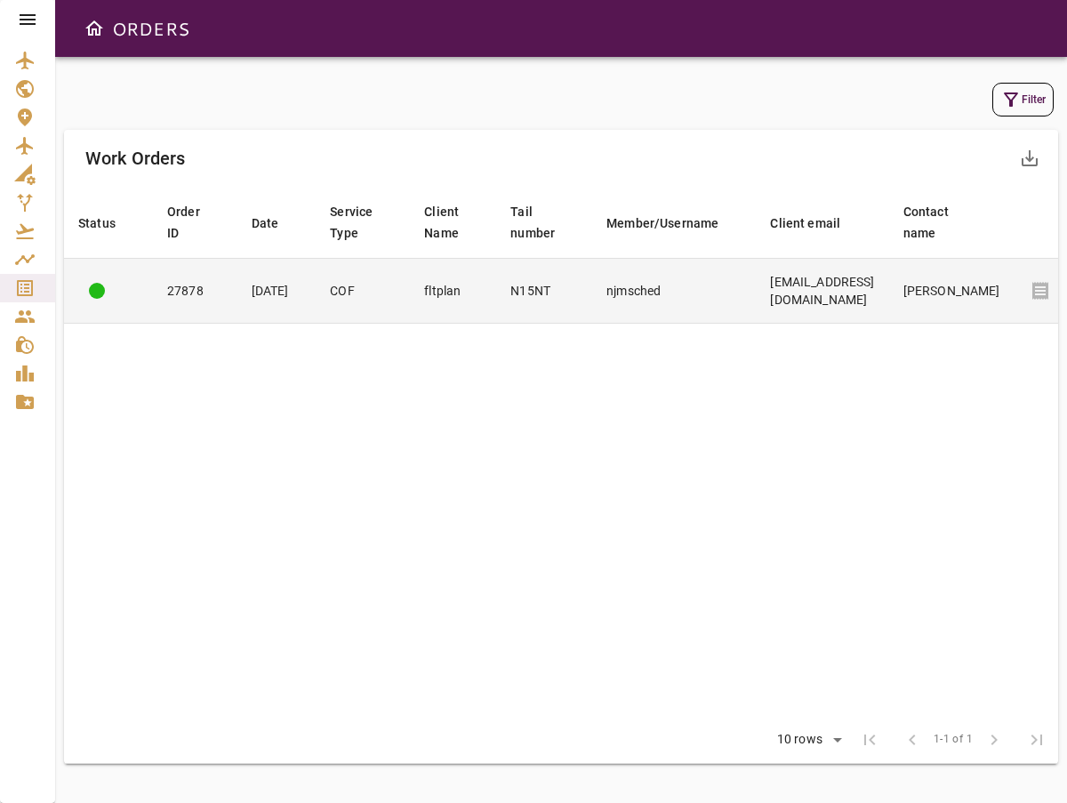
click at [635, 290] on td "njmsched" at bounding box center [674, 291] width 164 height 65
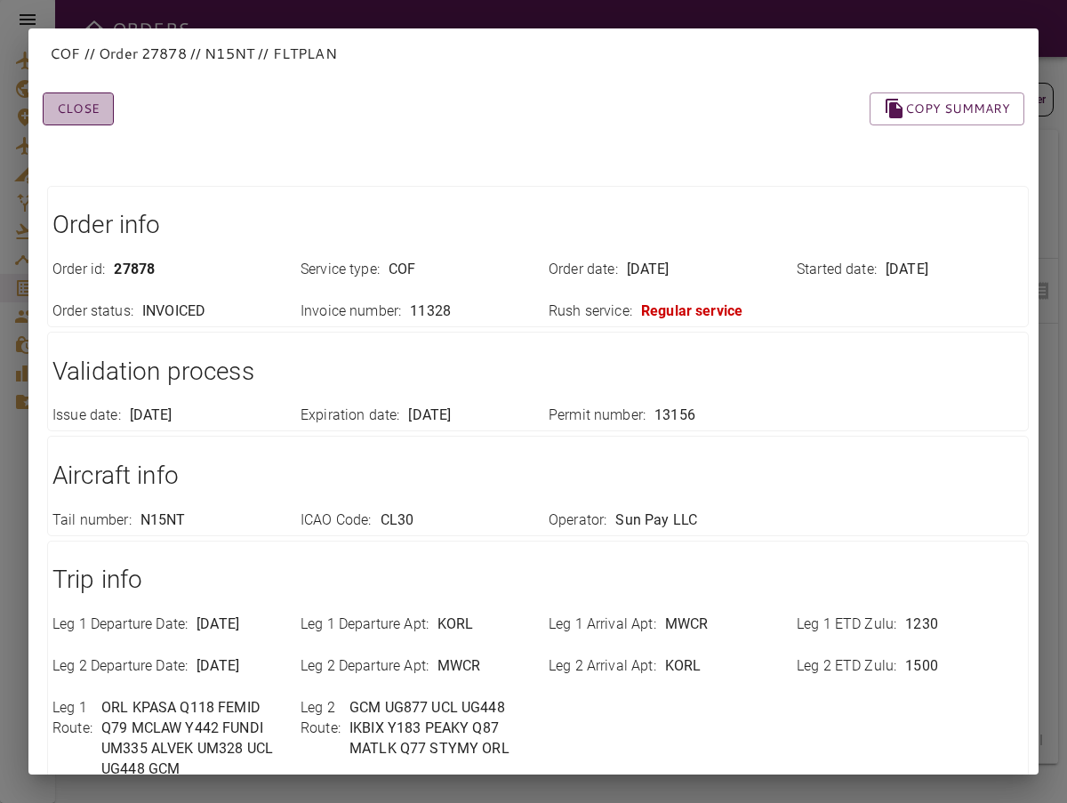
click at [84, 107] on button "Close" at bounding box center [78, 108] width 71 height 33
